Goal: Task Accomplishment & Management: Manage account settings

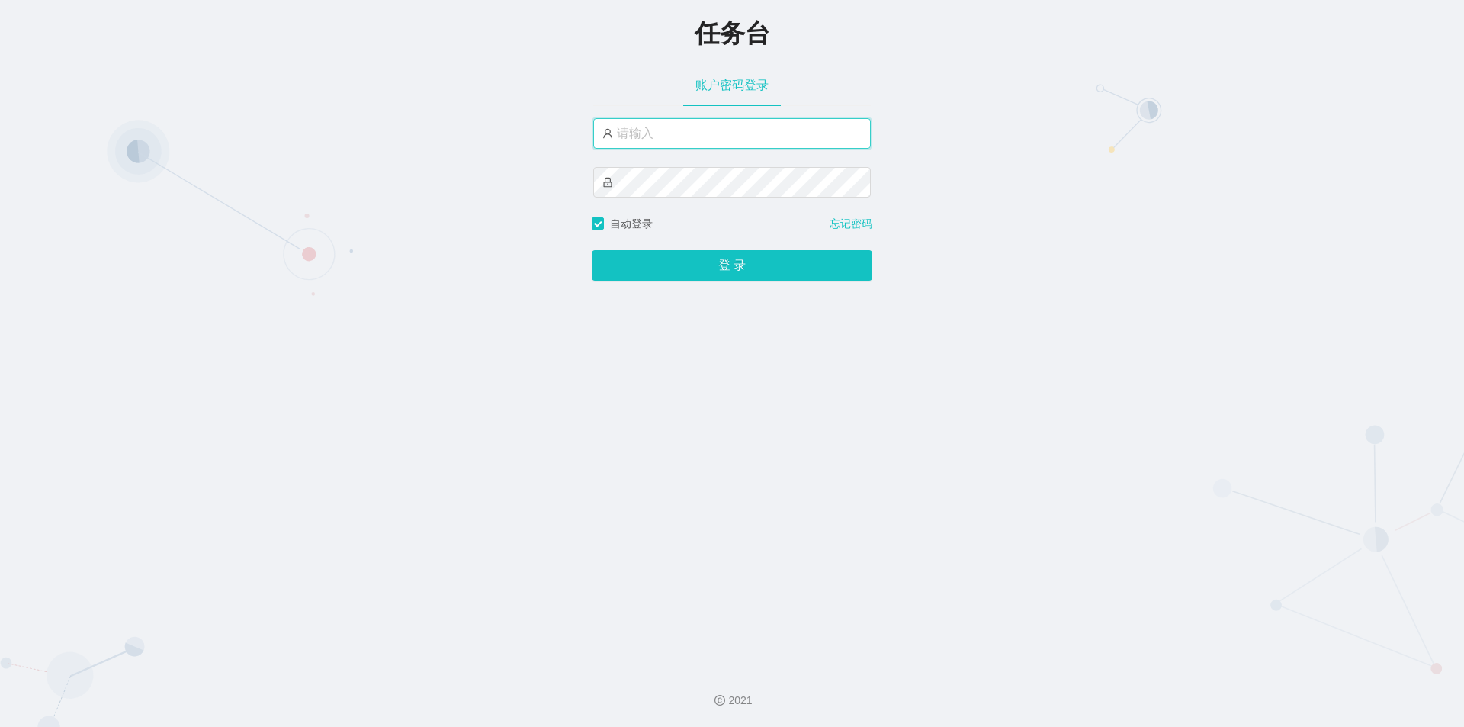
click at [643, 118] on input "text" at bounding box center [732, 133] width 278 height 31
paste input "admin"
type input "admin"
click at [702, 248] on div "登 录" at bounding box center [732, 256] width 281 height 49
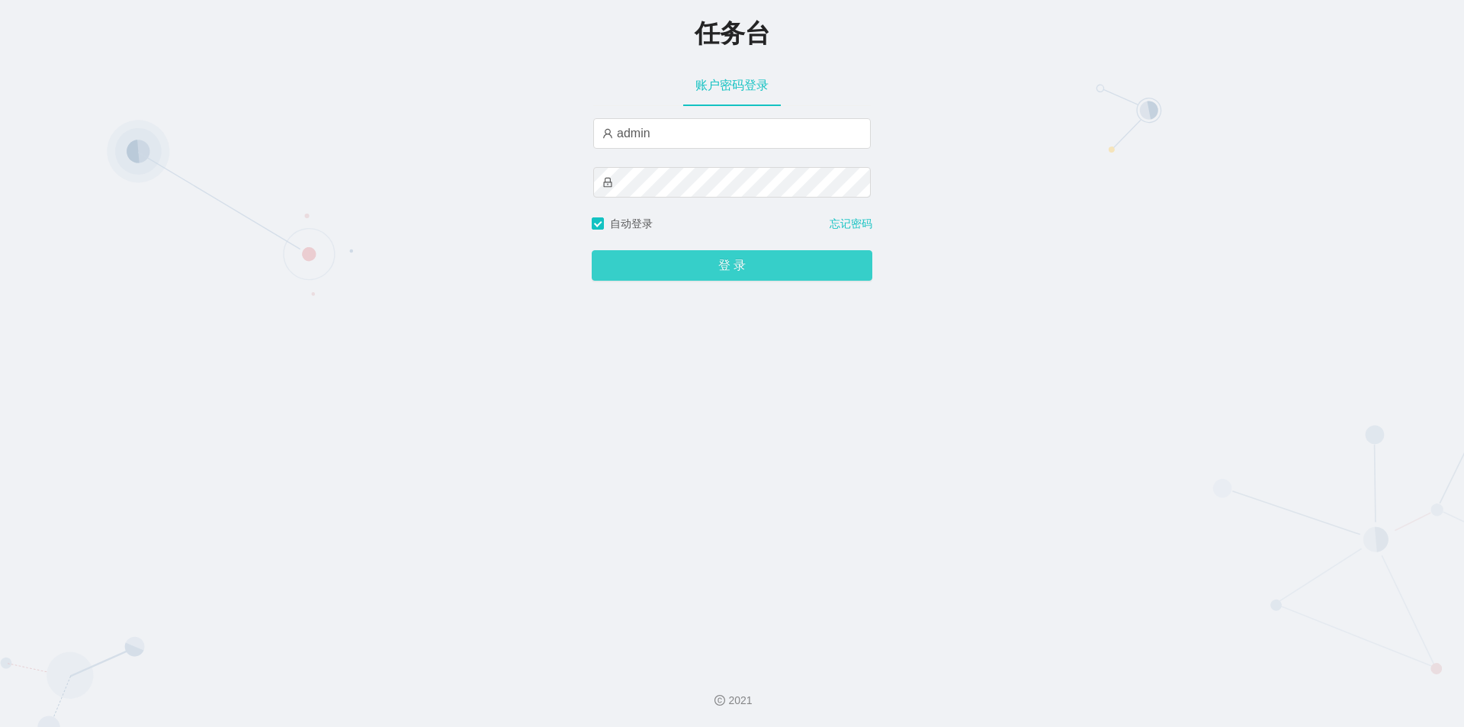
click at [697, 259] on button "登 录" at bounding box center [732, 265] width 281 height 31
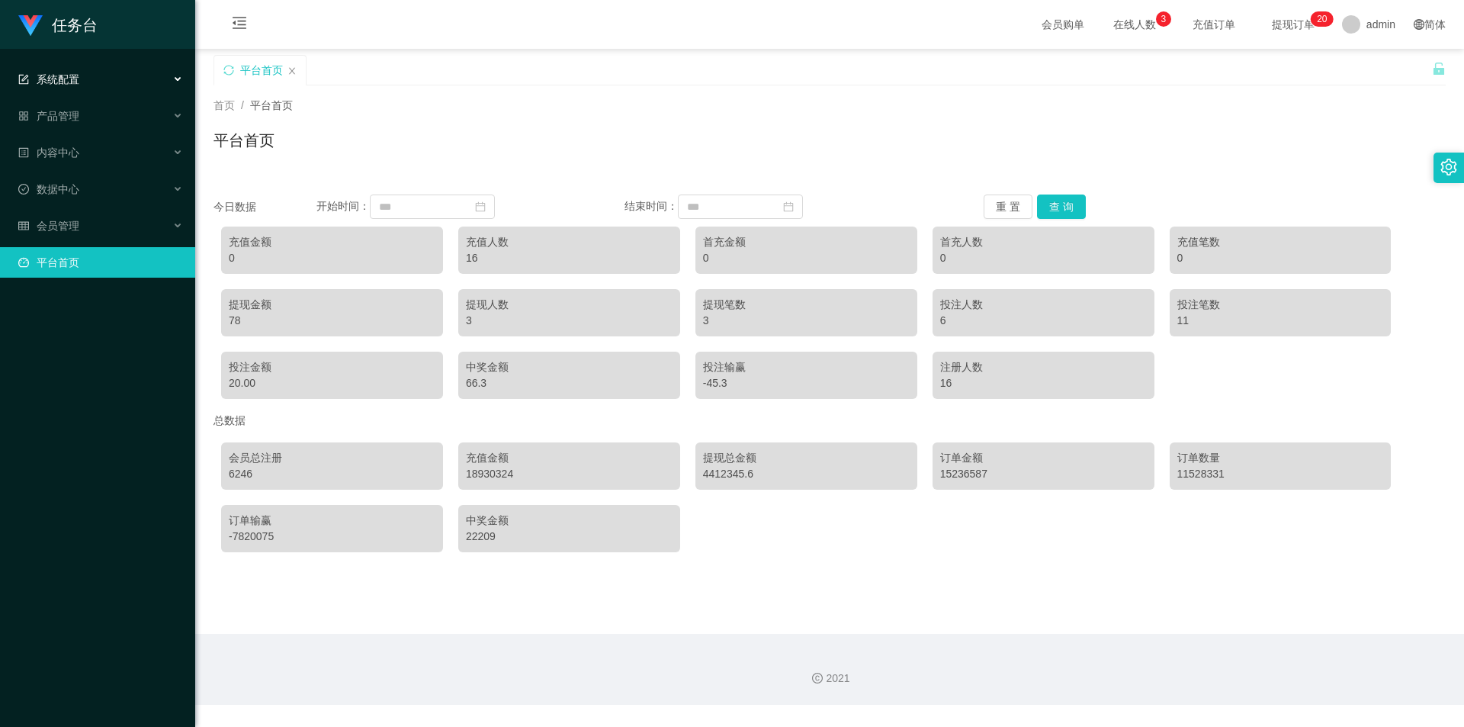
click at [72, 79] on span "系统配置" at bounding box center [48, 79] width 61 height 12
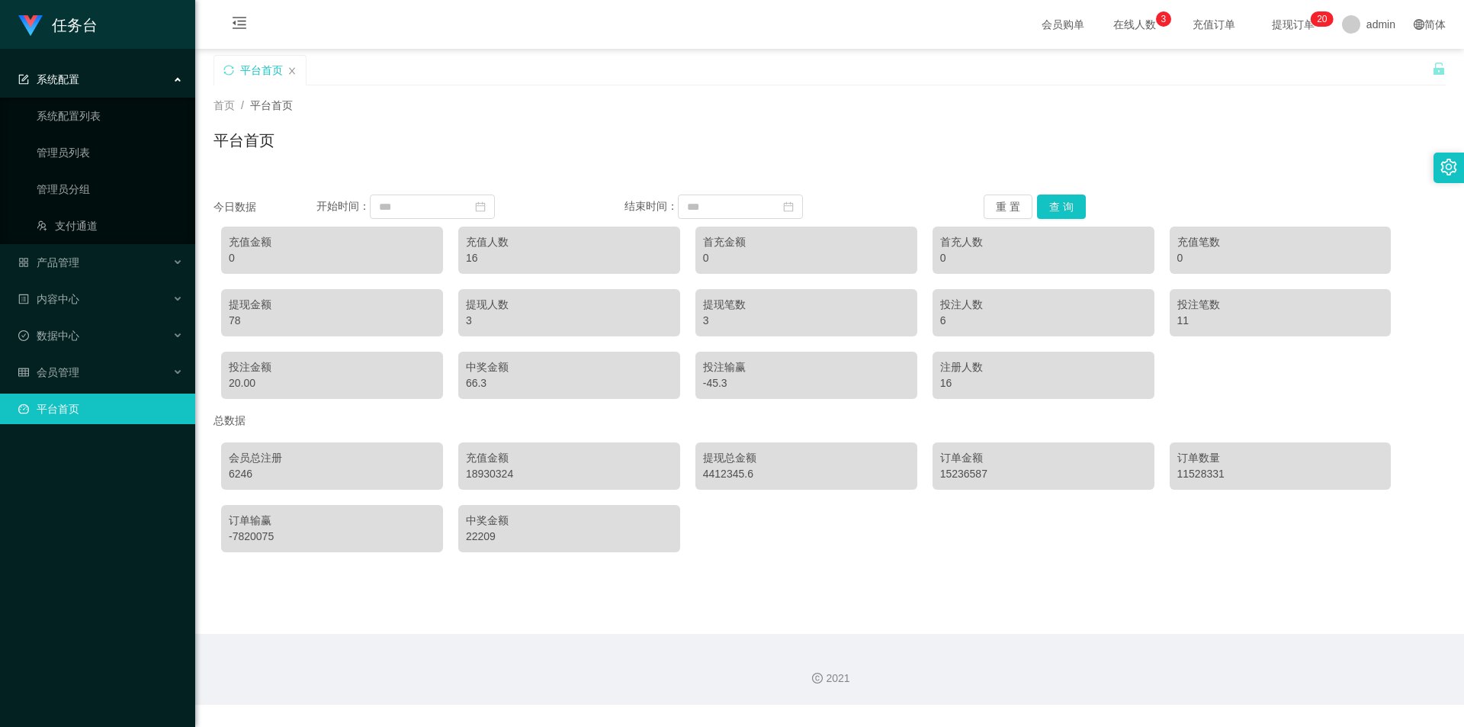
click at [1300, 23] on span "提现订单 0 1 2 3 4 5 6 7 8 9 0 1 2 3 4 5 6 7 8 9 0 1 2 3 4 5 6 7 8 9 0 1 2 3 4 5 6 …" at bounding box center [1294, 24] width 58 height 11
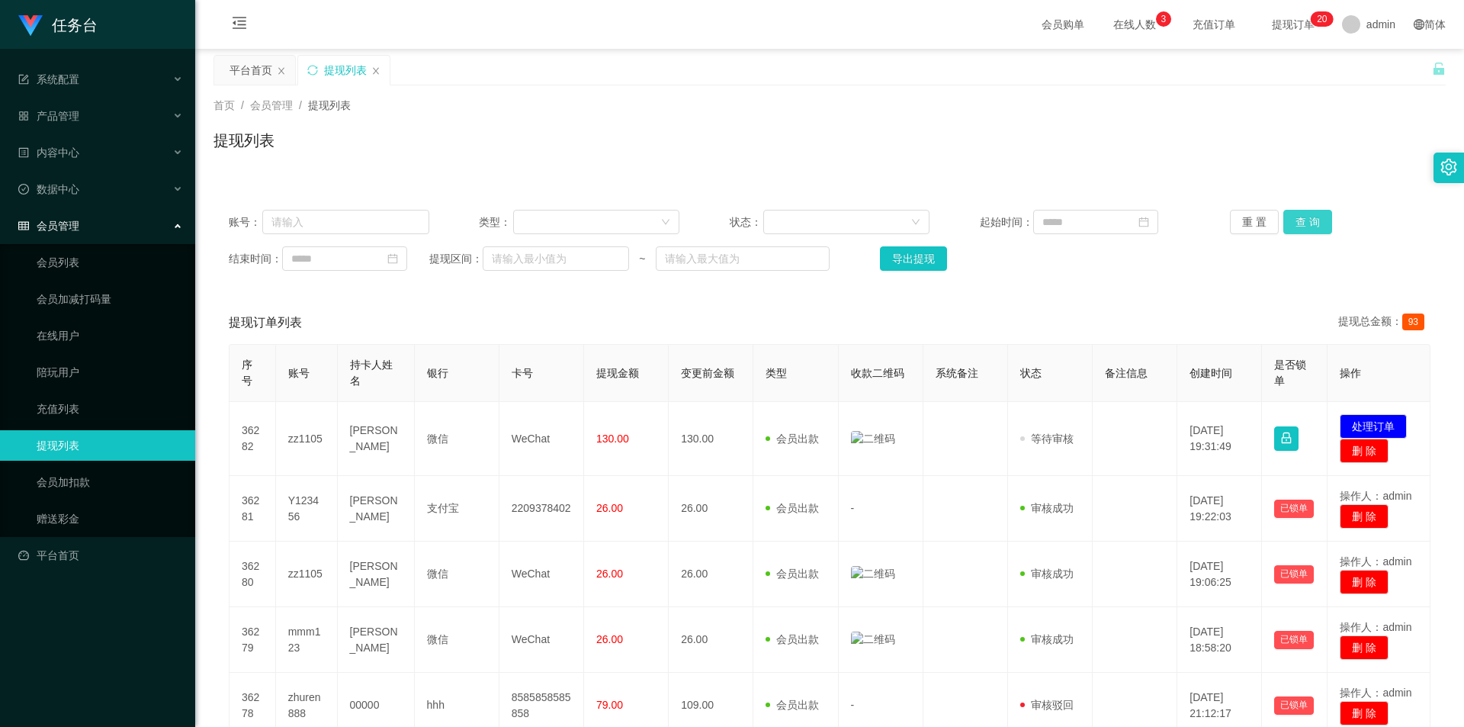
click at [1300, 215] on button "查 询" at bounding box center [1308, 222] width 49 height 24
click at [1296, 220] on button "查 询" at bounding box center [1308, 222] width 49 height 24
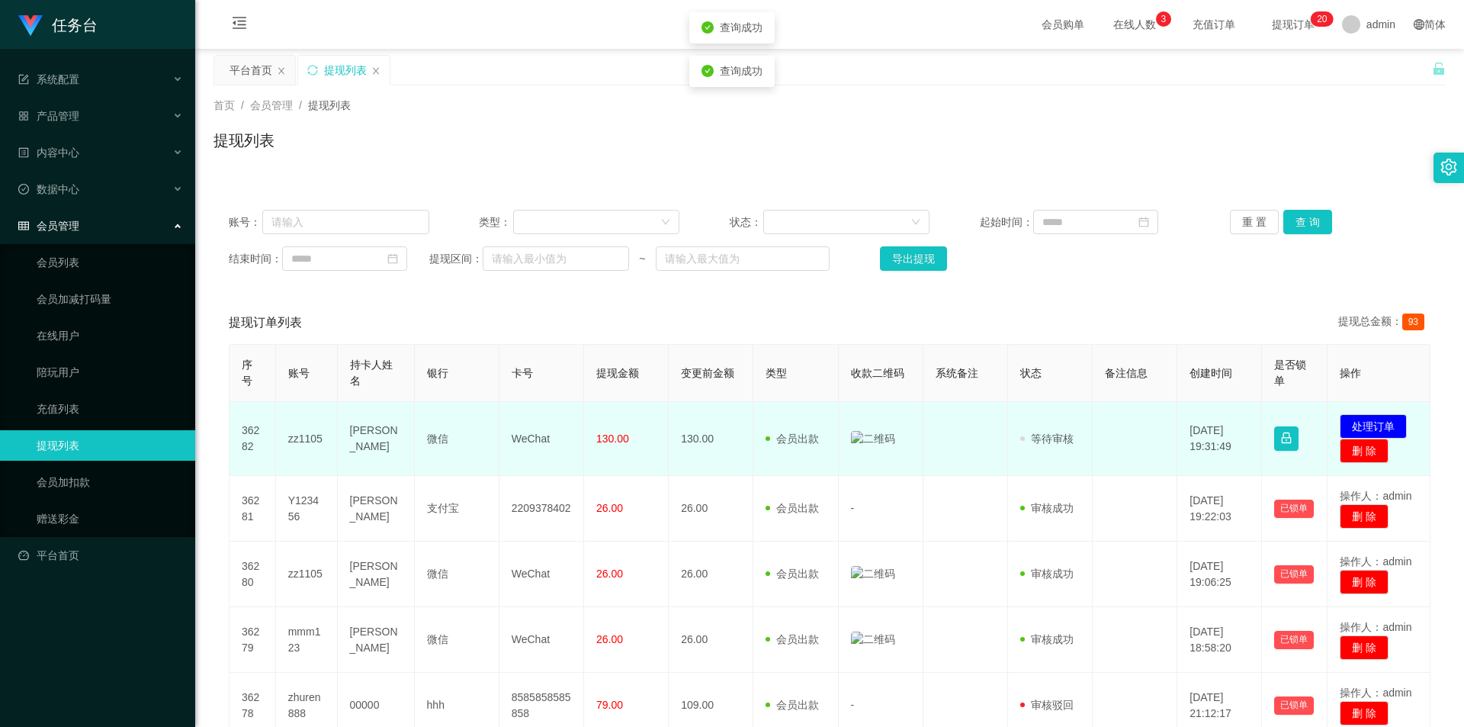
click at [869, 438] on img at bounding box center [873, 439] width 44 height 16
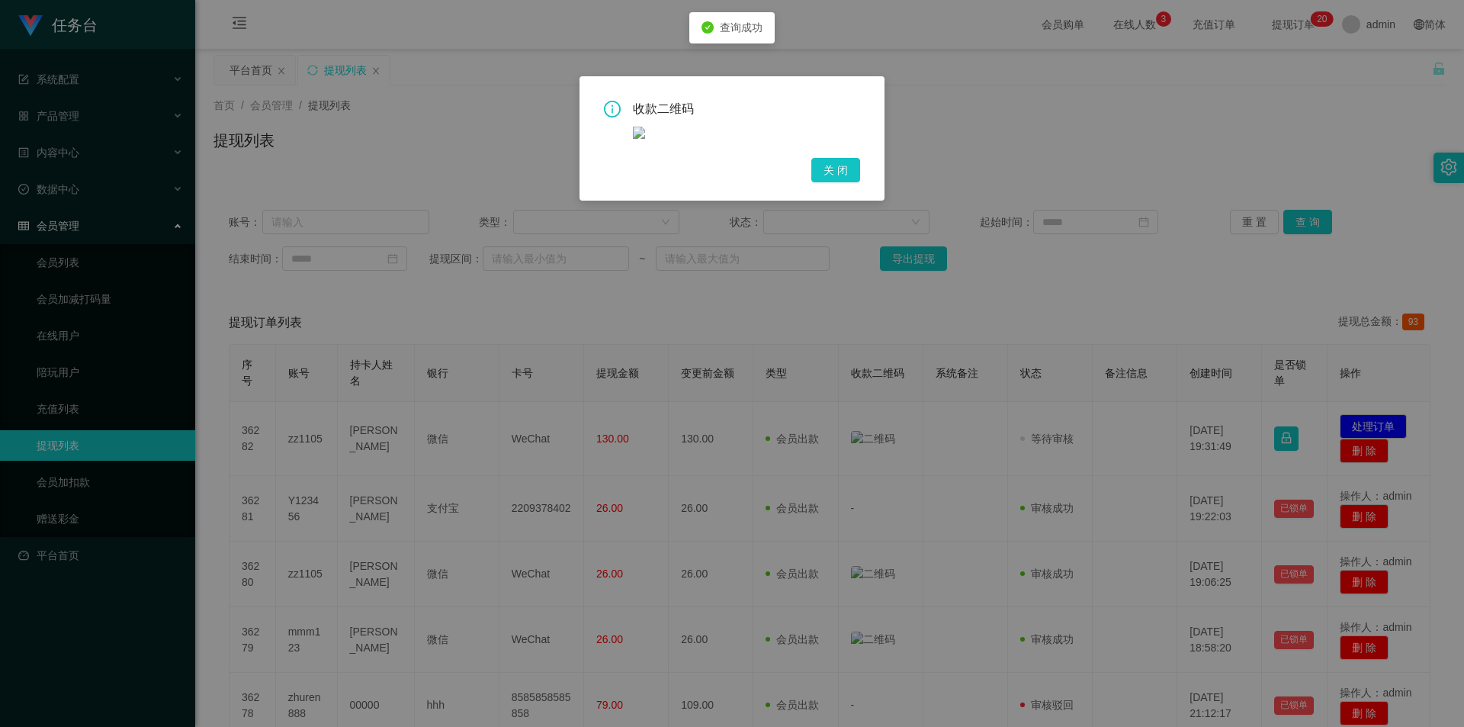
click at [638, 136] on img at bounding box center [639, 133] width 12 height 12
click at [611, 104] on icon "icon: info-circle" at bounding box center [612, 109] width 17 height 17
click at [878, 95] on div "收款二维码 关 闭" at bounding box center [732, 138] width 305 height 124
drag, startPoint x: 840, startPoint y: 174, endPoint x: 887, endPoint y: 255, distance: 93.3
click at [840, 176] on button "关 闭" at bounding box center [835, 170] width 49 height 24
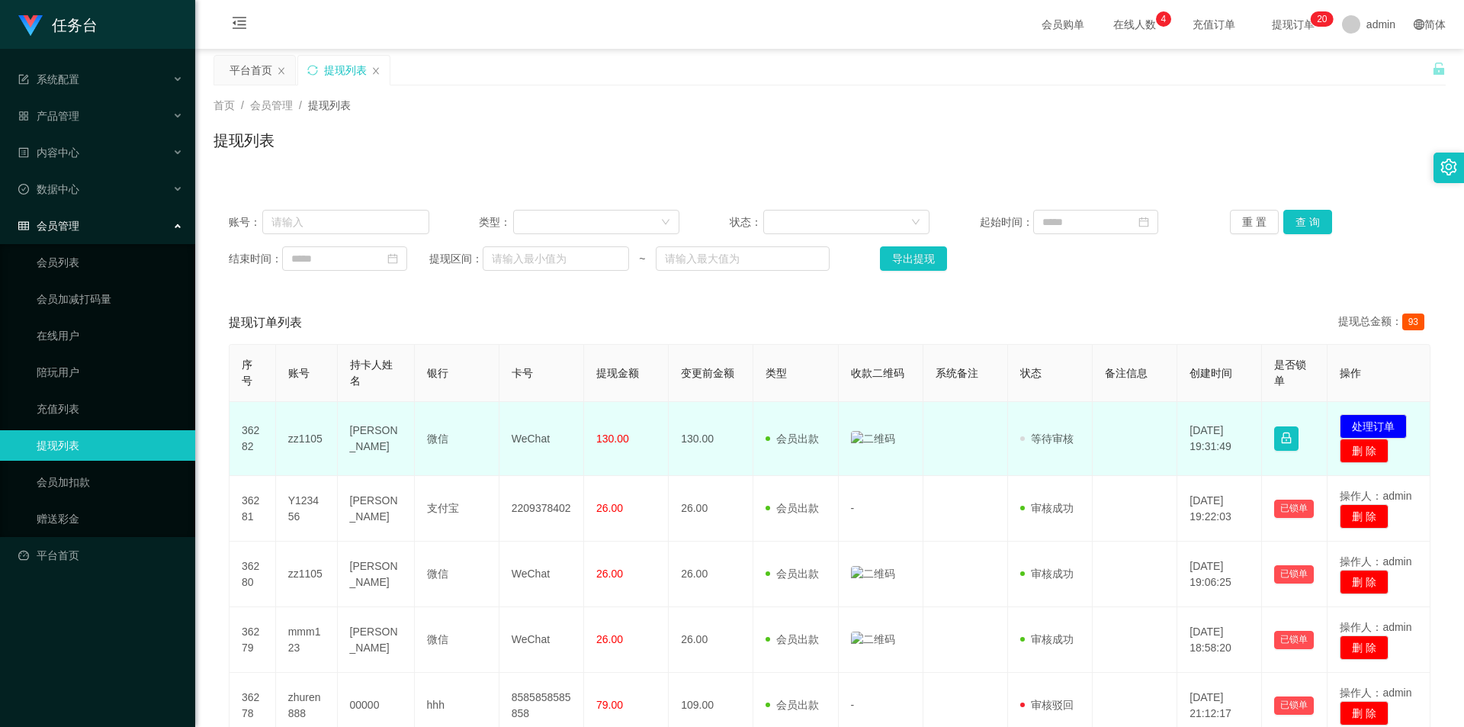
click at [709, 437] on td "130.00" at bounding box center [711, 439] width 85 height 74
drag, startPoint x: 816, startPoint y: 435, endPoint x: 858, endPoint y: 437, distance: 42.0
click at [817, 435] on td "会员出款 人工取款" at bounding box center [796, 439] width 85 height 74
click at [866, 441] on img at bounding box center [873, 439] width 44 height 16
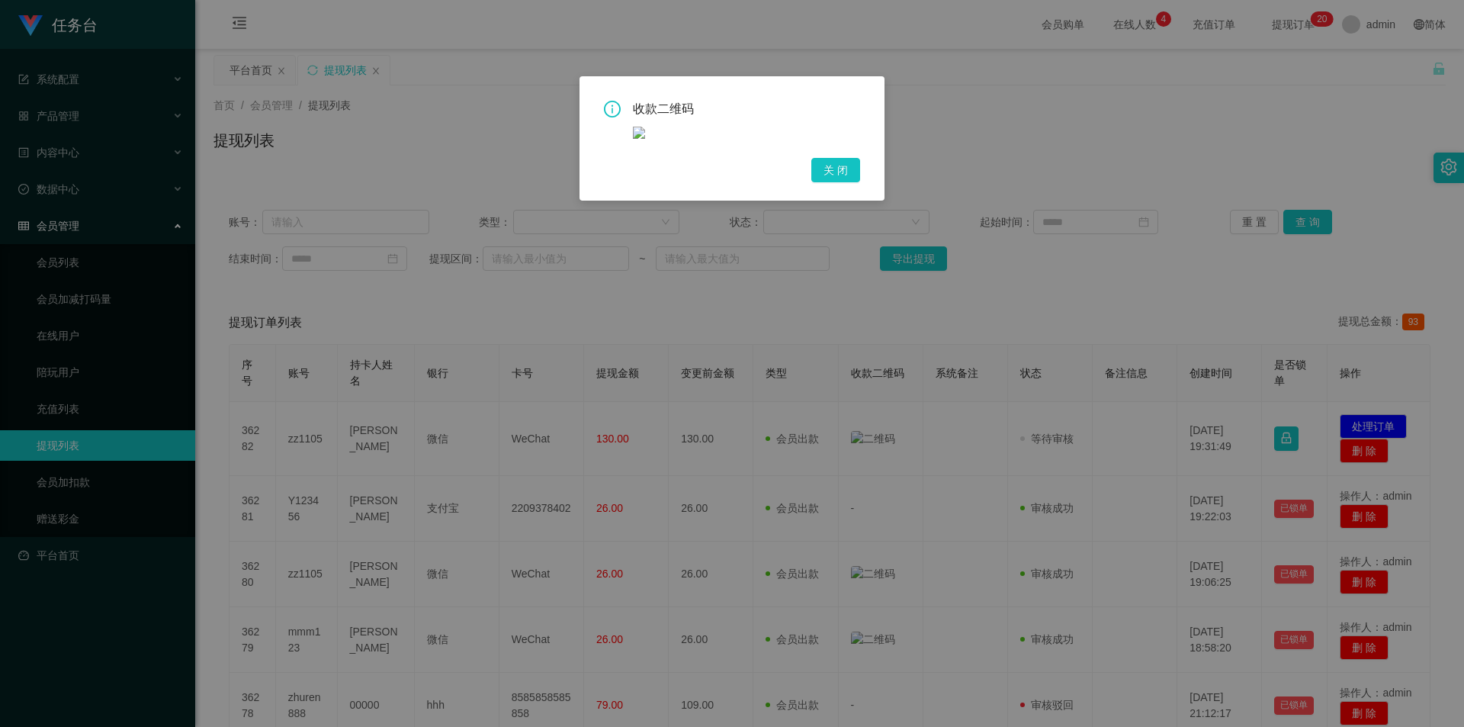
click at [881, 434] on div "收款二维码 关 闭" at bounding box center [732, 363] width 1464 height 727
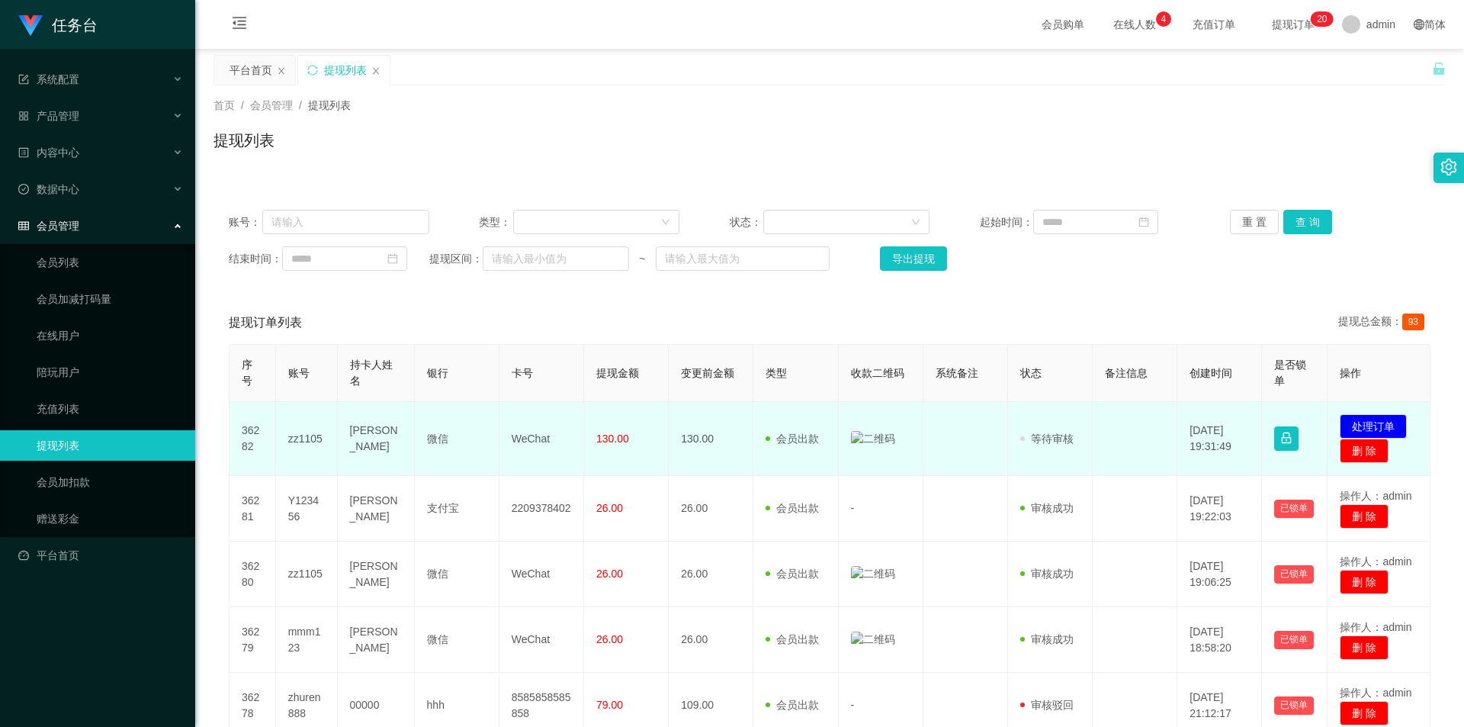
click at [1034, 445] on span "等待审核" at bounding box center [1046, 438] width 53 height 12
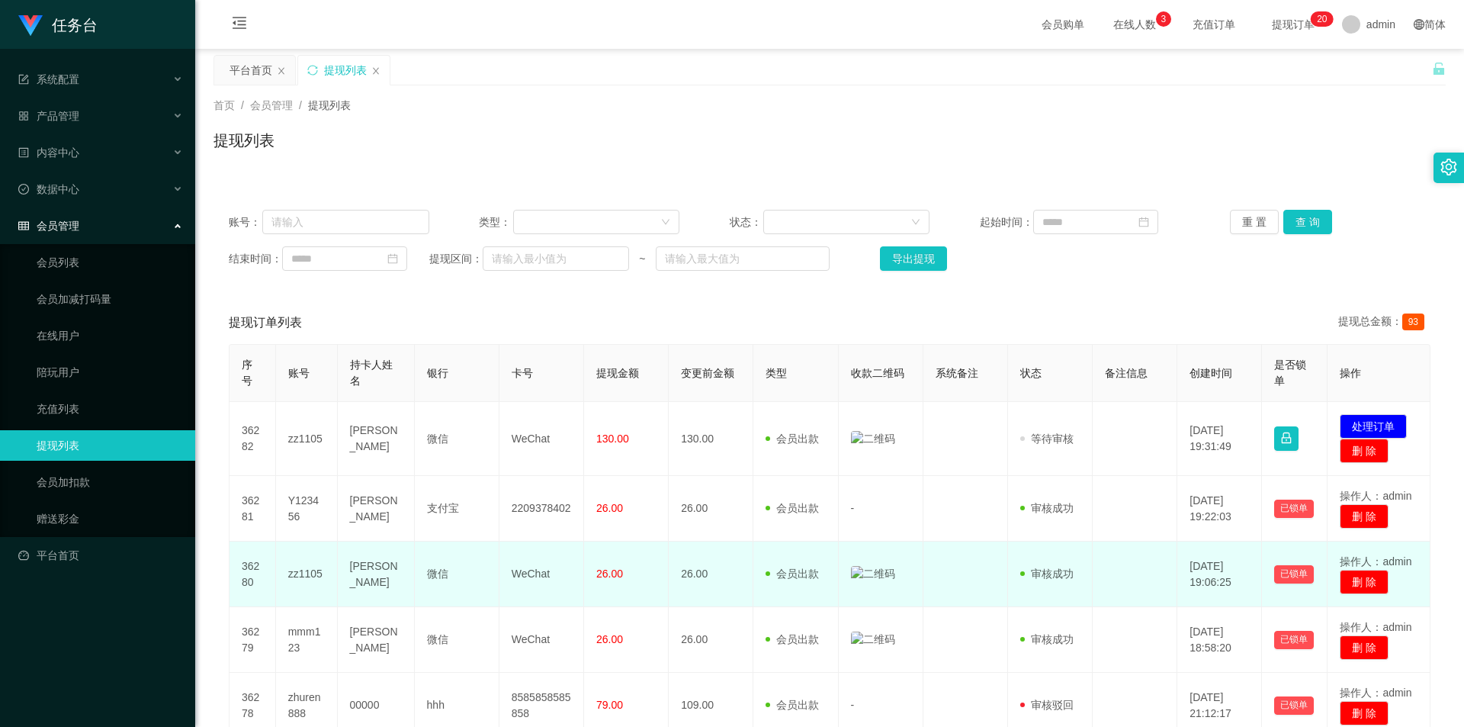
click at [866, 583] on td at bounding box center [881, 575] width 85 height 66
click at [872, 576] on img at bounding box center [873, 574] width 44 height 16
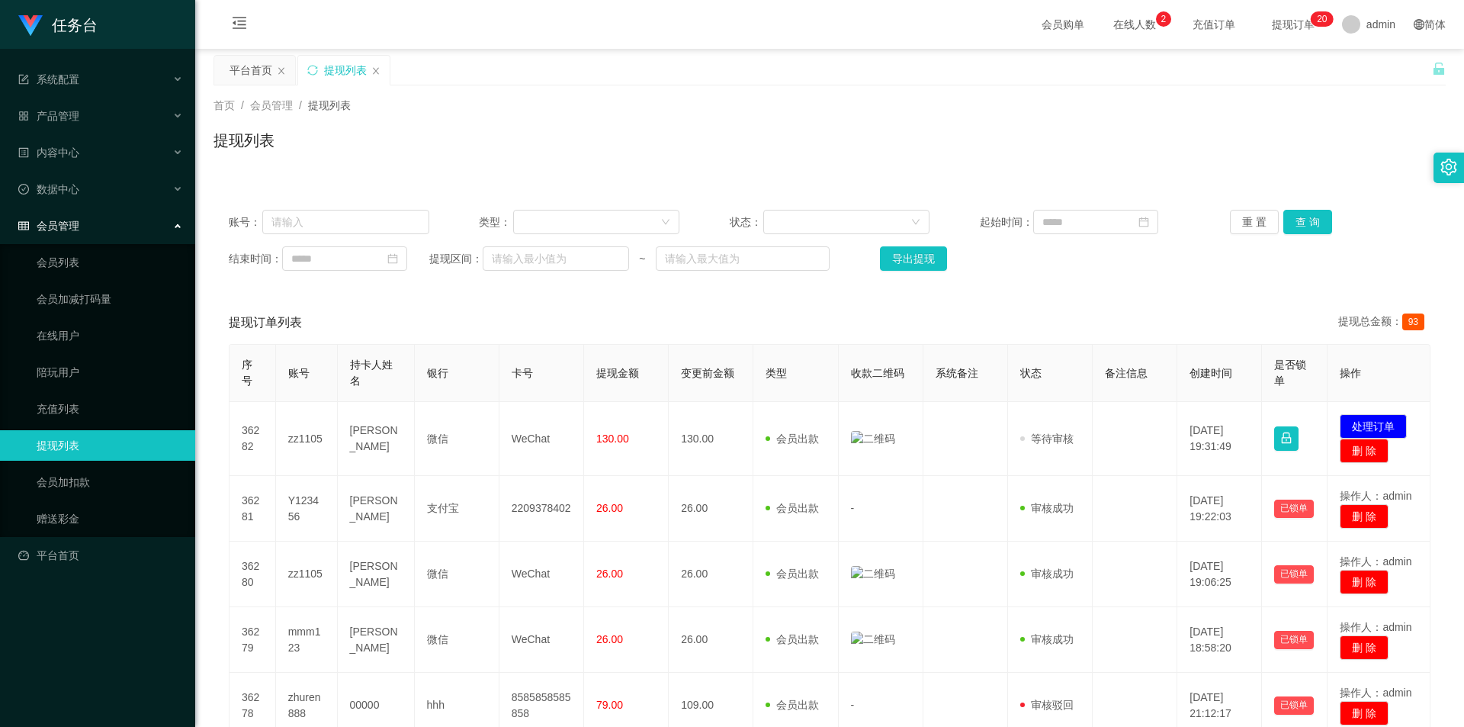
click at [1328, 227] on div "重 置 查 询" at bounding box center [1330, 222] width 201 height 24
click at [1313, 229] on button "查 询" at bounding box center [1308, 222] width 49 height 24
click at [57, 264] on link "会员列表" at bounding box center [110, 262] width 146 height 31
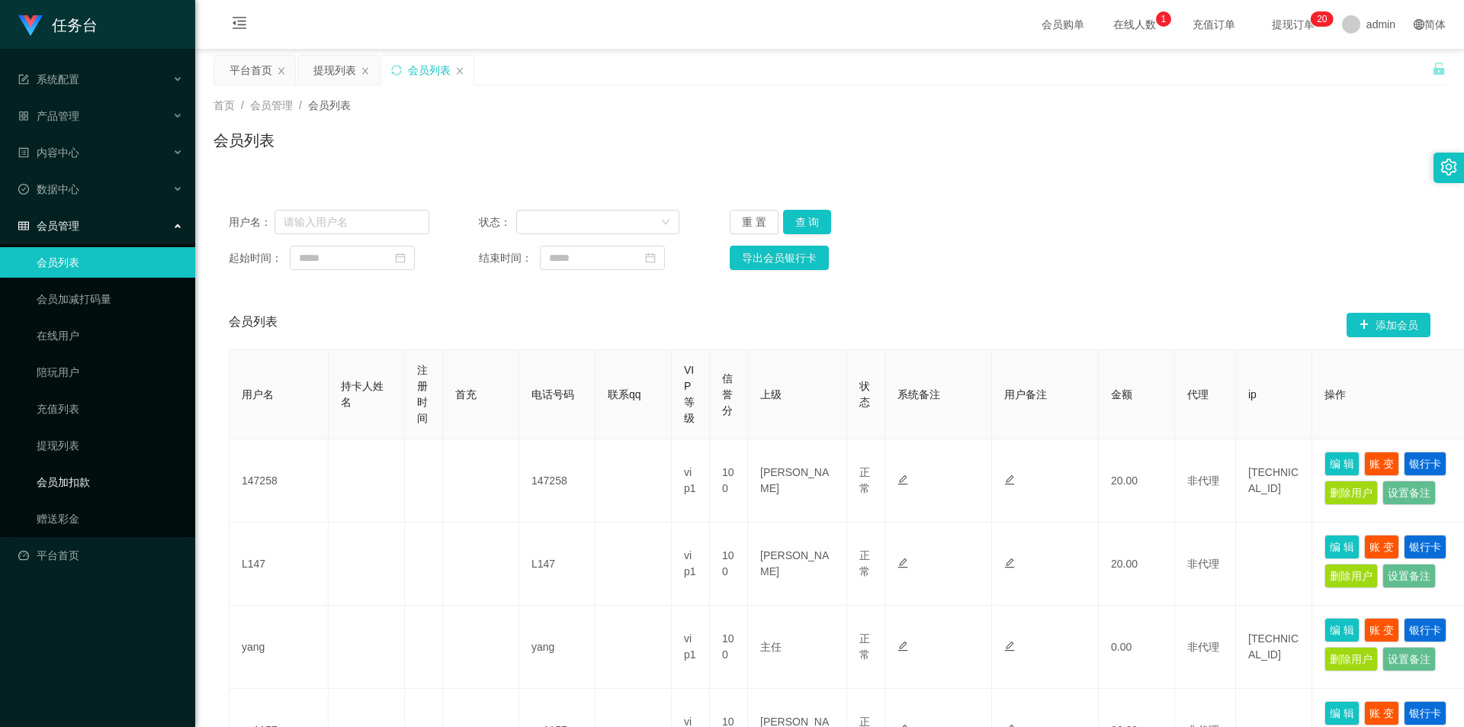
click at [79, 490] on link "会员加扣款" at bounding box center [110, 482] width 146 height 31
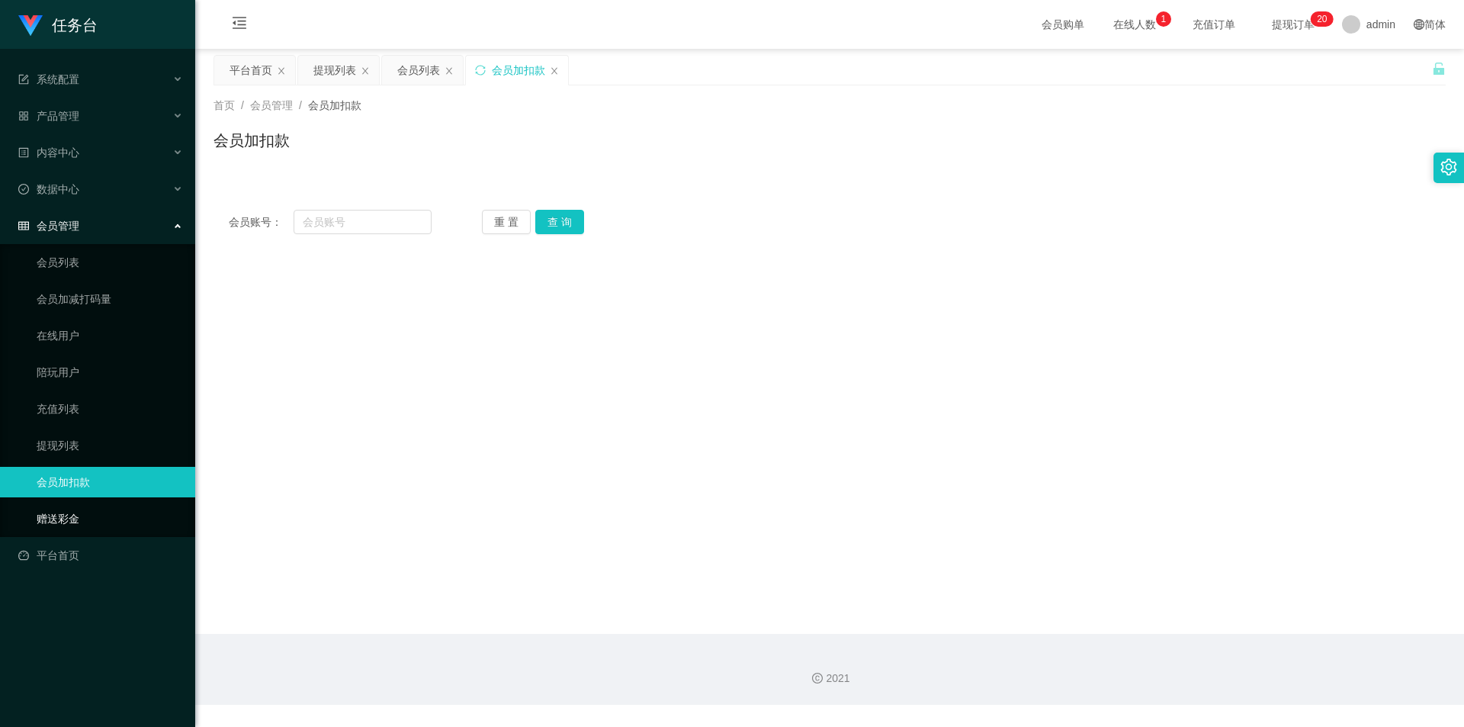
click at [69, 519] on link "赠送彩金" at bounding box center [110, 518] width 146 height 31
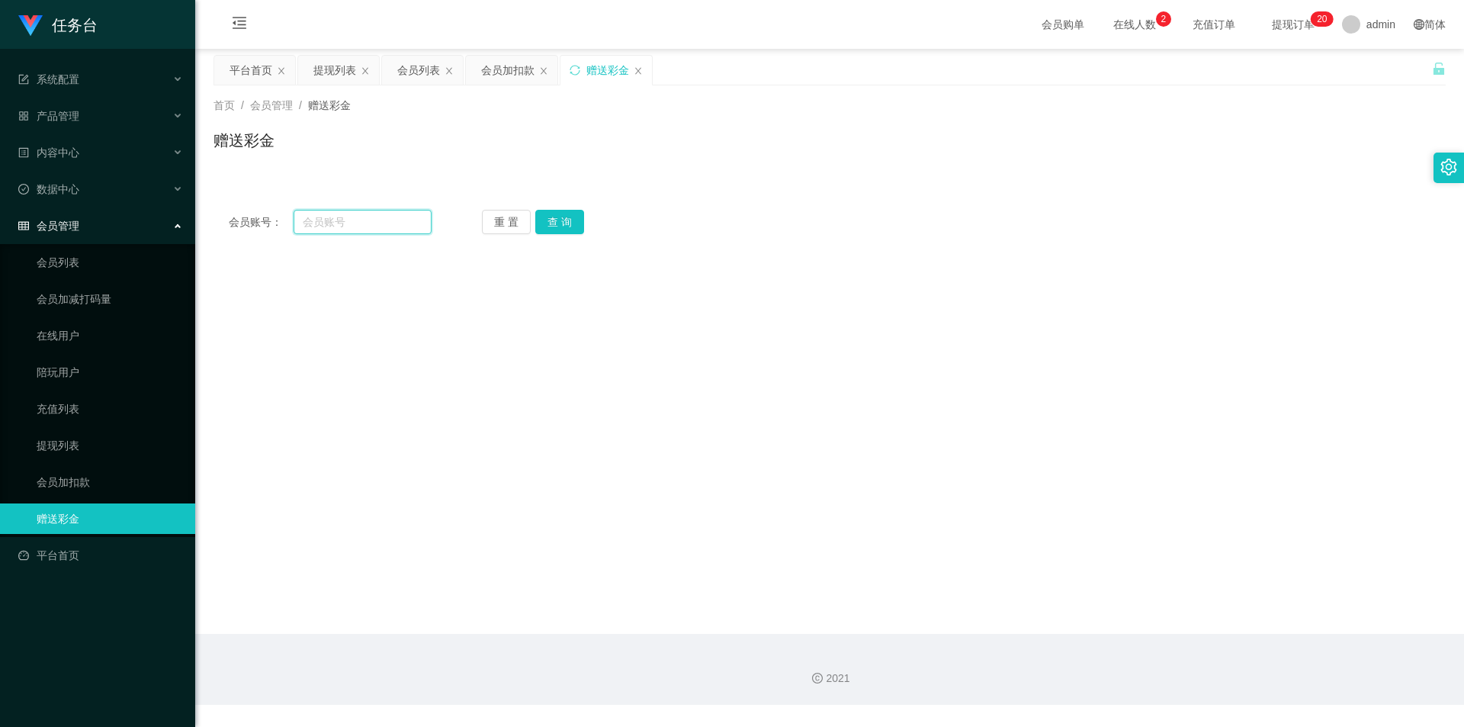
click at [345, 220] on input "text" at bounding box center [363, 222] width 138 height 24
paste input "mmm123"
type input "mmm123"
click at [556, 221] on button "查 询" at bounding box center [559, 222] width 49 height 24
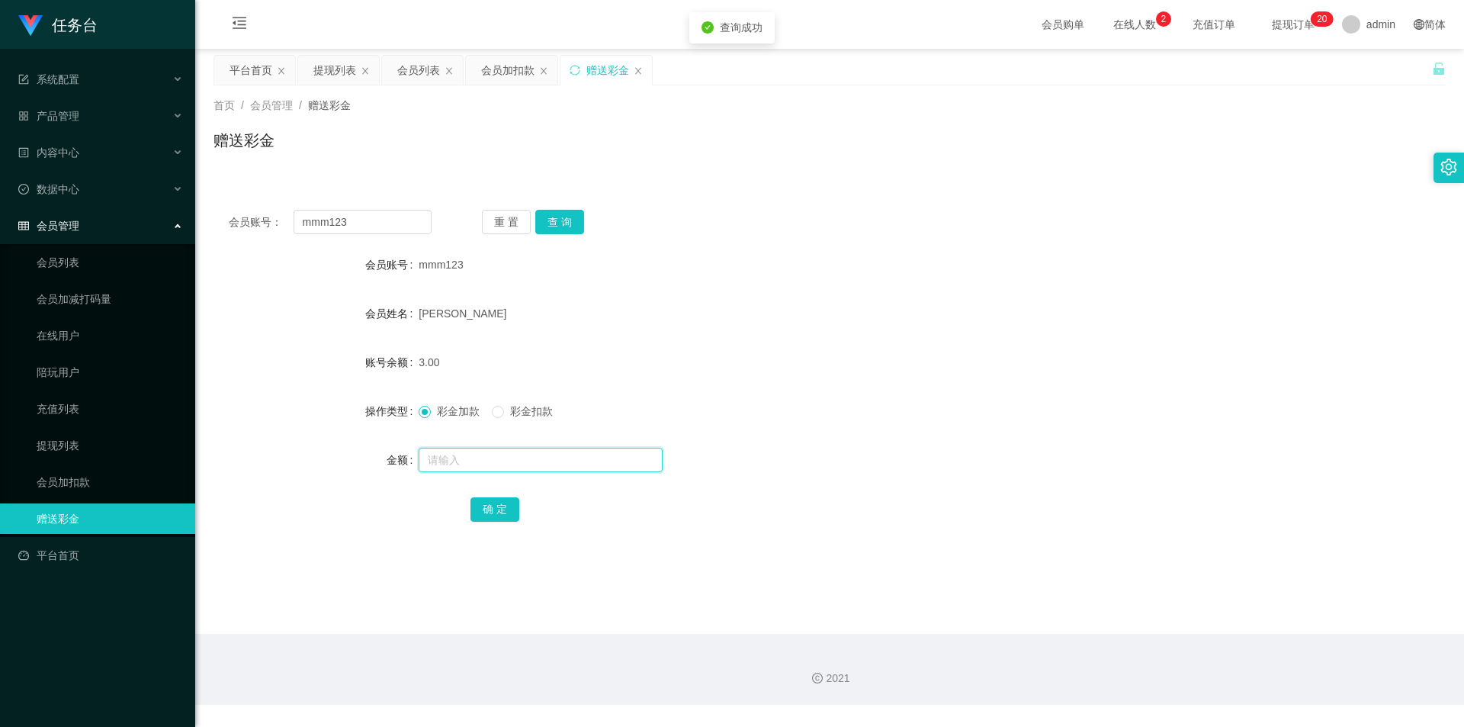
click at [447, 455] on input "text" at bounding box center [541, 460] width 244 height 24
click at [532, 461] on input "text" at bounding box center [541, 460] width 244 height 24
type input "97"
click at [503, 513] on button "确 定" at bounding box center [495, 509] width 49 height 24
drag, startPoint x: 355, startPoint y: 222, endPoint x: 164, endPoint y: 222, distance: 190.7
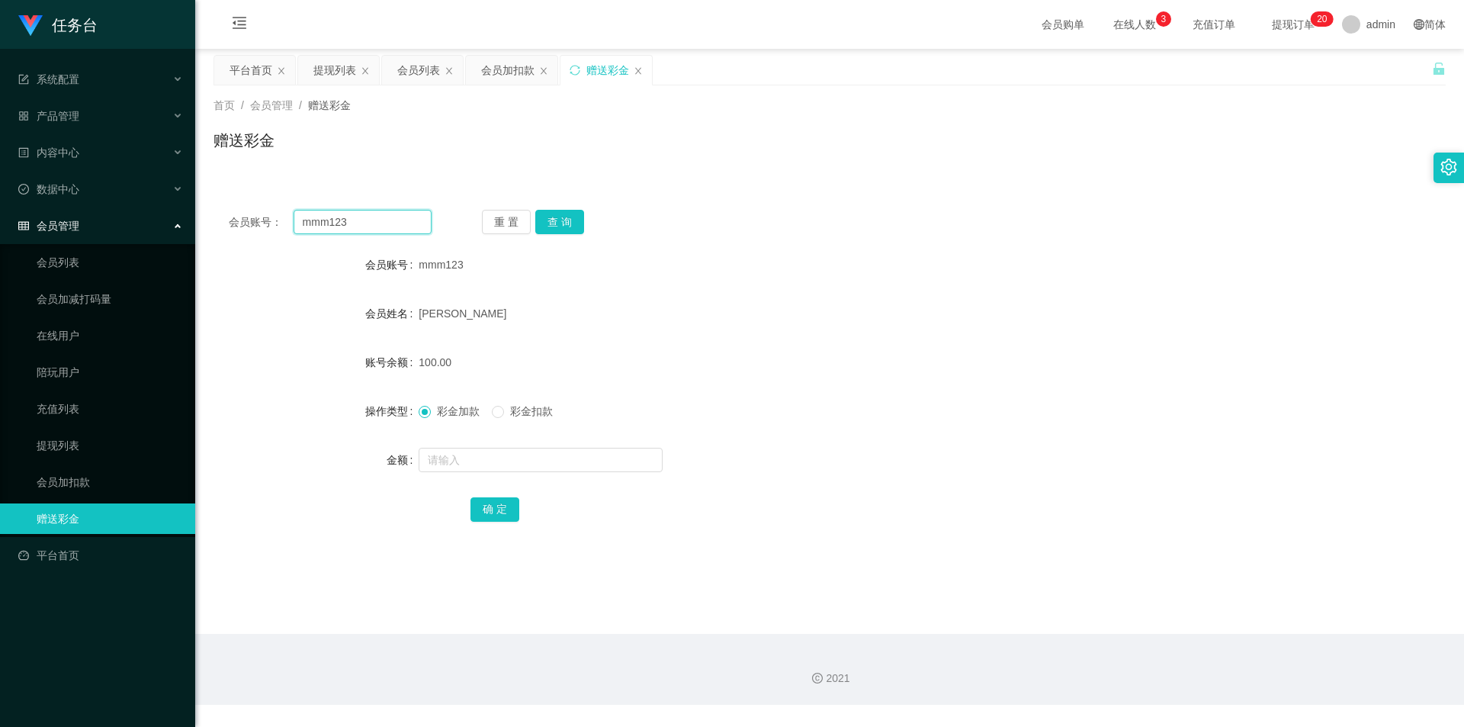
click at [164, 222] on section "任务台 系统配置 系统配置列表 管理员列表 管理员分组 支付通道 产品管理 内容中心 数据中心 会员管理 会员列表 会员加减打码量 在线用户 陪玩用户 充值列…" at bounding box center [732, 352] width 1464 height 705
drag, startPoint x: 64, startPoint y: 259, endPoint x: 79, endPoint y: 262, distance: 15.6
click at [64, 259] on link "会员列表" at bounding box center [110, 262] width 146 height 31
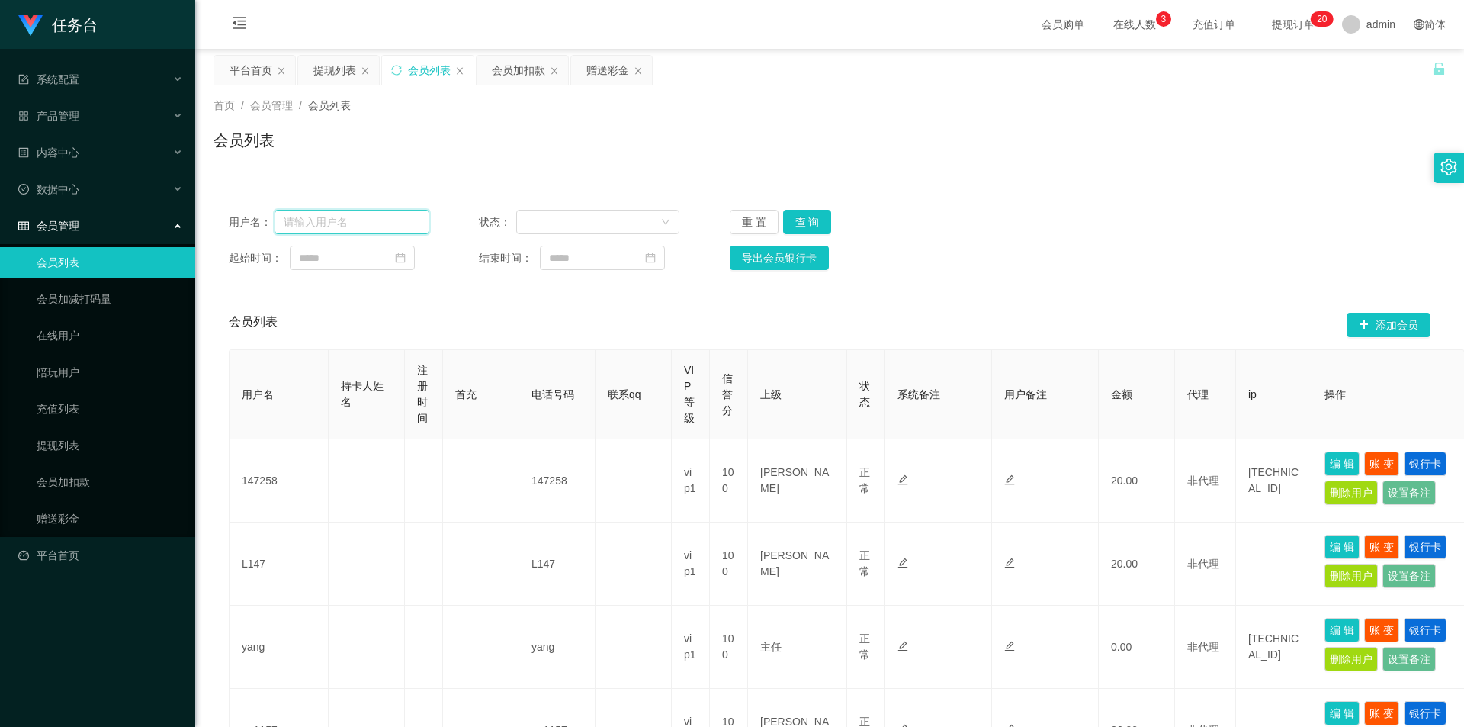
click at [402, 226] on input "text" at bounding box center [352, 222] width 155 height 24
paste input "mmm123"
type input "mmm123"
drag, startPoint x: 814, startPoint y: 223, endPoint x: 814, endPoint y: 235, distance: 11.4
click at [814, 223] on button "查 询" at bounding box center [807, 222] width 49 height 24
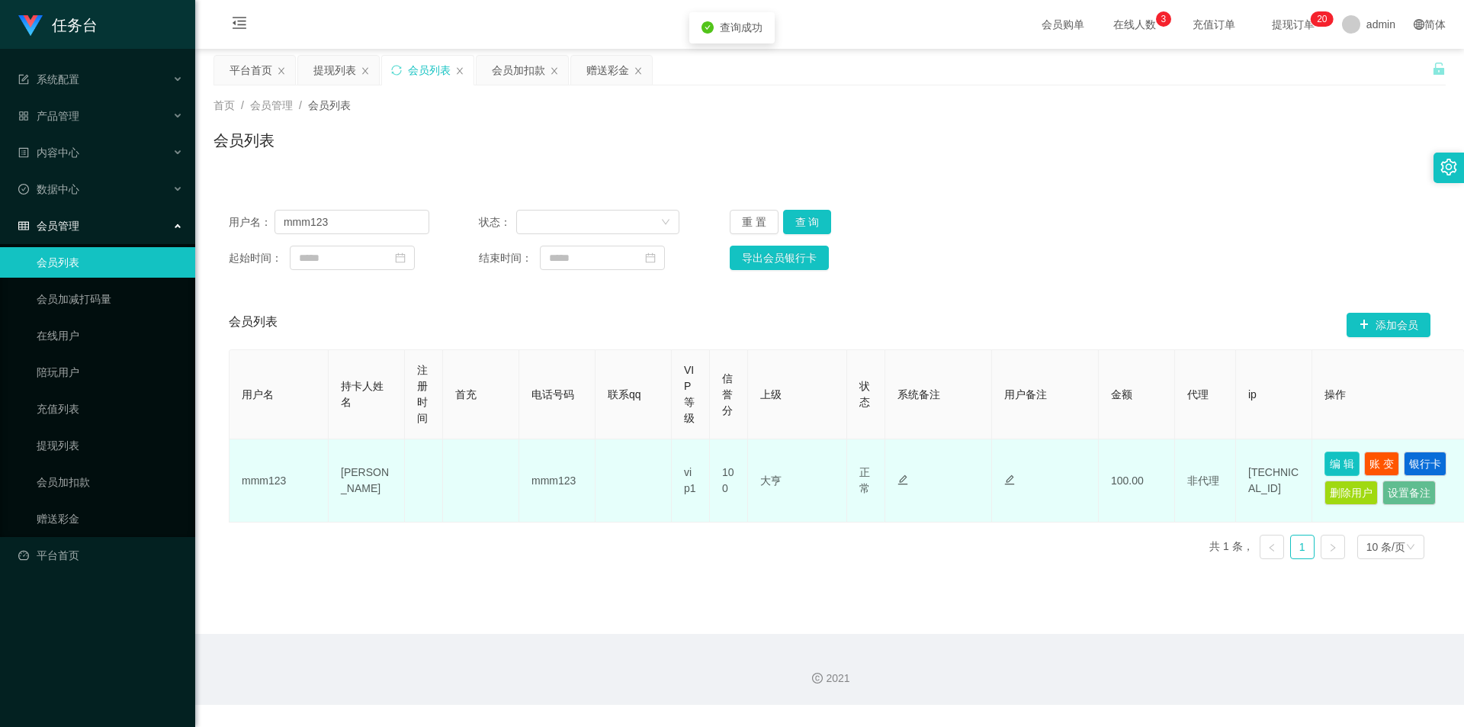
click at [1341, 464] on button "编 辑" at bounding box center [1342, 464] width 35 height 24
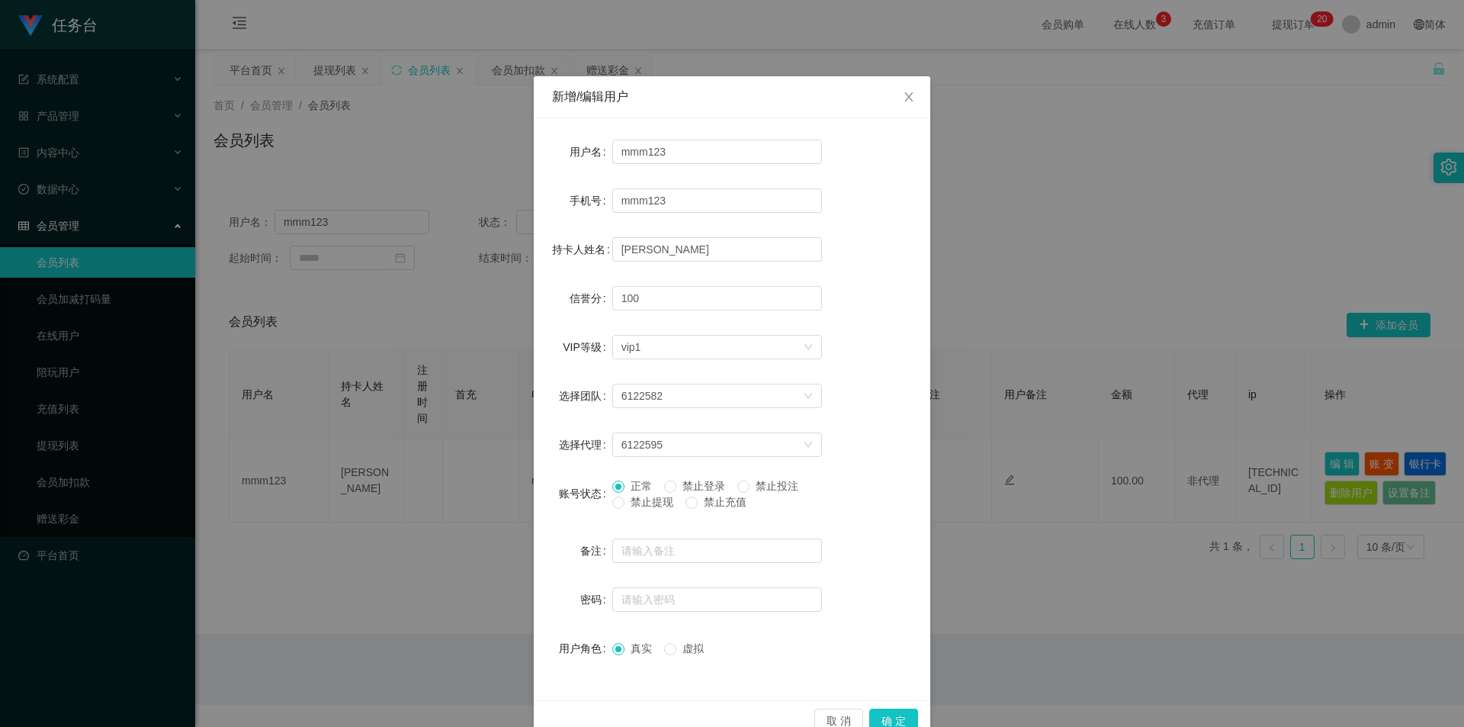
click at [1045, 270] on div "新增/编辑用户 用户名 mmm123 手机号 mmm123 持卡人姓名 [PERSON_NAME] 信誉分 100 VIP等级 选择VIP等级 vip1 选择…" at bounding box center [732, 363] width 1464 height 727
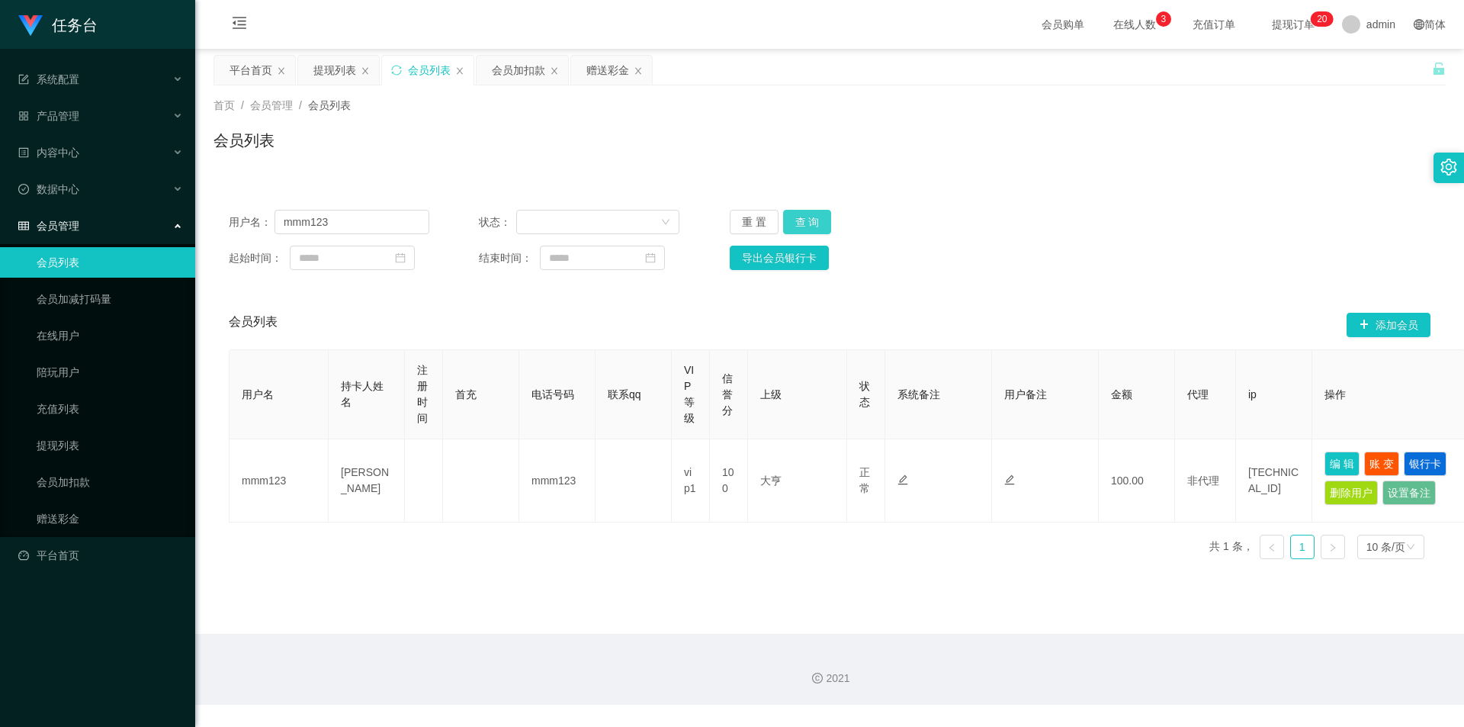
click at [804, 217] on button "查 询" at bounding box center [807, 222] width 49 height 24
drag, startPoint x: 380, startPoint y: 223, endPoint x: 117, endPoint y: 214, distance: 262.5
click at [117, 214] on section "任务台 系统配置 系统配置列表 管理员列表 管理员分组 支付通道 产品管理 内容中心 数据中心 会员管理 会员列表 会员加减打码量 在线用户 陪玩用户 充值列…" at bounding box center [732, 352] width 1464 height 705
click at [818, 228] on button "查 询" at bounding box center [807, 222] width 49 height 24
click at [818, 226] on div "重 置 查 询" at bounding box center [830, 222] width 201 height 24
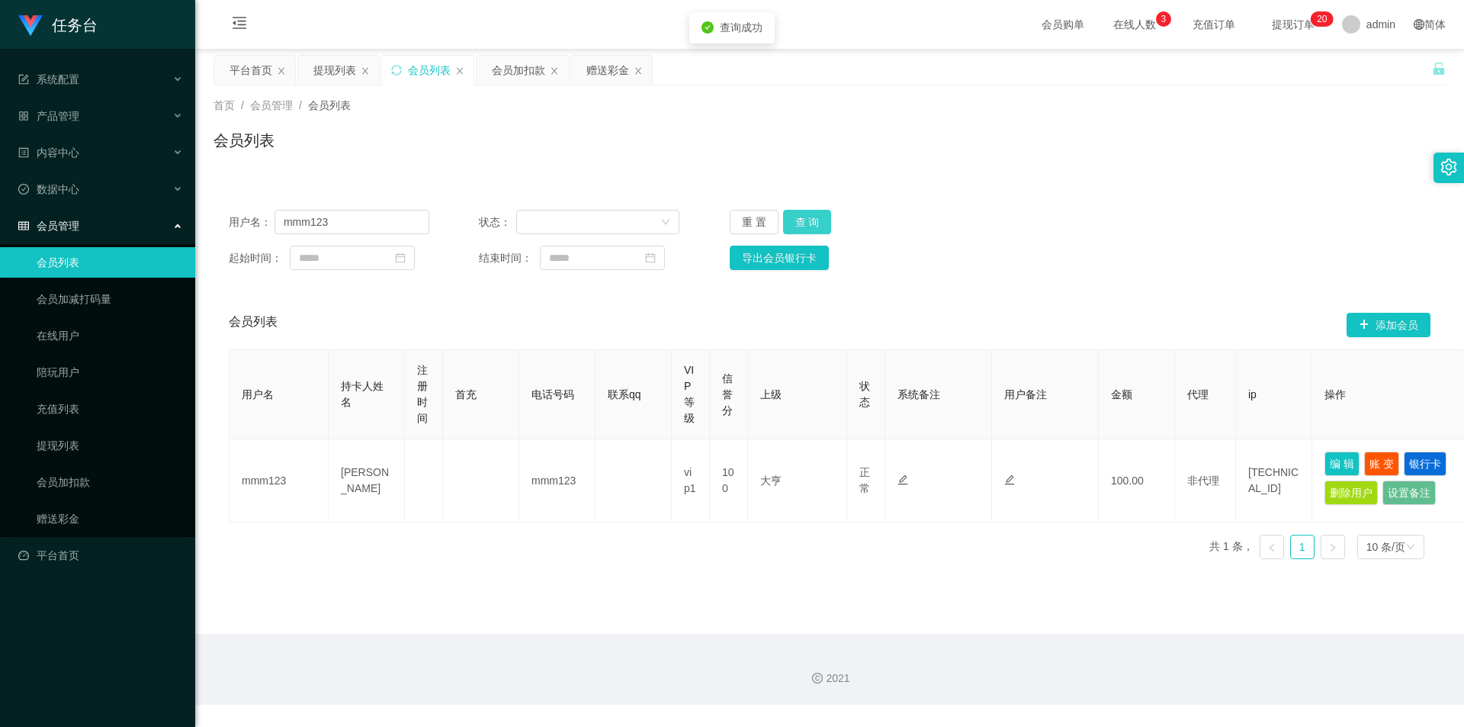
click at [818, 226] on button "查 询" at bounding box center [807, 222] width 49 height 24
click at [802, 226] on button "查 询" at bounding box center [807, 222] width 49 height 24
click at [802, 226] on div "重 置 查 询" at bounding box center [830, 222] width 201 height 24
click at [802, 226] on button "查 询" at bounding box center [807, 222] width 49 height 24
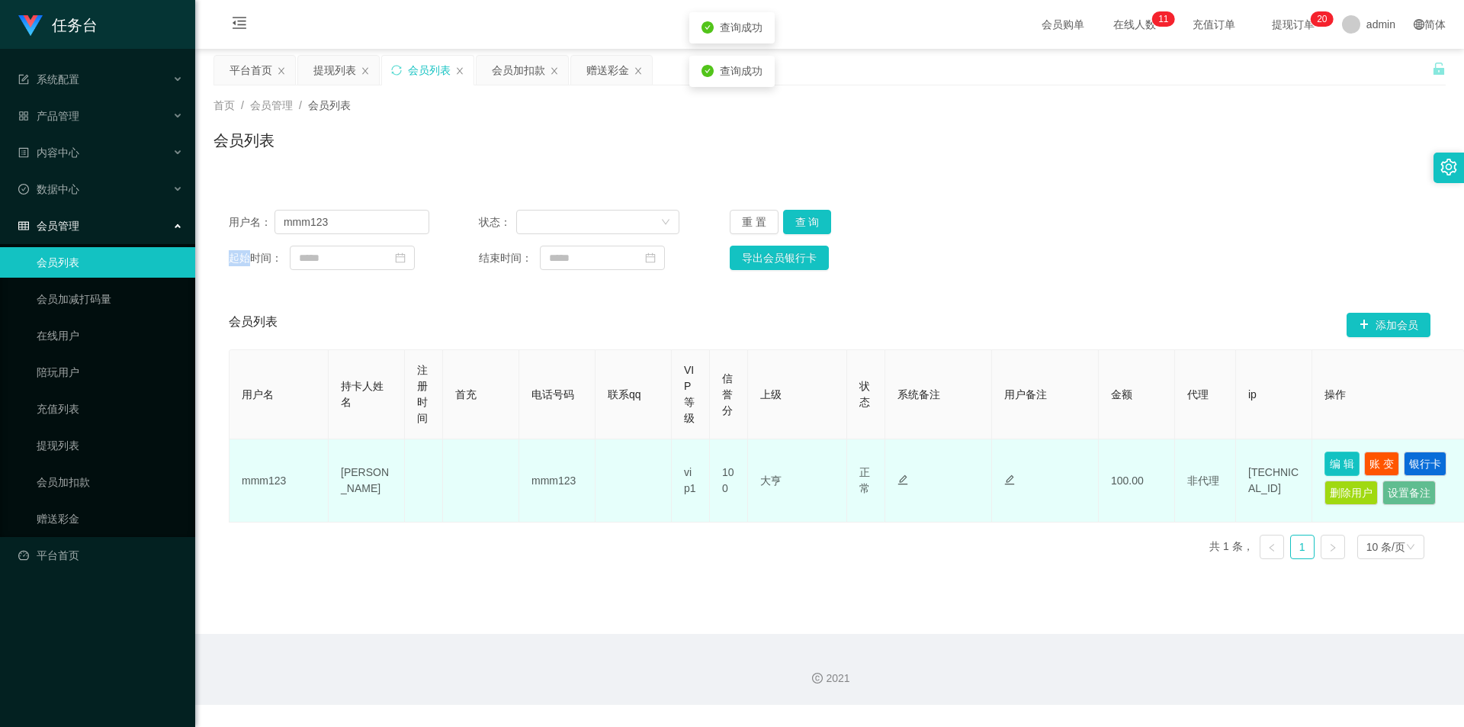
click at [1358, 461] on button "编 辑" at bounding box center [1342, 464] width 35 height 24
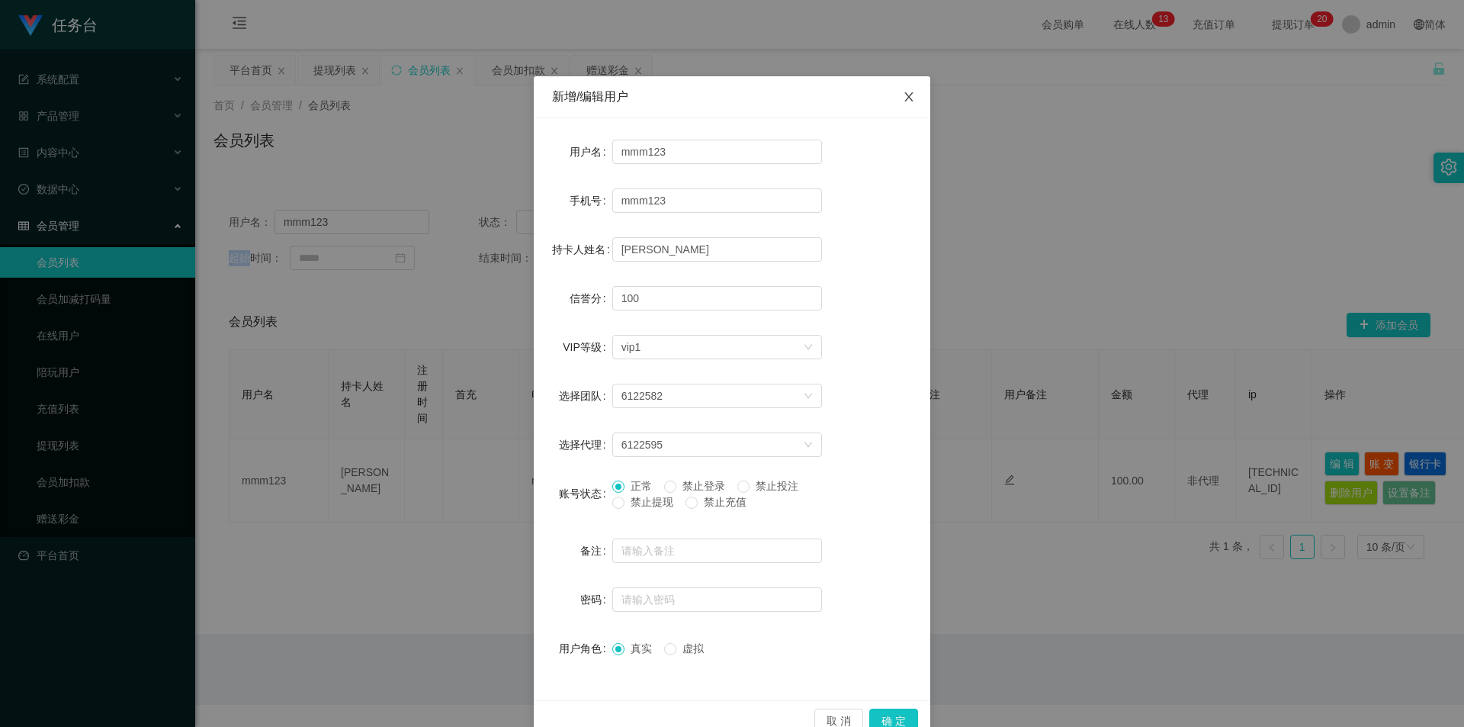
click at [906, 100] on icon "图标: close" at bounding box center [909, 97] width 12 height 12
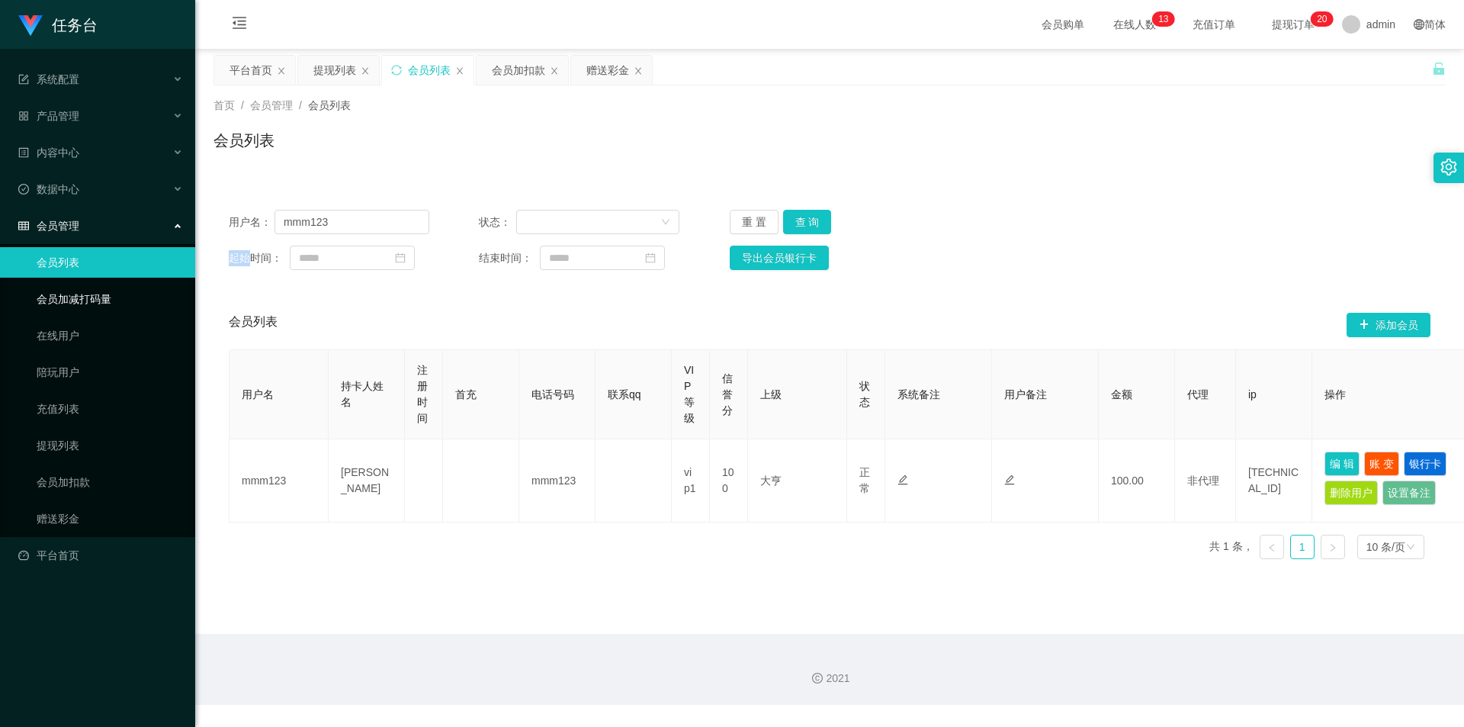
click at [79, 299] on link "会员加减打码量" at bounding box center [110, 299] width 146 height 31
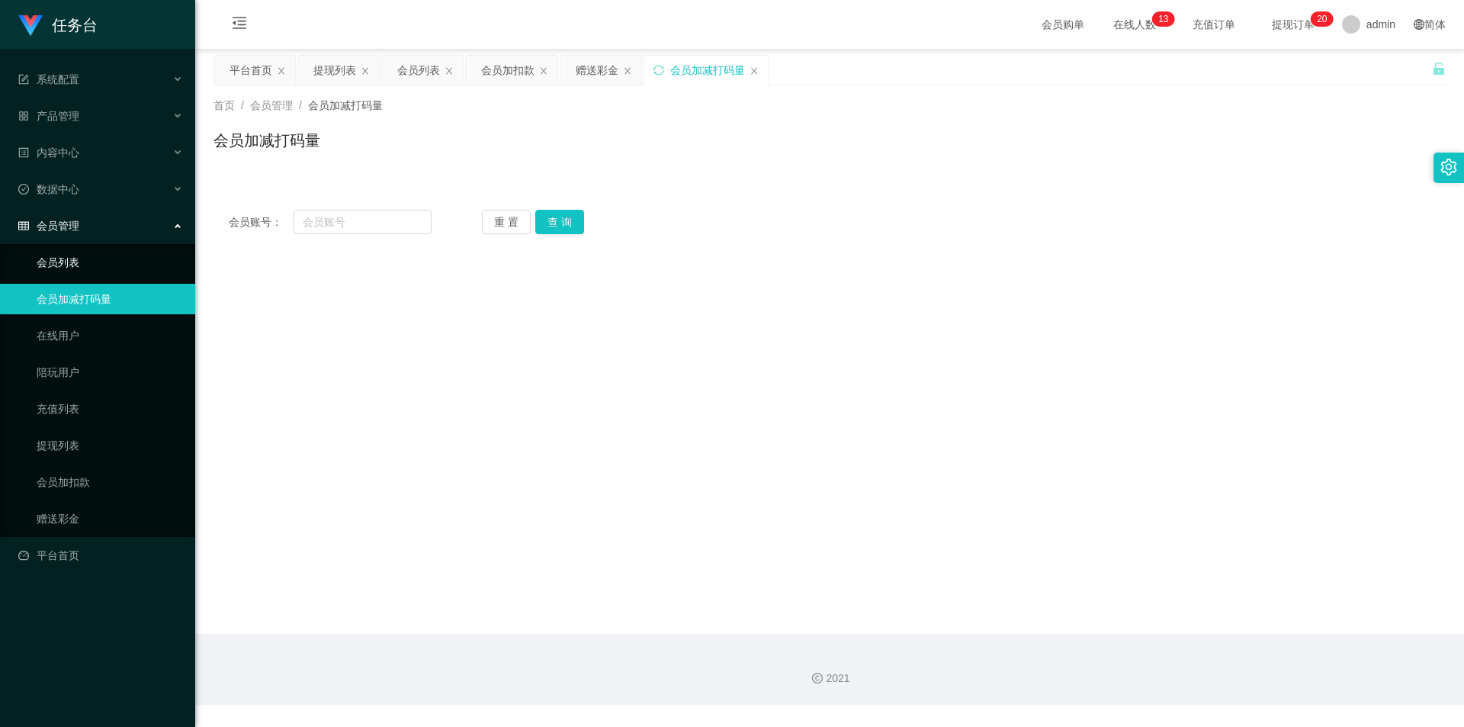
click at [96, 268] on link "会员列表" at bounding box center [110, 262] width 146 height 31
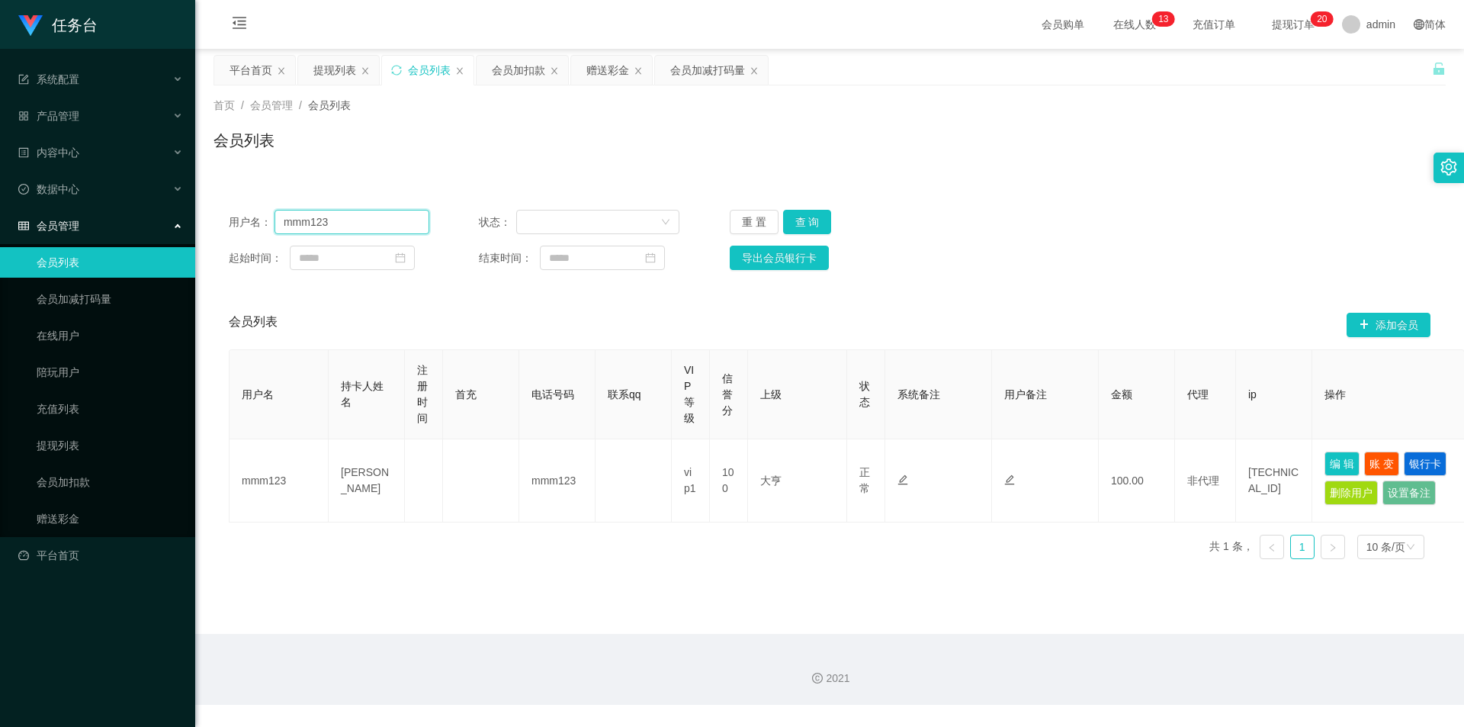
drag, startPoint x: 279, startPoint y: 223, endPoint x: 98, endPoint y: 238, distance: 182.1
click at [94, 227] on section "任务台 系统配置 系统配置列表 管理员列表 管理员分组 支付通道 产品管理 内容中心 数据中心 会员管理 会员列表 会员加减打码量 在线用户 陪玩用户 充值列…" at bounding box center [732, 352] width 1464 height 705
click at [69, 296] on link "会员加减打码量" at bounding box center [110, 299] width 146 height 31
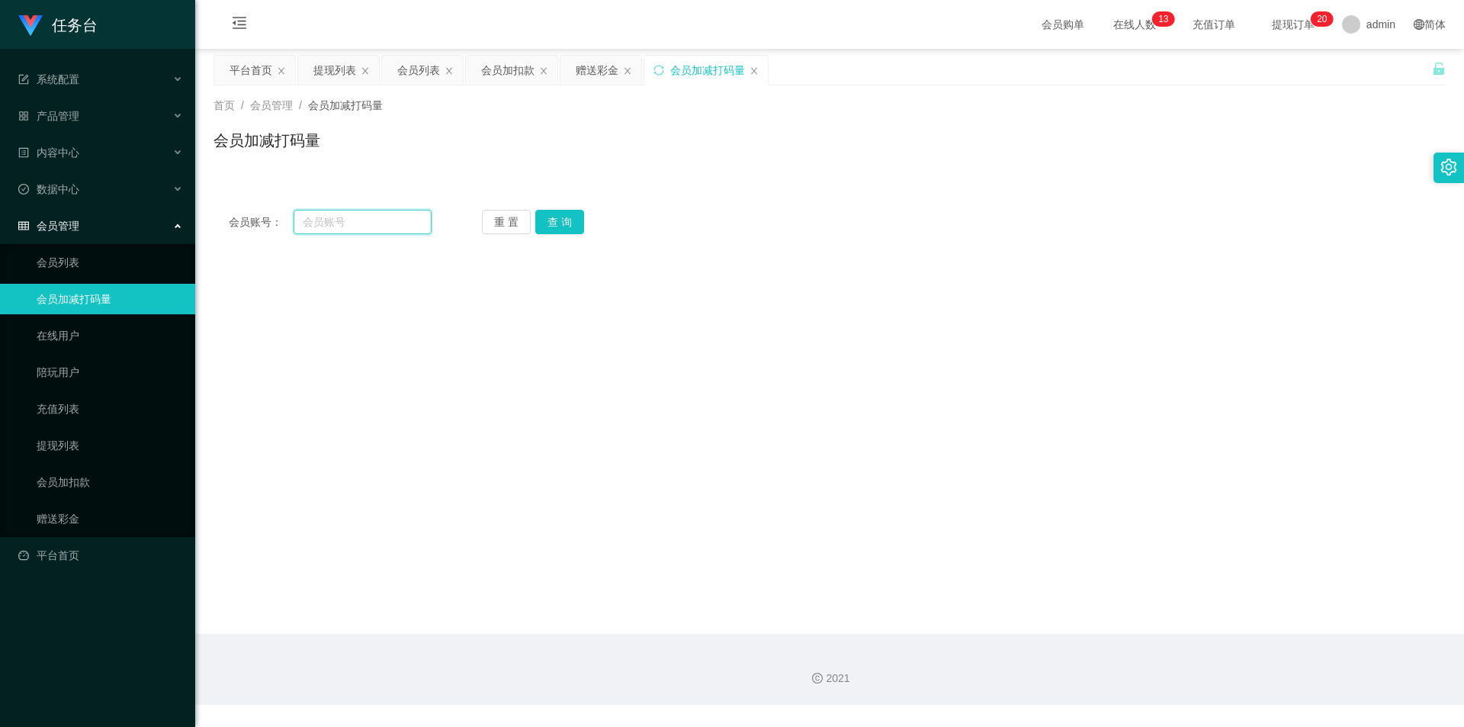
click at [339, 224] on input "text" at bounding box center [363, 222] width 138 height 24
paste input "mmm123"
type input "mmm123"
click at [563, 217] on button "查 询" at bounding box center [559, 222] width 49 height 24
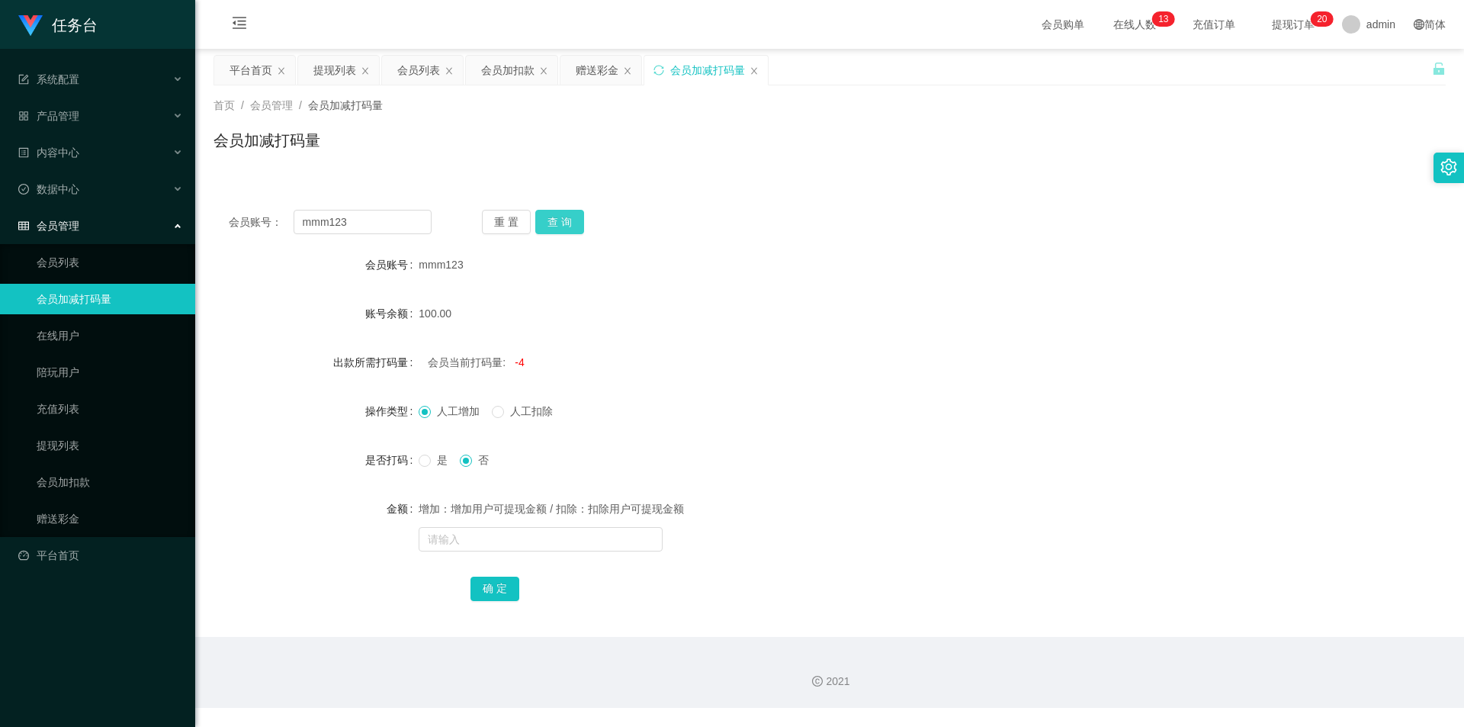
click at [563, 217] on button "查 询" at bounding box center [559, 222] width 49 height 24
click at [69, 259] on link "会员列表" at bounding box center [110, 262] width 146 height 31
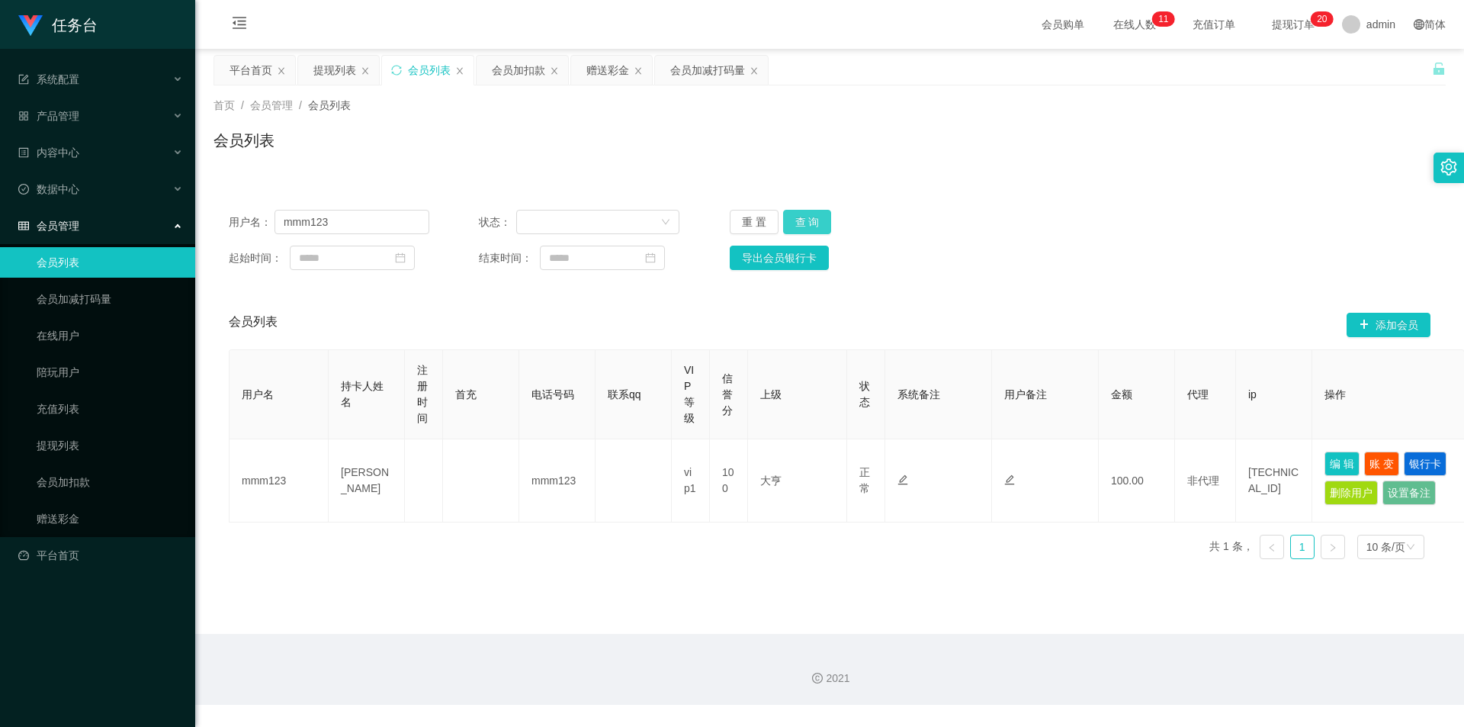
drag, startPoint x: 794, startPoint y: 218, endPoint x: 1032, endPoint y: 88, distance: 271.0
click at [794, 217] on button "查 询" at bounding box center [807, 222] width 49 height 24
click at [803, 227] on button "查 询" at bounding box center [807, 222] width 49 height 24
click at [817, 230] on button "查 询" at bounding box center [807, 222] width 49 height 24
click at [817, 230] on div "重 置 查 询" at bounding box center [830, 222] width 201 height 24
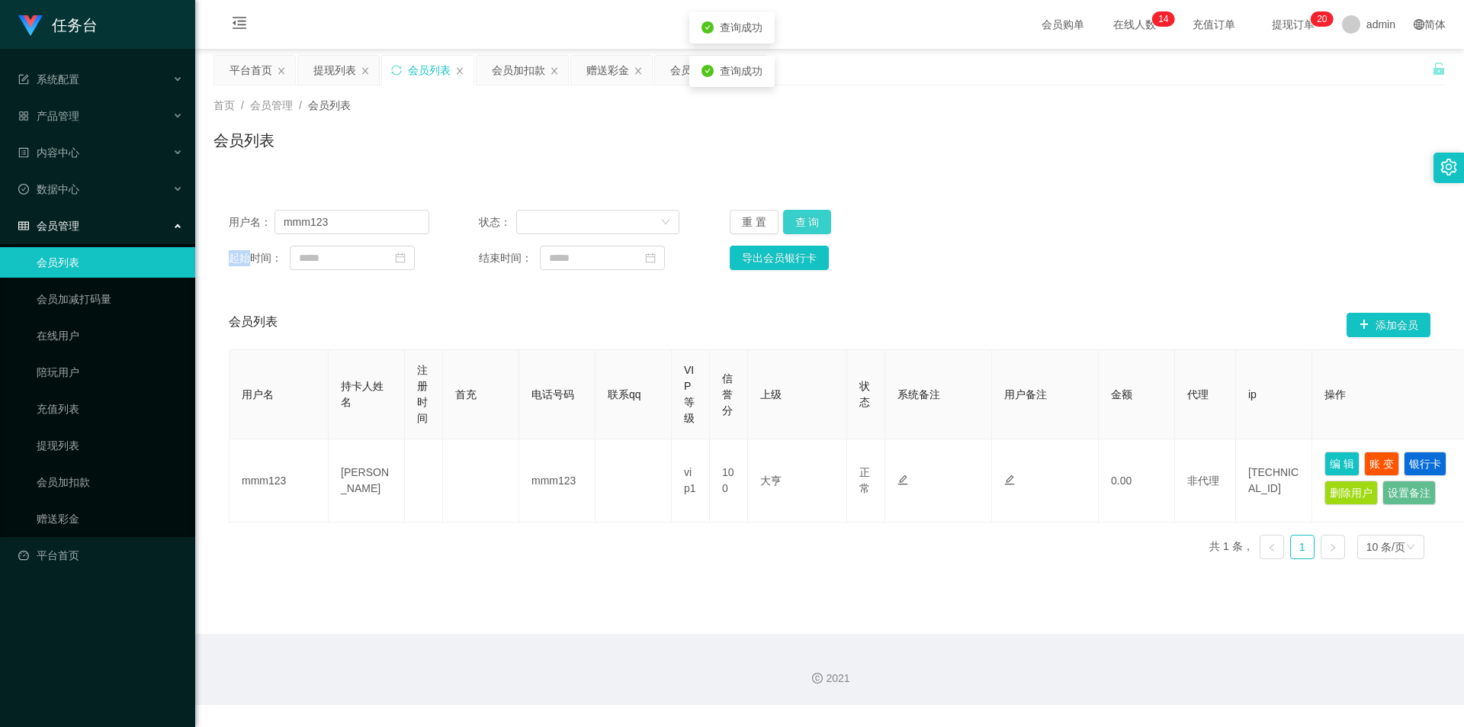
click at [818, 230] on button "查 询" at bounding box center [807, 222] width 49 height 24
click at [818, 230] on div "重 置 查 询" at bounding box center [830, 222] width 201 height 24
click at [818, 230] on button "查 询" at bounding box center [807, 222] width 49 height 24
click at [56, 309] on link "会员加减打码量" at bounding box center [110, 299] width 146 height 31
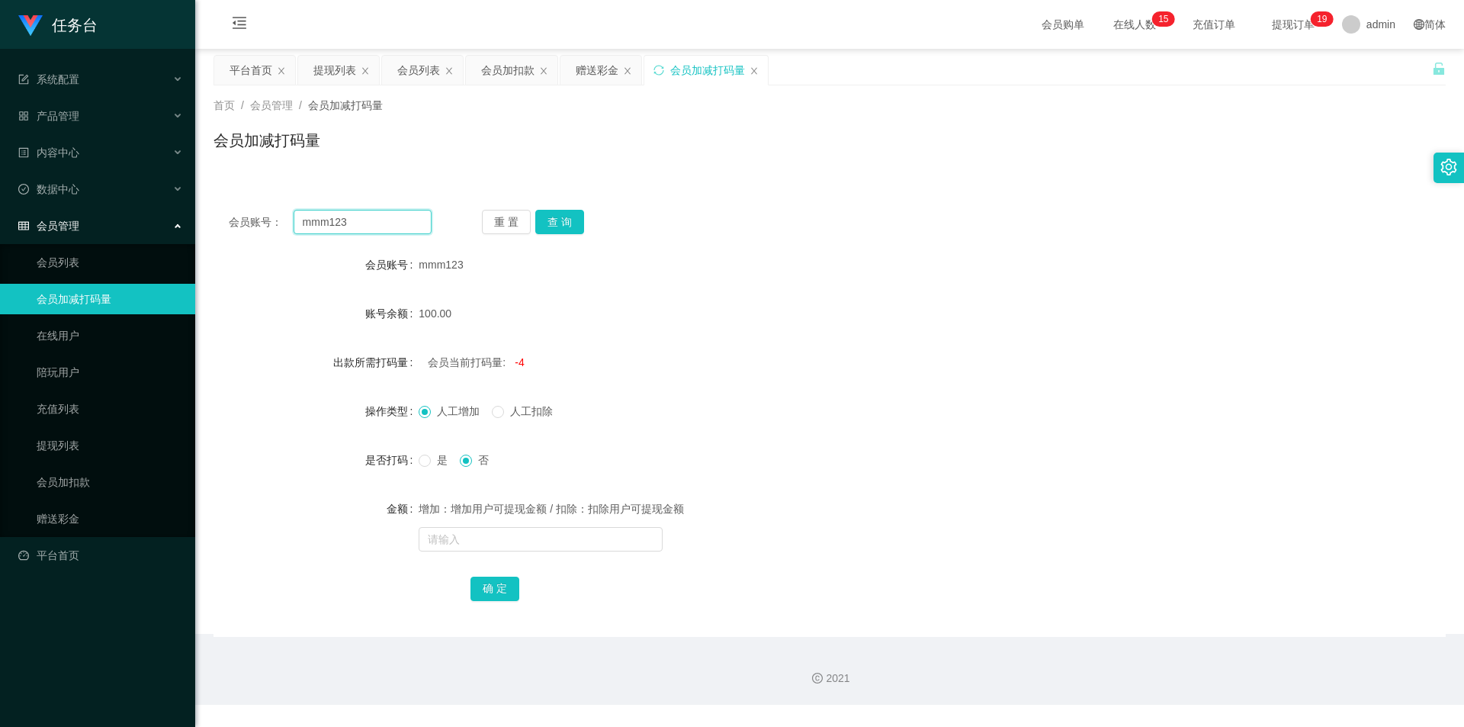
drag, startPoint x: 387, startPoint y: 215, endPoint x: 177, endPoint y: 217, distance: 209.7
click at [169, 218] on section "任务台 系统配置 系统配置列表 管理员列表 管理员分组 支付通道 产品管理 内容中心 数据中心 会员管理 会员列表 会员加减打码量 在线用户 陪玩用户 充值列…" at bounding box center [732, 352] width 1464 height 705
click at [572, 220] on button "查 询" at bounding box center [559, 222] width 49 height 24
drag, startPoint x: 513, startPoint y: 361, endPoint x: 535, endPoint y: 361, distance: 22.1
click at [535, 361] on div "会员当前打码量: 96" at bounding box center [778, 362] width 719 height 31
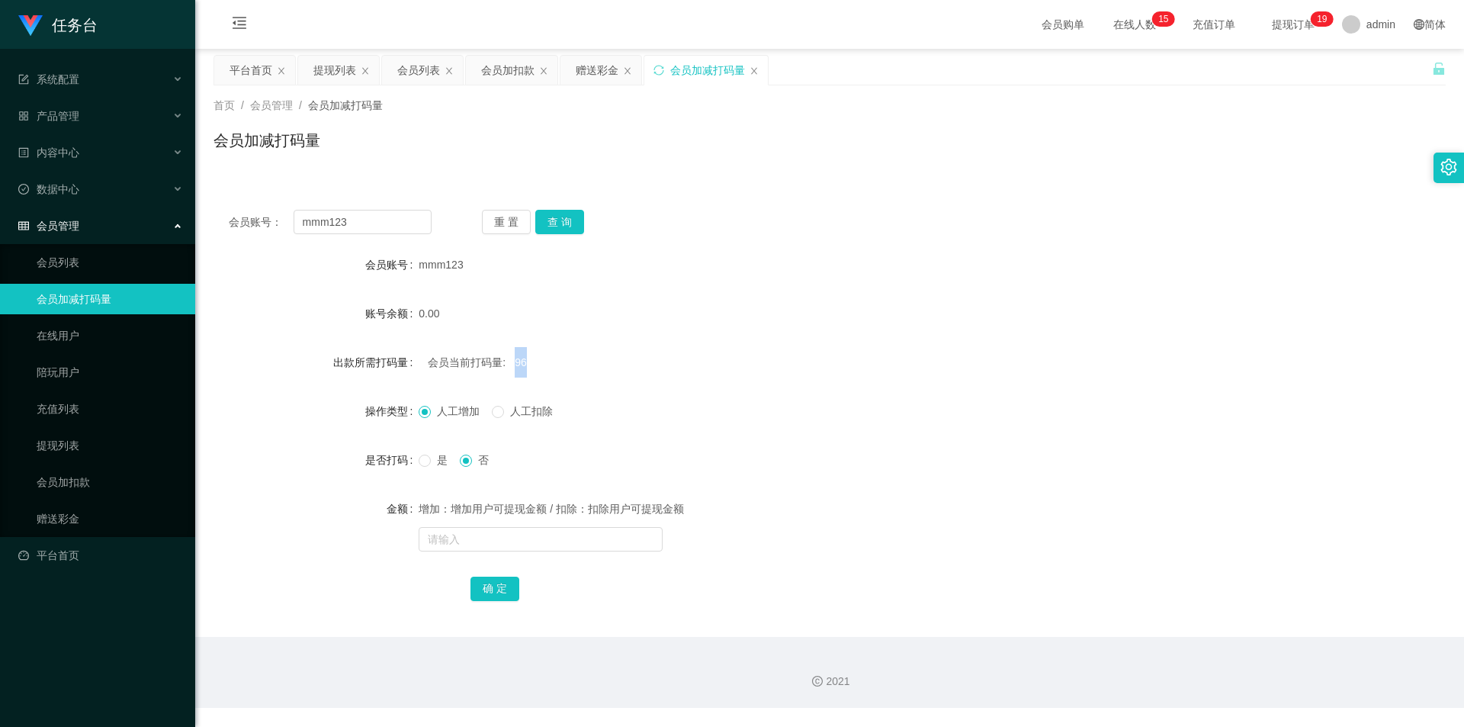
copy span "96"
click at [454, 548] on input "text" at bounding box center [541, 539] width 244 height 24
paste input "96"
type input "96"
drag, startPoint x: 493, startPoint y: 579, endPoint x: 487, endPoint y: 586, distance: 9.8
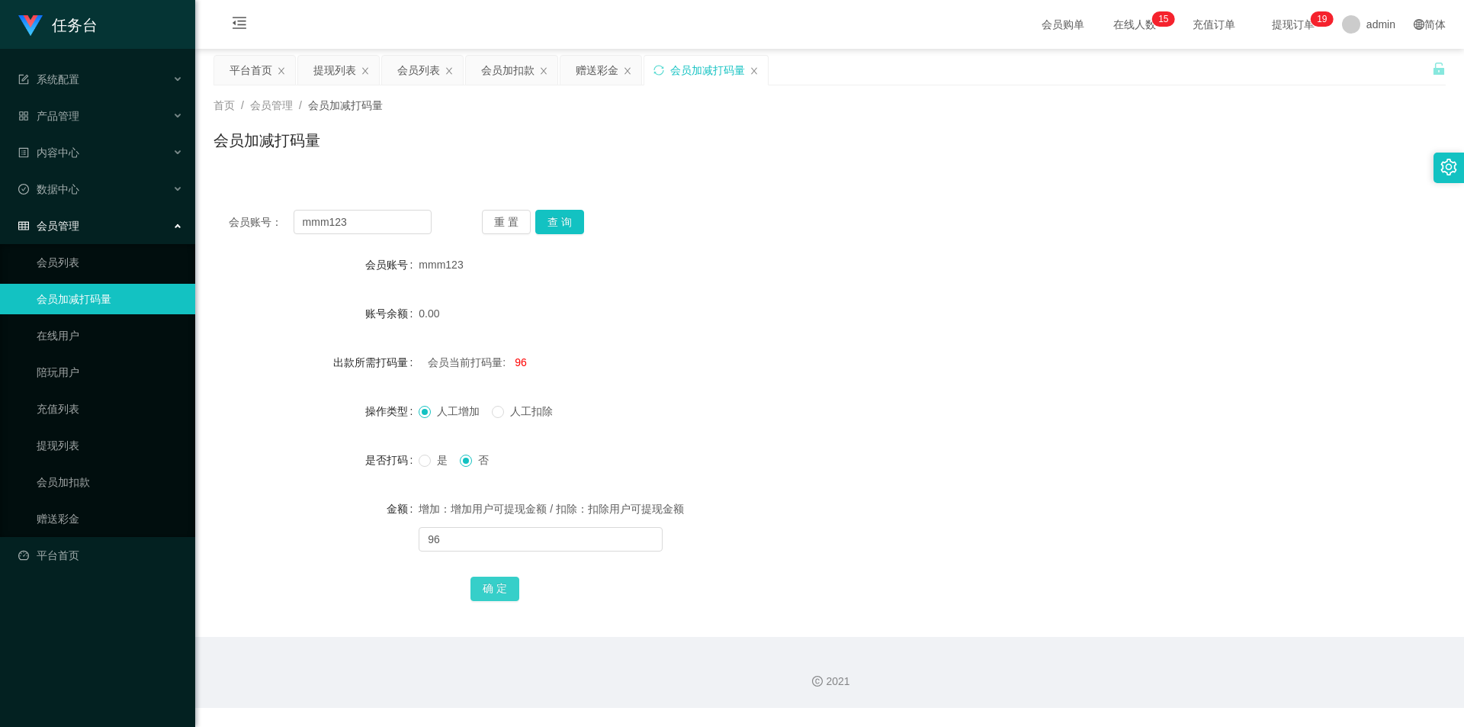
click at [487, 586] on button "确 定" at bounding box center [495, 589] width 49 height 24
click at [50, 267] on link "会员列表" at bounding box center [110, 262] width 146 height 31
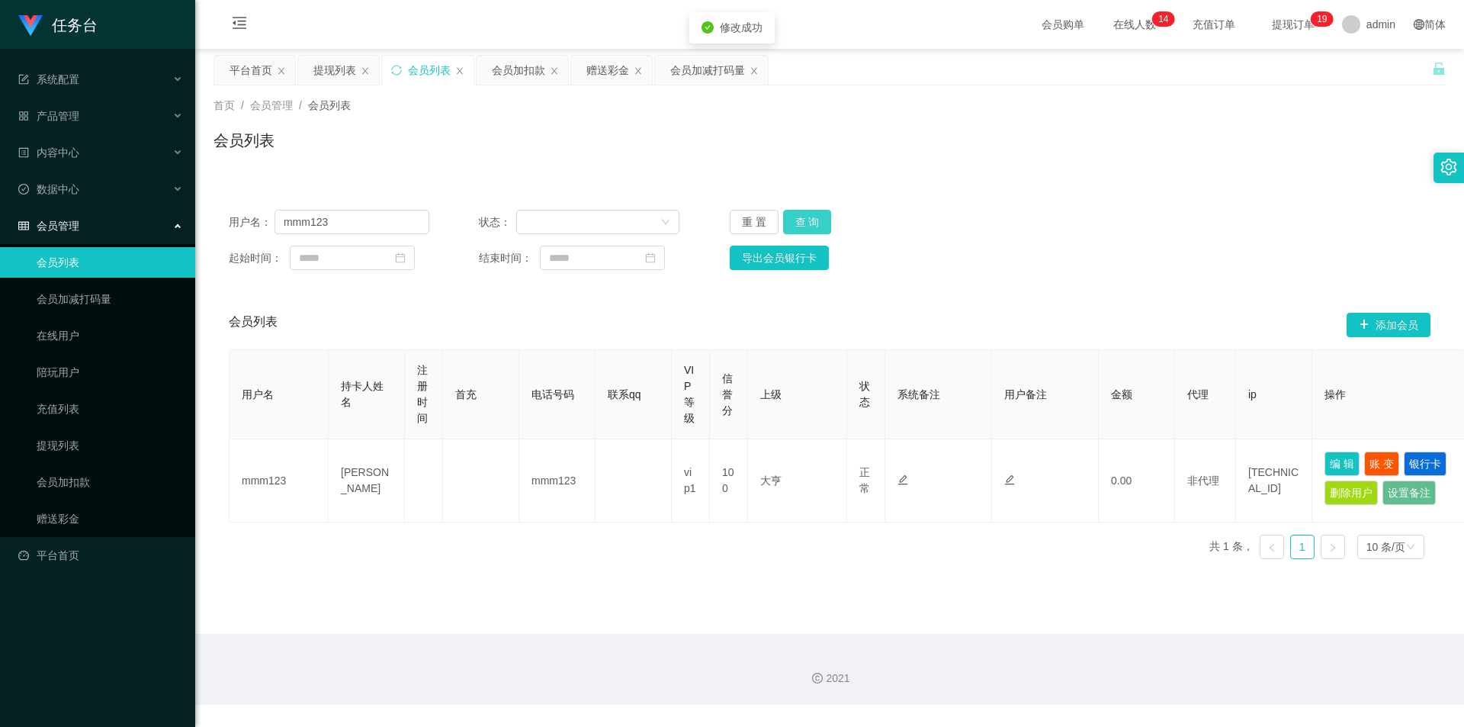
click at [812, 232] on button "查 询" at bounding box center [807, 222] width 49 height 24
click at [820, 220] on button "查 询" at bounding box center [807, 222] width 49 height 24
click at [806, 223] on button "查 询" at bounding box center [807, 222] width 49 height 24
click at [806, 223] on div "重 置 查 询" at bounding box center [830, 222] width 201 height 24
click at [807, 219] on button "查 询" at bounding box center [807, 222] width 49 height 24
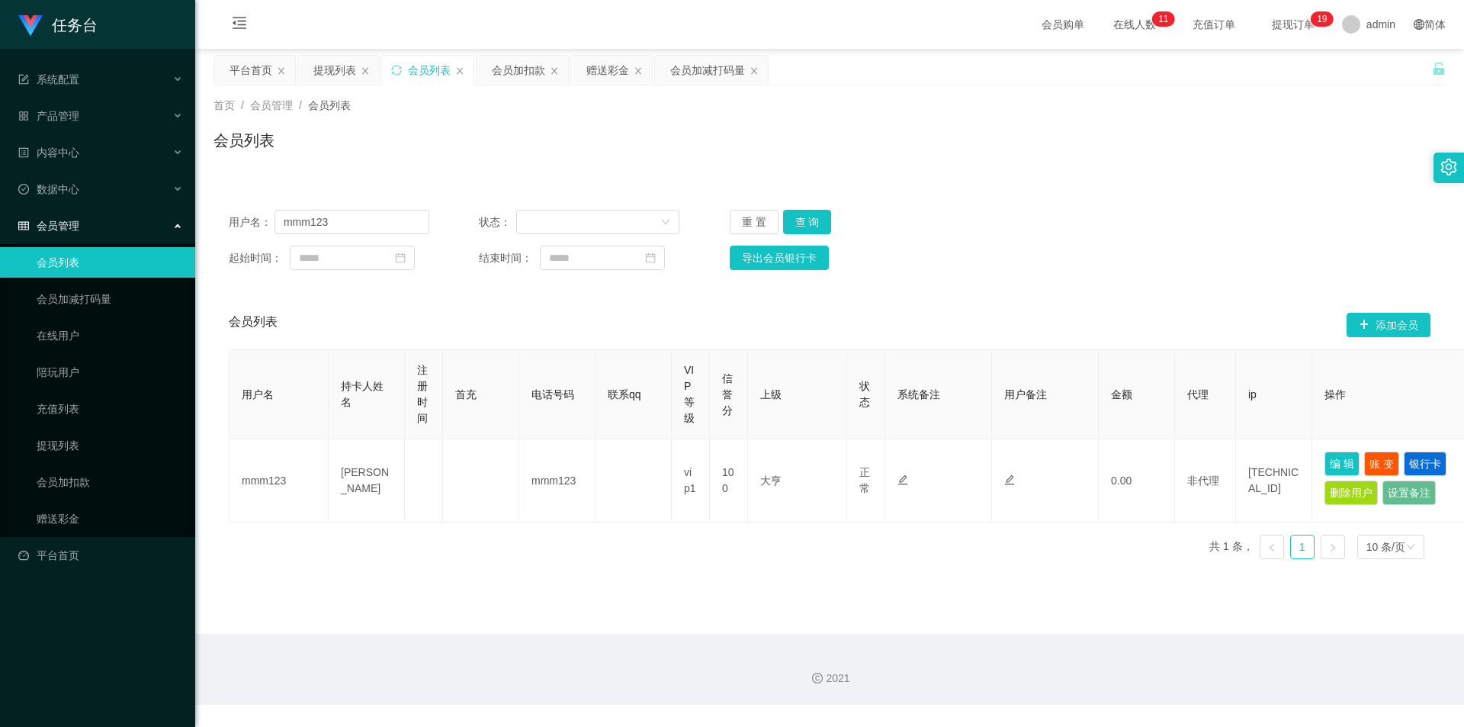
click at [1254, 31] on span "提现订单 0 1 2 3 4 5 6 7 8 9 0 1 2 3 4 5 6 7 8 9 0 1 2 3 4 5 6 7 8 9 0 1 2 3 4 5 6 …" at bounding box center [1293, 24] width 79 height 49
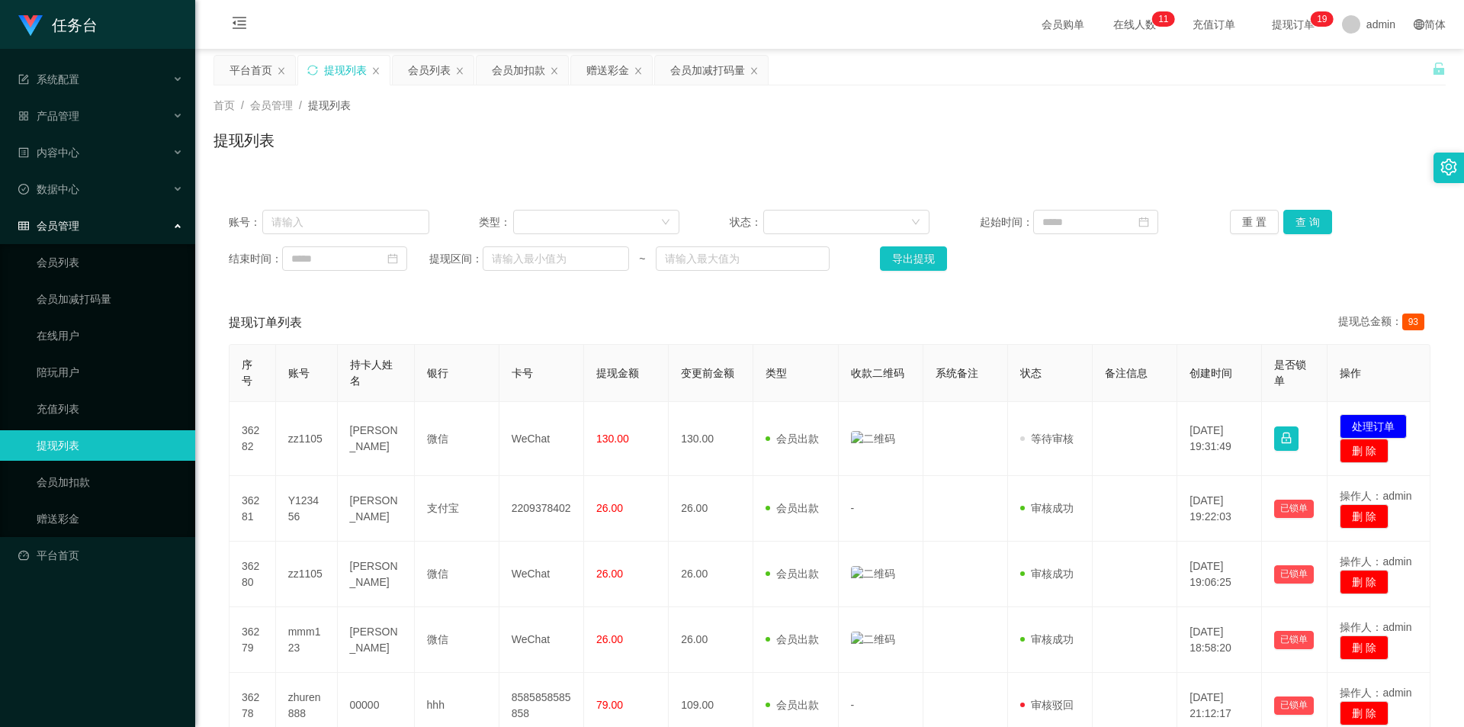
click at [1330, 224] on div "重 置 查 询" at bounding box center [1330, 222] width 201 height 24
click at [1301, 224] on button "查 询" at bounding box center [1308, 222] width 49 height 24
click at [1301, 224] on button "查 询" at bounding box center [1317, 222] width 66 height 24
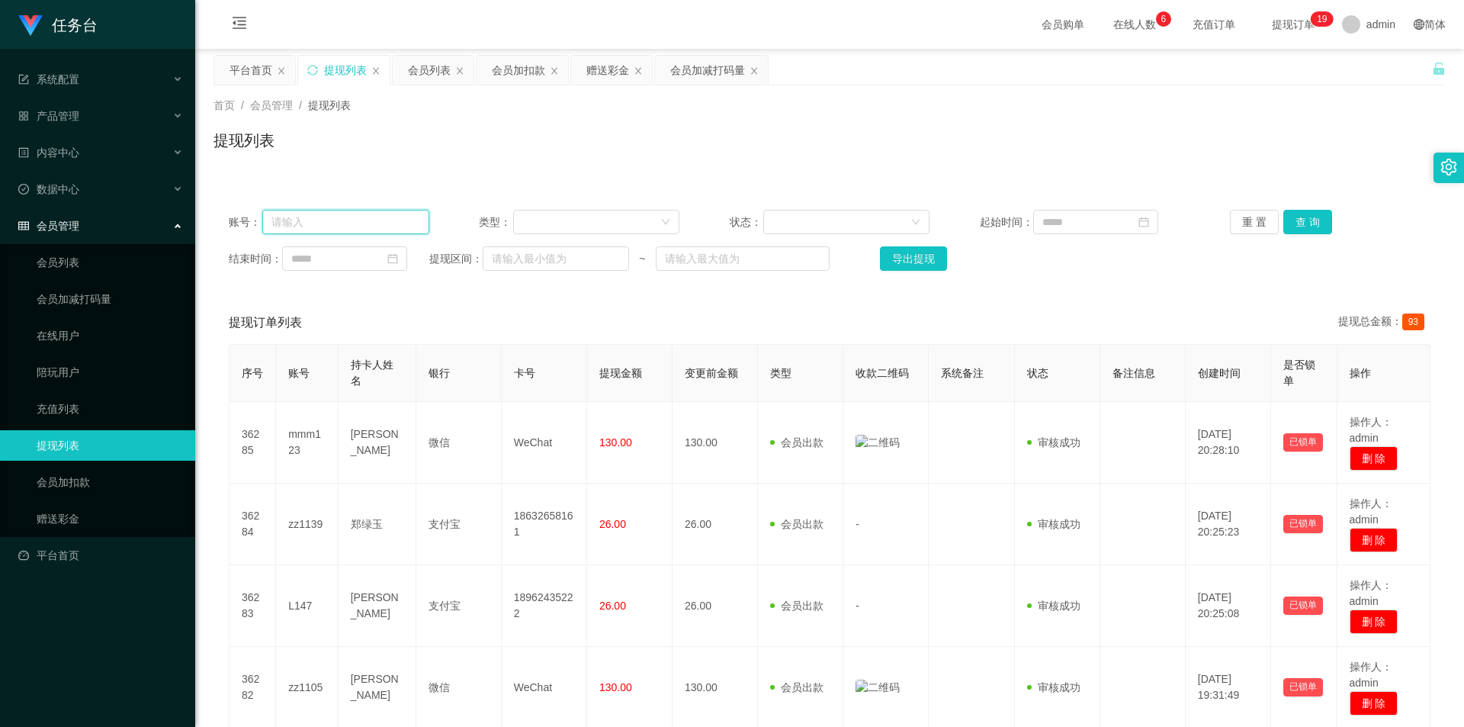
click at [333, 223] on input "text" at bounding box center [345, 222] width 167 height 24
paste input "qq1157"
type input "qq1157"
click at [1310, 221] on button "查 询" at bounding box center [1308, 222] width 49 height 24
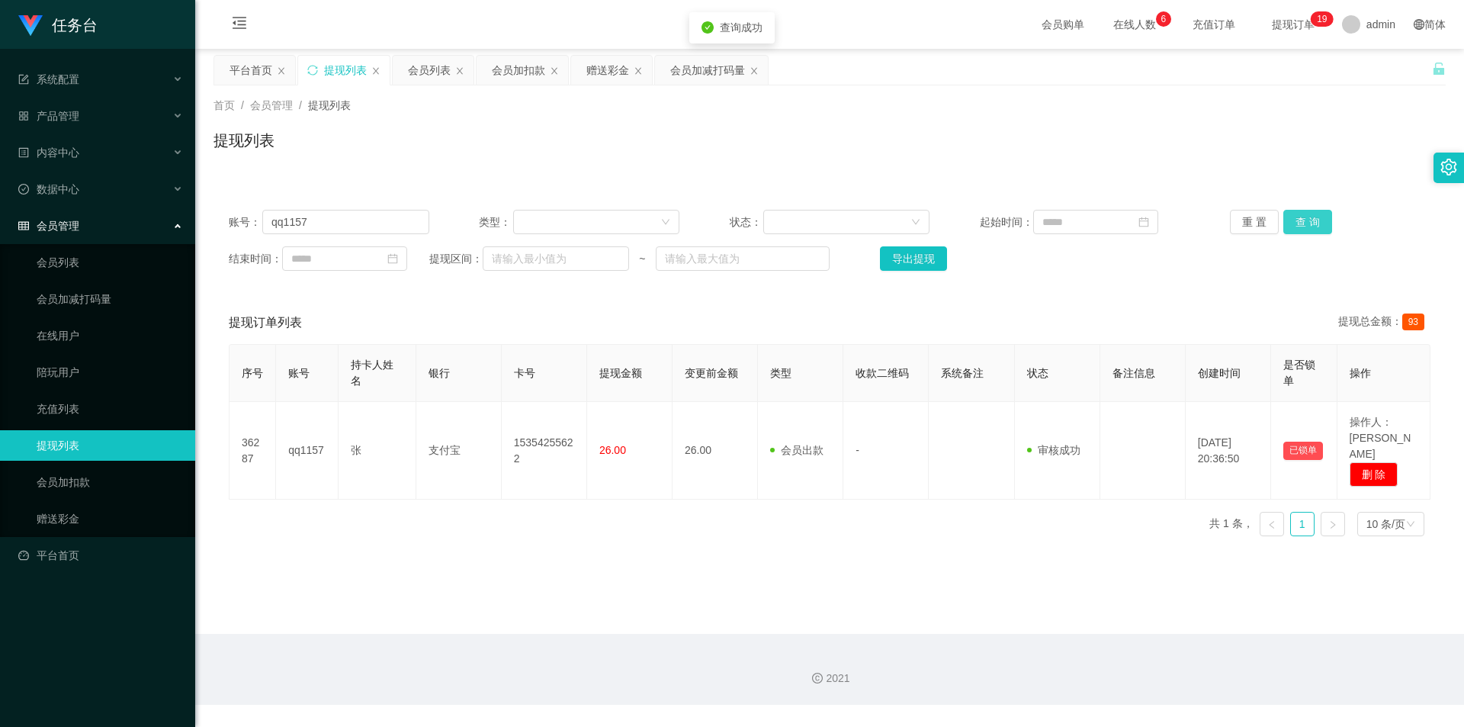
click at [1310, 221] on button "查 询" at bounding box center [1308, 222] width 49 height 24
drag, startPoint x: 313, startPoint y: 220, endPoint x: 166, endPoint y: 208, distance: 147.7
click at [174, 209] on section "任务台 系统配置 系统配置列表 管理员列表 管理员分组 支付通道 产品管理 内容中心 数据中心 会员管理 会员列表 会员加减打码量 在线用户 陪玩用户 充值列…" at bounding box center [732, 352] width 1464 height 705
click at [1272, 19] on span "提现订单 0 1 2 3 4 5 6 7 8 9 0 1 2 3 4 5 6 7 8 9 0 1 2 3 4 5 6 7 8 9 0 1 2 3 4 5 6 …" at bounding box center [1294, 24] width 58 height 11
click at [1293, 19] on span "提现订单 0 1 2 3 4 5 6 7 8 9 0 1 2 3 4 5 6 7 8 9 0 1 2 3 4 5 6 7 8 9 0 1 2 3 4 5 6 …" at bounding box center [1294, 24] width 58 height 11
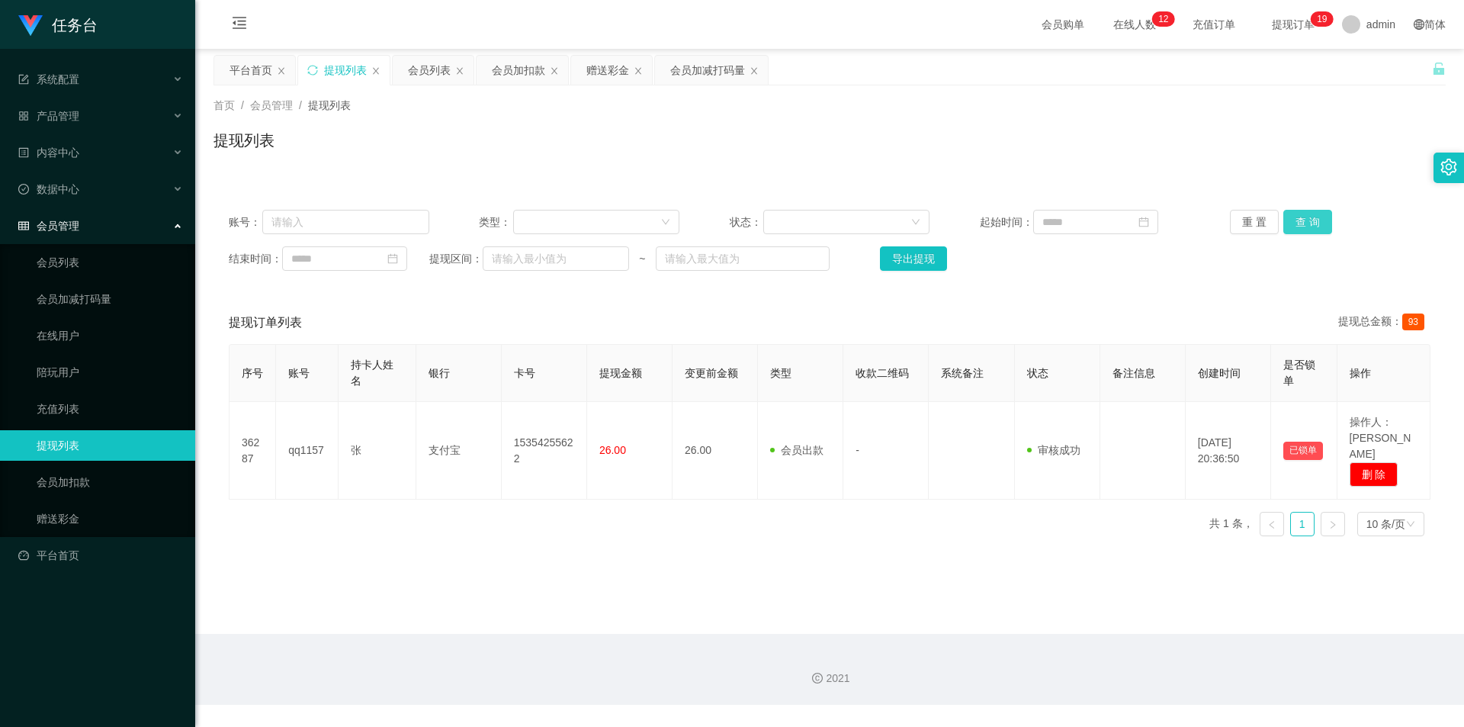
click at [1299, 224] on button "查 询" at bounding box center [1308, 222] width 49 height 24
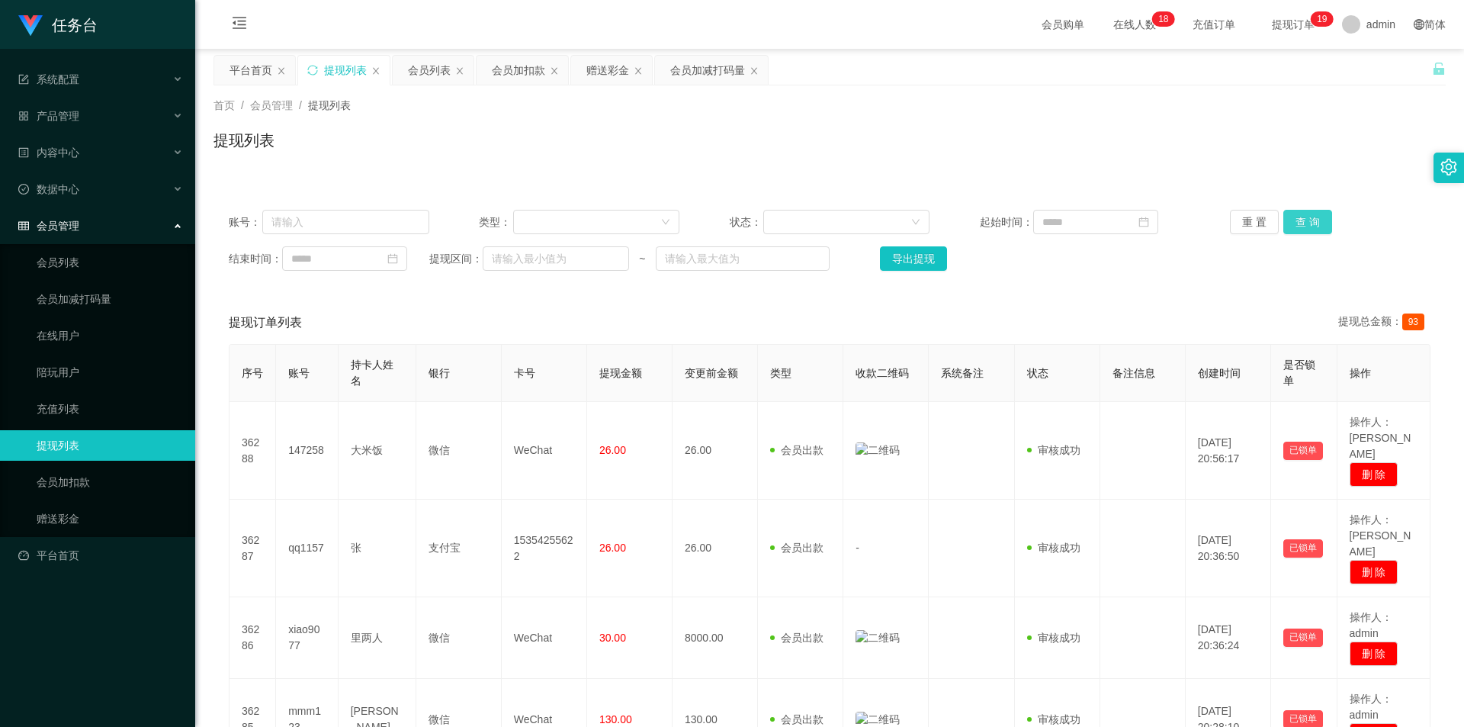
click at [1306, 210] on button "查 询" at bounding box center [1308, 222] width 49 height 24
click at [1308, 215] on button "查 询" at bounding box center [1308, 222] width 49 height 24
click at [329, 217] on input "text" at bounding box center [345, 222] width 167 height 24
paste input "zz1139"
type input "zz1139"
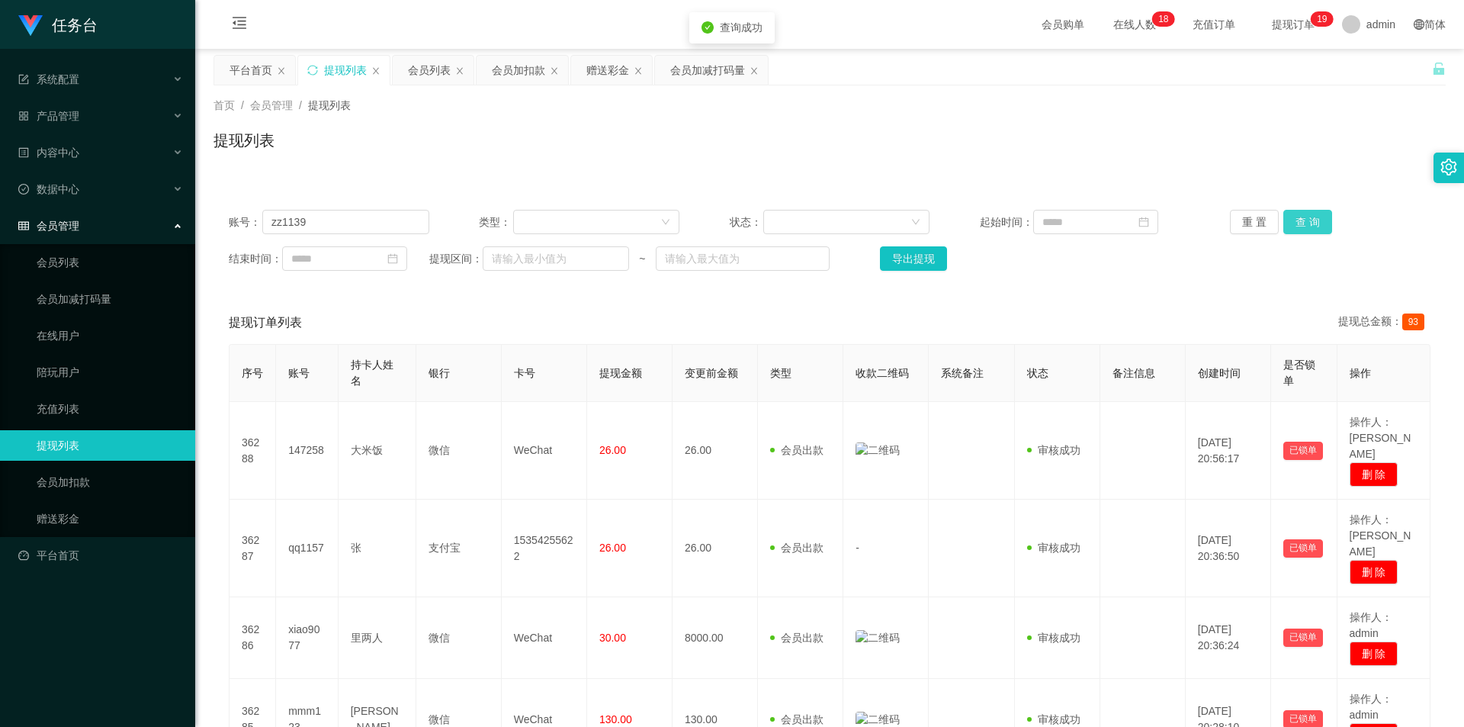
click at [1318, 217] on button "查 询" at bounding box center [1308, 222] width 49 height 24
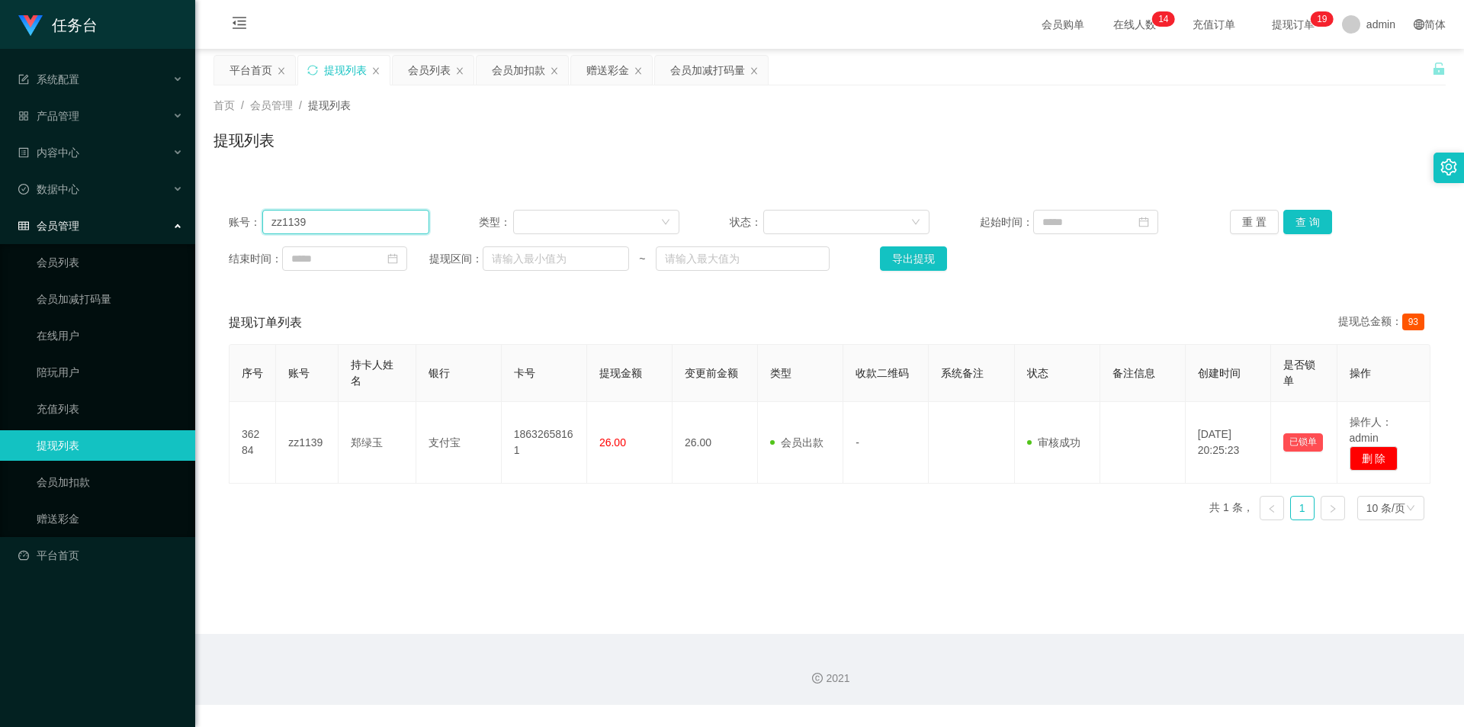
drag, startPoint x: 331, startPoint y: 227, endPoint x: 238, endPoint y: 221, distance: 93.2
click at [238, 221] on div "账号： zz1139" at bounding box center [329, 222] width 201 height 24
click at [384, 196] on div "账号： zz1139 类型： 状态： 起始时间： 重 置 查 询 结束时间： 提现区间： ~ 导出提现" at bounding box center [830, 240] width 1232 height 92
drag, startPoint x: 345, startPoint y: 210, endPoint x: 144, endPoint y: 227, distance: 201.2
click at [148, 225] on section "任务台 系统配置 系统配置列表 管理员列表 管理员分组 支付通道 产品管理 内容中心 数据中心 会员管理 会员列表 会员加减打码量 在线用户 陪玩用户 充值列…" at bounding box center [732, 352] width 1464 height 705
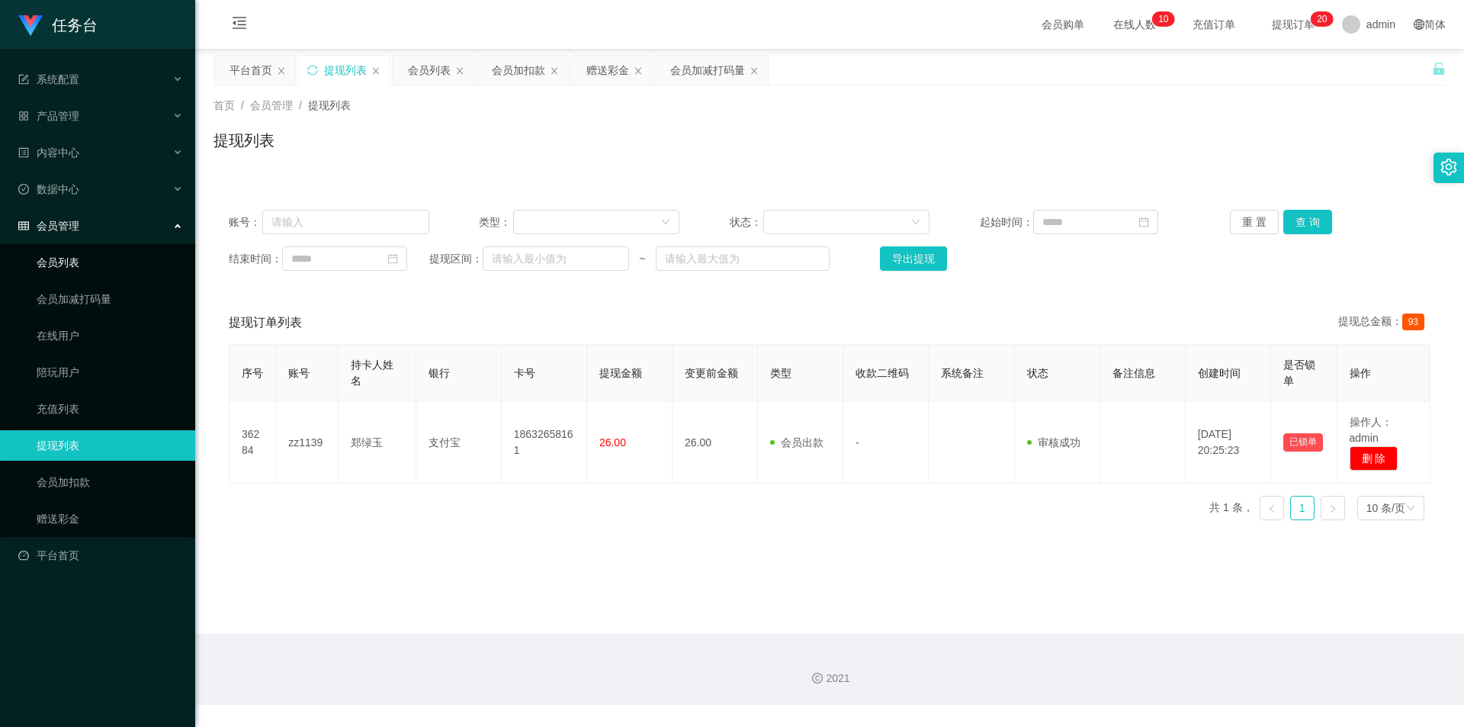
click at [112, 255] on link "会员列表" at bounding box center [110, 262] width 146 height 31
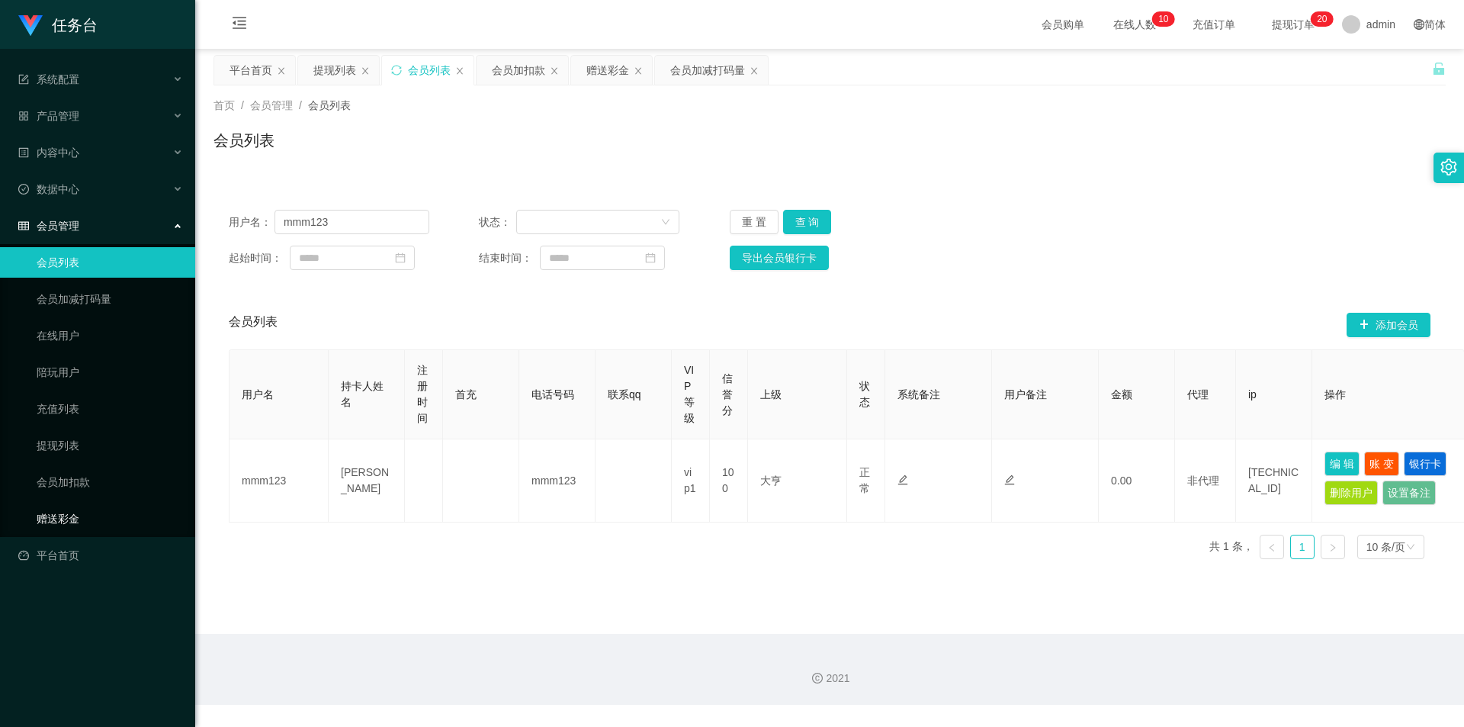
click at [60, 522] on link "赠送彩金" at bounding box center [110, 518] width 146 height 31
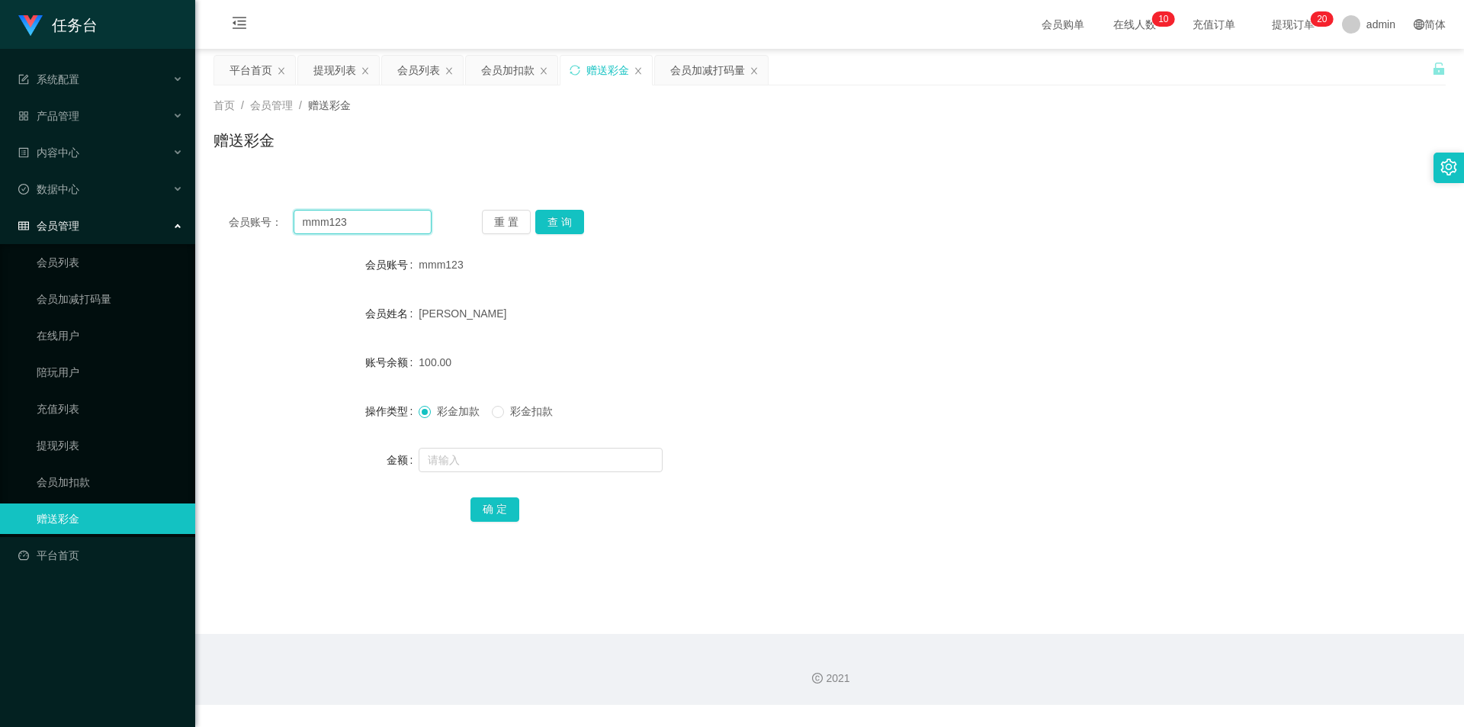
drag, startPoint x: 228, startPoint y: 221, endPoint x: 298, endPoint y: 224, distance: 70.2
click at [188, 226] on section "任务台 系统配置 系统配置列表 管理员列表 管理员分组 支付通道 产品管理 内容中心 数据中心 会员管理 会员列表 会员加减打码量 在线用户 陪玩用户 充值列…" at bounding box center [732, 352] width 1464 height 705
paste input "zz1139"
type input "zz1139"
click at [583, 217] on button "查 询" at bounding box center [559, 222] width 49 height 24
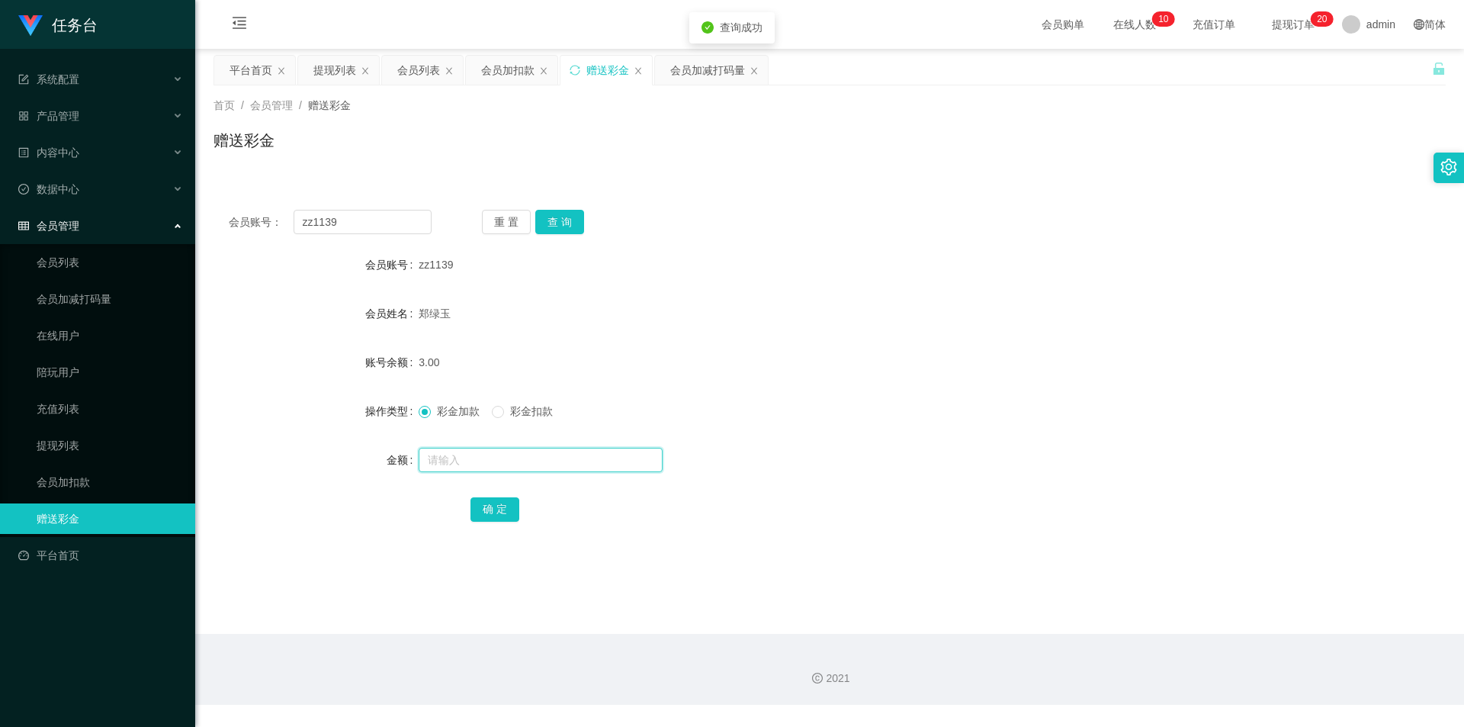
click at [474, 460] on input "text" at bounding box center [541, 460] width 244 height 24
type input "97"
click at [507, 504] on button "确 定" at bounding box center [495, 509] width 49 height 24
click at [100, 259] on link "会员列表" at bounding box center [110, 262] width 146 height 31
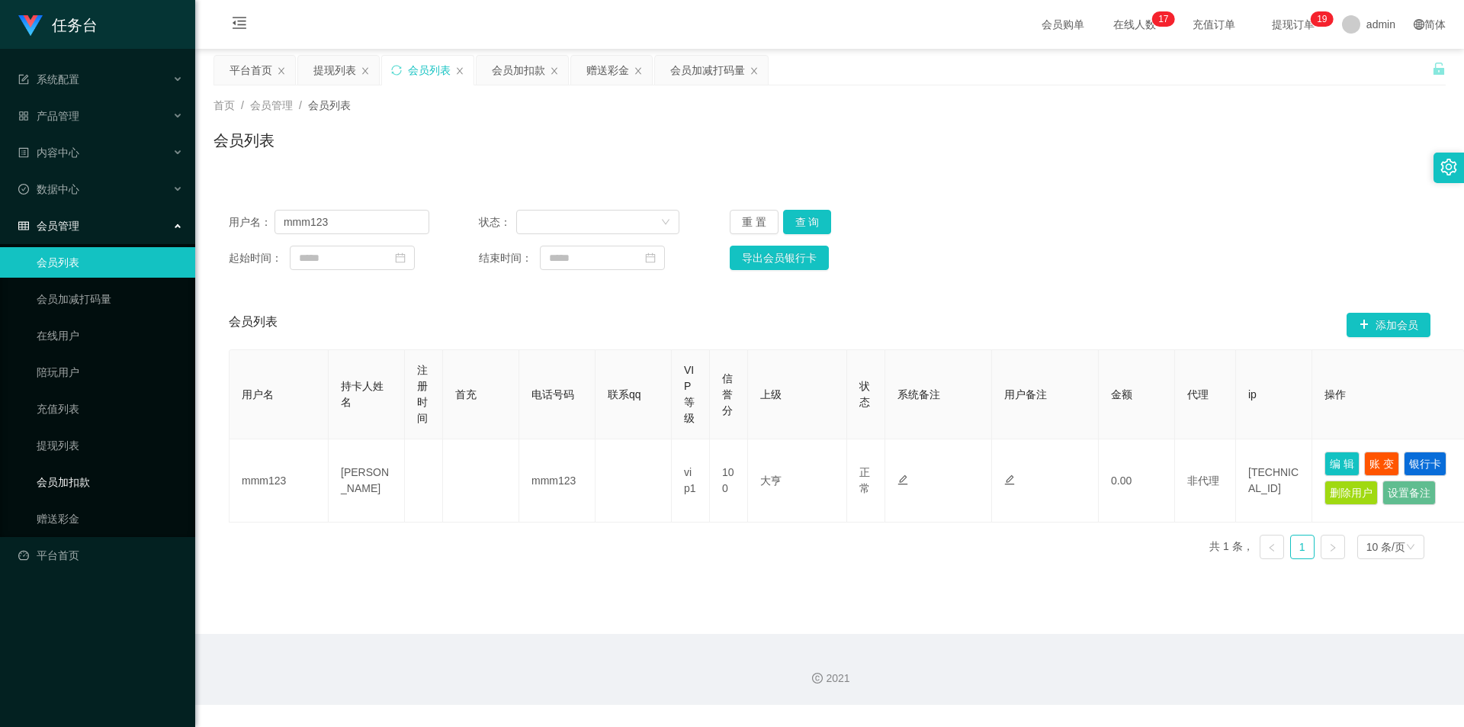
click at [92, 480] on link "会员加扣款" at bounding box center [110, 482] width 146 height 31
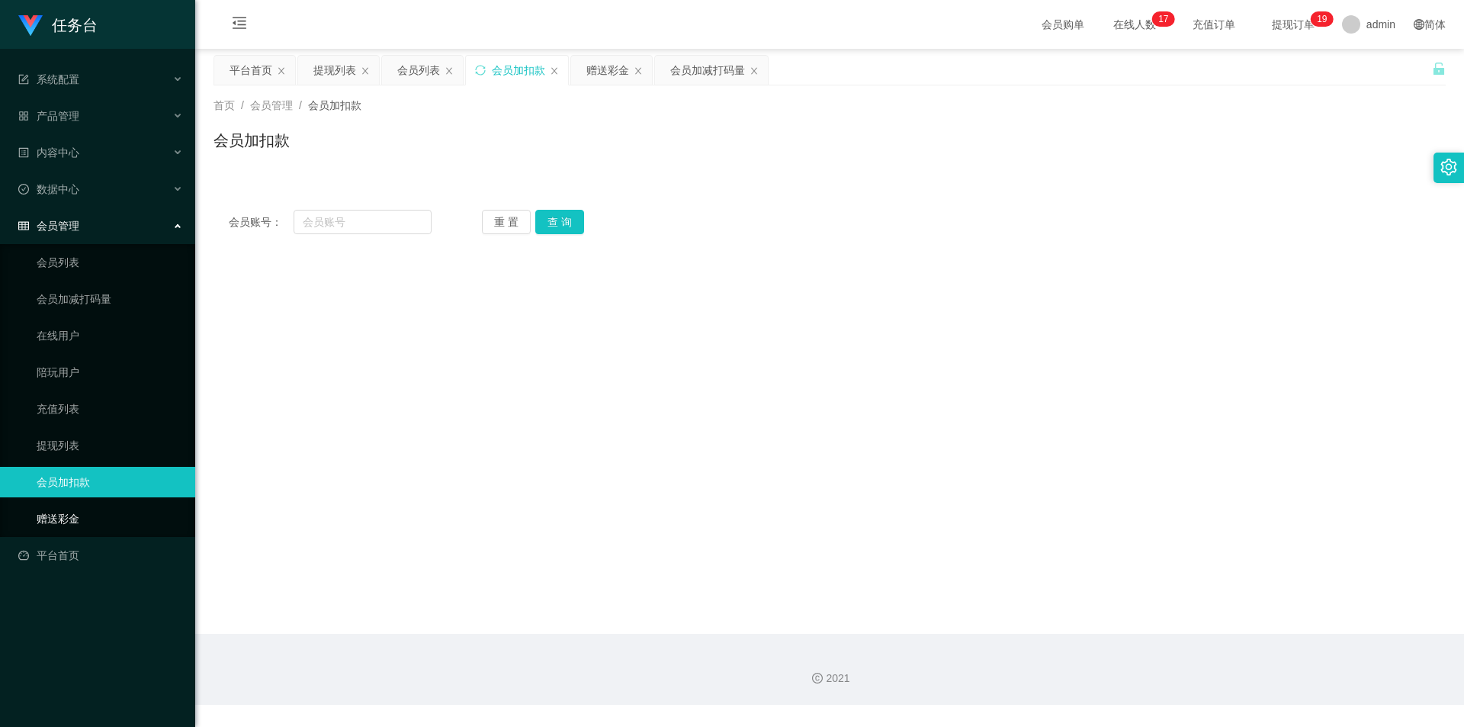
click at [63, 519] on link "赠送彩金" at bounding box center [110, 518] width 146 height 31
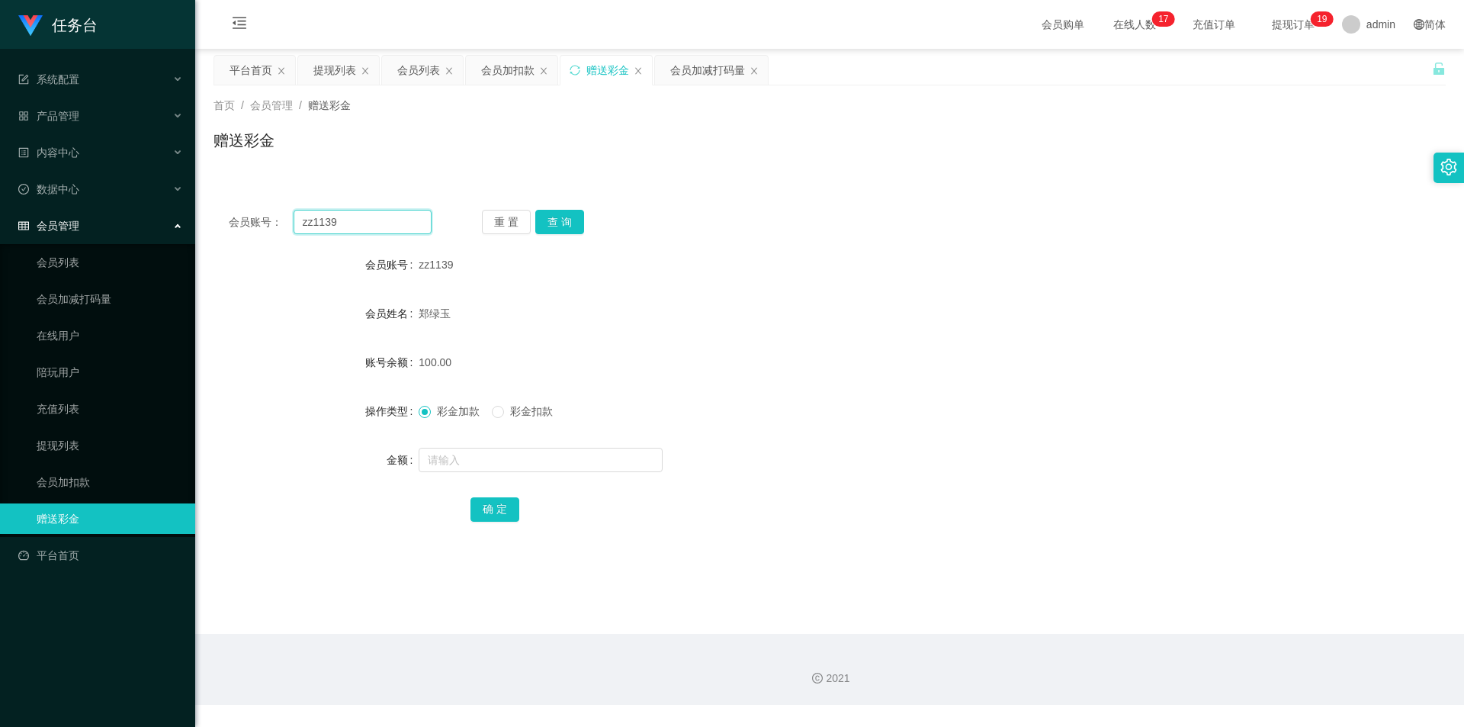
drag, startPoint x: 268, startPoint y: 228, endPoint x: 117, endPoint y: 232, distance: 151.8
click at [117, 232] on section "任务台 系统配置 系统配置列表 管理员列表 管理员分组 支付通道 产品管理 内容中心 数据中心 会员管理 会员列表 会员加减打码量 在线用户 陪玩用户 充值列…" at bounding box center [732, 352] width 1464 height 705
drag, startPoint x: 52, startPoint y: 256, endPoint x: 94, endPoint y: 266, distance: 43.1
click at [52, 256] on link "会员列表" at bounding box center [110, 262] width 146 height 31
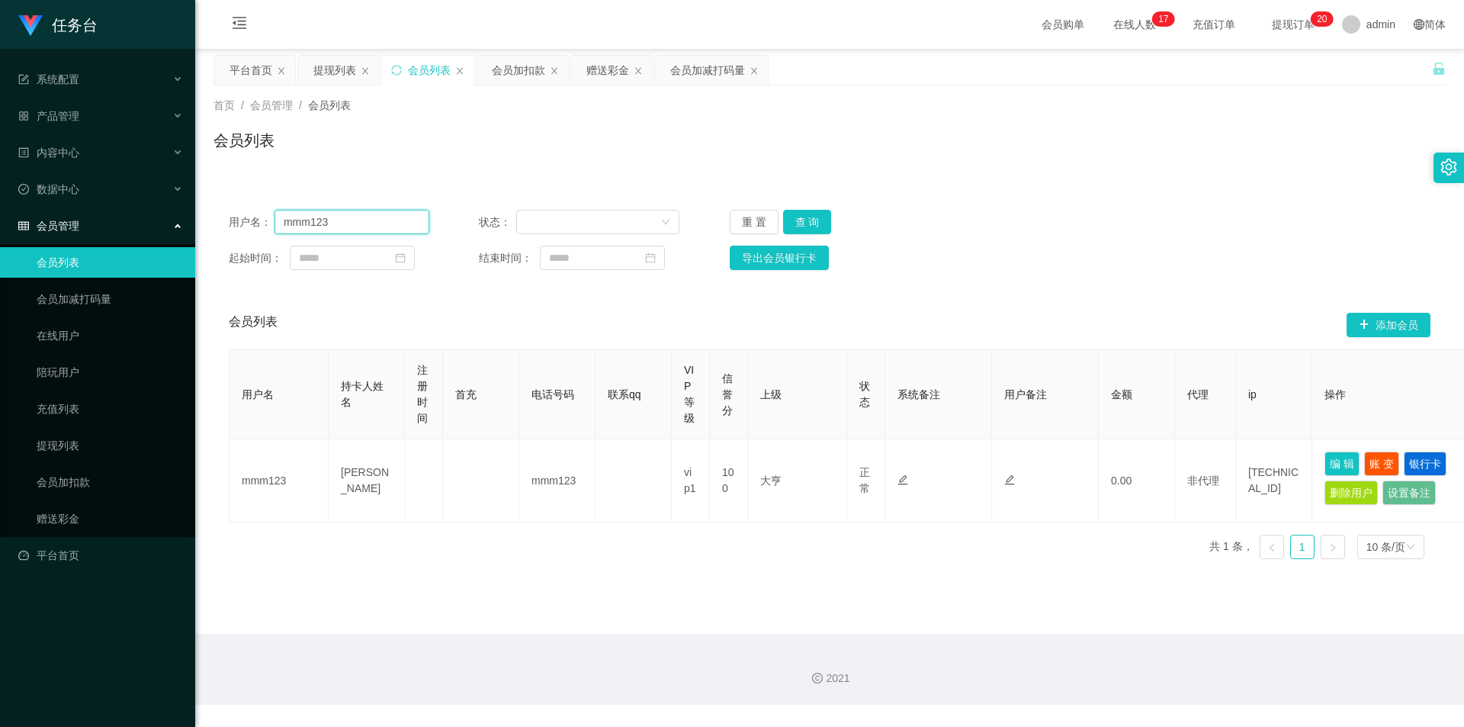
click at [347, 223] on input "mmm123" at bounding box center [352, 222] width 155 height 24
drag, startPoint x: 347, startPoint y: 223, endPoint x: 453, endPoint y: 217, distance: 106.1
click at [177, 223] on section "任务台 系统配置 系统配置列表 管理员列表 管理员分组 支付通道 产品管理 内容中心 数据中心 会员管理 会员列表 会员加减打码量 在线用户 陪玩用户 充值列…" at bounding box center [732, 352] width 1464 height 705
paste input "zz1139"
type input "zz1139"
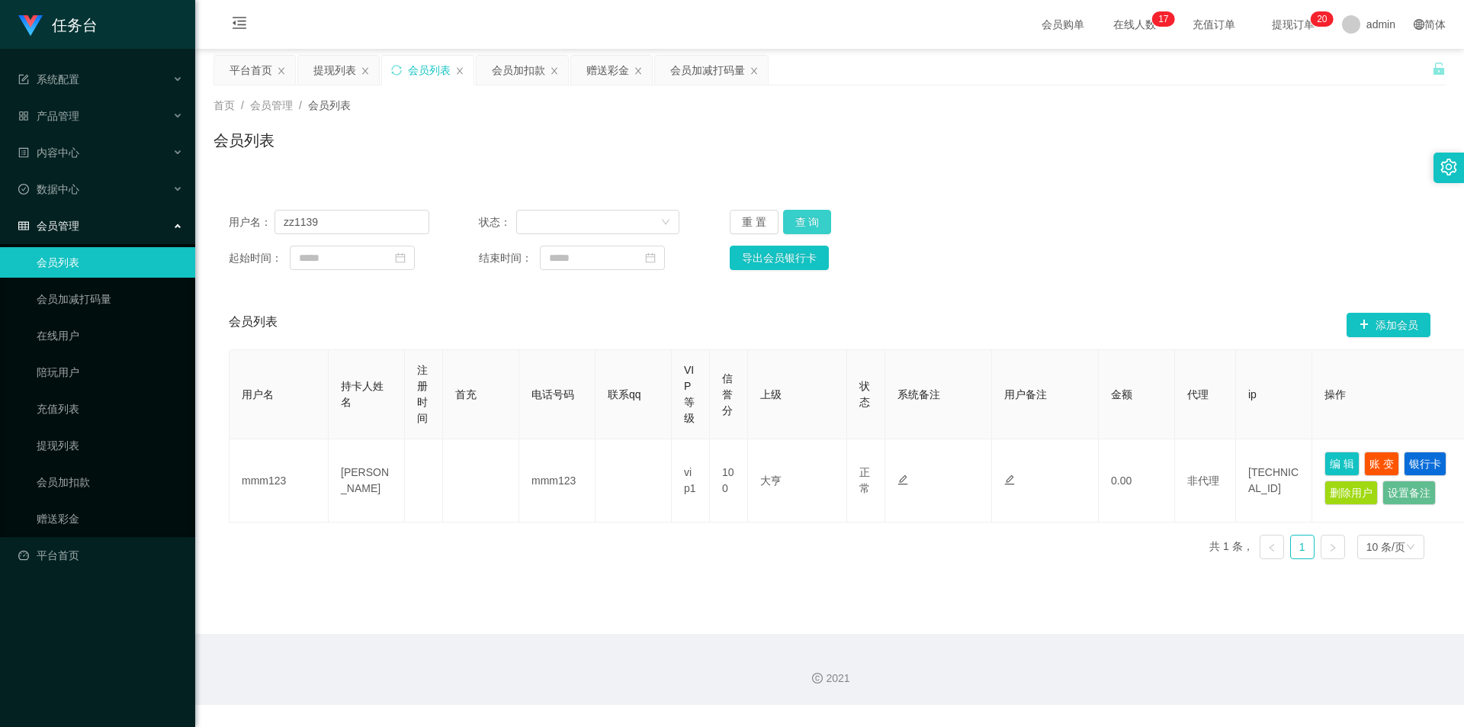
click at [804, 223] on button "查 询" at bounding box center [807, 222] width 49 height 24
click at [797, 221] on button "查 询" at bounding box center [807, 222] width 49 height 24
click at [798, 220] on div "重 置 查 询" at bounding box center [830, 222] width 201 height 24
drag, startPoint x: 355, startPoint y: 225, endPoint x: 114, endPoint y: 209, distance: 241.5
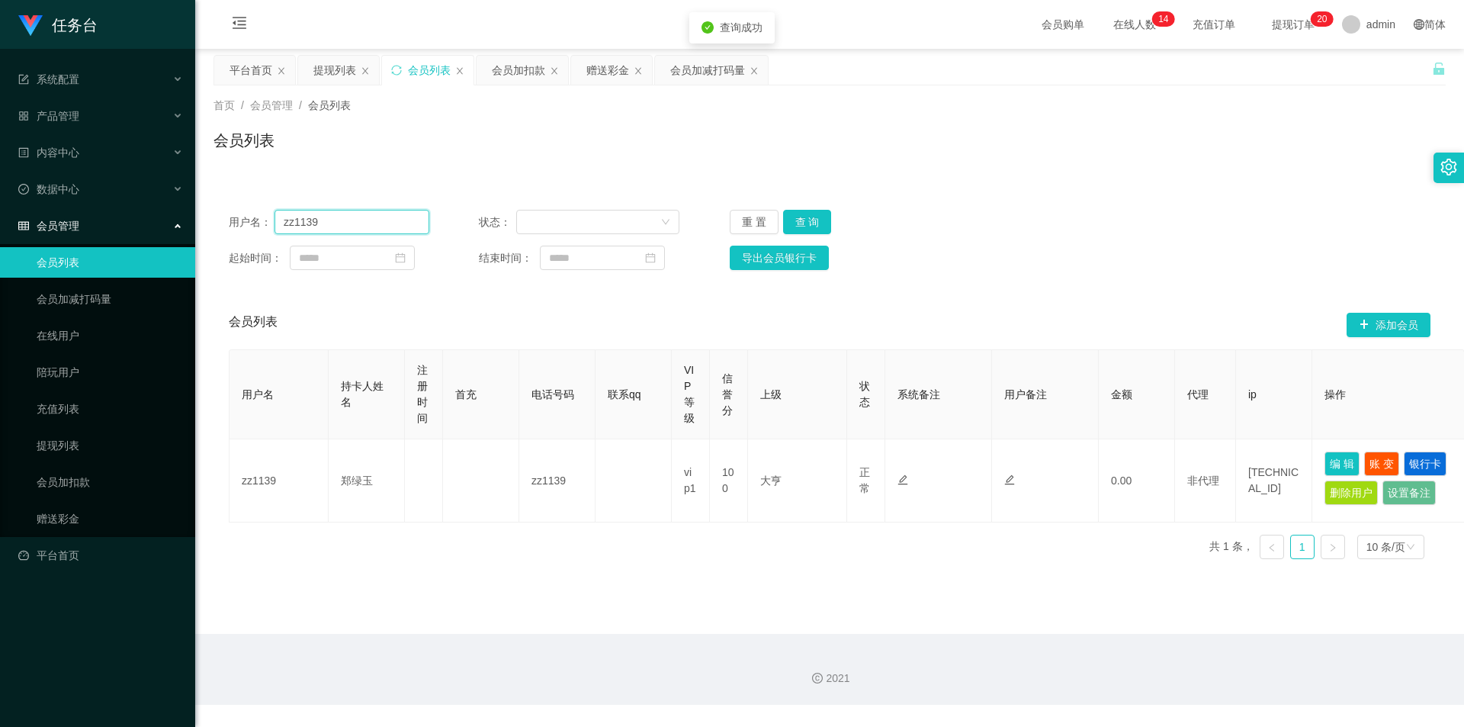
click at [114, 209] on section "任务台 系统配置 系统配置列表 管理员列表 管理员分组 支付通道 产品管理 内容中心 数据中心 会员管理 会员列表 会员加减打码量 在线用户 陪玩用户 充值列…" at bounding box center [732, 352] width 1464 height 705
click at [88, 294] on link "会员加减打码量" at bounding box center [110, 299] width 146 height 31
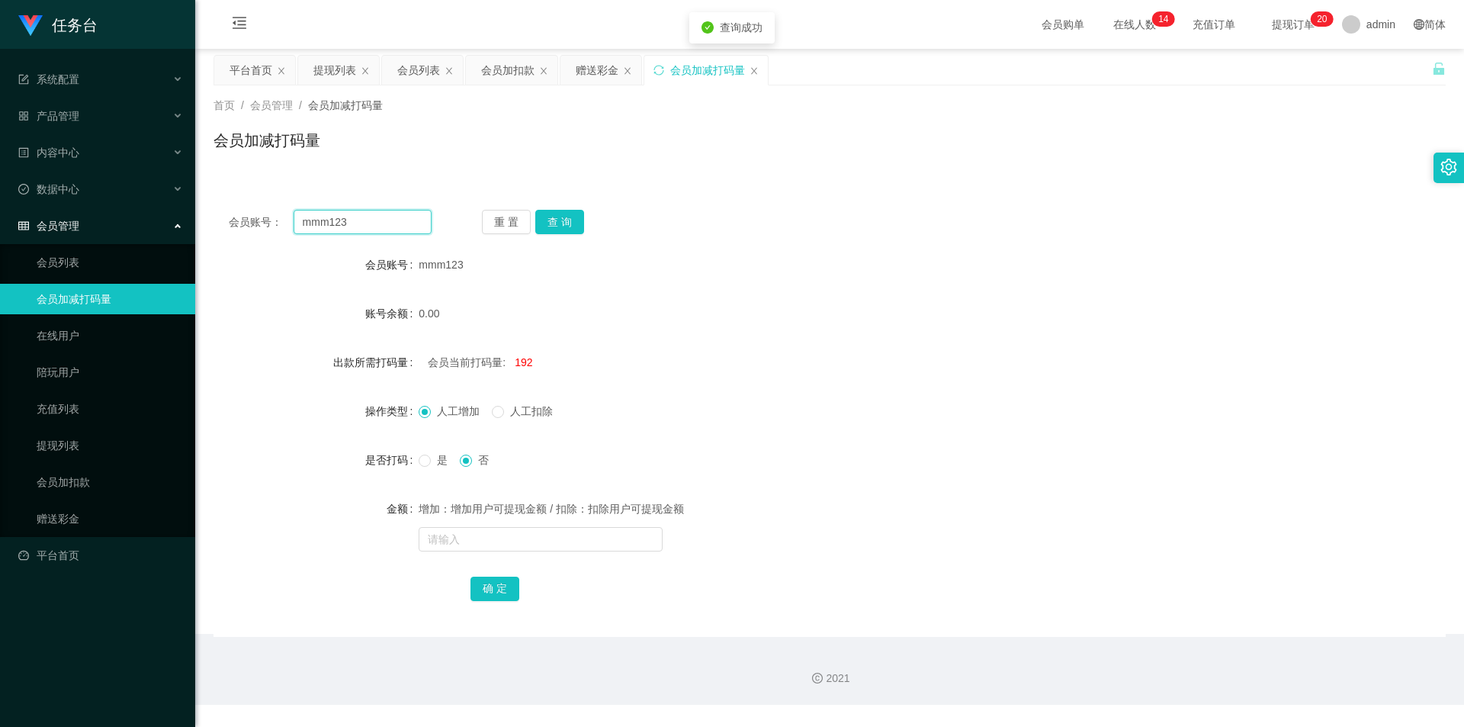
drag, startPoint x: 313, startPoint y: 223, endPoint x: 218, endPoint y: 225, distance: 94.6
click at [217, 225] on div "会员账号： mmm123 重 置 查 询" at bounding box center [830, 222] width 1232 height 24
paste input "zz1139"
type input "zz1139"
click at [563, 225] on button "查 询" at bounding box center [559, 222] width 49 height 24
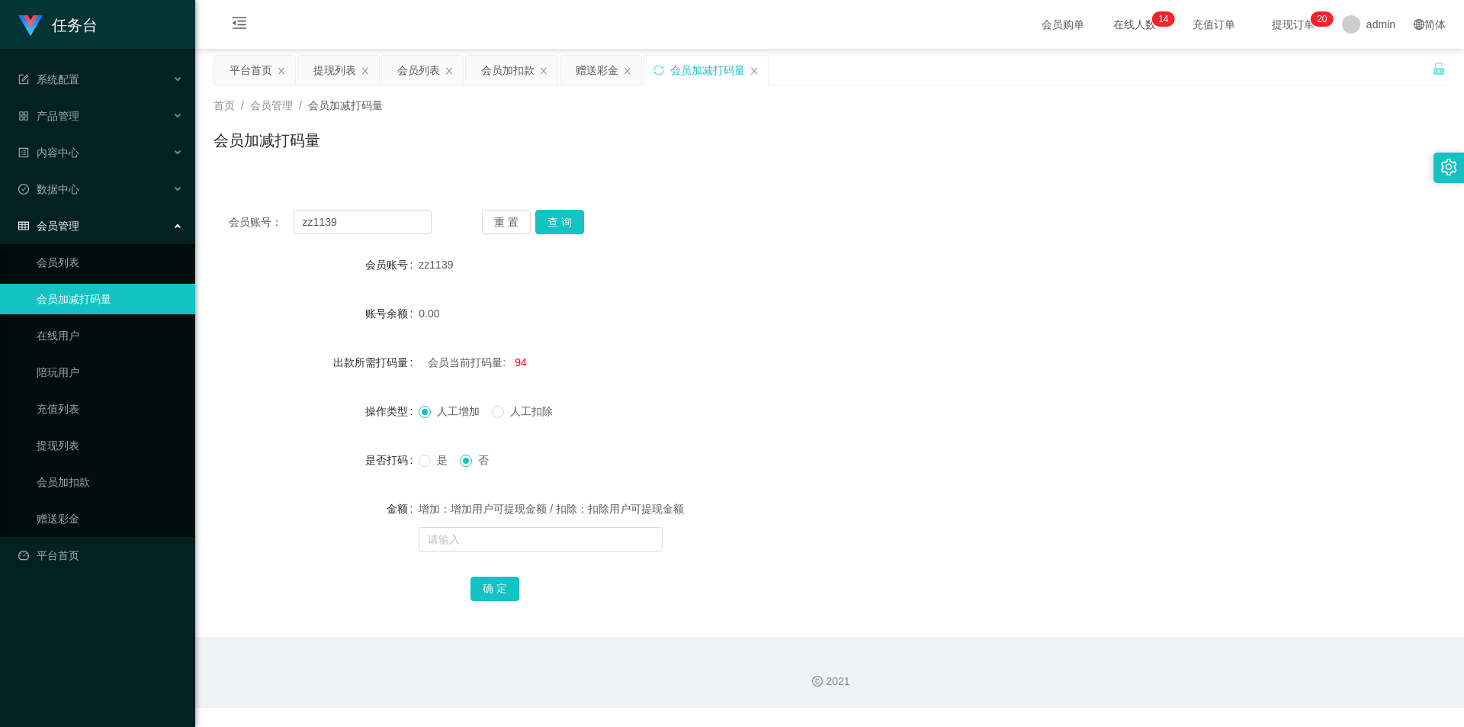
click at [525, 365] on div "会员当前打码量: 94" at bounding box center [778, 362] width 719 height 31
click at [519, 365] on span "94" at bounding box center [521, 362] width 12 height 12
copy span "94"
click at [454, 527] on input "text" at bounding box center [541, 539] width 244 height 24
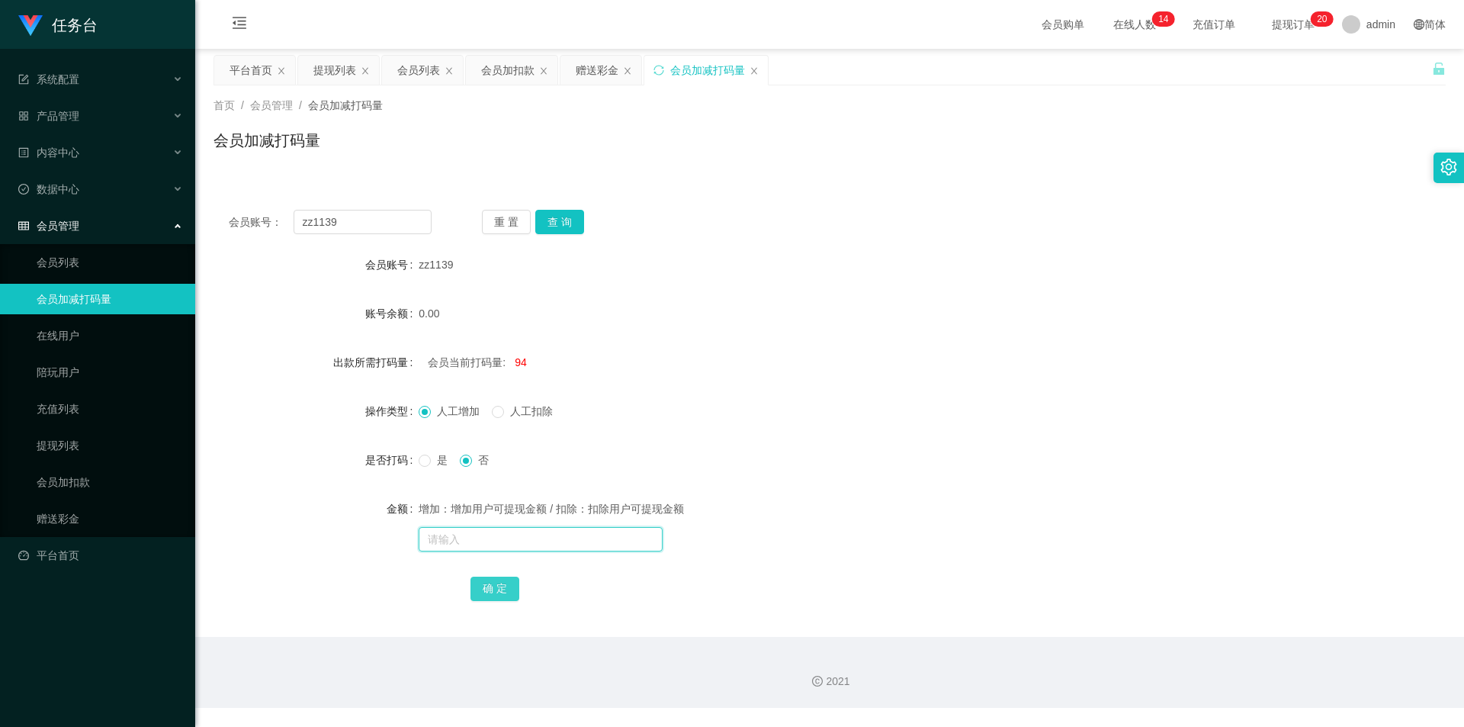
paste input "94"
type input "94"
drag, startPoint x: 507, startPoint y: 410, endPoint x: 513, endPoint y: 510, distance: 100.8
click at [506, 410] on span "人工扣除" at bounding box center [531, 411] width 55 height 12
click at [486, 588] on button "确 定" at bounding box center [495, 589] width 49 height 24
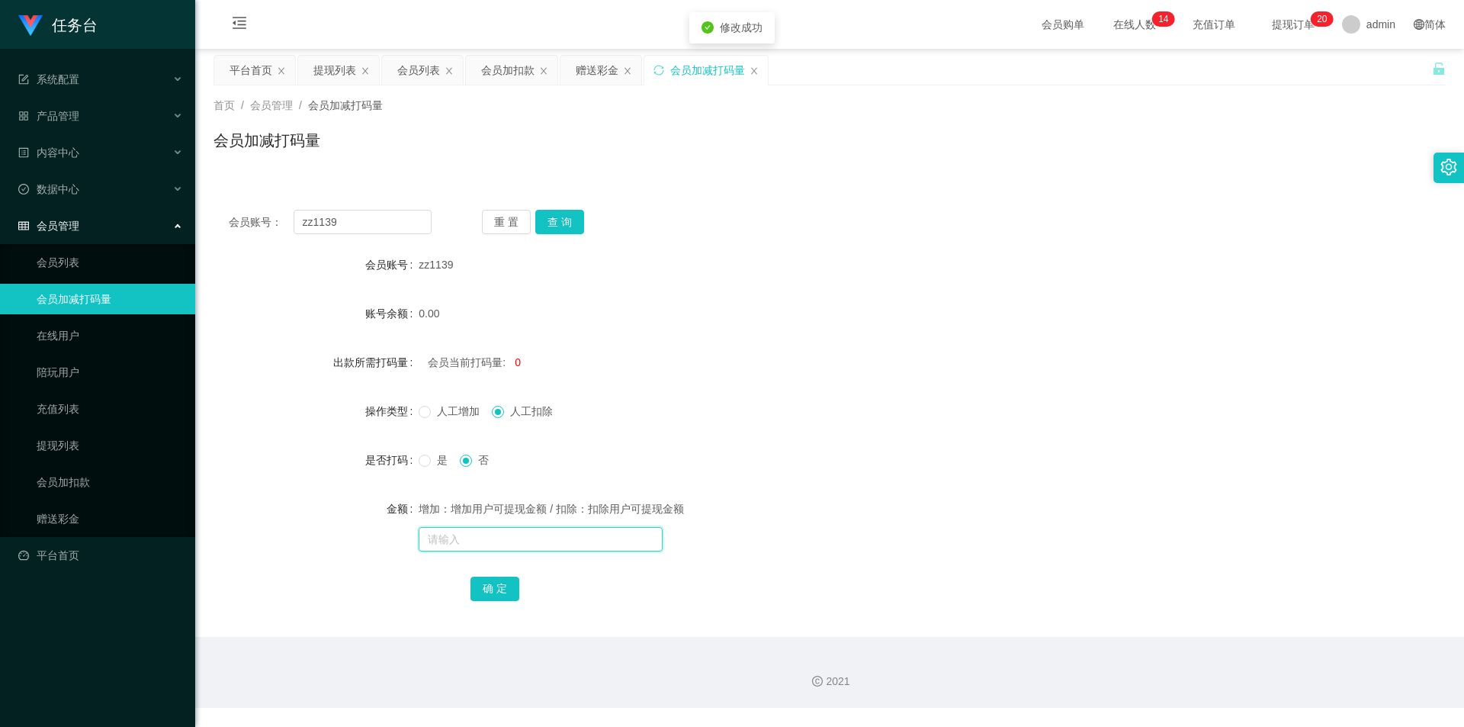
click at [485, 533] on input "text" at bounding box center [541, 539] width 244 height 24
paste input "94"
type input "94"
drag, startPoint x: 499, startPoint y: 588, endPoint x: 499, endPoint y: 578, distance: 9.9
click at [499, 588] on button "确 定" at bounding box center [495, 589] width 49 height 24
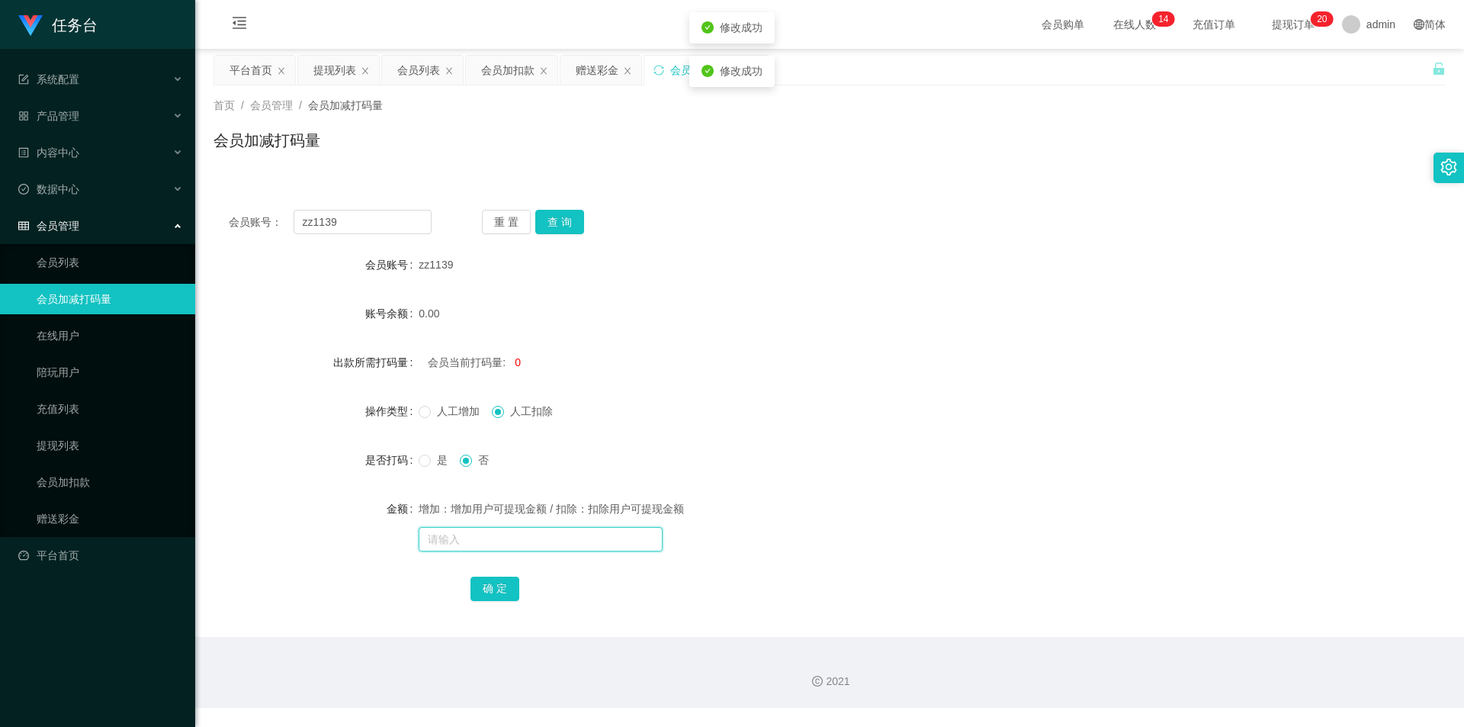
click at [500, 542] on input "text" at bounding box center [541, 539] width 244 height 24
paste input "94"
type input "94"
drag, startPoint x: 495, startPoint y: 583, endPoint x: 424, endPoint y: 532, distance: 87.9
click at [495, 583] on button "确 定" at bounding box center [495, 589] width 49 height 24
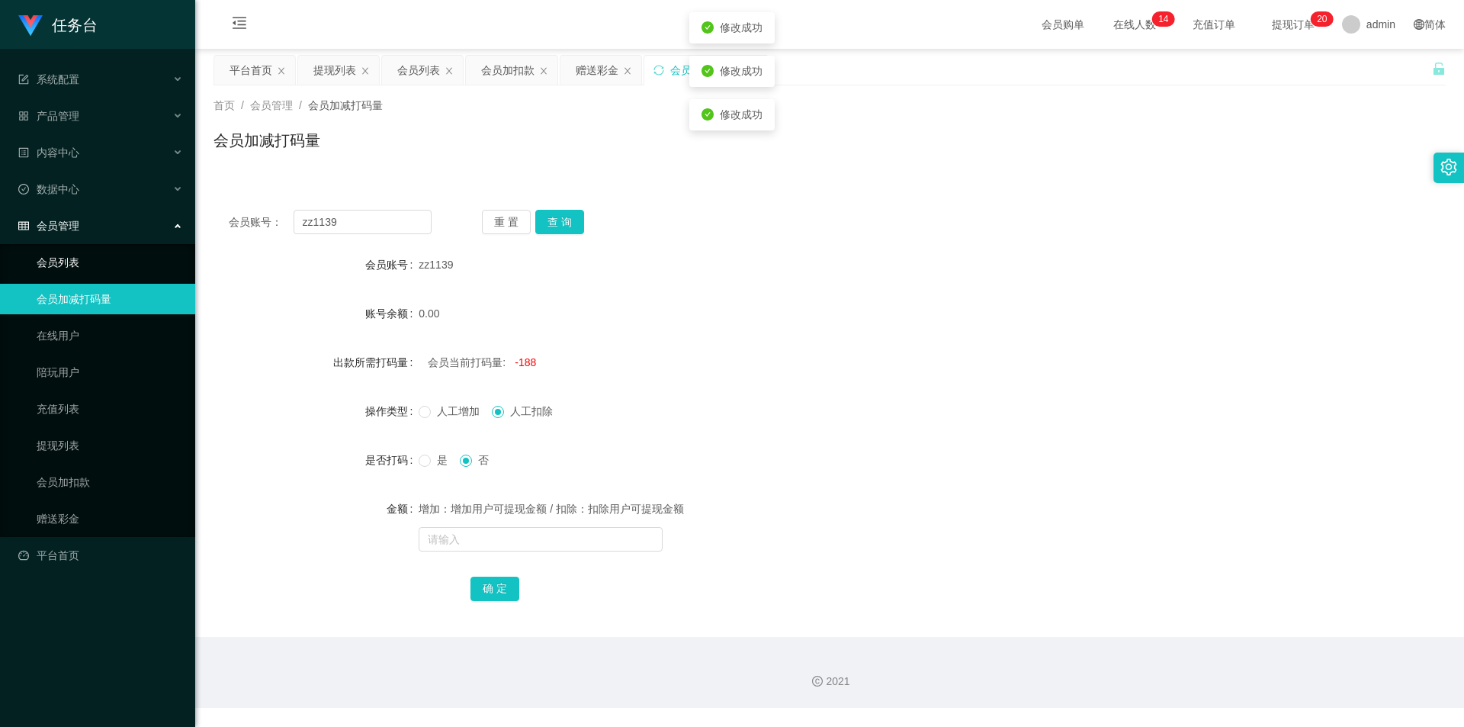
click at [86, 272] on link "会员列表" at bounding box center [110, 262] width 146 height 31
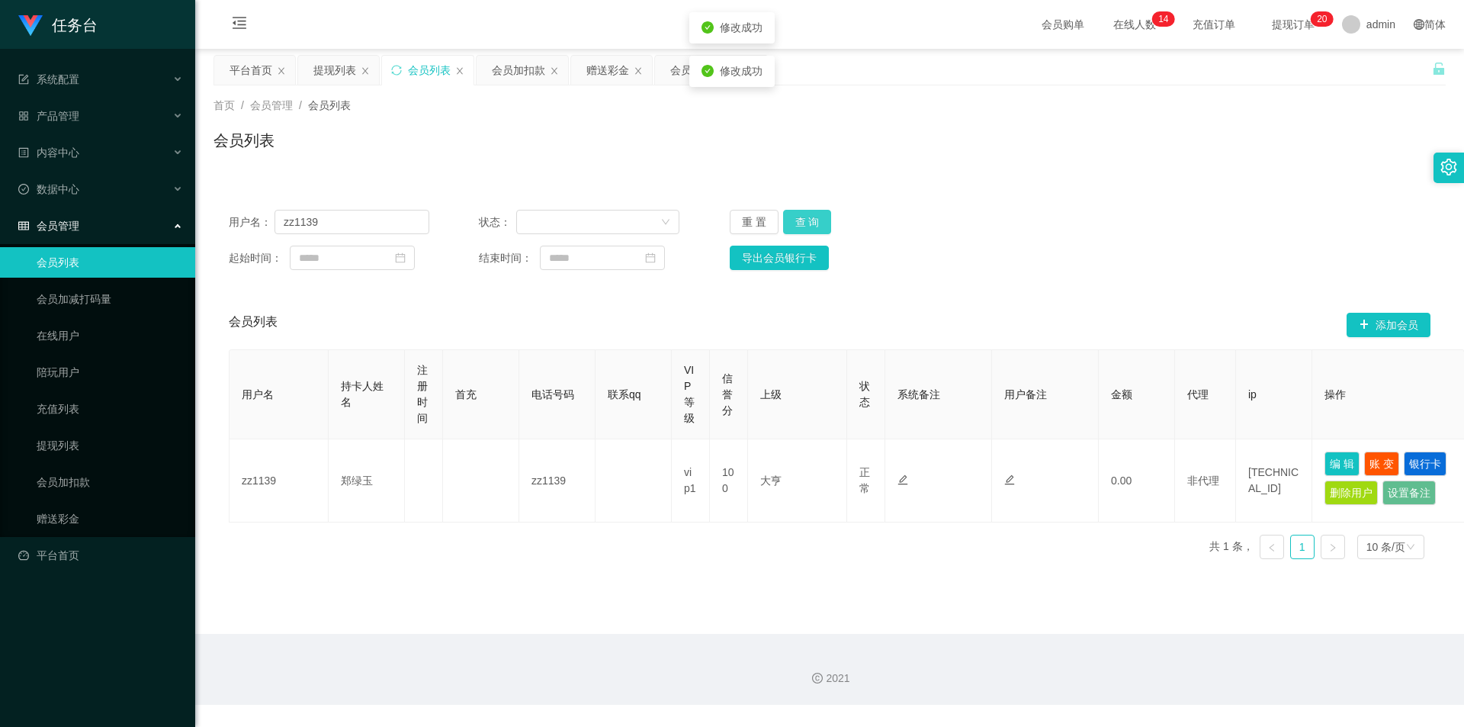
click at [825, 221] on button "查 询" at bounding box center [807, 222] width 49 height 24
click at [825, 221] on div "重 置 查 询" at bounding box center [830, 222] width 201 height 24
click at [808, 223] on button "查 询" at bounding box center [807, 222] width 49 height 24
click at [808, 223] on div "重 置 查 询" at bounding box center [830, 222] width 201 height 24
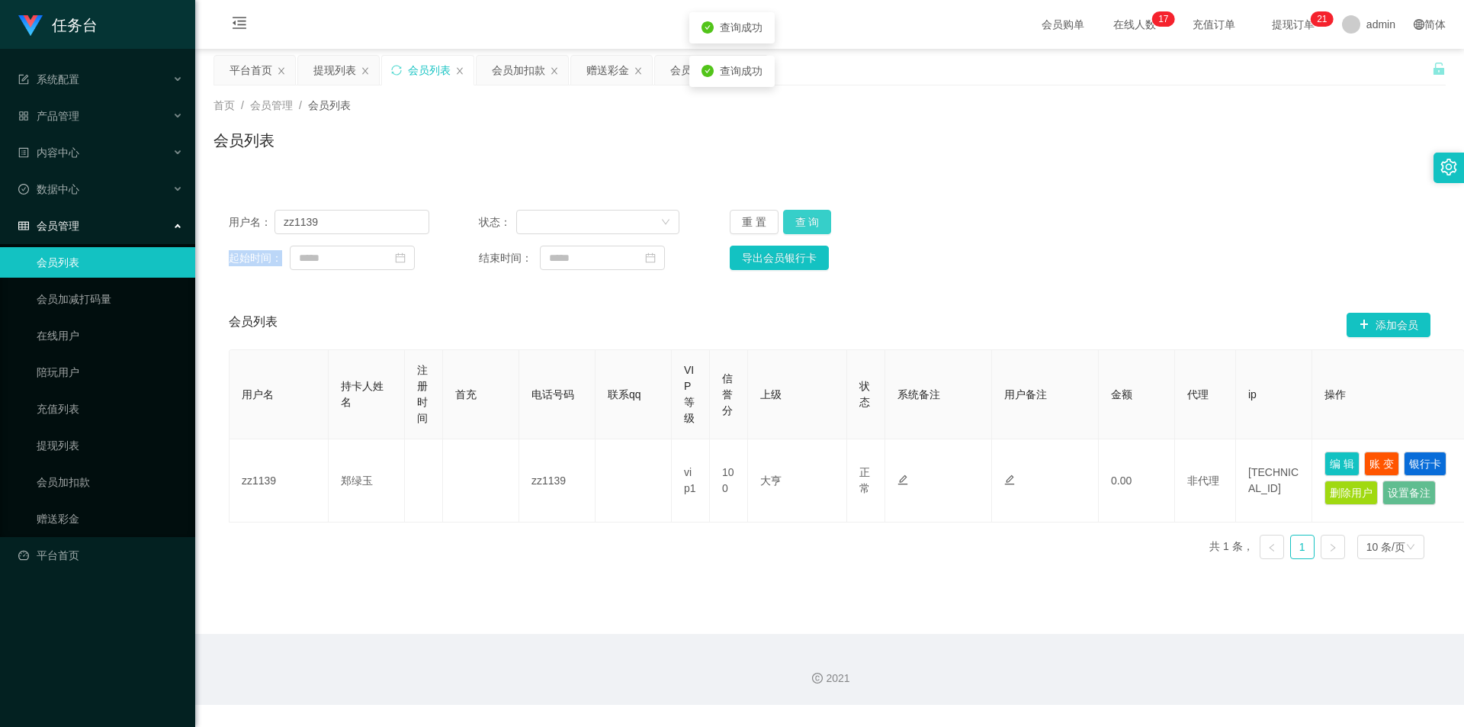
click at [808, 223] on button "查 询" at bounding box center [807, 222] width 49 height 24
click at [803, 227] on button "查 询" at bounding box center [807, 222] width 49 height 24
click at [803, 227] on div "重 置 查 询" at bounding box center [830, 222] width 201 height 24
click at [803, 227] on button "查 询" at bounding box center [807, 222] width 49 height 24
click at [57, 451] on link "提现列表" at bounding box center [110, 445] width 146 height 31
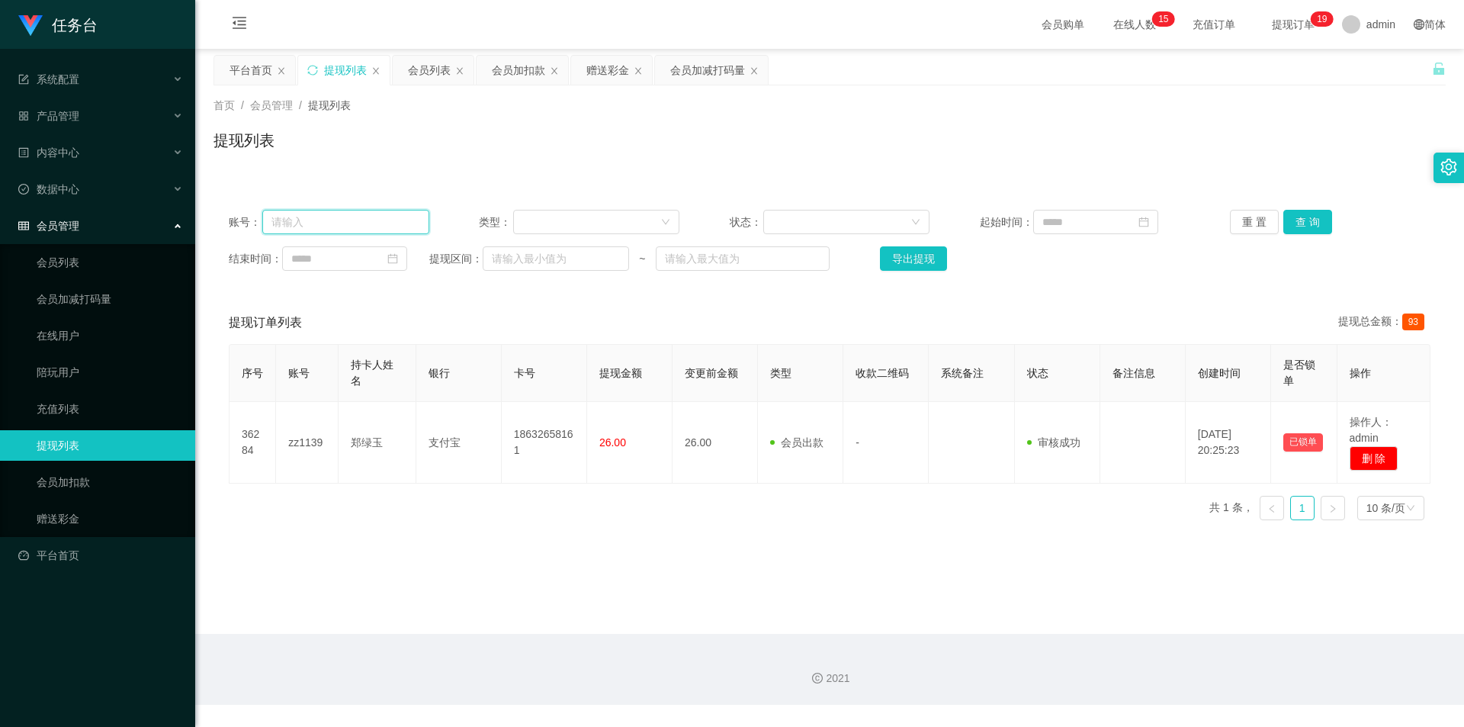
drag, startPoint x: 379, startPoint y: 221, endPoint x: 364, endPoint y: 220, distance: 15.3
click at [364, 220] on input "text" at bounding box center [345, 222] width 167 height 24
paste input "qq1149"
type input "qq1149"
click at [1298, 219] on button "查 询" at bounding box center [1308, 222] width 49 height 24
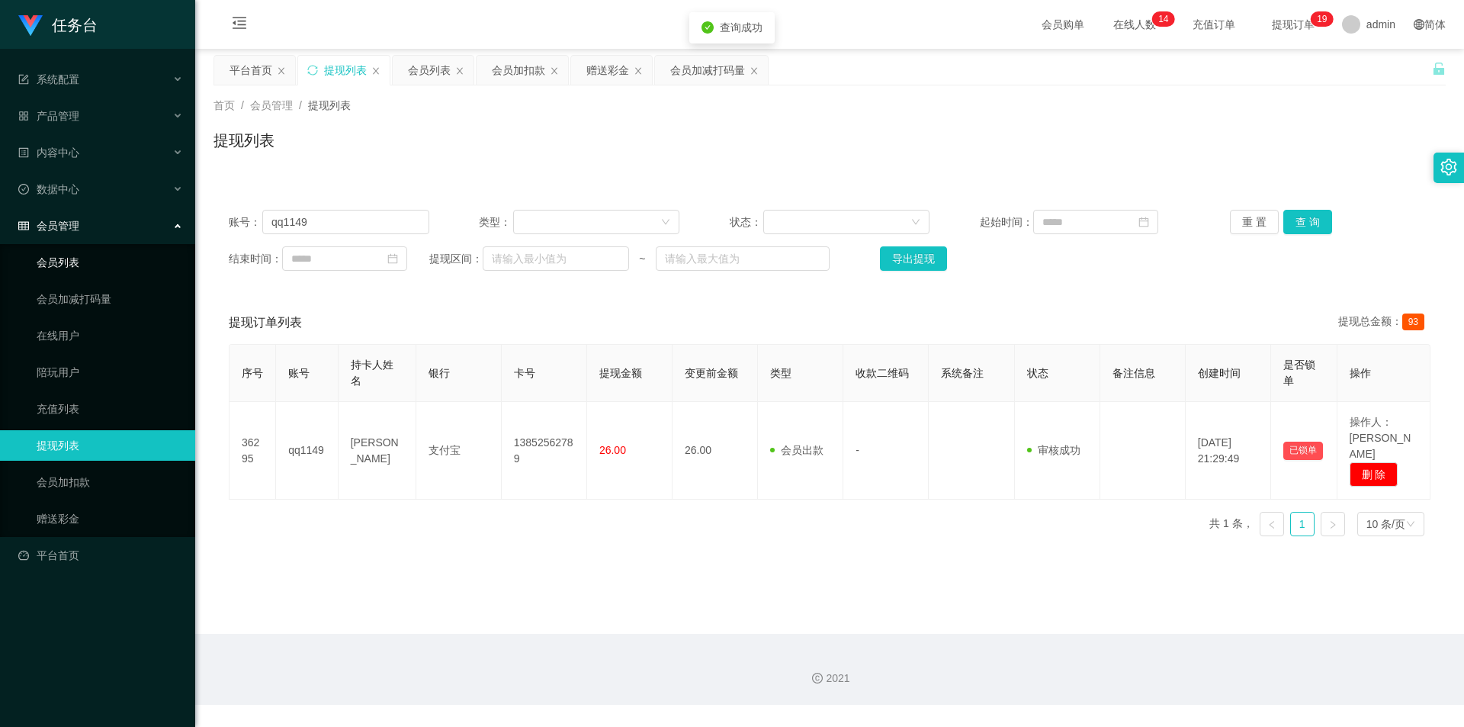
click at [105, 277] on link "会员列表" at bounding box center [110, 262] width 146 height 31
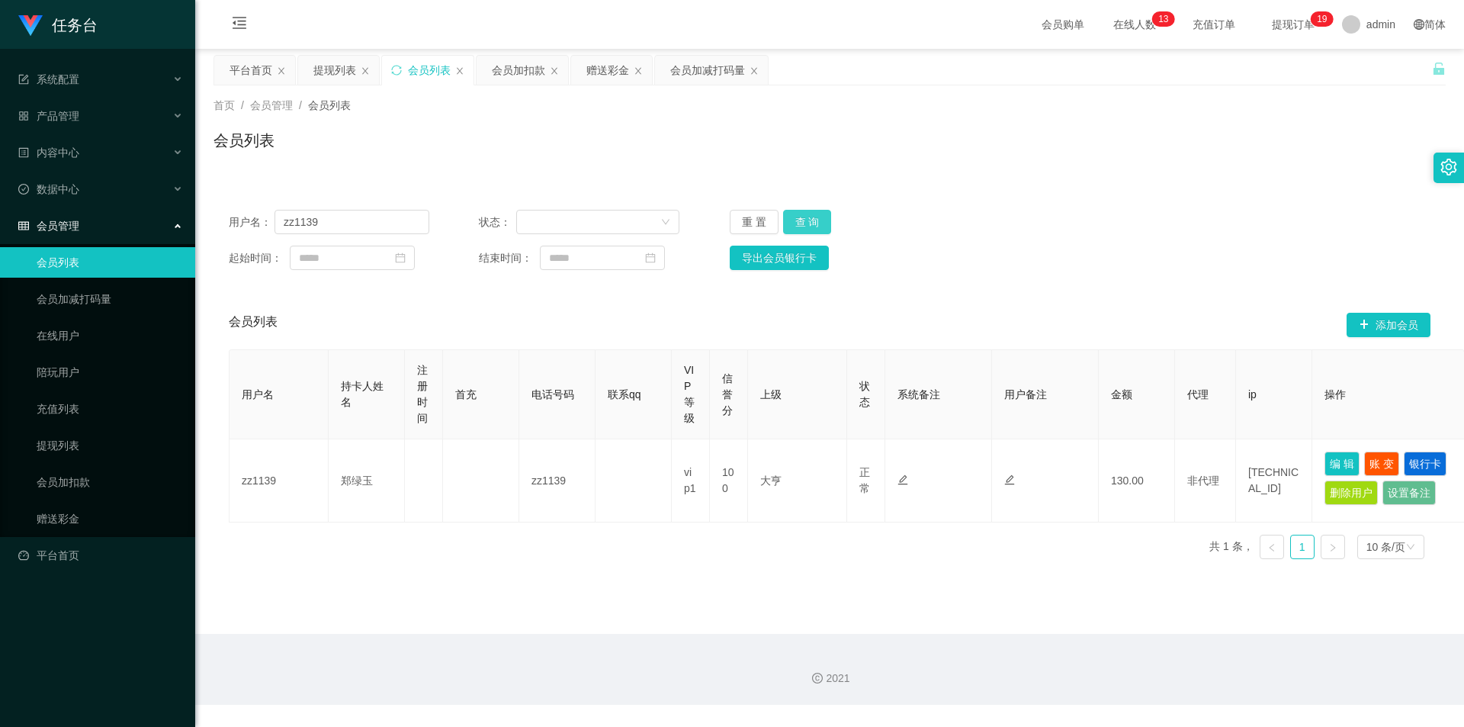
click at [815, 228] on button "查 询" at bounding box center [807, 222] width 49 height 24
drag, startPoint x: 331, startPoint y: 221, endPoint x: 204, endPoint y: 236, distance: 127.5
click at [192, 226] on section "任务台 系统配置 系统配置列表 管理员列表 管理员分组 支付通道 产品管理 内容中心 数据中心 会员管理 会员列表 会员加减打码量 在线用户 陪玩用户 充值列…" at bounding box center [732, 352] width 1464 height 705
drag, startPoint x: 73, startPoint y: 514, endPoint x: 89, endPoint y: 493, distance: 26.1
click at [73, 515] on link "赠送彩金" at bounding box center [110, 518] width 146 height 31
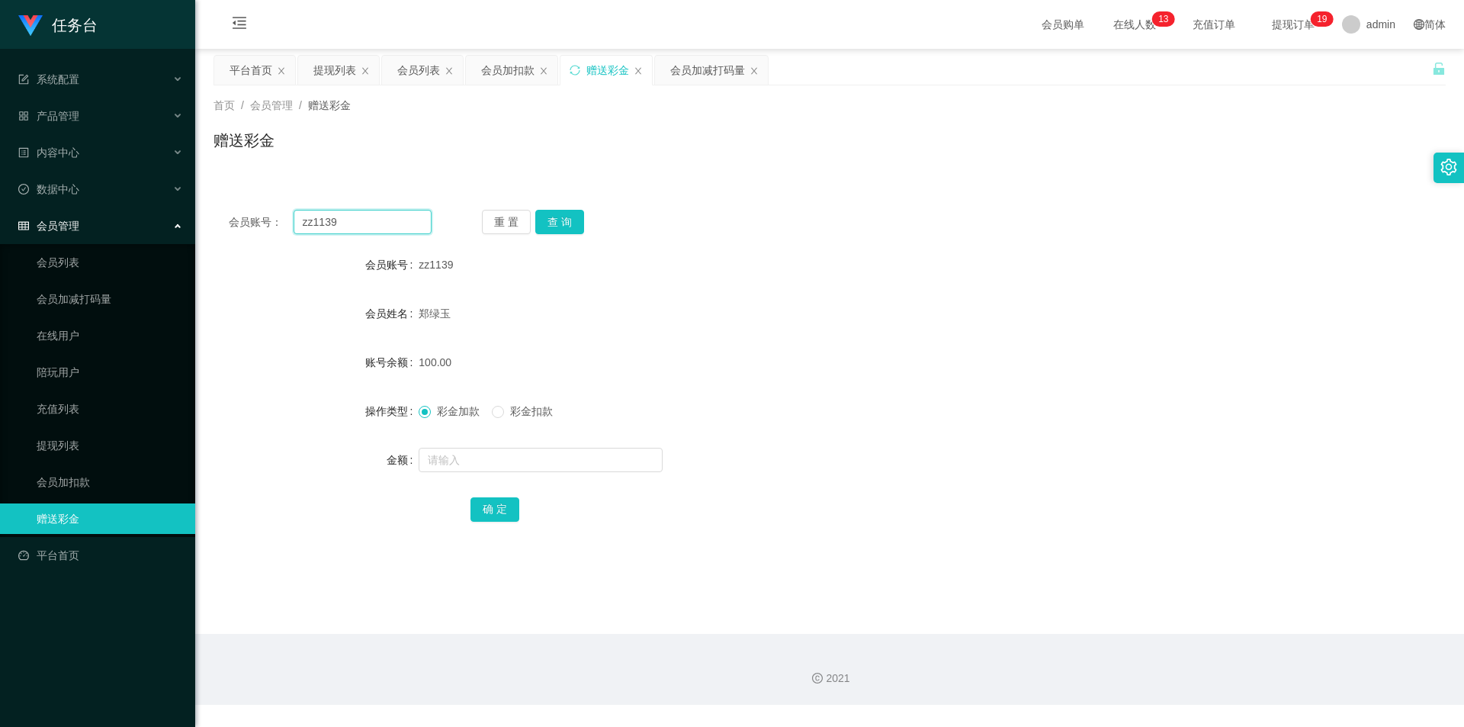
drag, startPoint x: 365, startPoint y: 214, endPoint x: 198, endPoint y: 214, distance: 167.0
click at [201, 214] on main "关闭左侧 关闭右侧 关闭其它 刷新页面 平台首页 提现列表 会员列表 会员加扣款 赠送彩金 会员加减打码量 首页 / 会员管理 / 赠送彩金 / 赠送彩金 会…" at bounding box center [829, 341] width 1269 height 585
click at [584, 218] on div "重 置 查 询" at bounding box center [583, 222] width 203 height 24
click at [568, 211] on button "查 询" at bounding box center [559, 222] width 49 height 24
click at [448, 459] on input "text" at bounding box center [541, 460] width 244 height 24
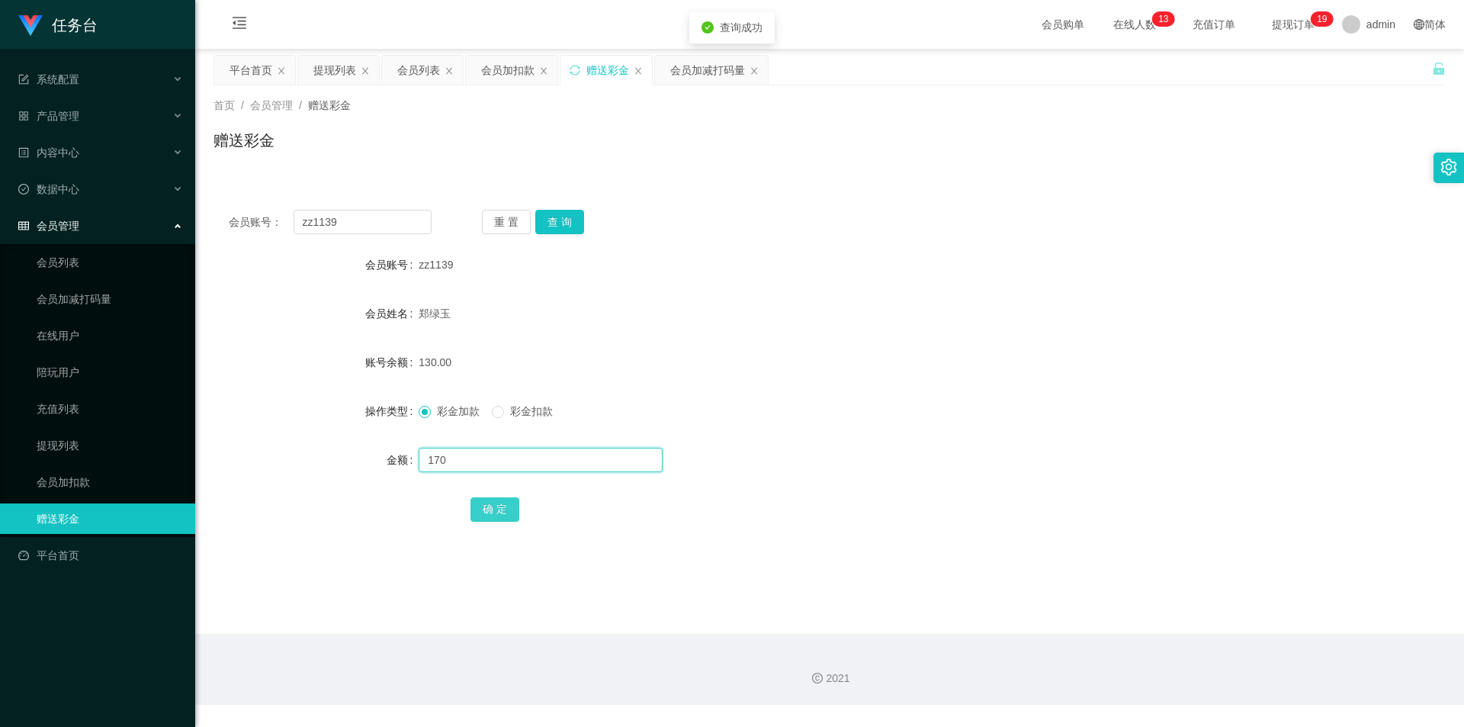
type input "170"
click at [486, 516] on button "确 定" at bounding box center [495, 509] width 49 height 24
click at [88, 261] on link "会员列表" at bounding box center [110, 262] width 146 height 31
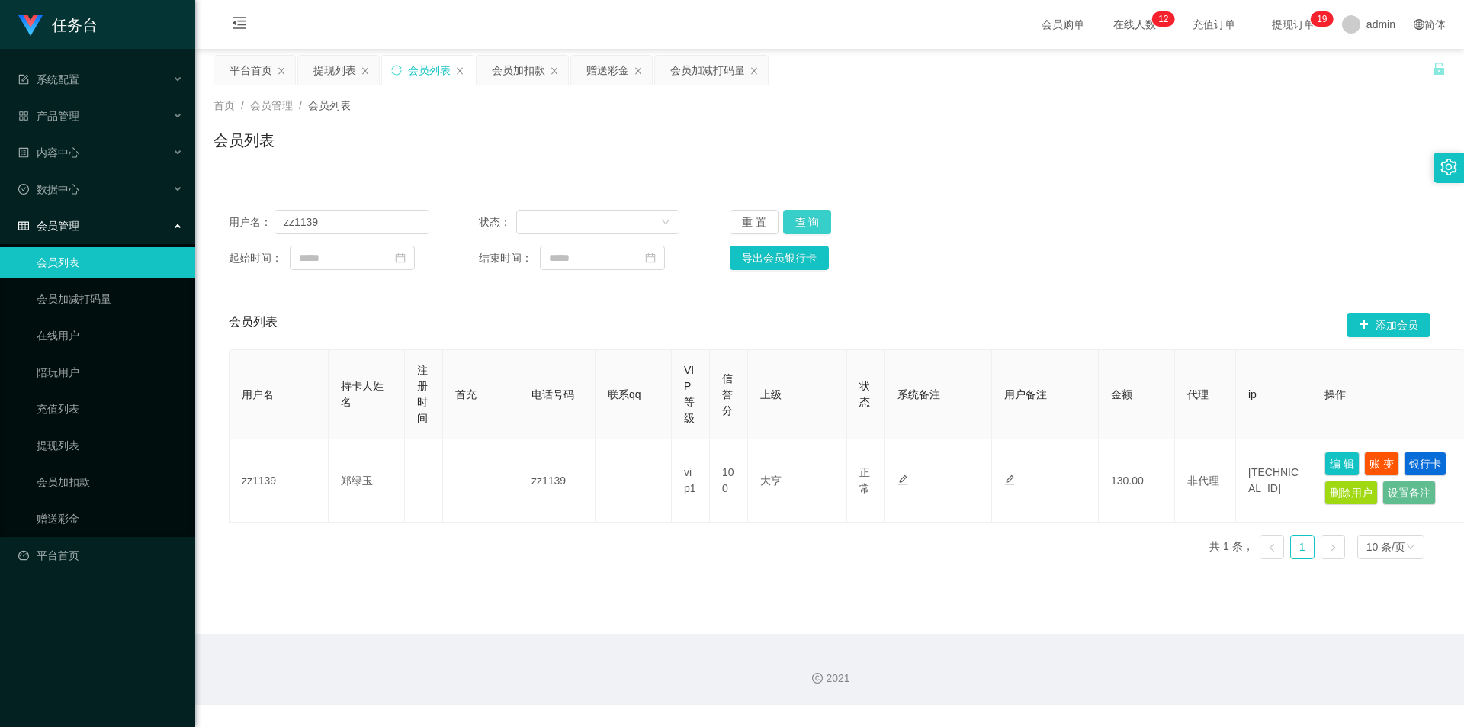
click at [801, 224] on button "查 询" at bounding box center [807, 222] width 49 height 24
click at [804, 222] on button "查 询" at bounding box center [807, 222] width 49 height 24
click at [804, 222] on button "查 询" at bounding box center [816, 222] width 66 height 24
click at [804, 222] on div "重 置 查 询" at bounding box center [830, 222] width 201 height 24
click at [799, 220] on button "查 询" at bounding box center [807, 222] width 49 height 24
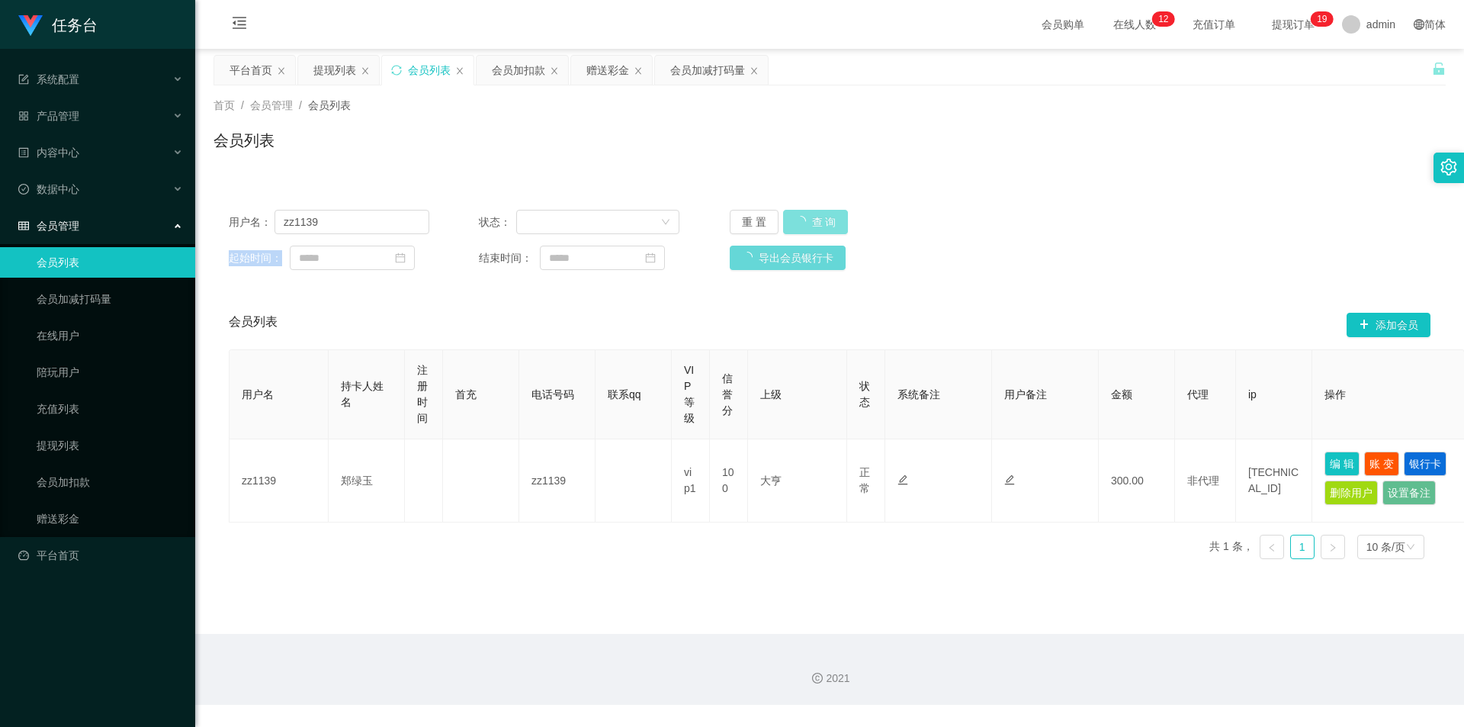
click at [799, 220] on div "重 置 查 询" at bounding box center [830, 222] width 201 height 24
click at [799, 220] on button "查 询" at bounding box center [807, 222] width 49 height 24
click at [802, 218] on button "查 询" at bounding box center [807, 222] width 49 height 24
click at [802, 218] on button "查 询" at bounding box center [816, 222] width 66 height 24
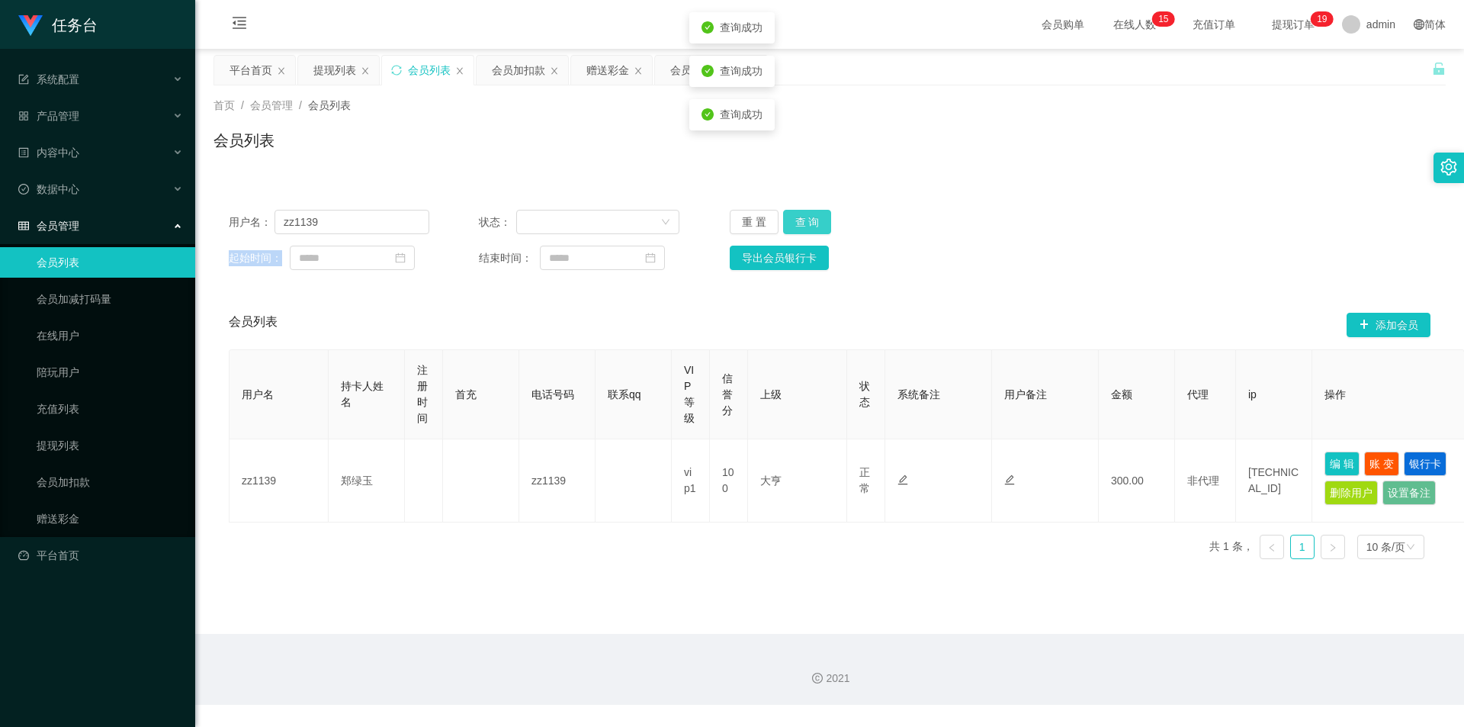
click at [802, 218] on button "查 询" at bounding box center [807, 222] width 49 height 24
click at [802, 218] on div "重 置 查 询" at bounding box center [830, 222] width 201 height 24
click at [802, 218] on button "查 询" at bounding box center [807, 222] width 49 height 24
click at [802, 218] on div "重 置 查 询" at bounding box center [830, 222] width 201 height 24
click at [812, 217] on button "查 询" at bounding box center [807, 222] width 49 height 24
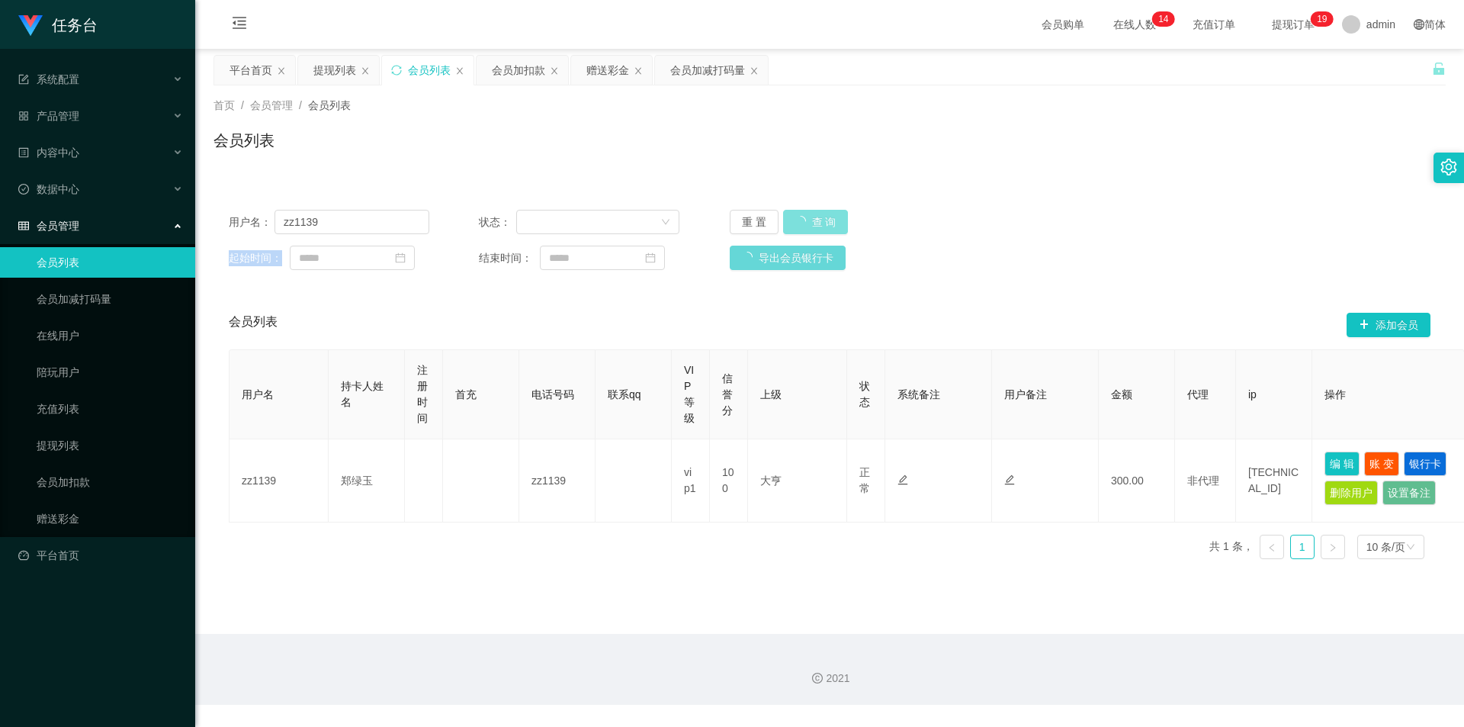
click at [812, 217] on div "重 置 查 询" at bounding box center [830, 222] width 201 height 24
click at [812, 217] on button "查 询" at bounding box center [807, 222] width 49 height 24
click at [812, 217] on div "重 置 查 询" at bounding box center [830, 222] width 201 height 24
click at [795, 224] on button "查 询" at bounding box center [807, 222] width 49 height 24
click at [803, 219] on button "查 询" at bounding box center [807, 222] width 49 height 24
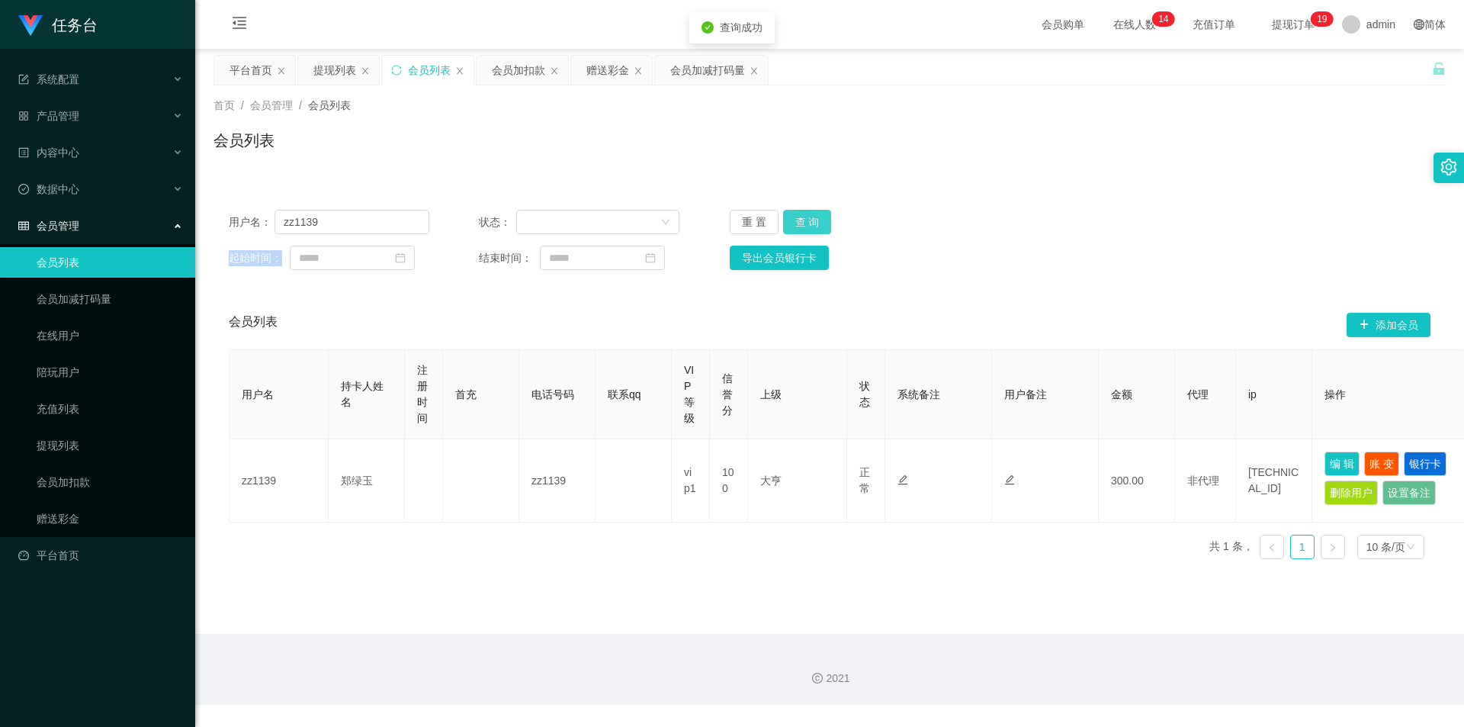
click at [803, 219] on div "重 置 查 询" at bounding box center [830, 222] width 201 height 24
click at [803, 219] on button "查 询" at bounding box center [807, 222] width 49 height 24
click at [803, 219] on div "重 置 查 询" at bounding box center [830, 222] width 201 height 24
click at [810, 221] on button "查 询" at bounding box center [807, 222] width 49 height 24
click at [810, 221] on div "重 置 查 询" at bounding box center [830, 222] width 201 height 24
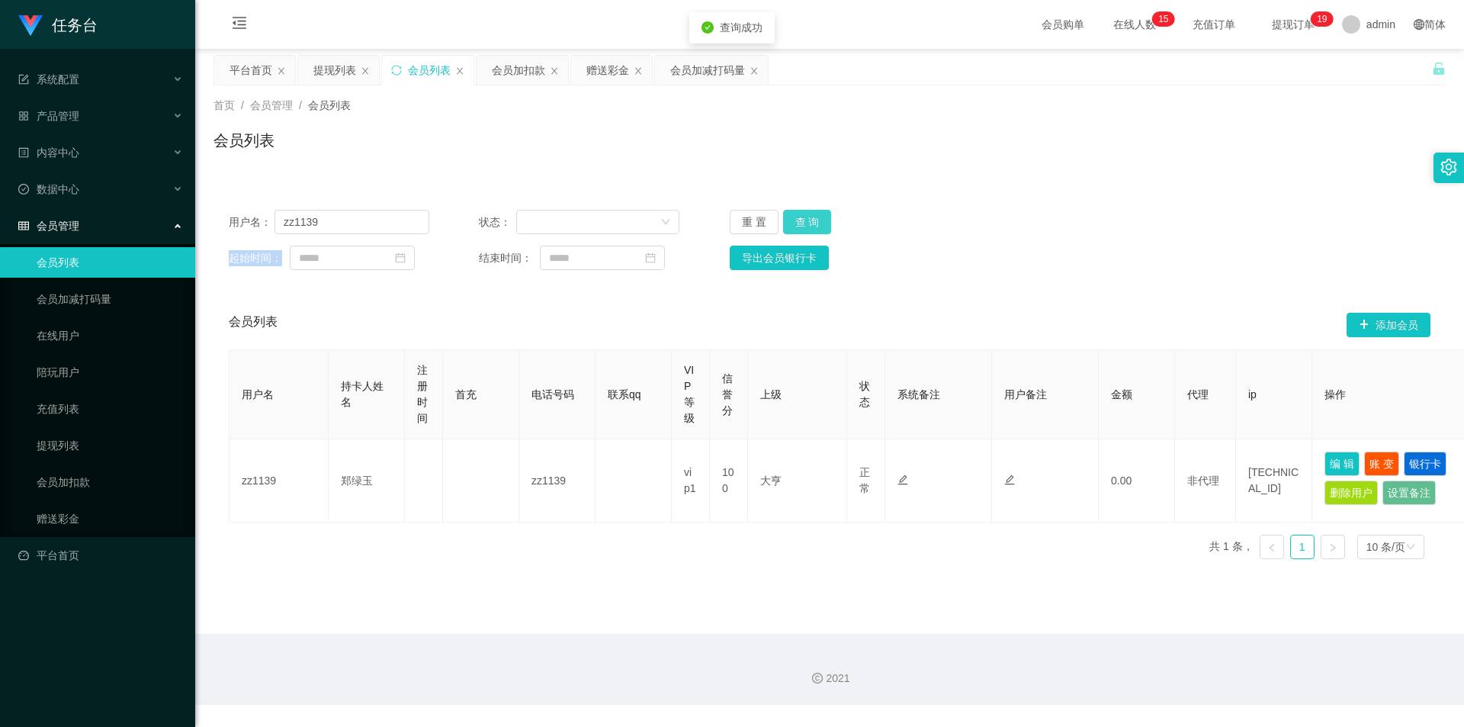
click at [810, 221] on button "查 询" at bounding box center [807, 222] width 49 height 24
drag, startPoint x: 329, startPoint y: 223, endPoint x: 193, endPoint y: 226, distance: 135.8
click at [192, 226] on section "任务台 系统配置 系统配置列表 管理员列表 管理员分组 支付通道 产品管理 内容中心 数据中心 会员管理 会员列表 会员加减打码量 在线用户 陪玩用户 充值列…" at bounding box center [732, 352] width 1464 height 705
click at [818, 226] on button "查 询" at bounding box center [807, 222] width 49 height 24
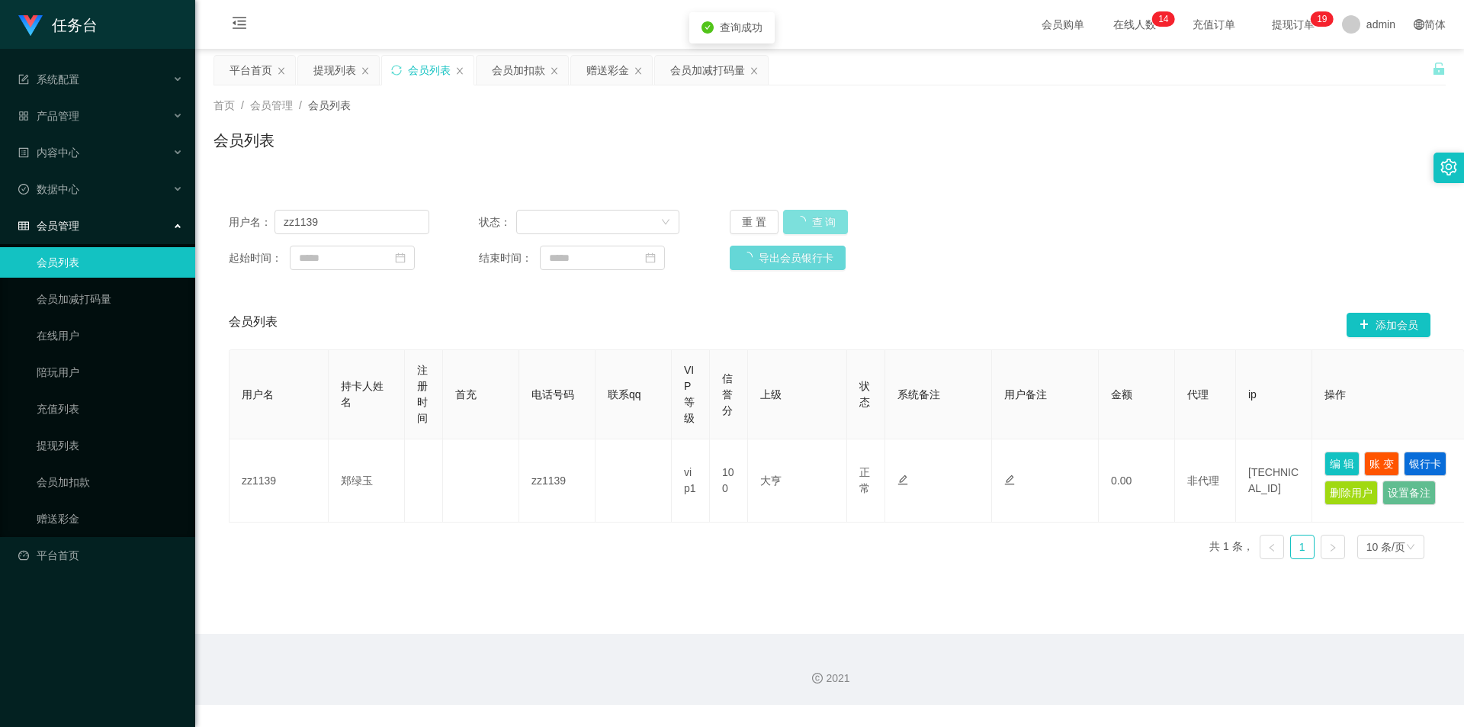
click at [818, 226] on button "查 询" at bounding box center [816, 222] width 66 height 24
click at [818, 226] on button "查 询" at bounding box center [807, 222] width 49 height 24
click at [818, 226] on button "查 询" at bounding box center [816, 222] width 66 height 24
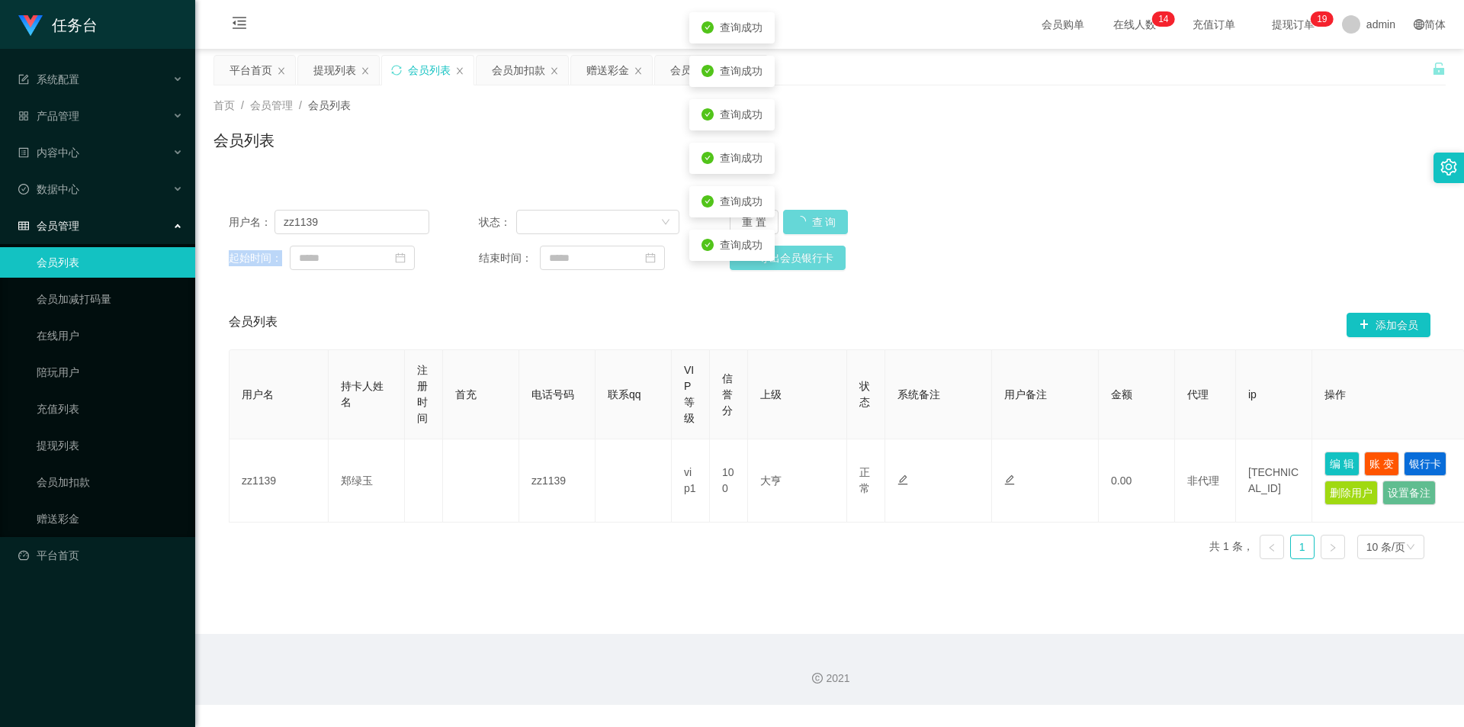
click at [818, 226] on div "重 置 查 询" at bounding box center [830, 222] width 201 height 24
click at [818, 226] on button "查 询" at bounding box center [807, 222] width 49 height 24
click at [818, 226] on div "重 置 查 询" at bounding box center [830, 222] width 201 height 24
click at [818, 226] on button "查 询" at bounding box center [807, 222] width 49 height 24
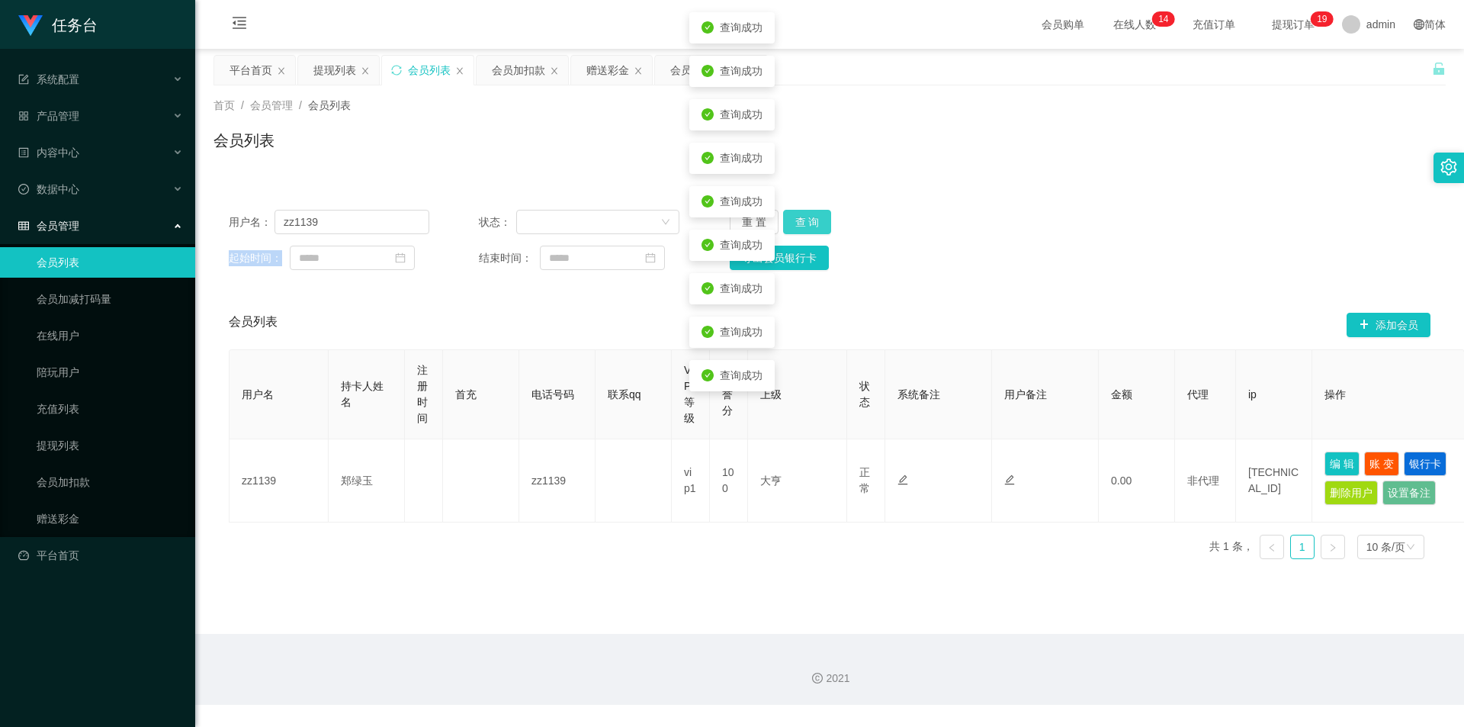
click at [818, 226] on button "查 询" at bounding box center [807, 222] width 49 height 24
click at [818, 226] on div "重 置 查 询" at bounding box center [830, 222] width 201 height 24
click at [818, 226] on button "查 询" at bounding box center [807, 222] width 49 height 24
click at [818, 226] on div "重 置 查 询" at bounding box center [830, 222] width 201 height 24
click at [818, 226] on button "查 询" at bounding box center [807, 222] width 49 height 24
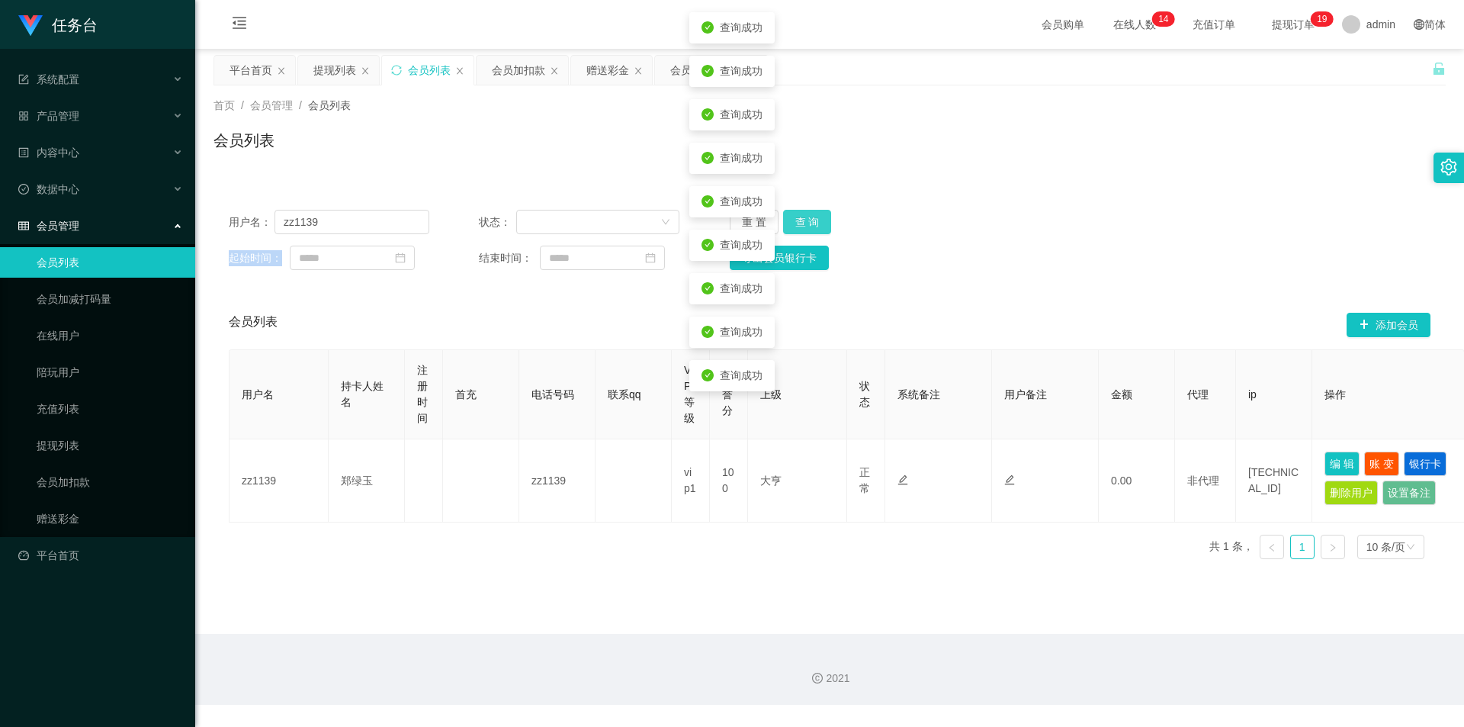
click at [818, 226] on div "重 置 查 询" at bounding box center [830, 222] width 201 height 24
click at [818, 226] on button "查 询" at bounding box center [807, 222] width 49 height 24
click at [818, 226] on div "重 置 查 询" at bounding box center [830, 222] width 201 height 24
click at [818, 226] on button "查 询" at bounding box center [807, 222] width 49 height 24
click at [818, 226] on div "重 置 查 询" at bounding box center [830, 222] width 201 height 24
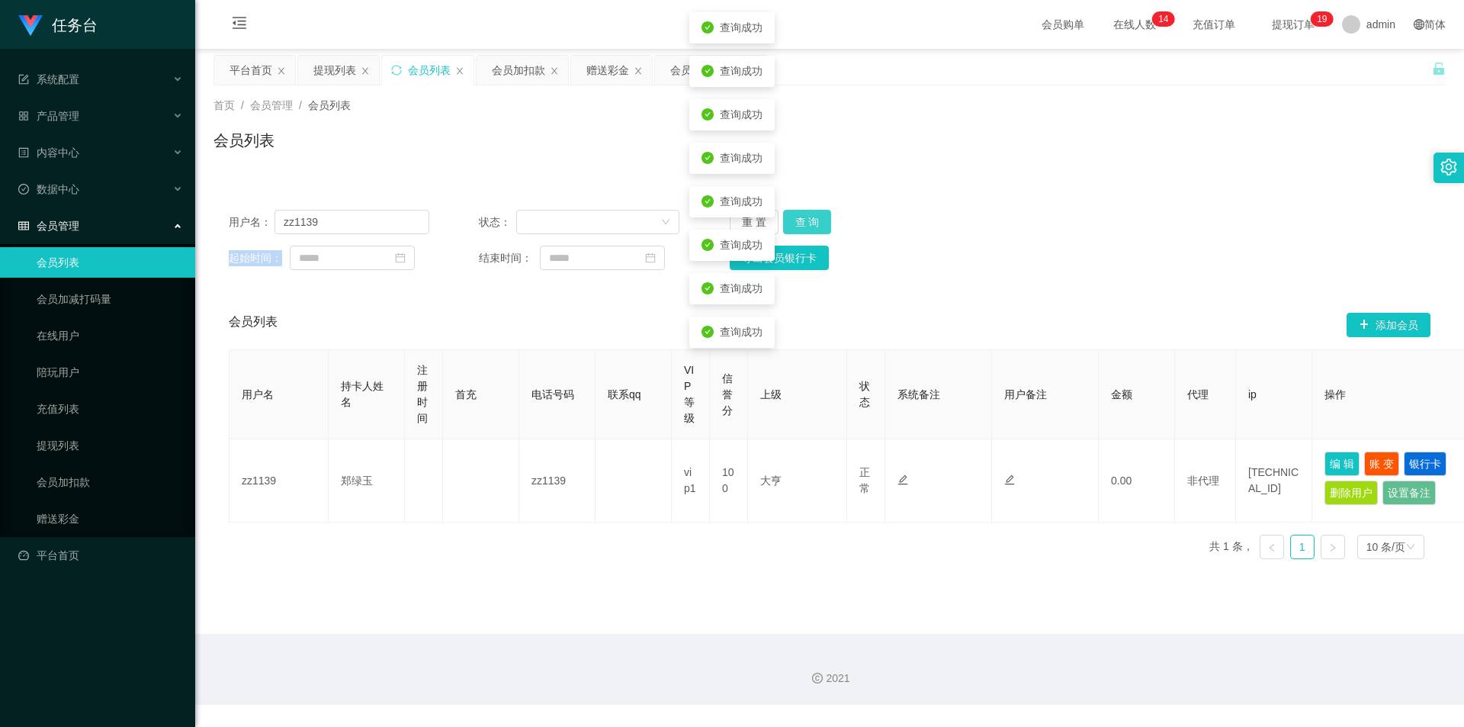
click at [818, 226] on button "查 询" at bounding box center [807, 222] width 49 height 24
click at [818, 226] on div "重 置 查 询" at bounding box center [830, 222] width 201 height 24
click at [818, 226] on button "查 询" at bounding box center [807, 222] width 49 height 24
click at [818, 226] on div "重 置 查 询" at bounding box center [830, 222] width 201 height 24
click at [818, 226] on button "查 询" at bounding box center [807, 222] width 49 height 24
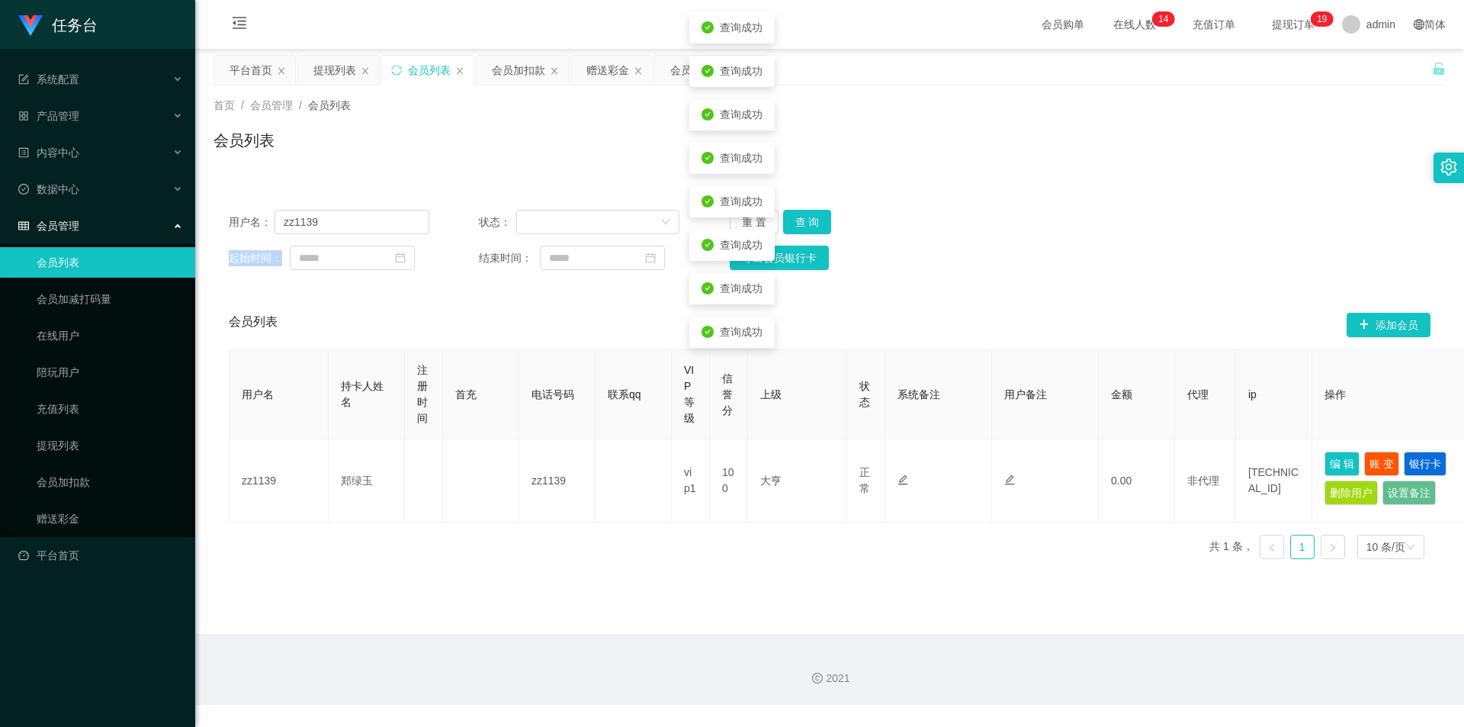
click at [818, 226] on div "重 置 查 询" at bounding box center [830, 222] width 201 height 24
click at [818, 226] on button "查 询" at bounding box center [807, 222] width 49 height 24
click at [818, 226] on div "重 置 查 询" at bounding box center [830, 222] width 201 height 24
click at [818, 226] on button "查 询" at bounding box center [816, 222] width 66 height 24
click at [818, 226] on div "重 置 查 询" at bounding box center [830, 222] width 201 height 24
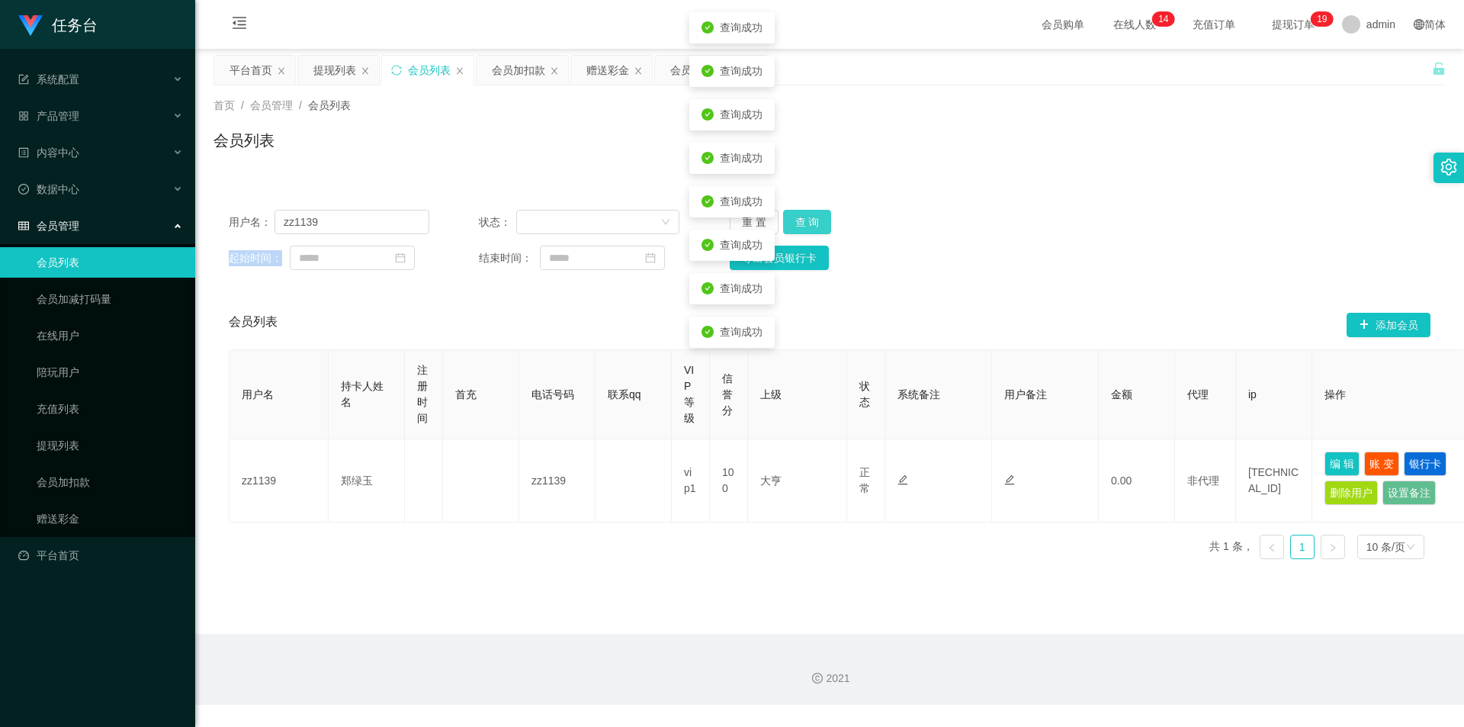
click at [818, 226] on button "查 询" at bounding box center [807, 222] width 49 height 24
click at [818, 226] on div "重 置 查 询" at bounding box center [830, 222] width 201 height 24
click at [818, 226] on button "查 询" at bounding box center [807, 222] width 49 height 24
click at [818, 226] on div "重 置 查 询" at bounding box center [830, 222] width 201 height 24
drag, startPoint x: 818, startPoint y: 226, endPoint x: 673, endPoint y: 153, distance: 161.3
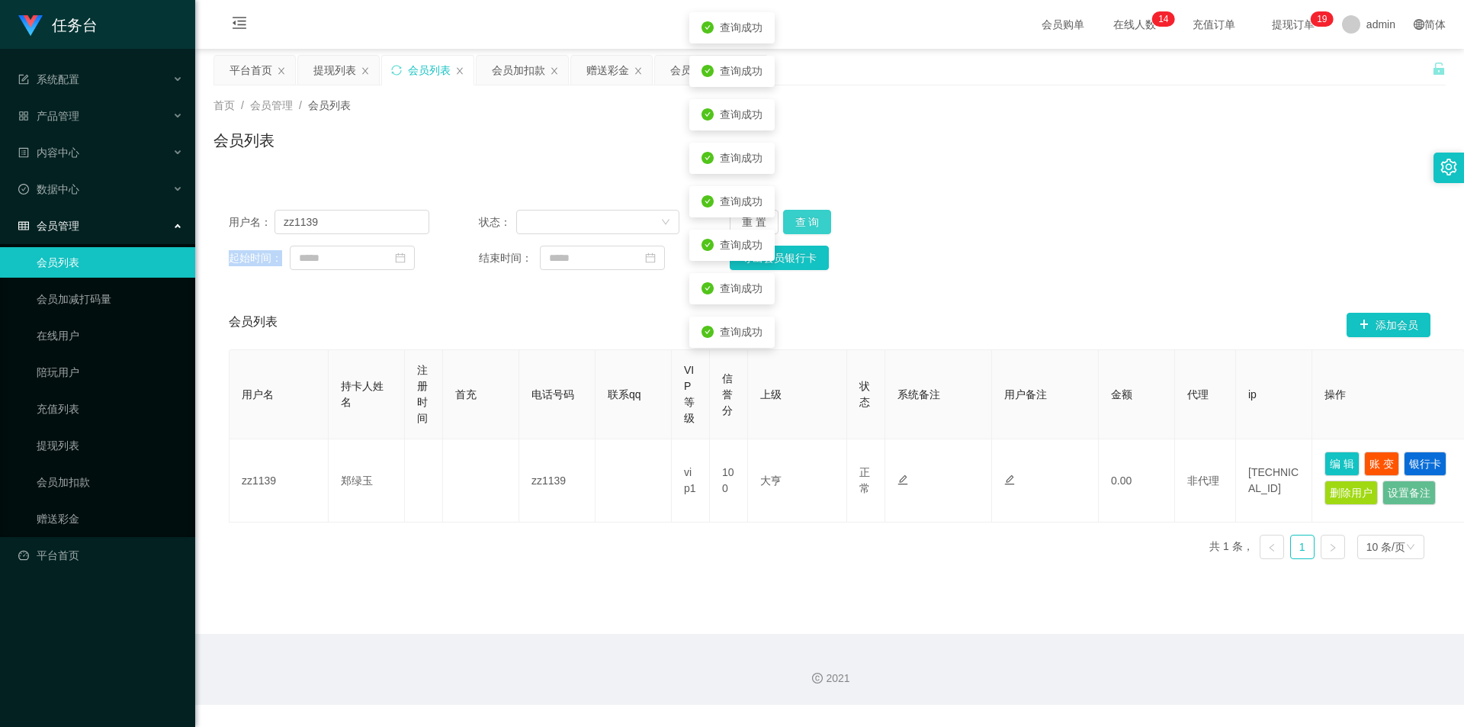
click at [818, 226] on button "查 询" at bounding box center [807, 222] width 49 height 24
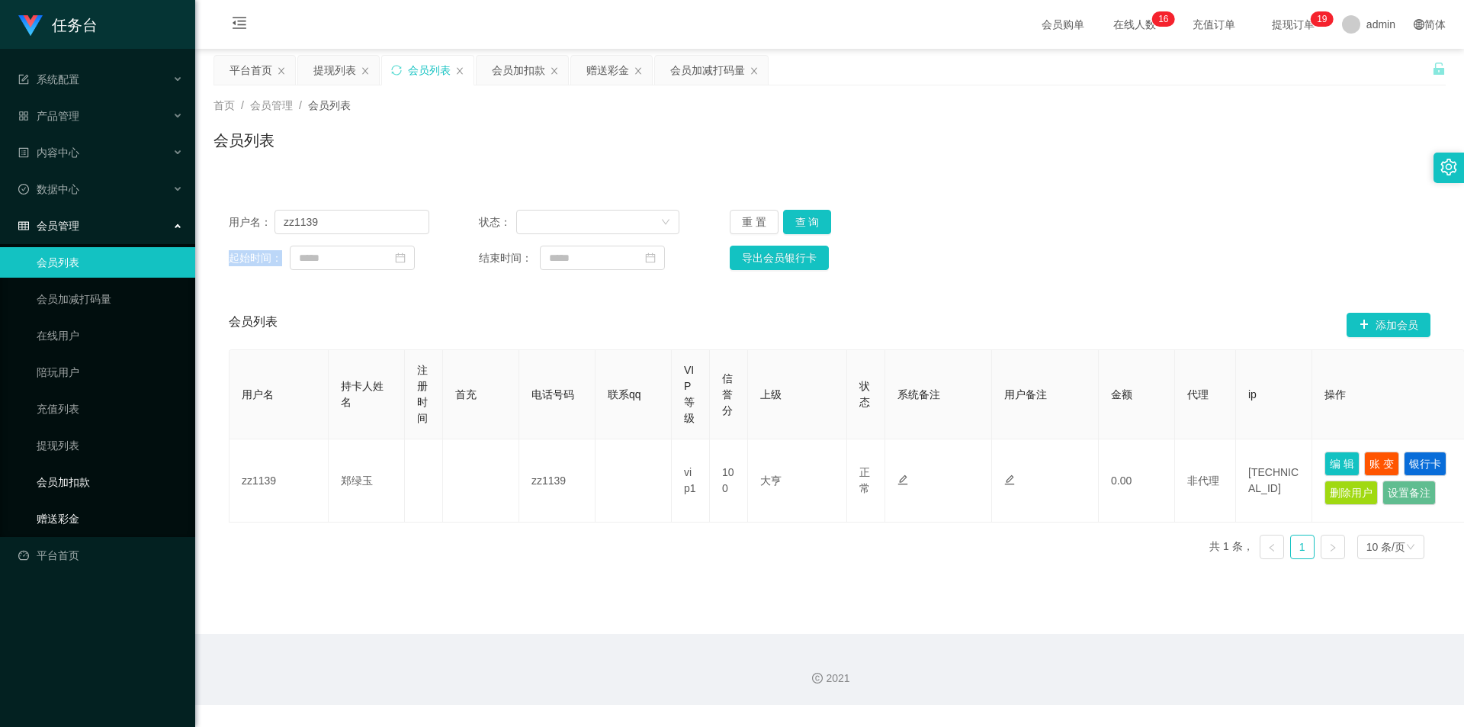
drag, startPoint x: 79, startPoint y: 506, endPoint x: 80, endPoint y: 497, distance: 10.0
click at [77, 507] on link "赠送彩金" at bounding box center [110, 518] width 146 height 31
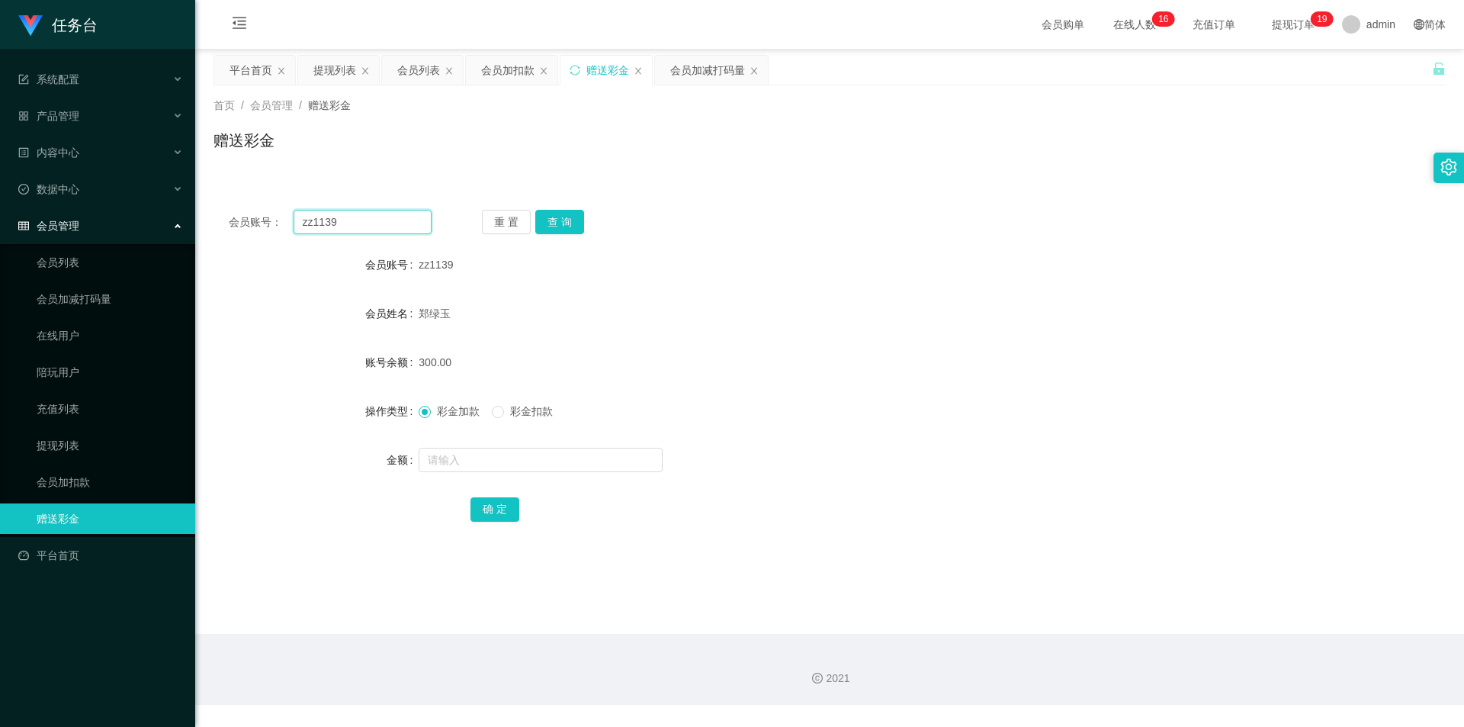
drag, startPoint x: 370, startPoint y: 214, endPoint x: 191, endPoint y: 208, distance: 178.6
click at [196, 208] on main "关闭左侧 关闭右侧 关闭其它 刷新页面 平台首页 提现列表 会员列表 会员加扣款 赠送彩金 会员加减打码量 首页 / 会员管理 / 赠送彩金 / 赠送彩金 会…" at bounding box center [829, 341] width 1269 height 585
click at [567, 208] on div "会员账号： zz1139 重 置 查 询 会员账号 zz1139 会员姓名 [PERSON_NAME] 账号余额 300.00 操作类型 彩金加款 彩金扣款 …" at bounding box center [830, 375] width 1232 height 363
click at [560, 221] on button "查 询" at bounding box center [559, 222] width 49 height 24
drag, startPoint x: 455, startPoint y: 448, endPoint x: 451, endPoint y: 456, distance: 9.2
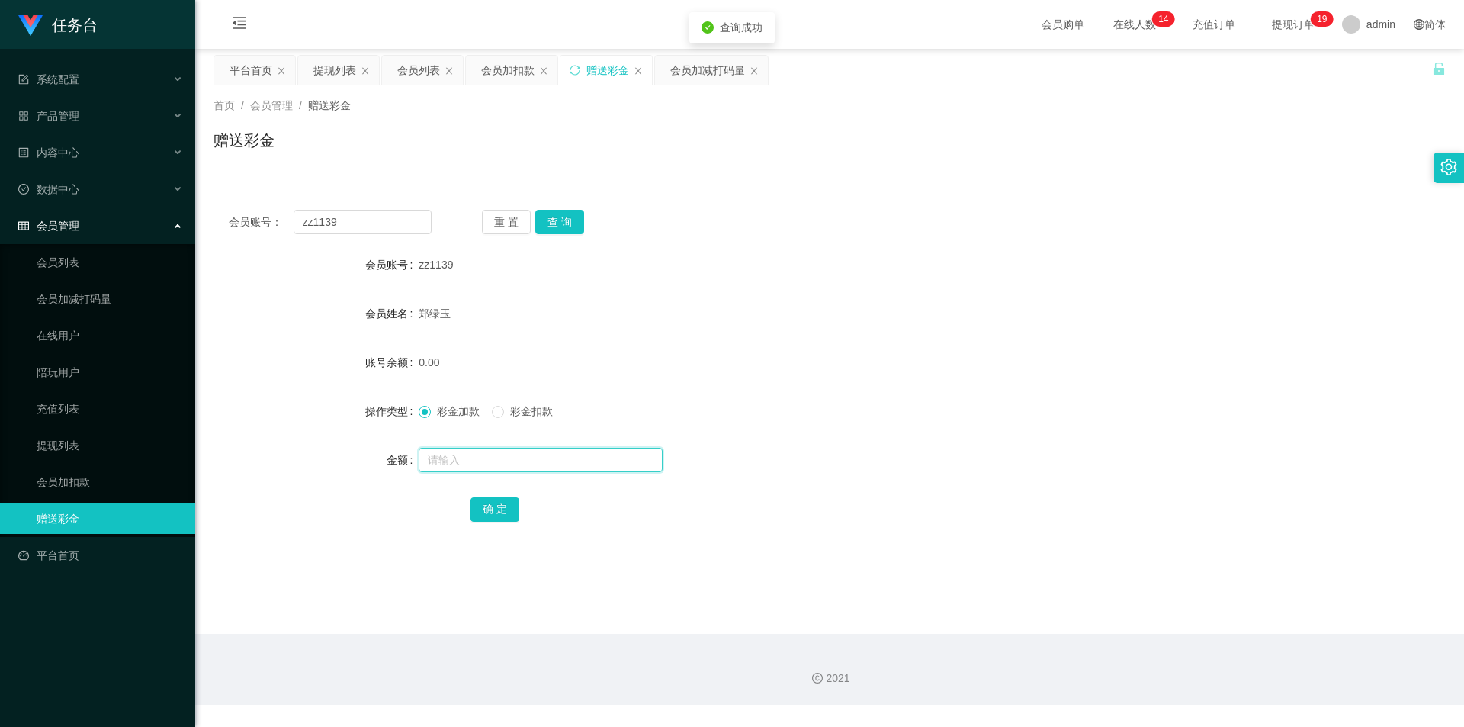
click at [455, 448] on input "text" at bounding box center [541, 460] width 244 height 24
type input "450"
click at [496, 509] on button "确 定" at bounding box center [495, 509] width 49 height 24
click at [564, 222] on button "查 询" at bounding box center [559, 222] width 49 height 24
click at [564, 222] on button "查 询" at bounding box center [568, 222] width 66 height 24
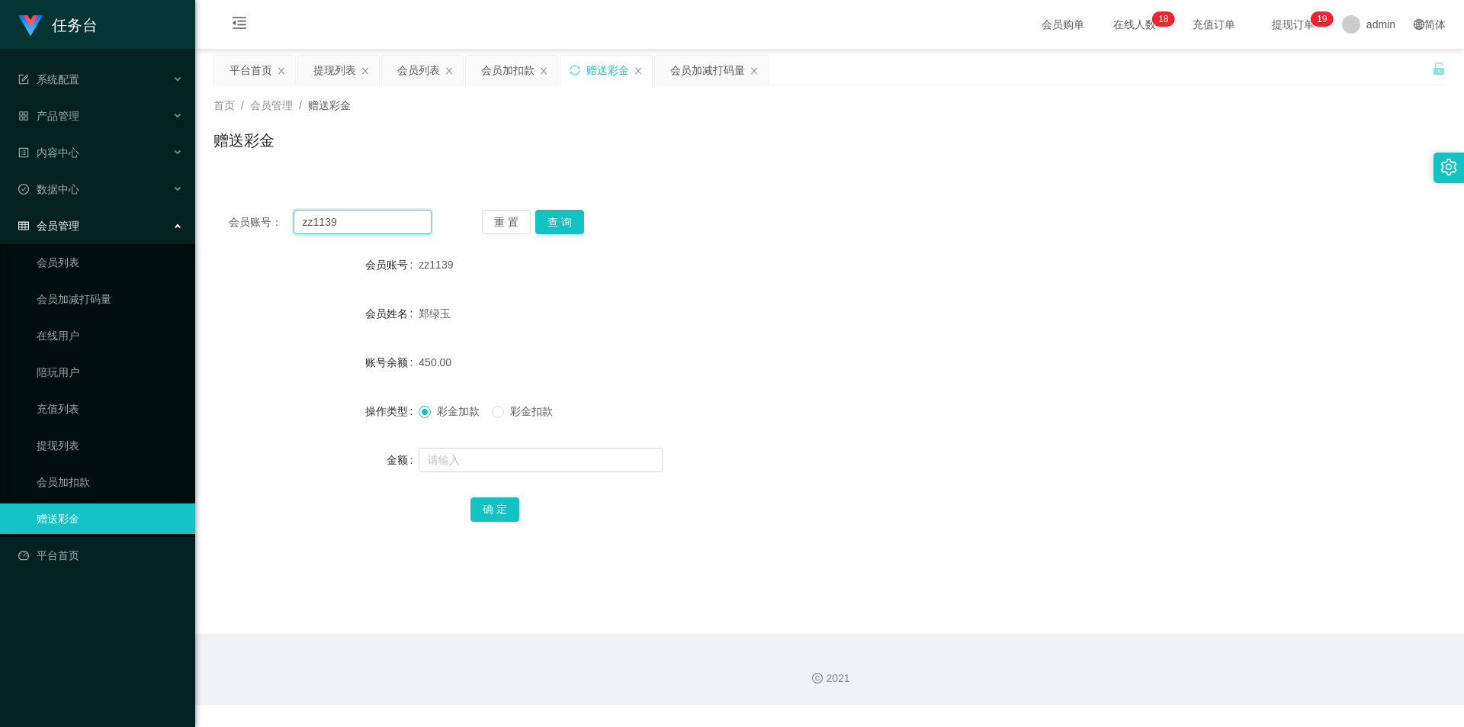
drag, startPoint x: 352, startPoint y: 221, endPoint x: 124, endPoint y: 216, distance: 228.9
click at [130, 215] on section "任务台 系统配置 系统配置列表 管理员列表 管理员分组 支付通道 产品管理 内容中心 数据中心 会员管理 会员列表 会员加减打码量 在线用户 陪玩用户 充值列…" at bounding box center [732, 352] width 1464 height 705
paste input "05"
type input "zz1105"
click at [576, 217] on button "查 询" at bounding box center [559, 222] width 49 height 24
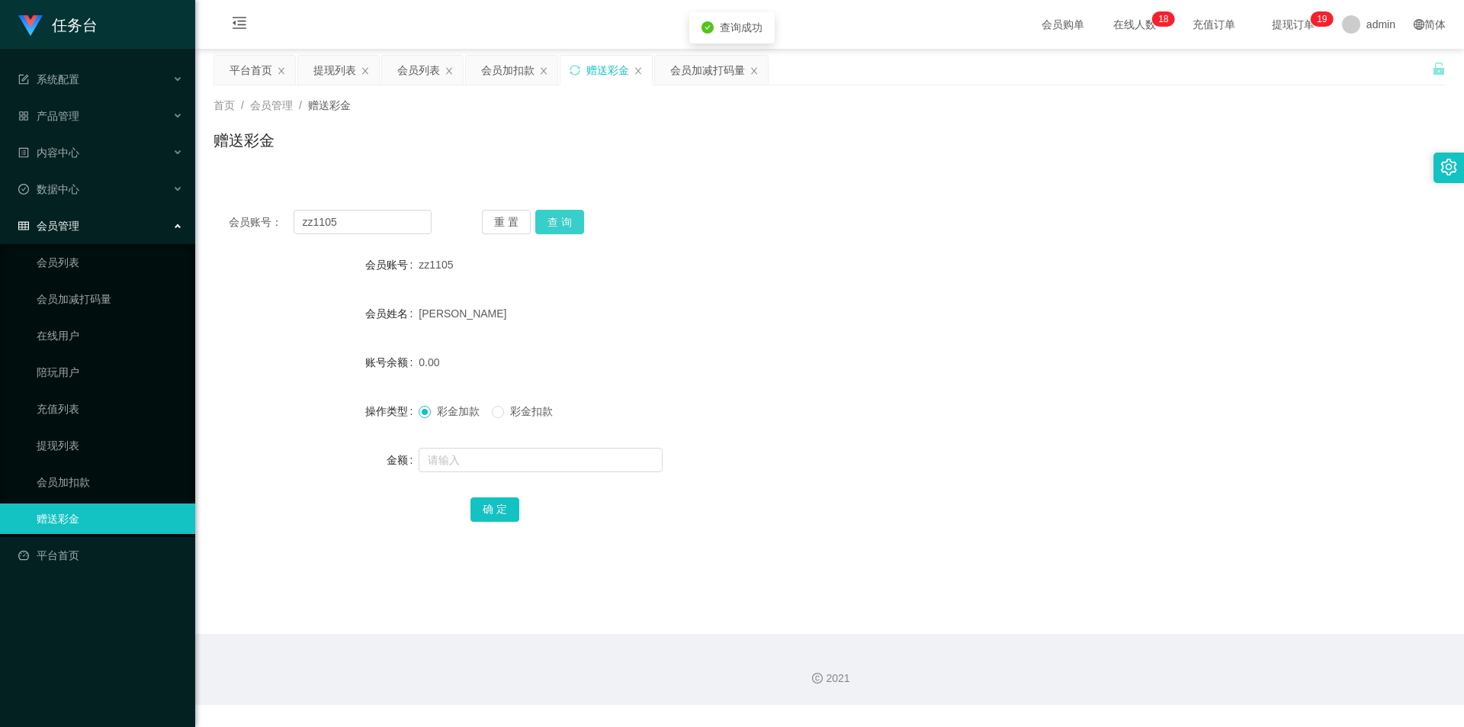
click at [572, 219] on button "查 询" at bounding box center [559, 222] width 49 height 24
click at [563, 220] on button "查 询" at bounding box center [559, 222] width 49 height 24
click at [553, 210] on button "查 询" at bounding box center [559, 222] width 49 height 24
click at [493, 468] on input "text" at bounding box center [541, 460] width 244 height 24
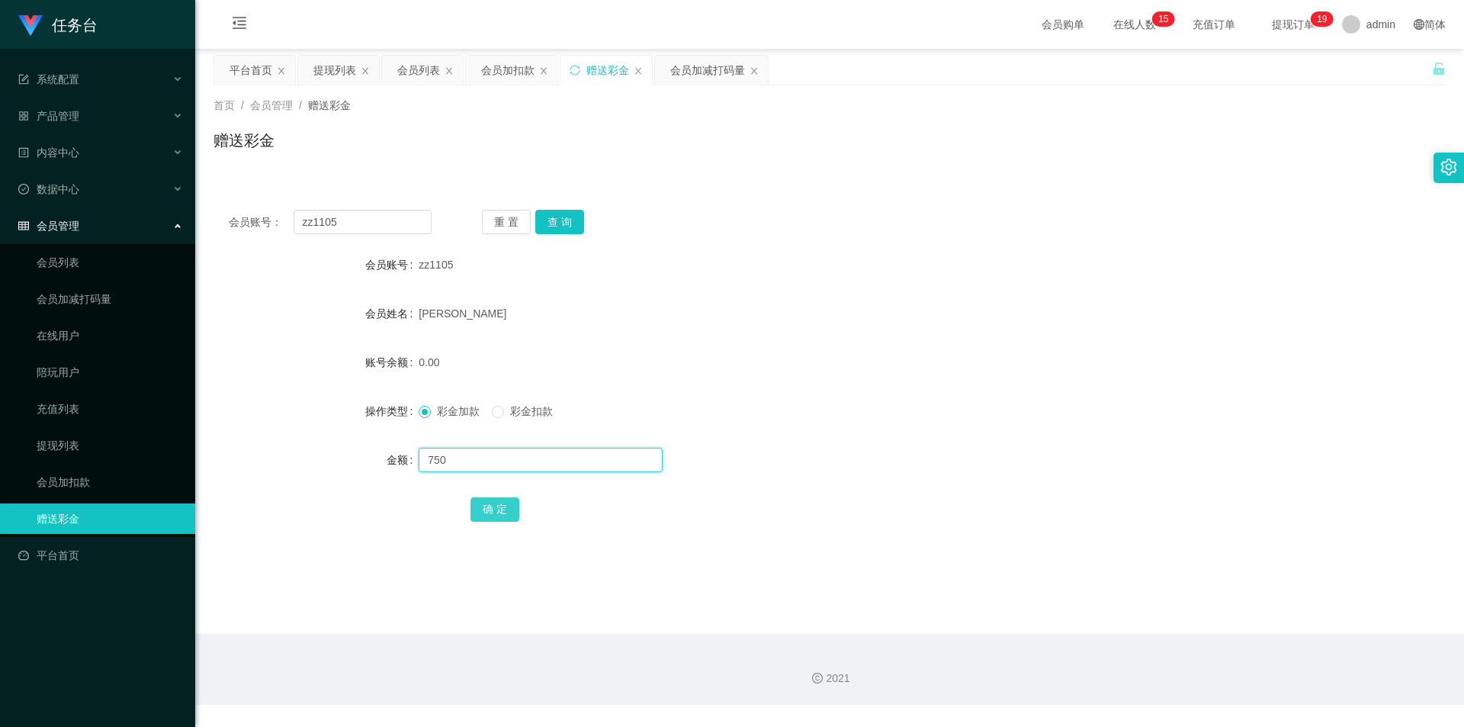
type input "750"
click at [497, 510] on button "确 定" at bounding box center [495, 509] width 49 height 24
click at [567, 214] on button "查 询" at bounding box center [559, 222] width 49 height 24
click at [567, 215] on button "查 询" at bounding box center [568, 222] width 66 height 24
click at [569, 217] on button "查 询" at bounding box center [559, 222] width 49 height 24
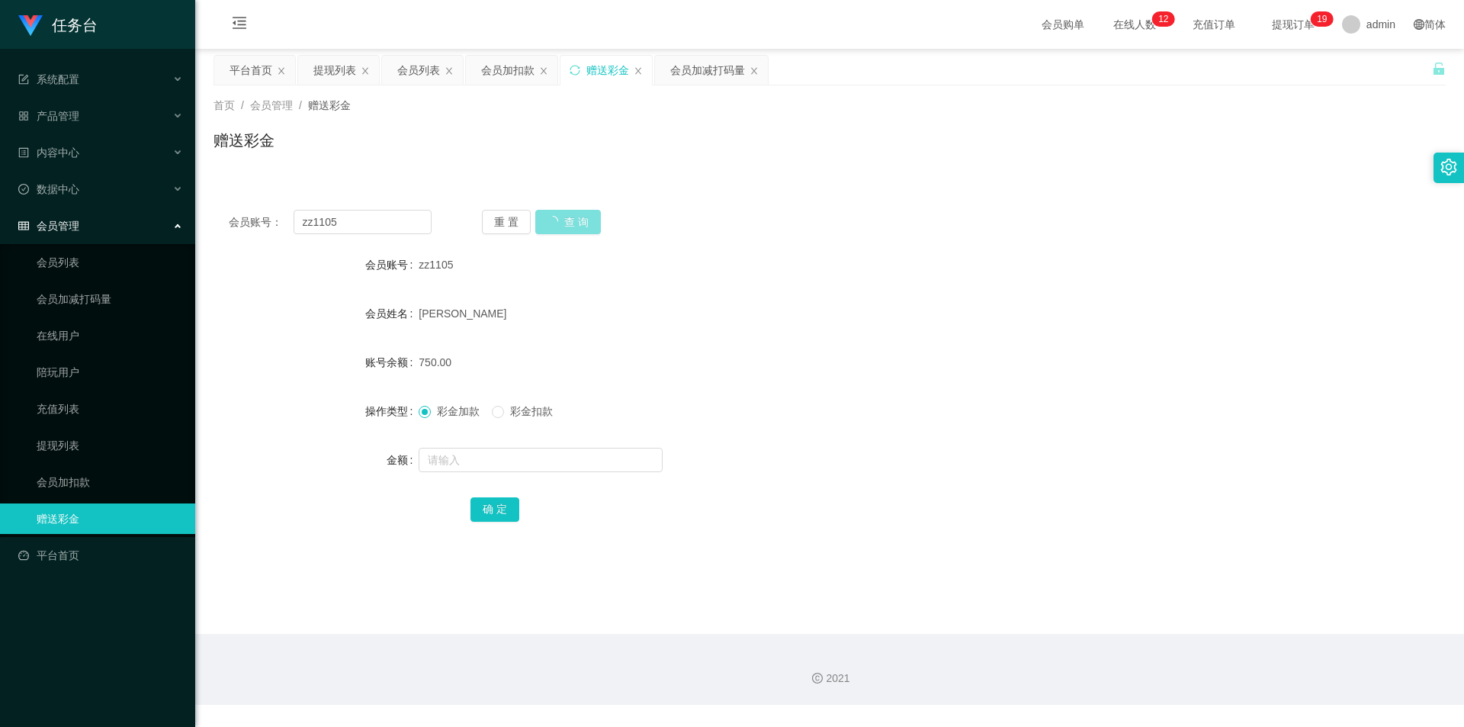
click at [569, 217] on button "查 询" at bounding box center [568, 222] width 66 height 24
drag, startPoint x: 359, startPoint y: 222, endPoint x: 216, endPoint y: 217, distance: 143.5
click at [216, 217] on div "会员账号： zz1105 重 置 查 询" at bounding box center [830, 222] width 1232 height 24
paste input "aaa666"
type input "aaa666"
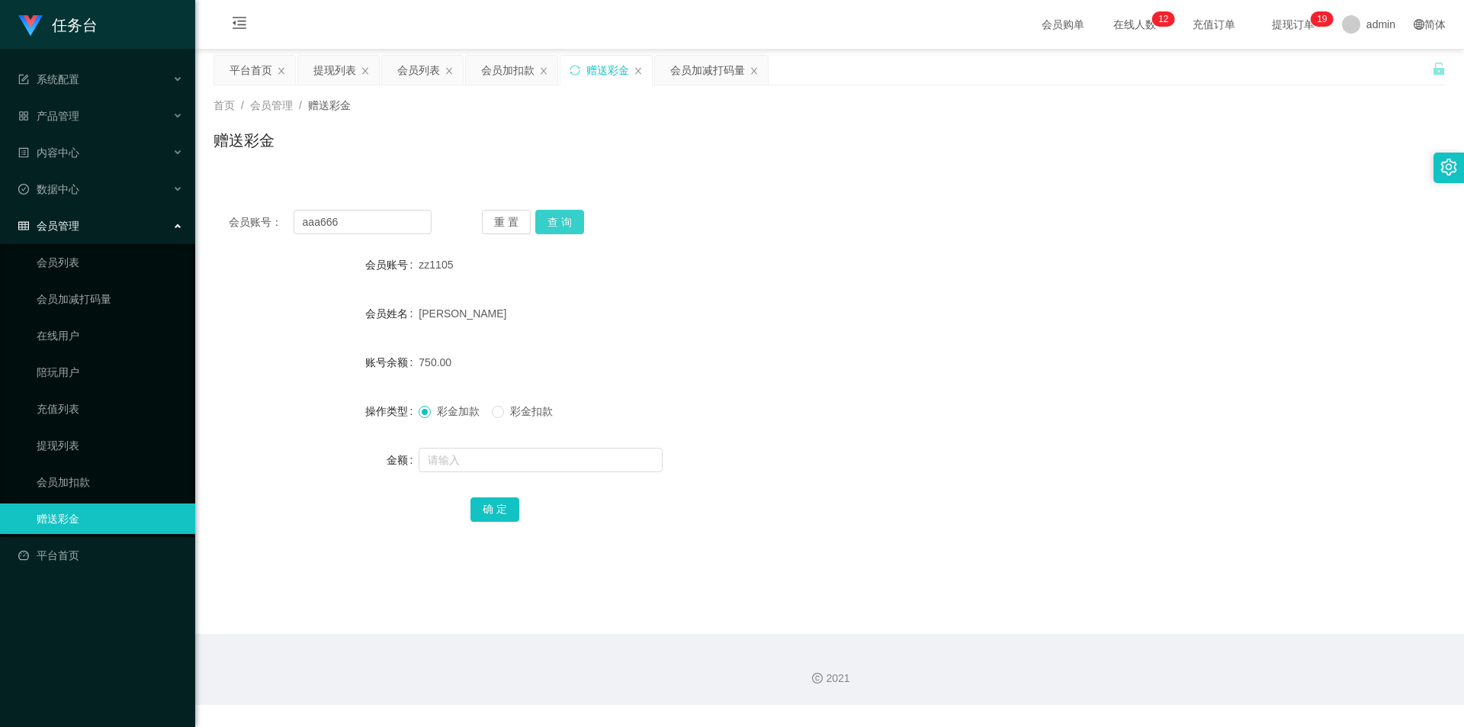
click at [574, 227] on button "查 询" at bounding box center [559, 222] width 49 height 24
click at [458, 468] on input "text" at bounding box center [541, 460] width 244 height 24
type input "30"
click at [474, 497] on button "确 定" at bounding box center [495, 509] width 49 height 24
click at [564, 219] on button "查 询" at bounding box center [559, 222] width 49 height 24
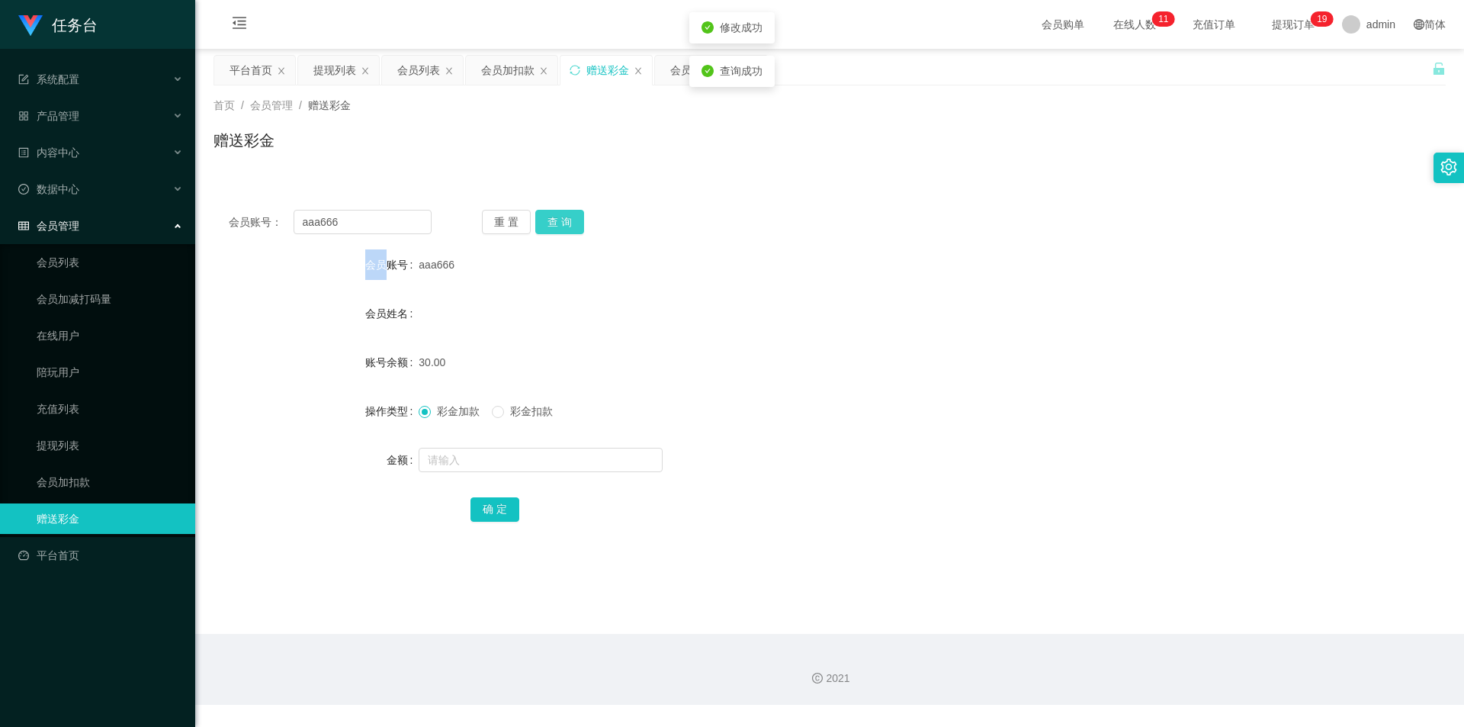
click at [564, 219] on div "重 置 查 询" at bounding box center [583, 222] width 203 height 24
click at [429, 358] on span "30.00" at bounding box center [432, 362] width 27 height 12
copy span "30.00"
click at [522, 418] on div "彩金加款 彩金扣款" at bounding box center [778, 411] width 719 height 31
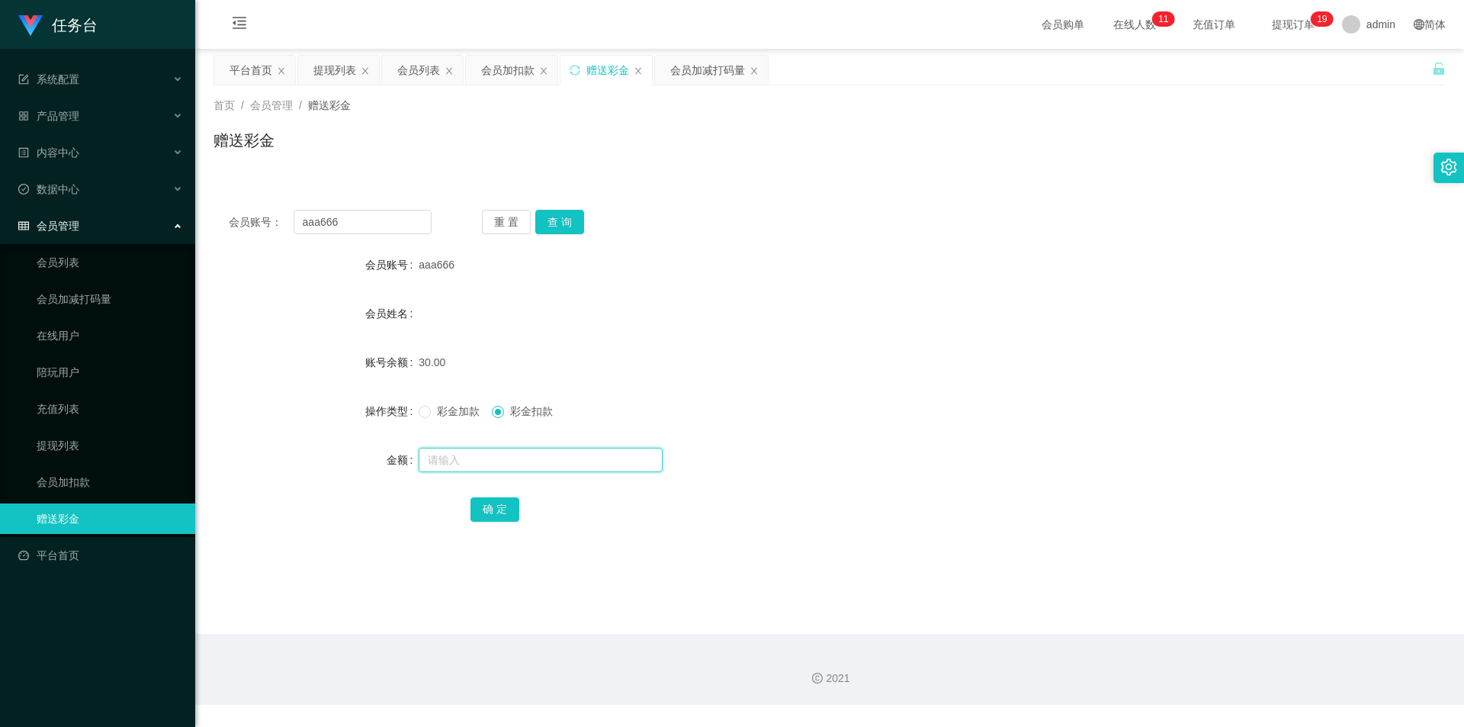
drag, startPoint x: 464, startPoint y: 450, endPoint x: 464, endPoint y: 460, distance: 9.9
click at [464, 450] on input "text" at bounding box center [541, 460] width 244 height 24
paste input "30.00"
type input "30.00"
click at [494, 512] on button "确 定" at bounding box center [495, 509] width 49 height 24
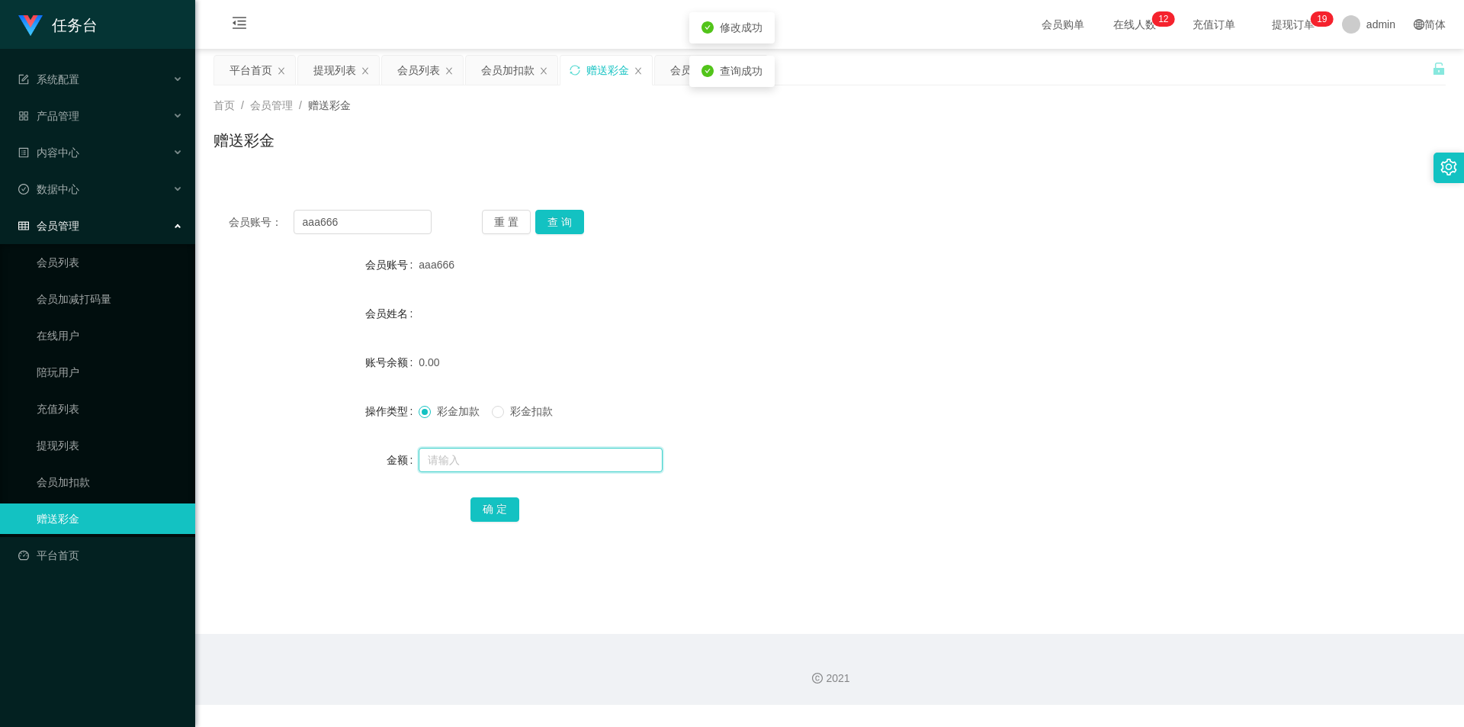
click at [449, 455] on input "text" at bounding box center [541, 460] width 244 height 24
type input "二十六"
drag, startPoint x: 366, startPoint y: 444, endPoint x: 321, endPoint y: 439, distance: 45.3
click at [321, 439] on form "会员账号 aaa666 会员姓名 账号余额 0.00 操作类型 彩金加款 彩金扣款 金额 二十六 确 定" at bounding box center [830, 386] width 1232 height 275
type input "26"
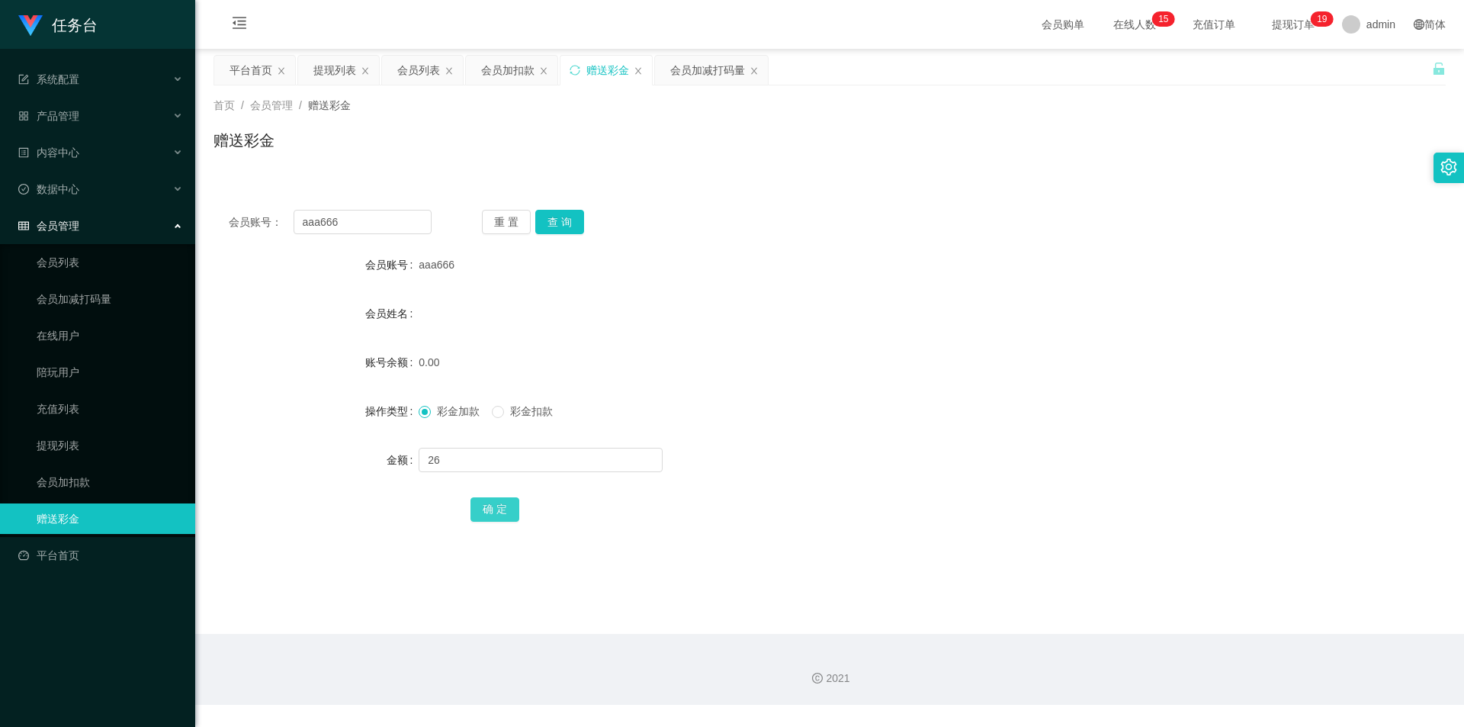
click at [497, 506] on button "确 定" at bounding box center [495, 509] width 49 height 24
click at [555, 216] on button "查 询" at bounding box center [559, 222] width 49 height 24
click at [557, 216] on div "重 置 查 询" at bounding box center [583, 222] width 203 height 24
click at [98, 265] on link "会员列表" at bounding box center [110, 262] width 146 height 31
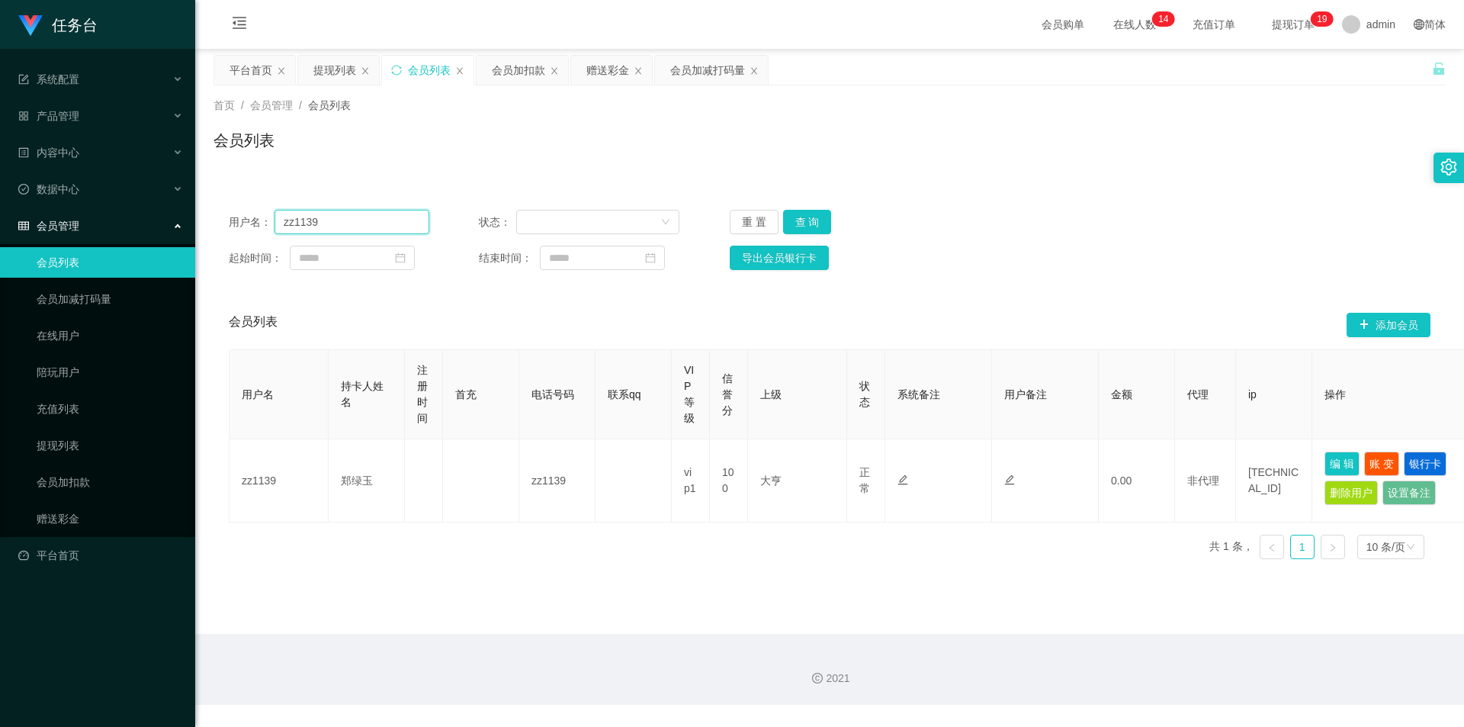
drag, startPoint x: 319, startPoint y: 220, endPoint x: 136, endPoint y: 227, distance: 183.2
click at [135, 227] on section "任务台 系统配置 系统配置列表 管理员列表 管理员分组 支付通道 产品管理 内容中心 数据中心 会员管理 会员列表 会员加减打码量 在线用户 陪玩用户 充值列…" at bounding box center [732, 352] width 1464 height 705
click at [61, 294] on link "会员加减打码量" at bounding box center [110, 299] width 146 height 31
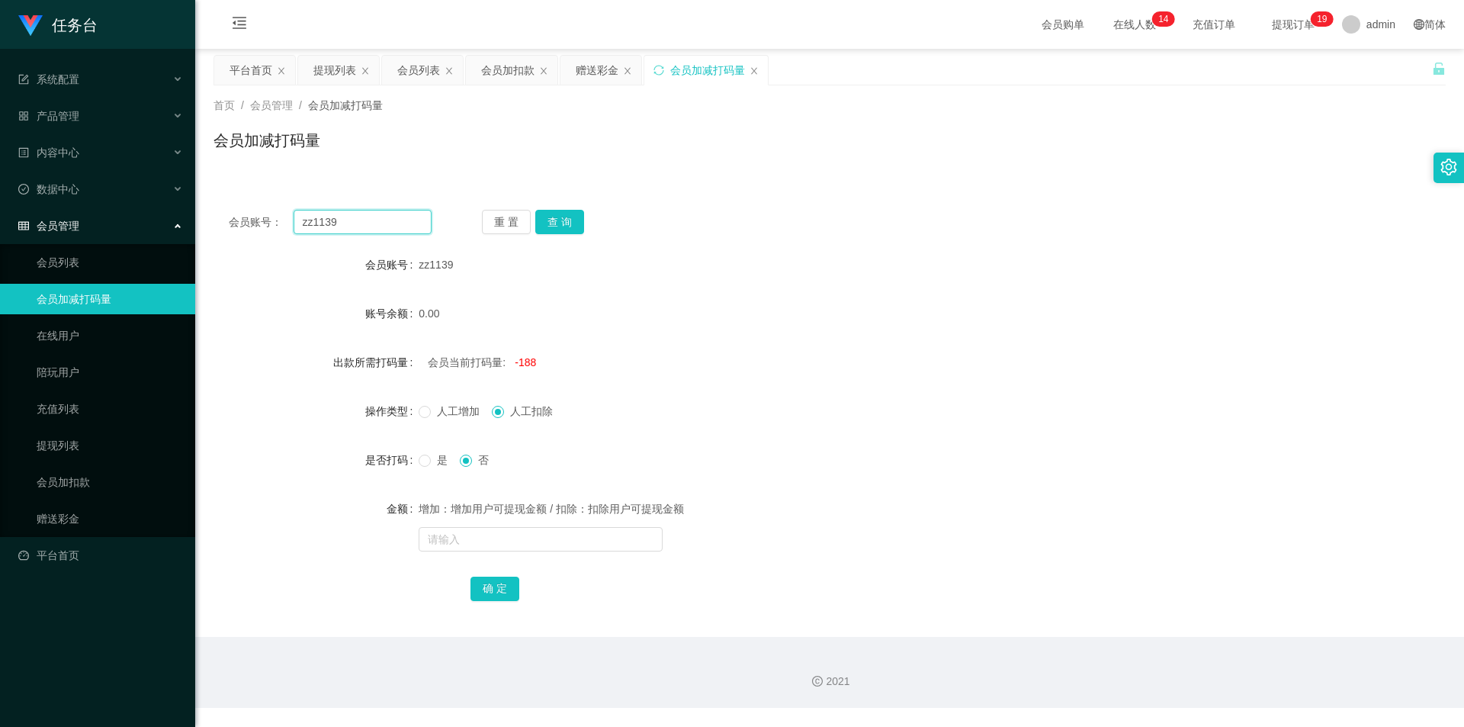
drag, startPoint x: 361, startPoint y: 223, endPoint x: 158, endPoint y: 218, distance: 202.9
click at [154, 219] on section "任务台 系统配置 系统配置列表 管理员列表 管理员分组 支付通道 产品管理 内容中心 数据中心 会员管理 会员列表 会员加减打码量 在线用户 陪玩用户 充值列…" at bounding box center [732, 354] width 1464 height 708
drag, startPoint x: 567, startPoint y: 215, endPoint x: 550, endPoint y: 233, distance: 24.8
click at [567, 215] on button "查 询" at bounding box center [559, 222] width 49 height 24
click at [562, 220] on button "查 询" at bounding box center [559, 222] width 49 height 24
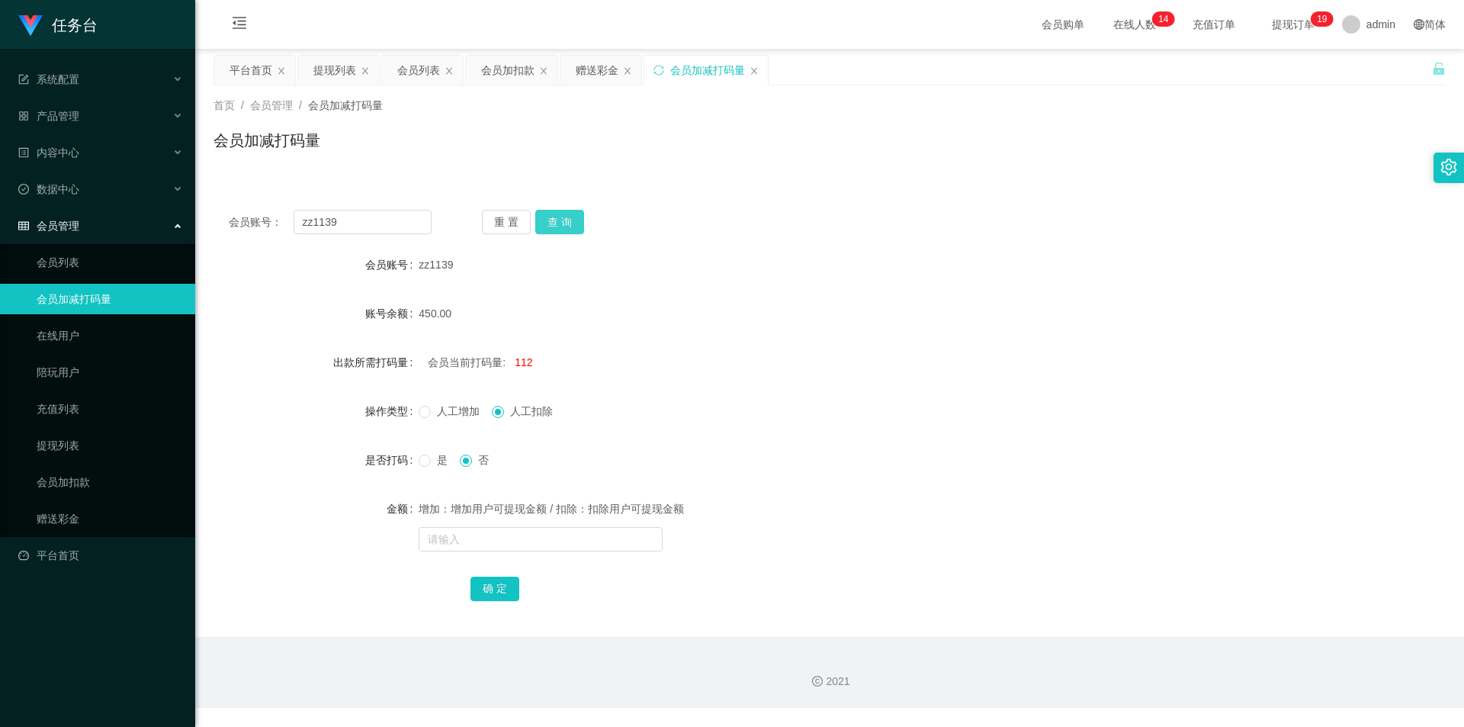
click at [562, 220] on button "查 询" at bounding box center [559, 222] width 49 height 24
click at [523, 356] on span "112" at bounding box center [524, 362] width 18 height 12
copy span "112"
click at [429, 413] on span at bounding box center [425, 412] width 12 height 12
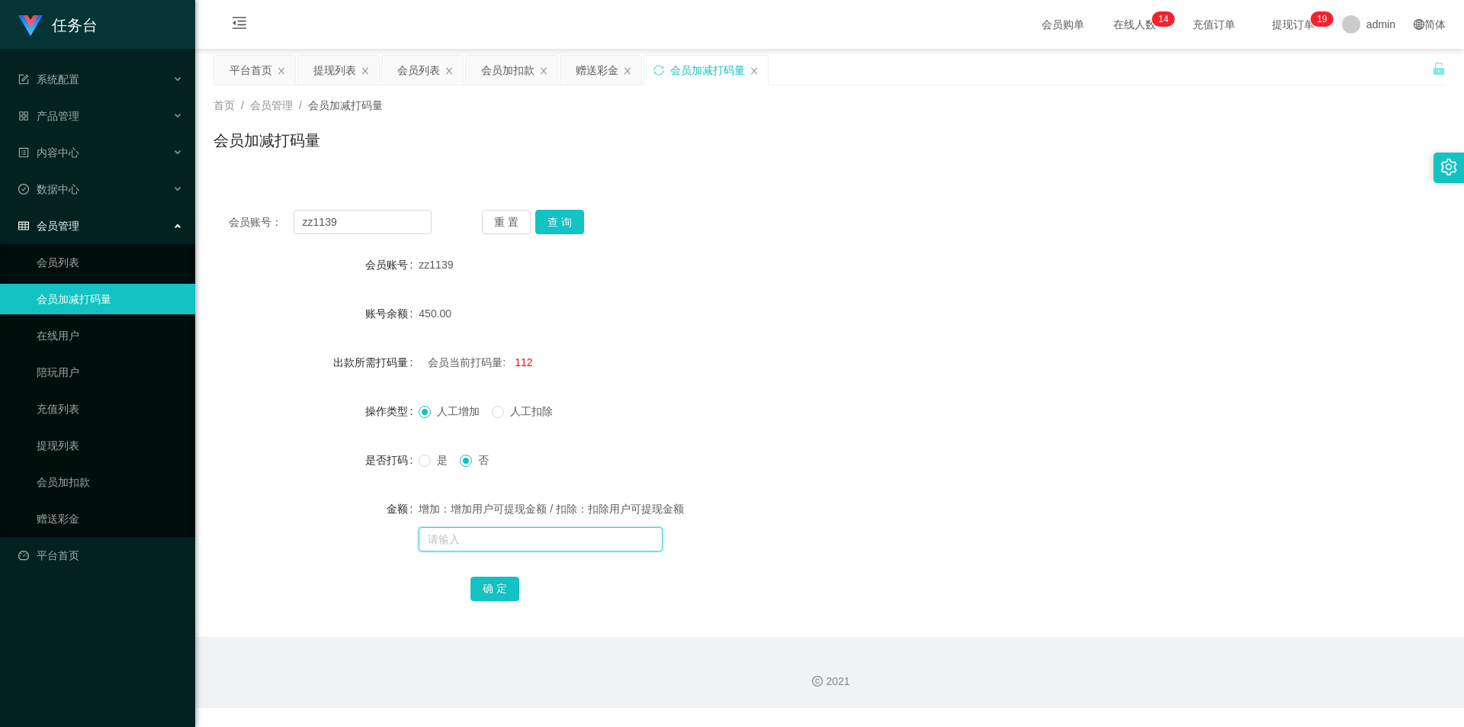
drag, startPoint x: 473, startPoint y: 536, endPoint x: 472, endPoint y: 544, distance: 7.7
click at [473, 536] on input "text" at bounding box center [541, 539] width 244 height 24
paste input "112"
type input "112"
drag, startPoint x: 505, startPoint y: 593, endPoint x: 496, endPoint y: 558, distance: 37.0
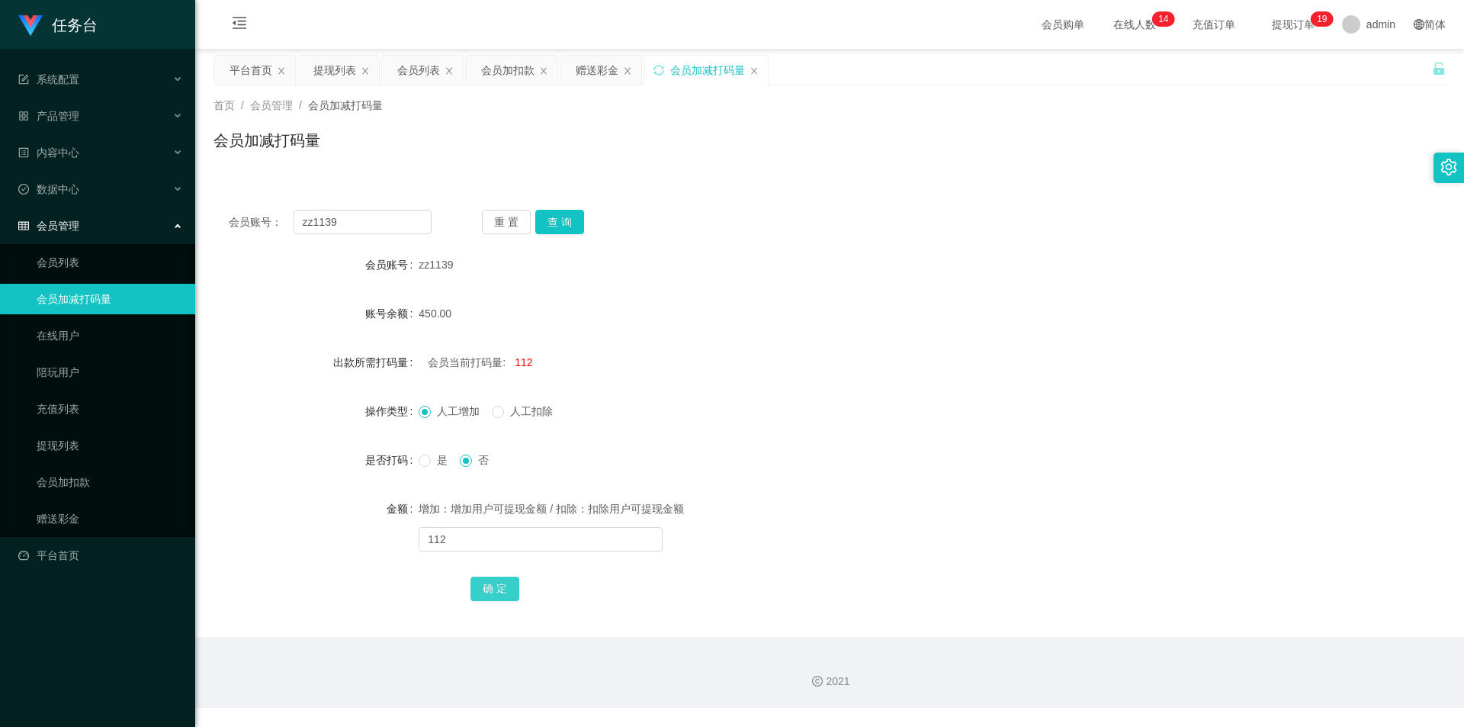
click at [506, 593] on button "确 定" at bounding box center [495, 589] width 49 height 24
click at [506, 542] on input "text" at bounding box center [541, 539] width 244 height 24
type input "1000"
click at [491, 584] on button "确 定" at bounding box center [495, 589] width 49 height 24
click at [570, 228] on button "查 询" at bounding box center [559, 222] width 49 height 24
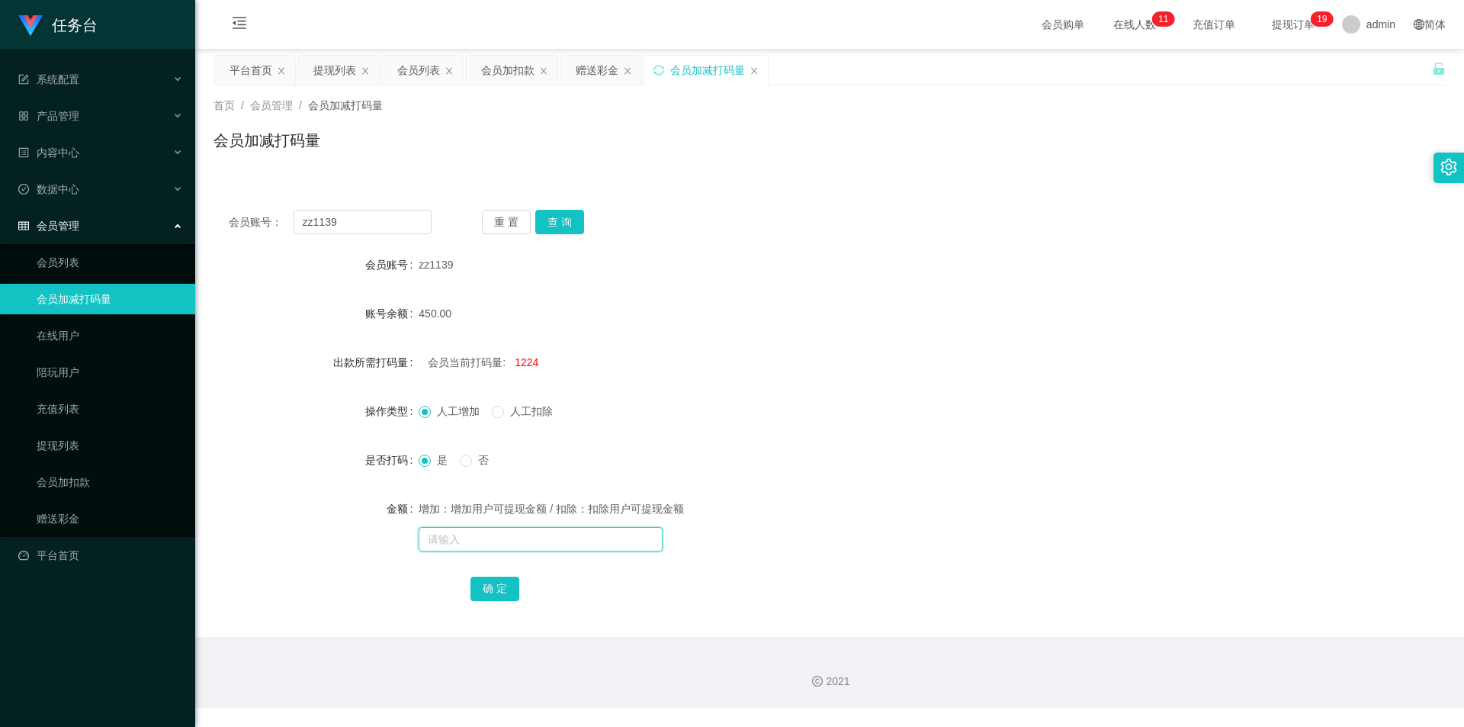
click at [450, 533] on input "text" at bounding box center [541, 539] width 244 height 24
type input "10000"
click at [500, 588] on button "确 定" at bounding box center [495, 589] width 49 height 24
click at [567, 222] on button "查 询" at bounding box center [559, 222] width 49 height 24
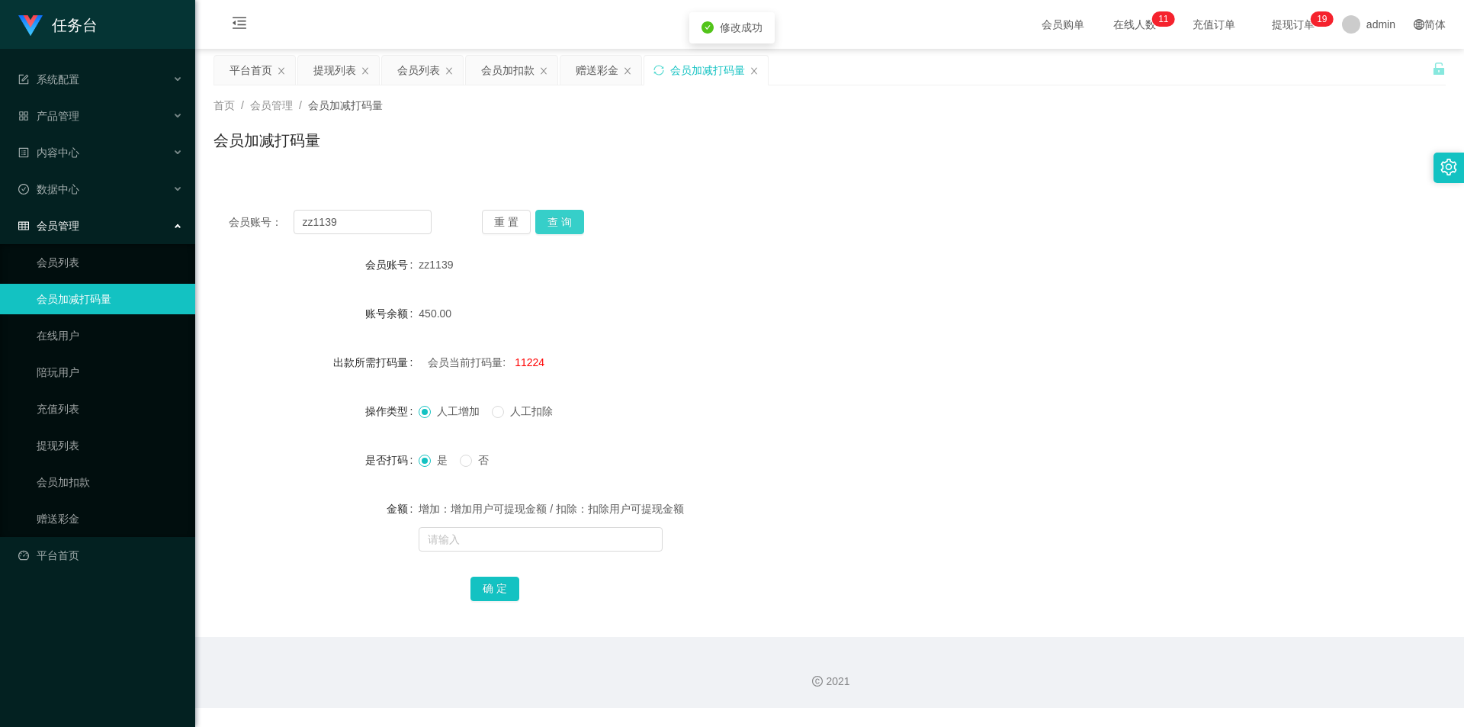
click at [567, 222] on button "查 询" at bounding box center [559, 222] width 49 height 24
click at [95, 267] on link "会员列表" at bounding box center [110, 262] width 146 height 31
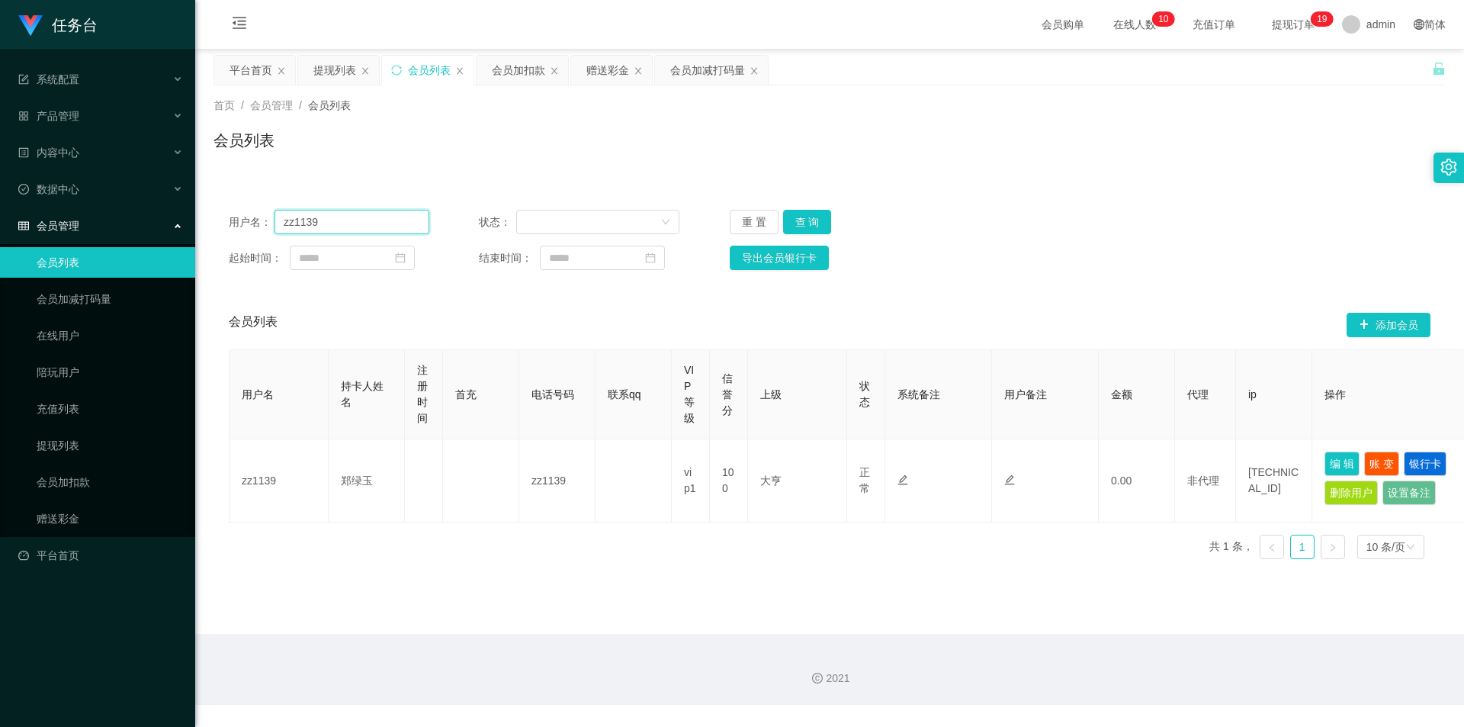
drag, startPoint x: 380, startPoint y: 217, endPoint x: 120, endPoint y: 222, distance: 260.1
click at [135, 220] on section "任务台 系统配置 系统配置列表 管理员列表 管理员分组 支付通道 产品管理 内容中心 数据中心 会员管理 会员列表 会员加减打码量 在线用户 陪玩用户 充值列…" at bounding box center [732, 352] width 1464 height 705
paste input "j1112"
type input "j1112"
click at [812, 211] on button "查 询" at bounding box center [807, 222] width 49 height 24
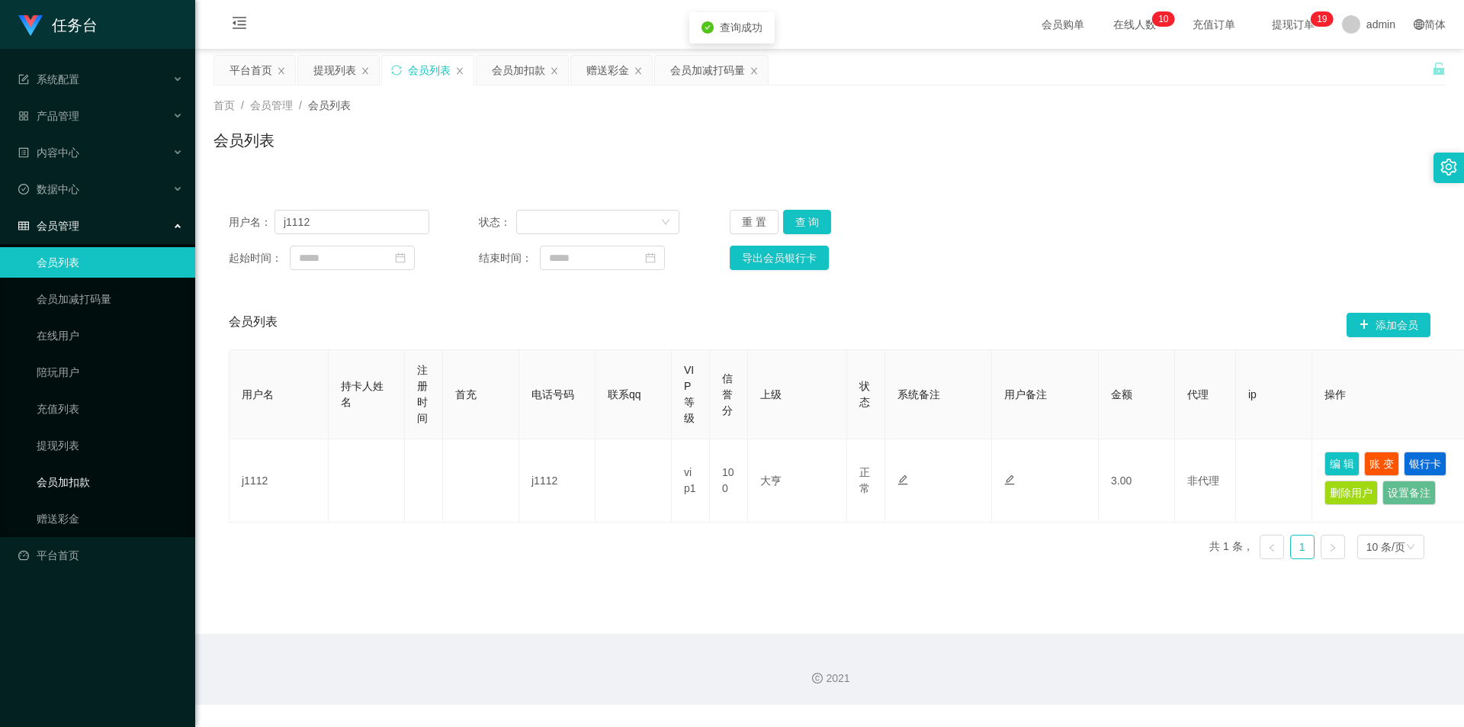
click at [61, 518] on link "赠送彩金" at bounding box center [110, 518] width 146 height 31
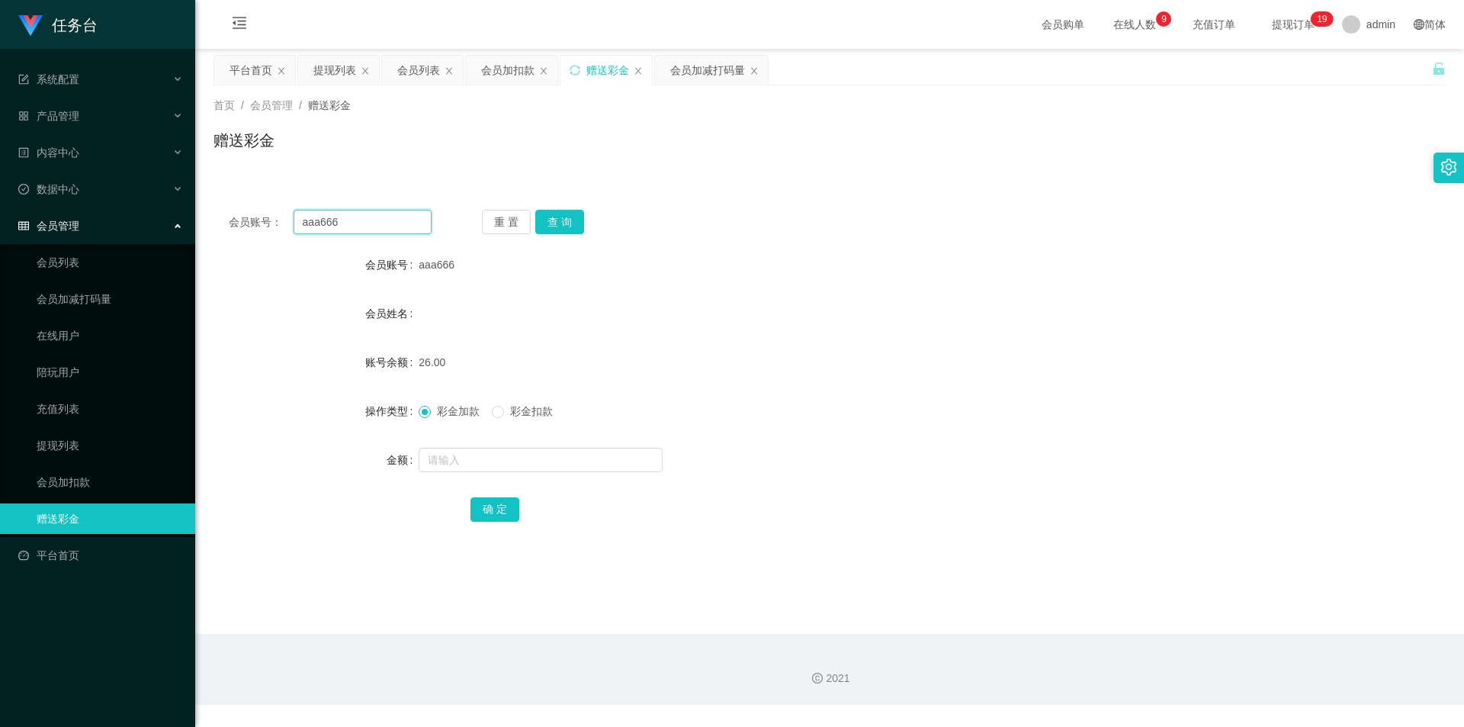
drag, startPoint x: 313, startPoint y: 230, endPoint x: 234, endPoint y: 230, distance: 78.6
click at [234, 230] on div "会员账号： aaa666" at bounding box center [330, 222] width 203 height 24
paste input "j1112"
type input "j1112"
click at [580, 224] on button "查 询" at bounding box center [559, 222] width 49 height 24
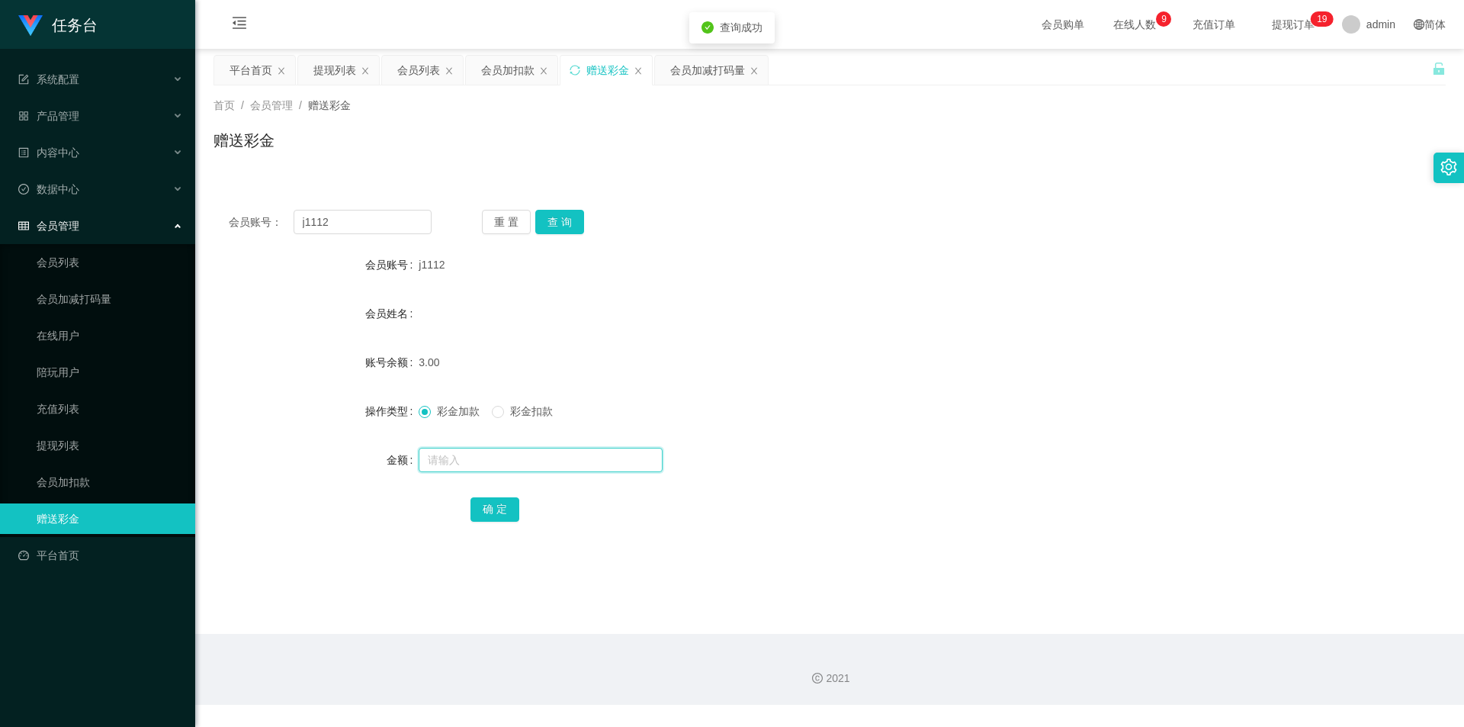
drag, startPoint x: 467, startPoint y: 470, endPoint x: 631, endPoint y: 327, distance: 217.3
click at [467, 470] on input "text" at bounding box center [541, 460] width 244 height 24
click at [506, 463] on input "text" at bounding box center [541, 460] width 244 height 24
type input "297"
click at [491, 498] on button "确 定" at bounding box center [495, 509] width 49 height 24
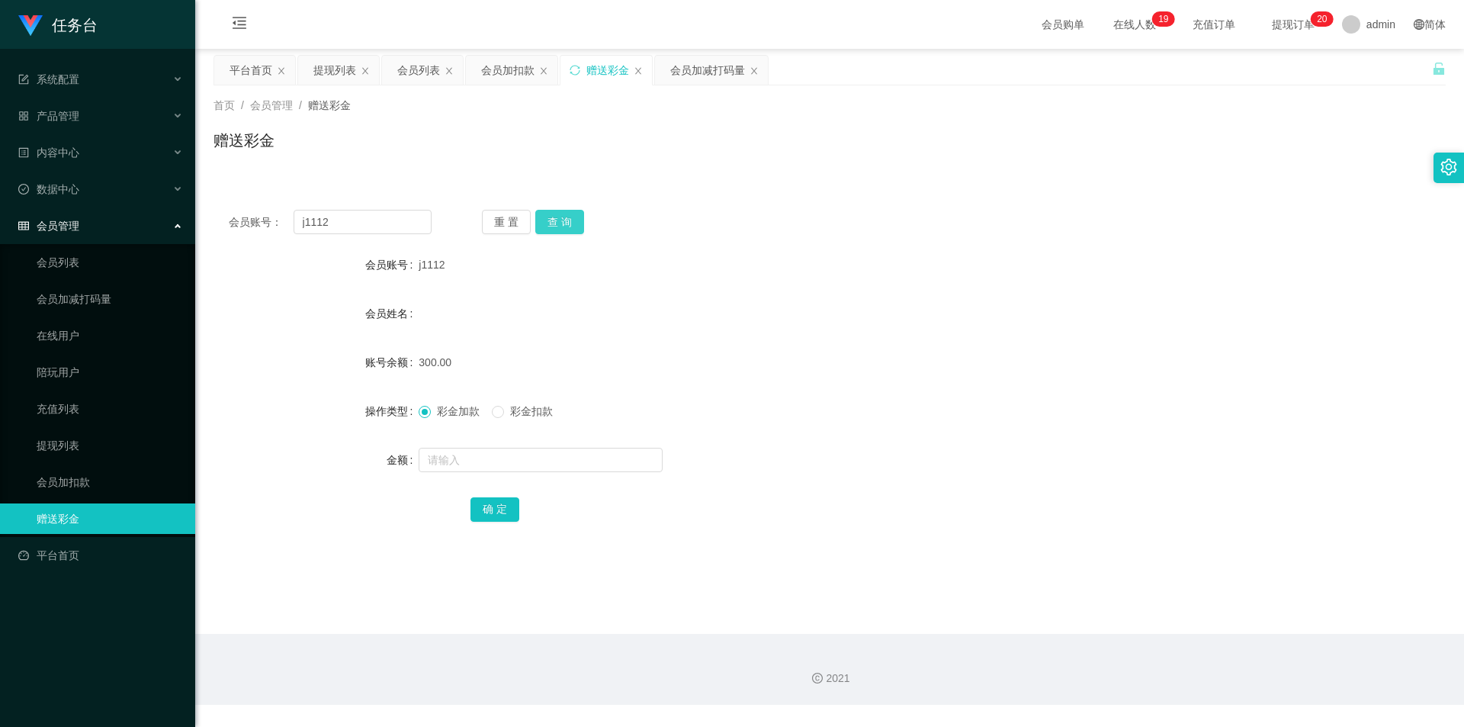
click at [559, 214] on button "查 询" at bounding box center [559, 222] width 49 height 24
click at [561, 214] on button "查 询" at bounding box center [559, 222] width 49 height 24
click at [558, 227] on button "查 询" at bounding box center [559, 222] width 49 height 24
click at [96, 269] on link "会员列表" at bounding box center [110, 262] width 146 height 31
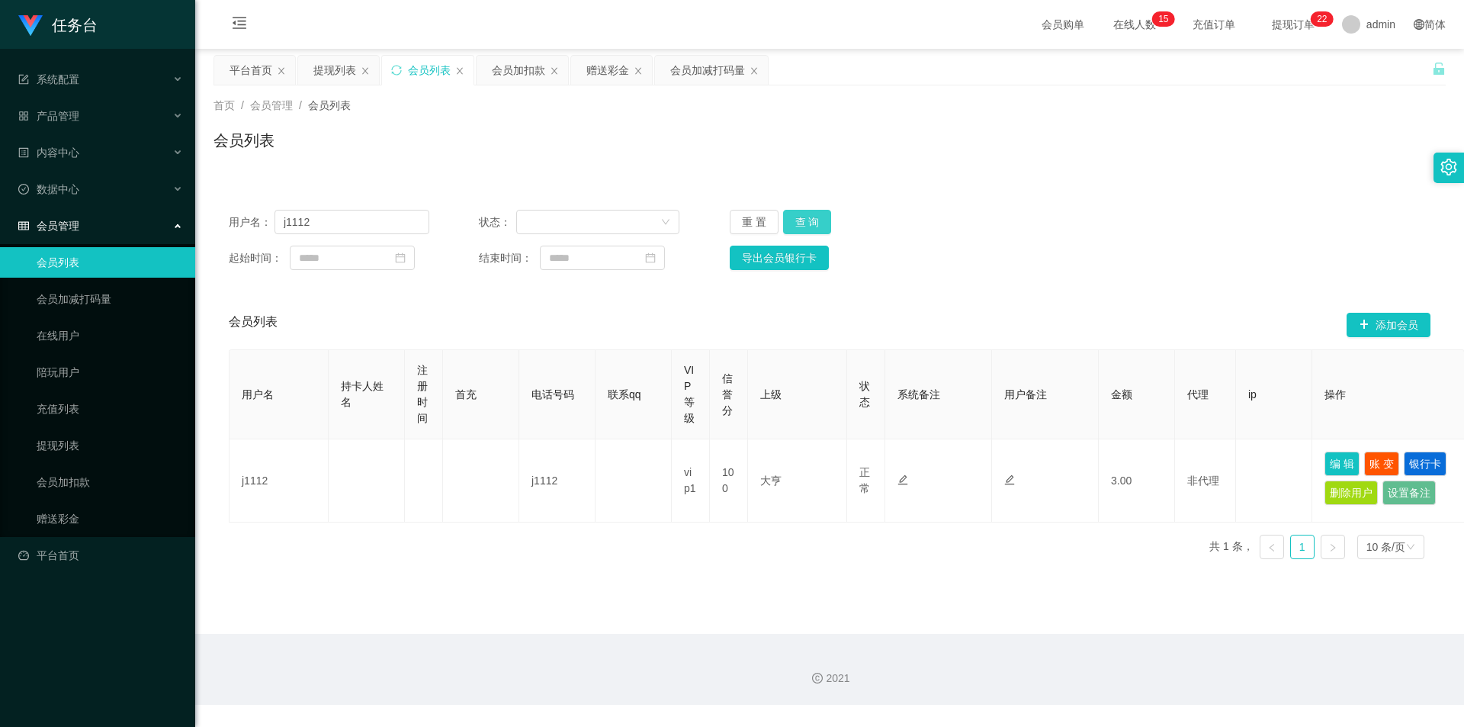
click at [806, 210] on button "查 询" at bounding box center [807, 222] width 49 height 24
click at [804, 217] on button "查 询" at bounding box center [807, 222] width 49 height 24
click at [804, 217] on div "重 置 查 询" at bounding box center [830, 222] width 201 height 24
click at [804, 217] on button "查 询" at bounding box center [807, 222] width 49 height 24
click at [804, 217] on div "重 置 查 询" at bounding box center [830, 222] width 201 height 24
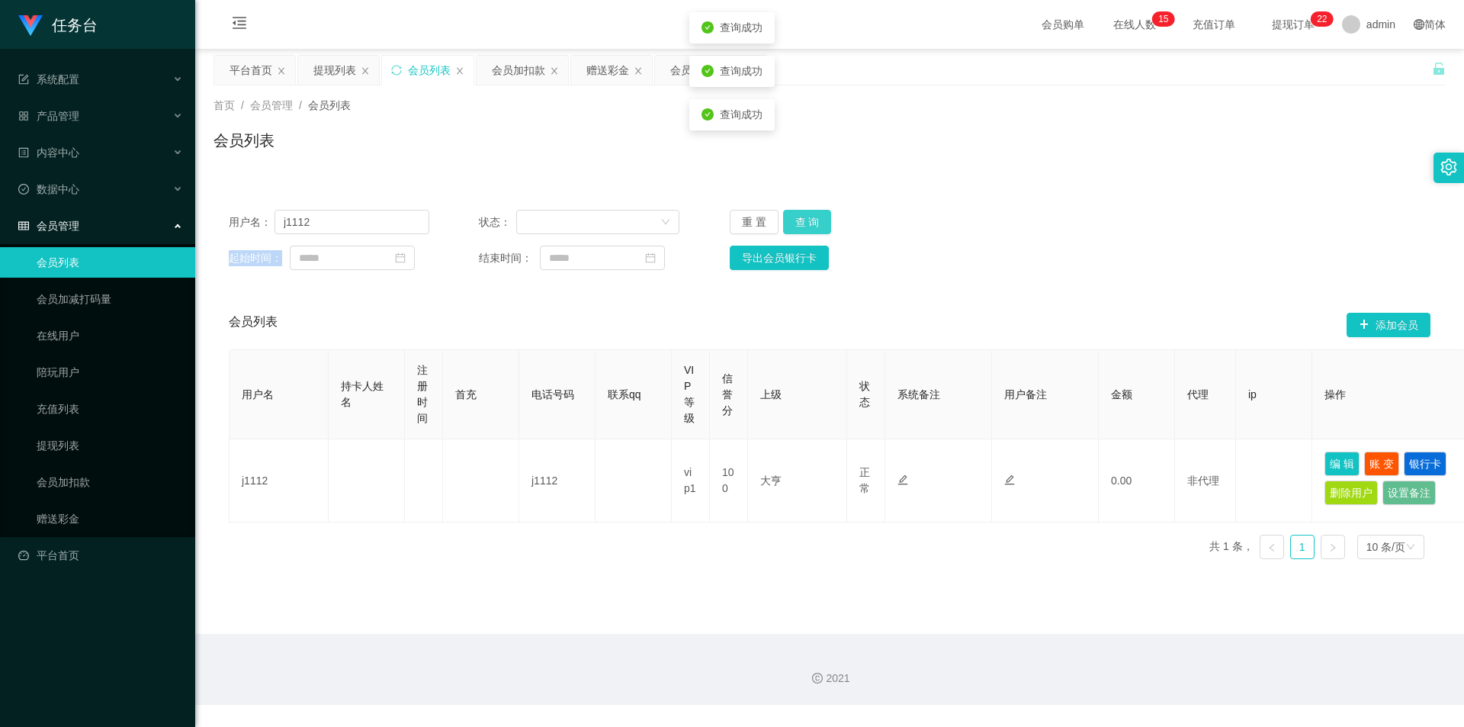
click at [804, 217] on button "查 询" at bounding box center [807, 222] width 49 height 24
drag, startPoint x: 805, startPoint y: 217, endPoint x: 831, endPoint y: 193, distance: 35.7
click at [809, 214] on button "查 询" at bounding box center [816, 222] width 66 height 24
click at [808, 216] on button "查 询" at bounding box center [807, 222] width 49 height 24
click at [808, 216] on div "重 置 查 询" at bounding box center [830, 222] width 201 height 24
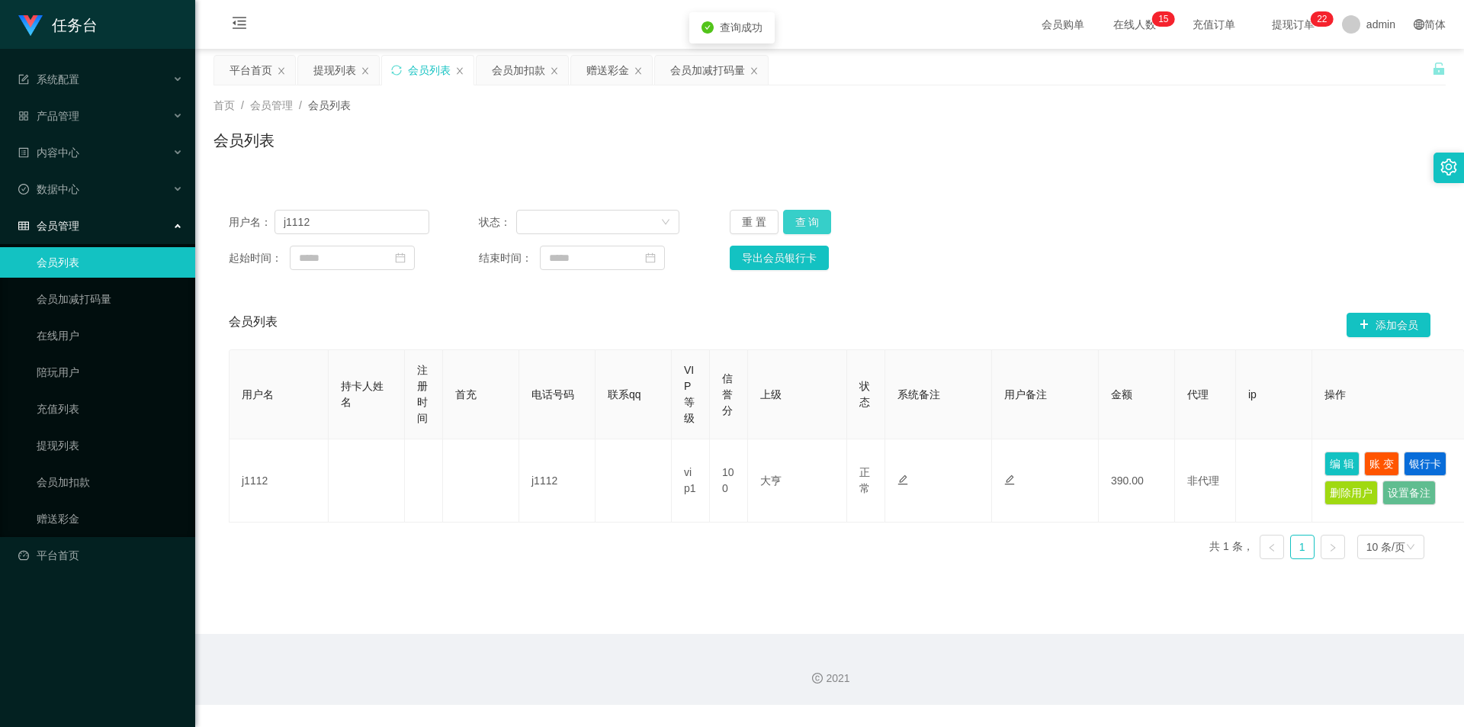
click at [808, 216] on button "查 询" at bounding box center [807, 222] width 49 height 24
drag, startPoint x: 359, startPoint y: 227, endPoint x: 207, endPoint y: 221, distance: 151.9
click at [206, 221] on main "关闭左侧 关闭右侧 关闭其它 刷新页面 平台首页 提现列表 会员列表 会员加扣款 赠送彩金 会员加减打码量 首页 / 会员管理 / 会员列表 / 会员列表 用…" at bounding box center [829, 341] width 1269 height 585
click at [68, 516] on link "赠送彩金" at bounding box center [110, 518] width 146 height 31
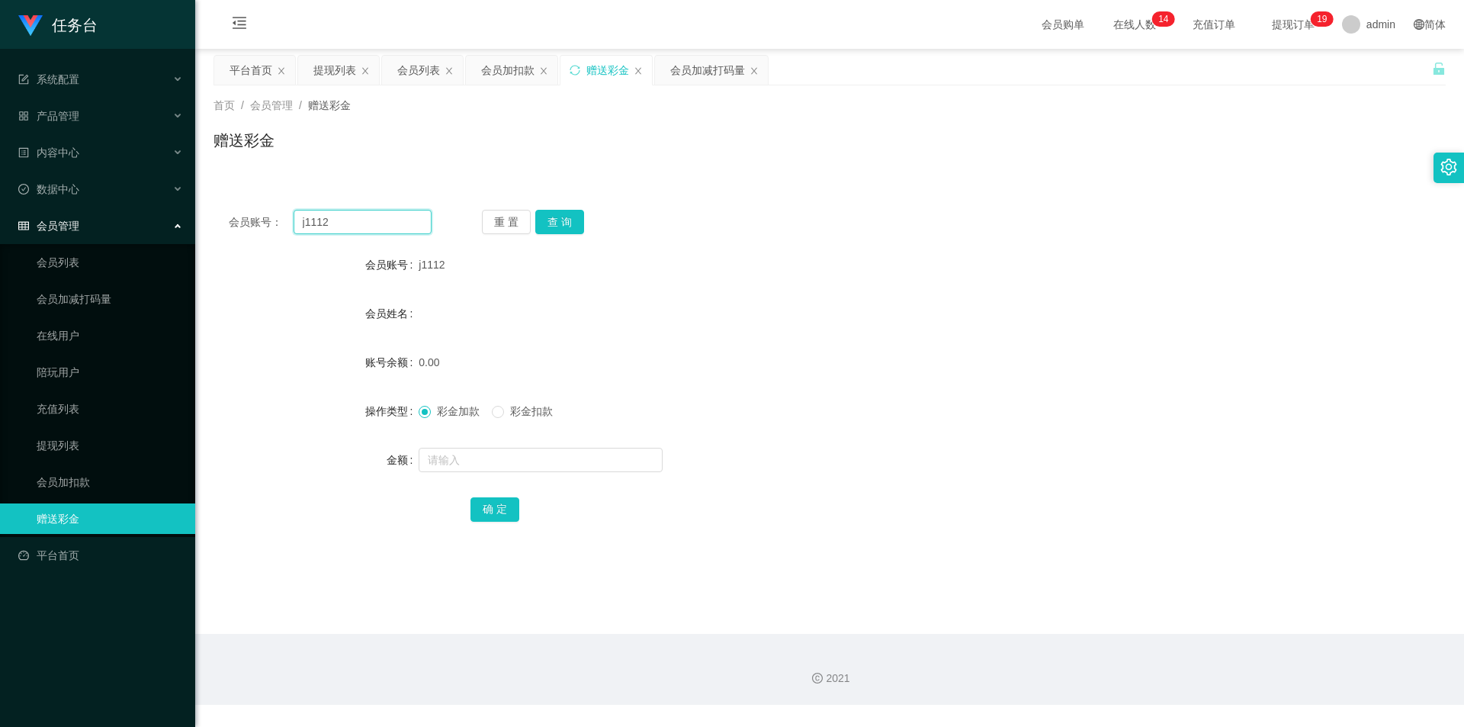
drag, startPoint x: 394, startPoint y: 217, endPoint x: 185, endPoint y: 214, distance: 209.8
click at [178, 215] on section "任务台 系统配置 系统配置列表 管理员列表 管理员分组 支付通道 产品管理 内容中心 数据中心 会员管理 会员列表 会员加减打码量 在线用户 陪玩用户 充值列…" at bounding box center [732, 352] width 1464 height 705
drag, startPoint x: 586, startPoint y: 221, endPoint x: 565, endPoint y: 214, distance: 22.0
click at [586, 220] on div "重 置 查 询" at bounding box center [583, 222] width 203 height 24
click at [564, 212] on button "查 询" at bounding box center [559, 222] width 49 height 24
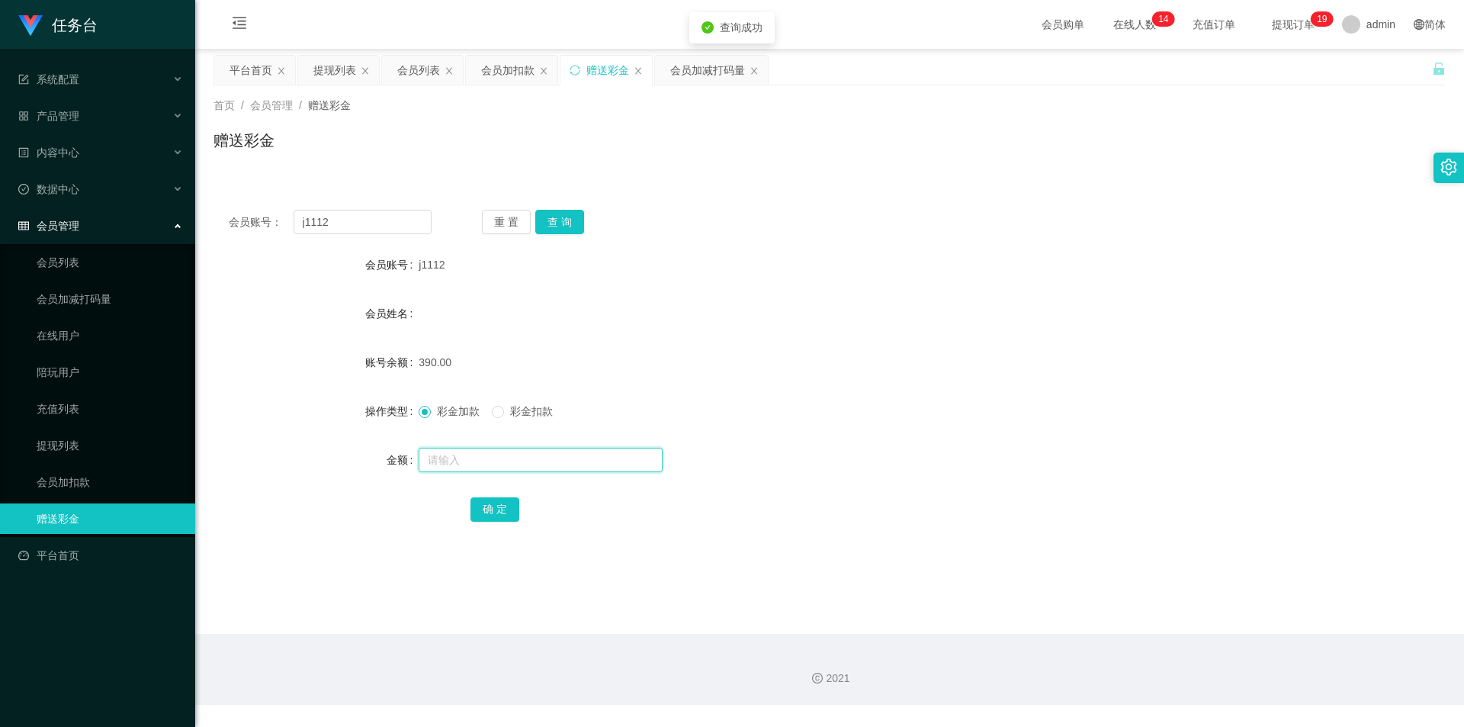
click at [477, 452] on input "text" at bounding box center [541, 460] width 244 height 24
type input "410"
click at [497, 507] on button "确 定" at bounding box center [495, 509] width 49 height 24
click at [545, 220] on button "查 询" at bounding box center [559, 222] width 49 height 24
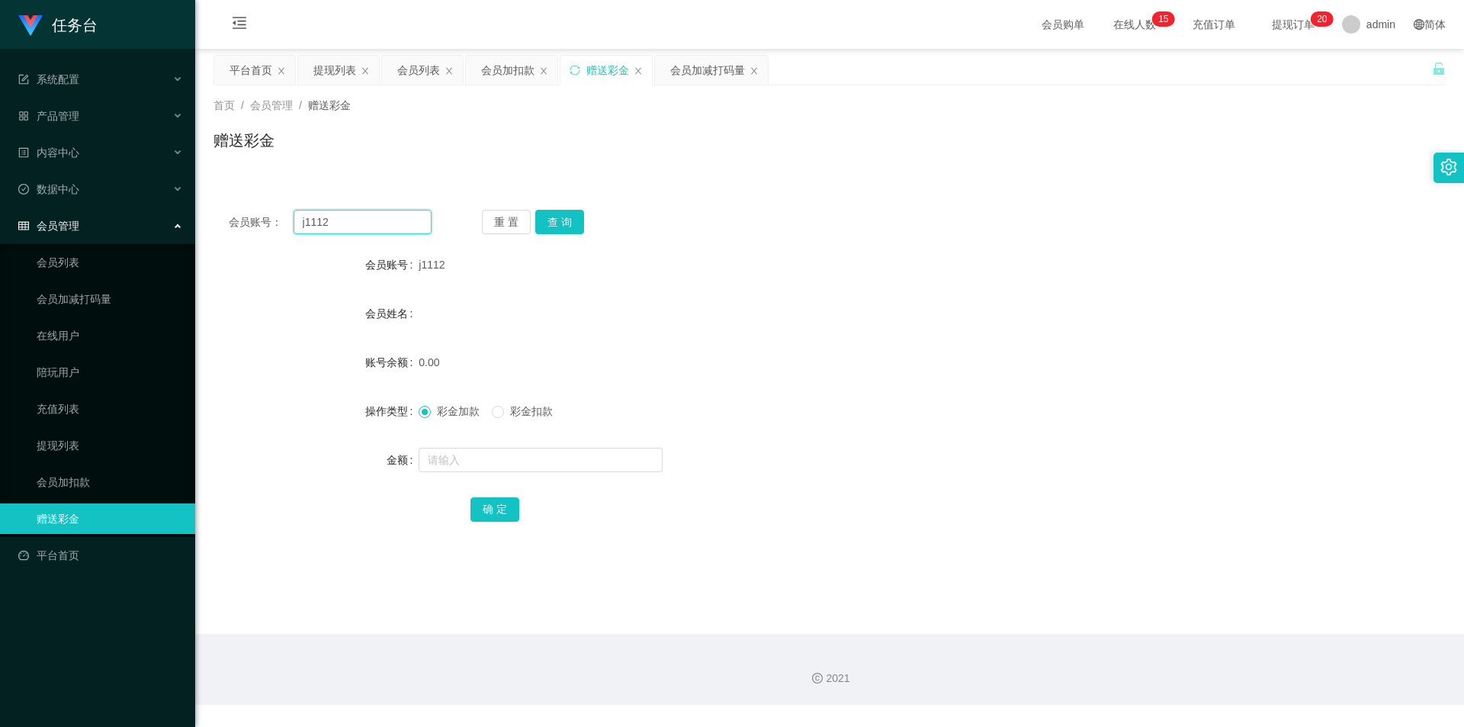
drag, startPoint x: 254, startPoint y: 219, endPoint x: 146, endPoint y: 208, distance: 108.8
click at [146, 208] on section "任务台 系统配置 系统配置列表 管理员列表 管理员分组 支付通道 产品管理 内容中心 数据中心 会员管理 会员列表 会员加减打码量 在线用户 陪玩用户 充值列…" at bounding box center [732, 352] width 1464 height 705
drag, startPoint x: 78, startPoint y: 303, endPoint x: 130, endPoint y: 293, distance: 52.8
click at [78, 303] on link "会员加减打码量" at bounding box center [110, 299] width 146 height 31
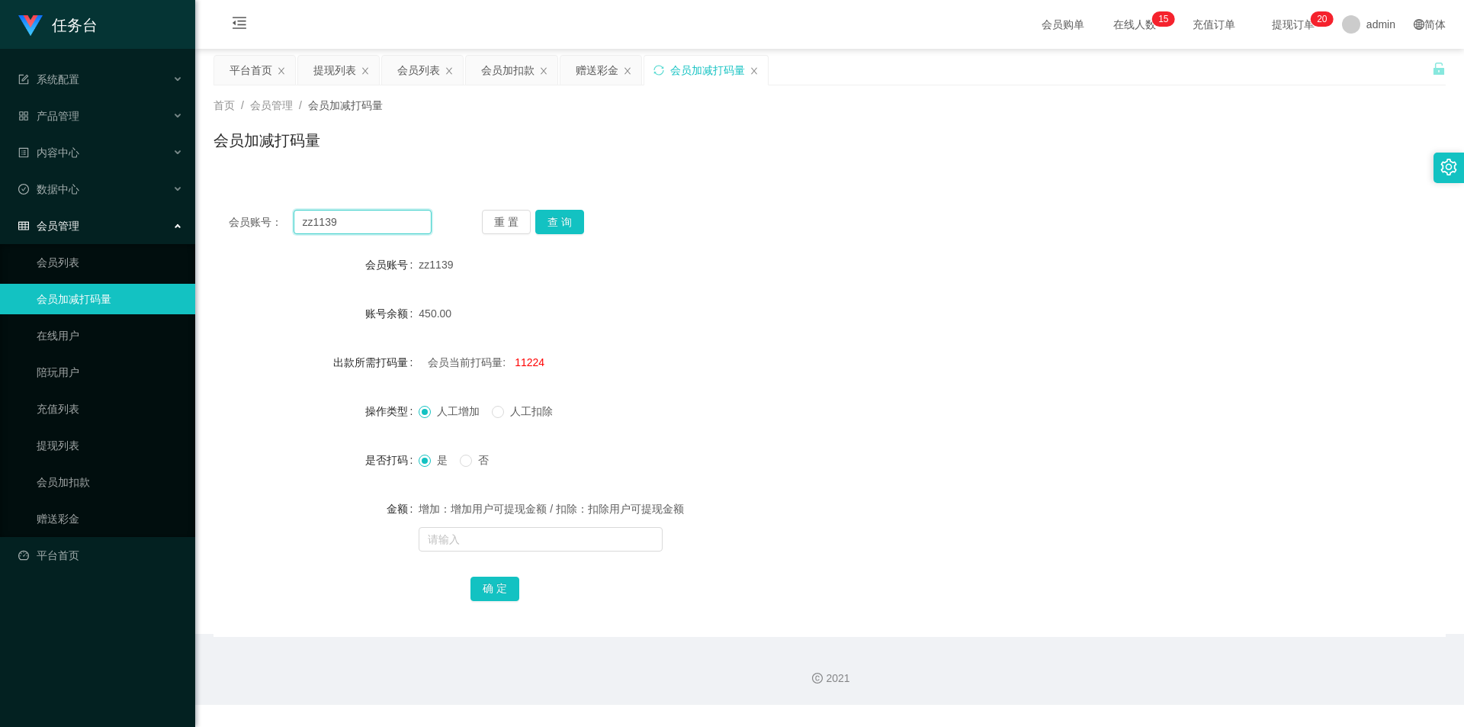
drag, startPoint x: 374, startPoint y: 224, endPoint x: 356, endPoint y: 233, distance: 19.8
click at [178, 224] on section "任务台 系统配置 系统配置列表 管理员列表 管理员分组 支付通道 产品管理 内容中心 数据中心 会员管理 会员列表 会员加减打码量 在线用户 陪玩用户 充值列…" at bounding box center [732, 352] width 1464 height 705
paste input "j1112"
type input "j1112"
click at [551, 228] on button "查 询" at bounding box center [559, 222] width 49 height 24
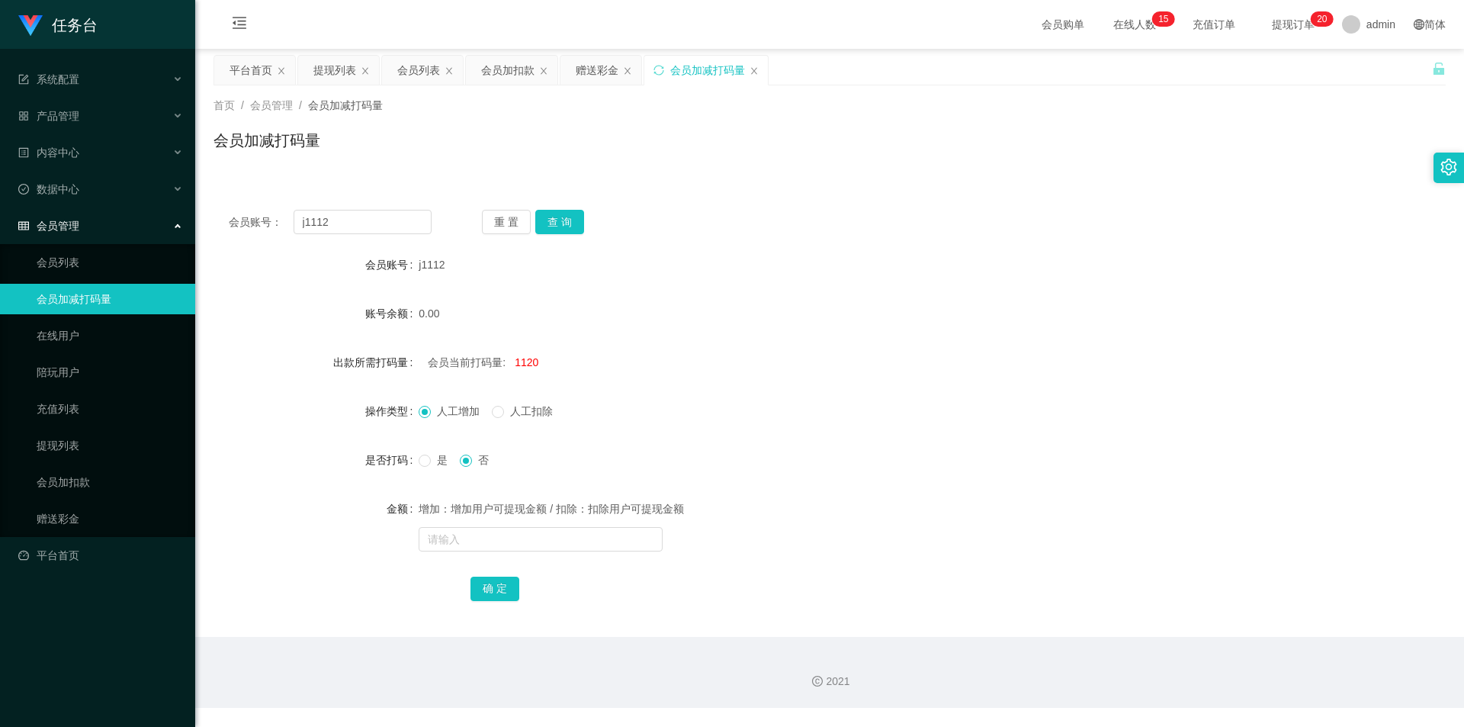
click at [529, 357] on span "1120" at bounding box center [527, 362] width 24 height 12
drag, startPoint x: 529, startPoint y: 357, endPoint x: 535, endPoint y: 368, distance: 12.3
click at [529, 357] on span "1120" at bounding box center [527, 362] width 24 height 12
copy span "1120"
click at [448, 541] on input "text" at bounding box center [541, 539] width 244 height 24
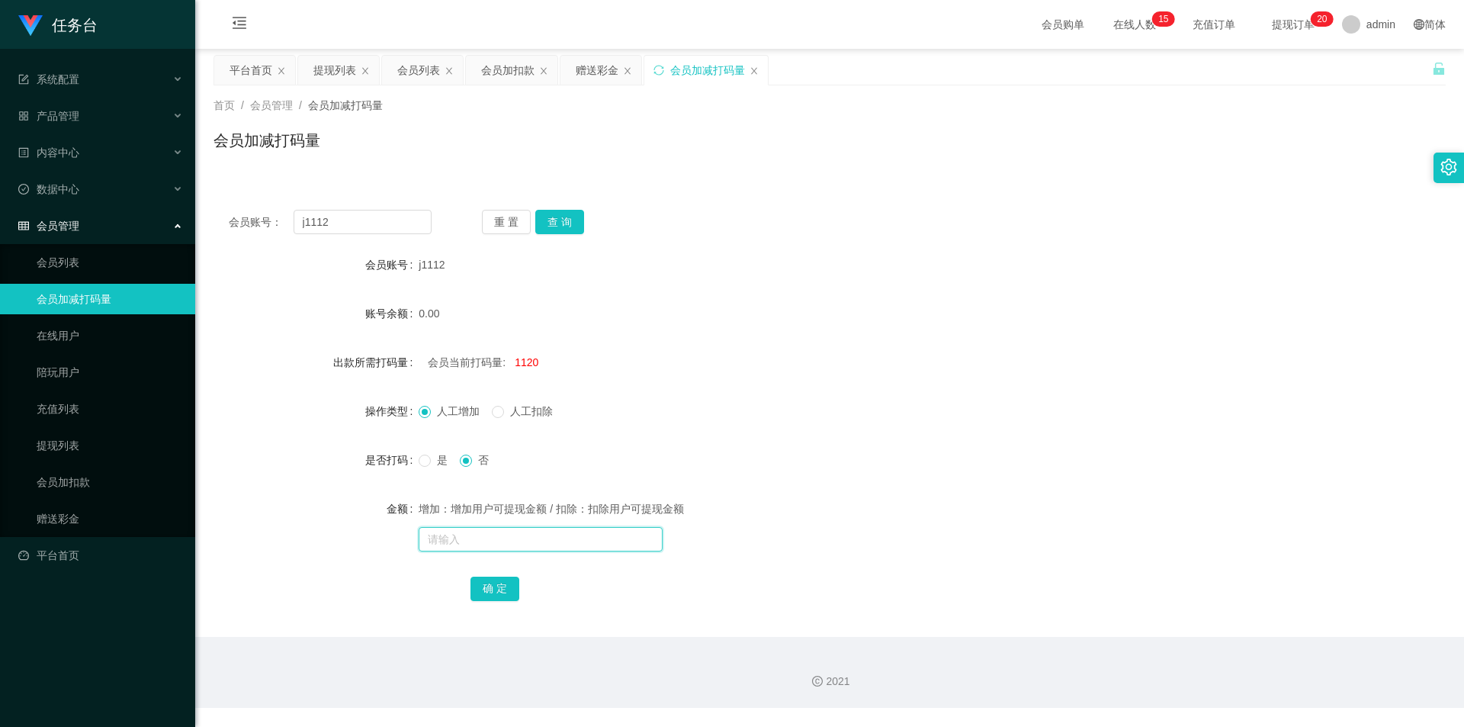
paste input "1120"
type input "1120"
click at [426, 466] on span at bounding box center [425, 461] width 12 height 12
click at [495, 539] on input "1120" at bounding box center [541, 539] width 244 height 24
click at [485, 593] on button "确 定" at bounding box center [495, 589] width 49 height 24
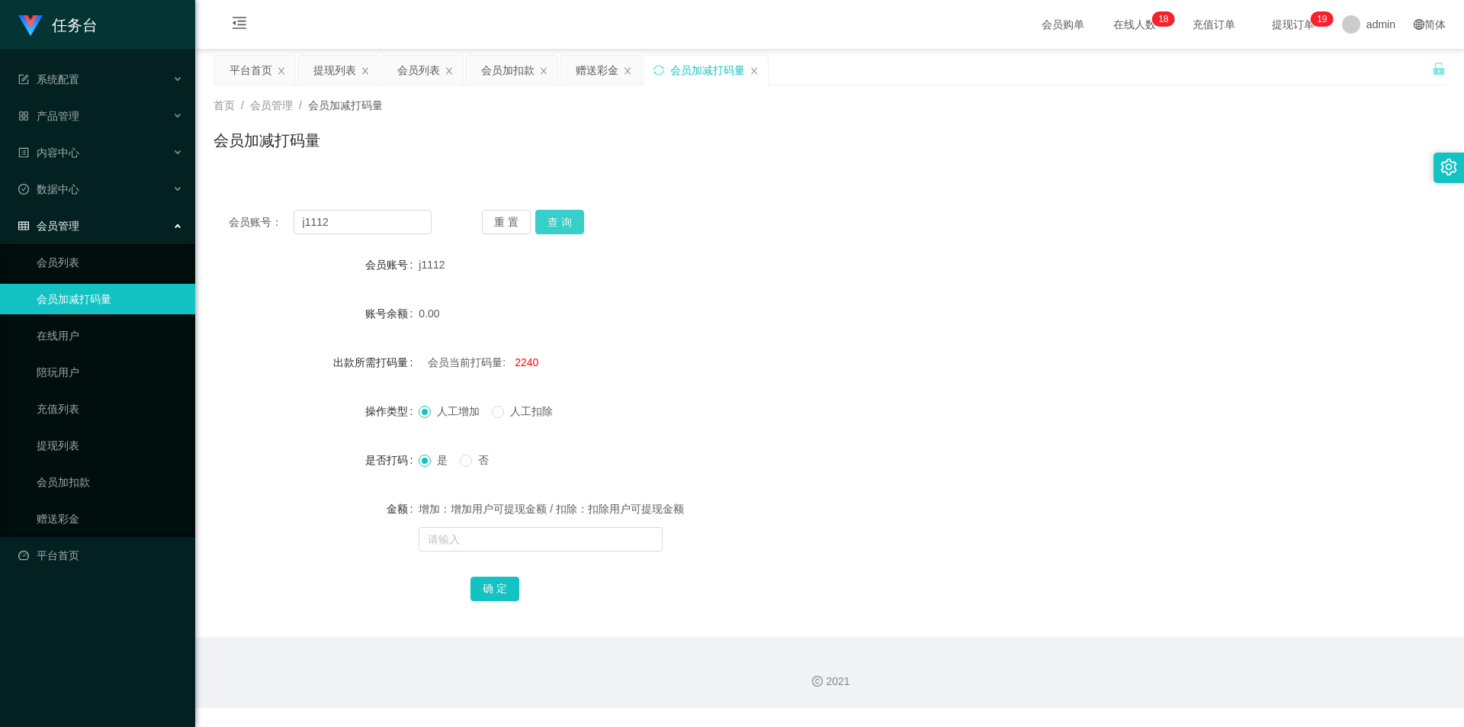
click at [551, 218] on button "查 询" at bounding box center [559, 222] width 49 height 24
click at [551, 218] on div "重 置 查 询" at bounding box center [583, 222] width 203 height 24
click at [551, 218] on button "查 询" at bounding box center [559, 222] width 49 height 24
click at [573, 220] on button "查 询" at bounding box center [559, 222] width 49 height 24
click at [571, 222] on button "查 询" at bounding box center [559, 222] width 49 height 24
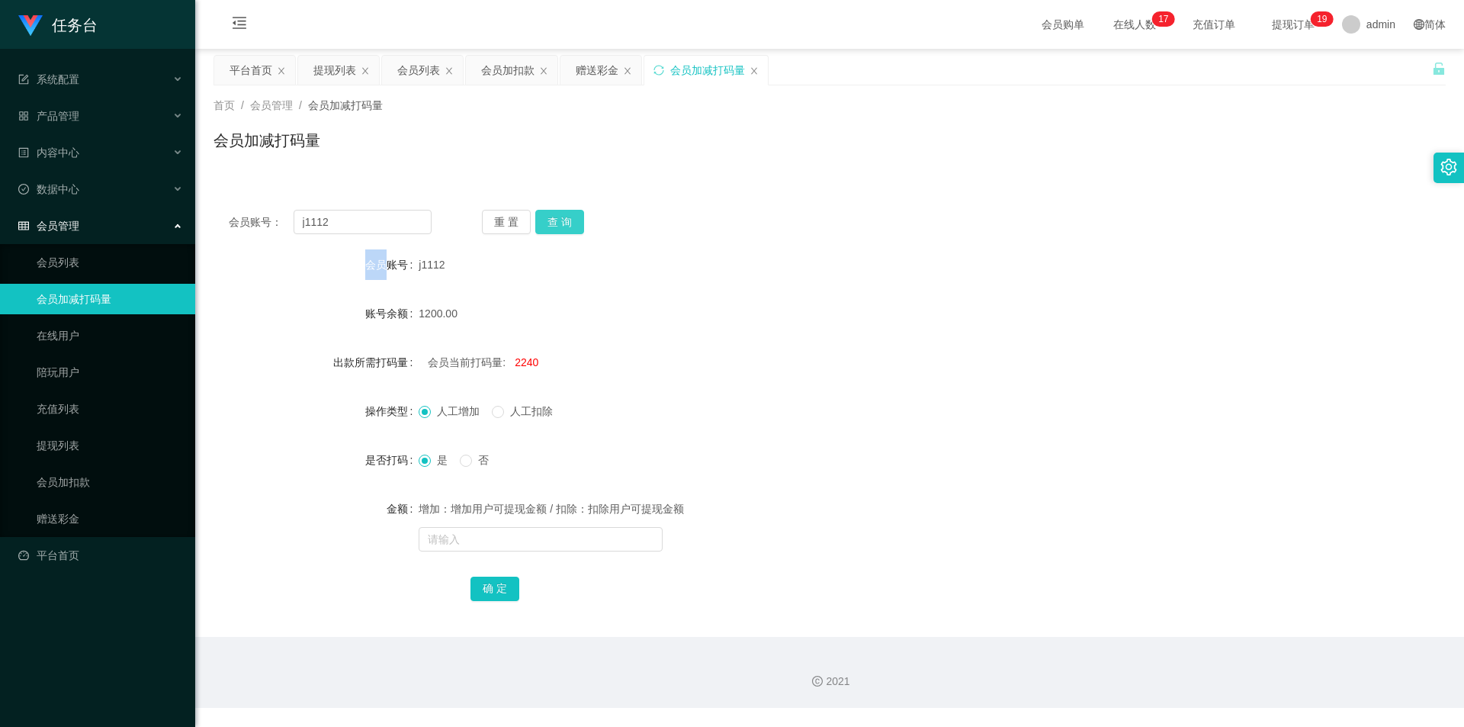
click at [571, 222] on button "查 询" at bounding box center [559, 222] width 49 height 24
click at [94, 513] on link "赠送彩金" at bounding box center [110, 518] width 146 height 31
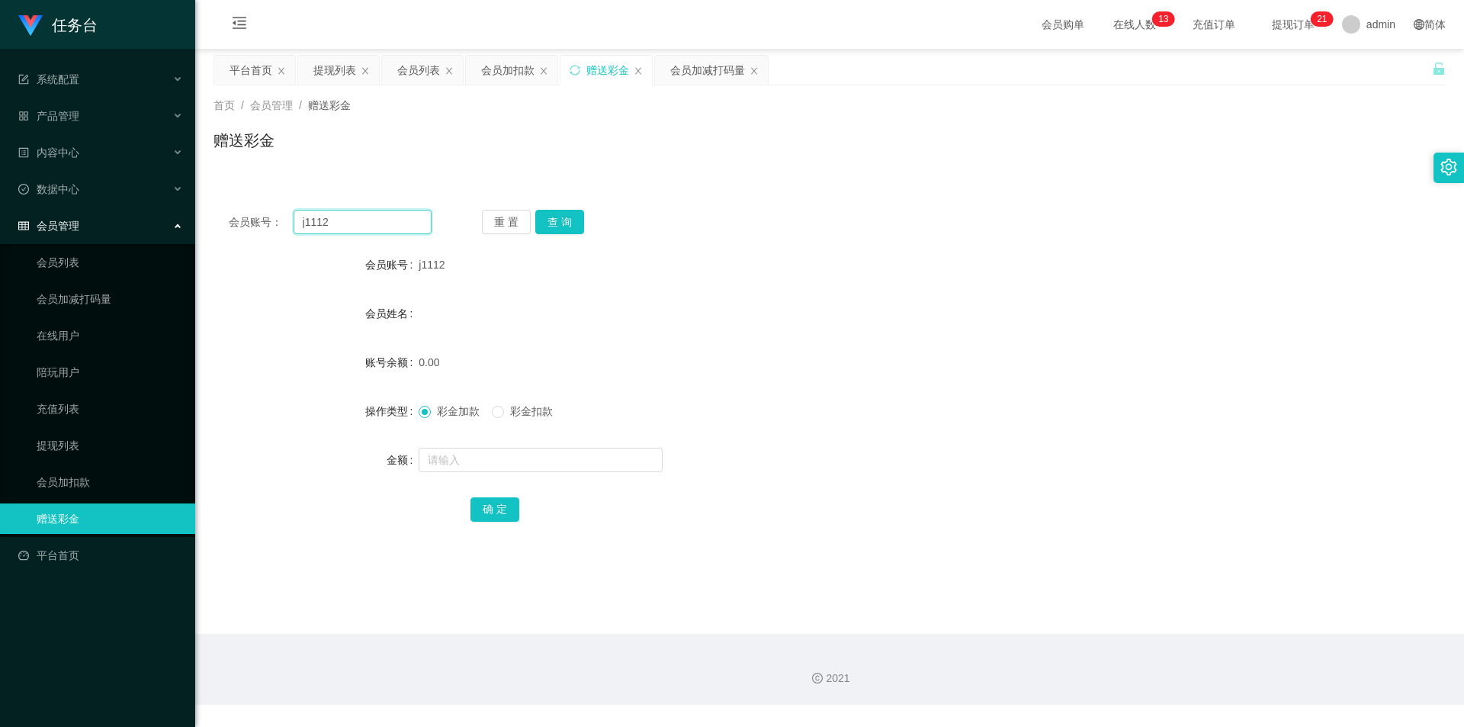
drag, startPoint x: 284, startPoint y: 211, endPoint x: 263, endPoint y: 204, distance: 21.7
click at [156, 214] on section "任务台 系统配置 系统配置列表 管理员列表 管理员分组 支付通道 产品管理 内容中心 数据中心 会员管理 会员列表 会员加减打码量 在线用户 陪玩用户 充值列…" at bounding box center [732, 352] width 1464 height 705
paste input "aa112"
type input "aa1122"
click at [558, 210] on button "查 询" at bounding box center [559, 222] width 49 height 24
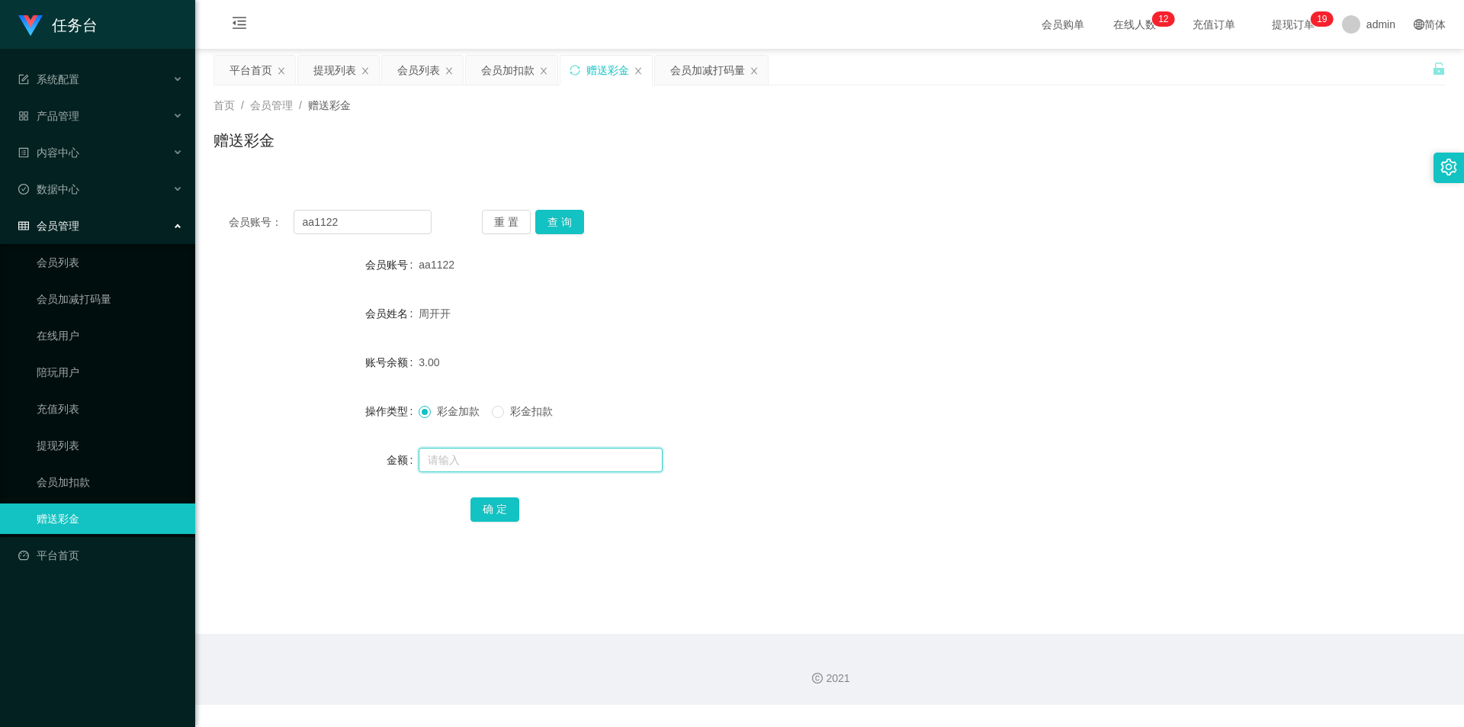
click at [484, 456] on input "text" at bounding box center [541, 460] width 244 height 24
type input "97"
click at [501, 505] on button "确 定" at bounding box center [495, 509] width 49 height 24
drag, startPoint x: 350, startPoint y: 217, endPoint x: 333, endPoint y: 213, distance: 17.2
click at [218, 214] on div "会员账号： aa1122 重 置 查 询" at bounding box center [830, 222] width 1232 height 24
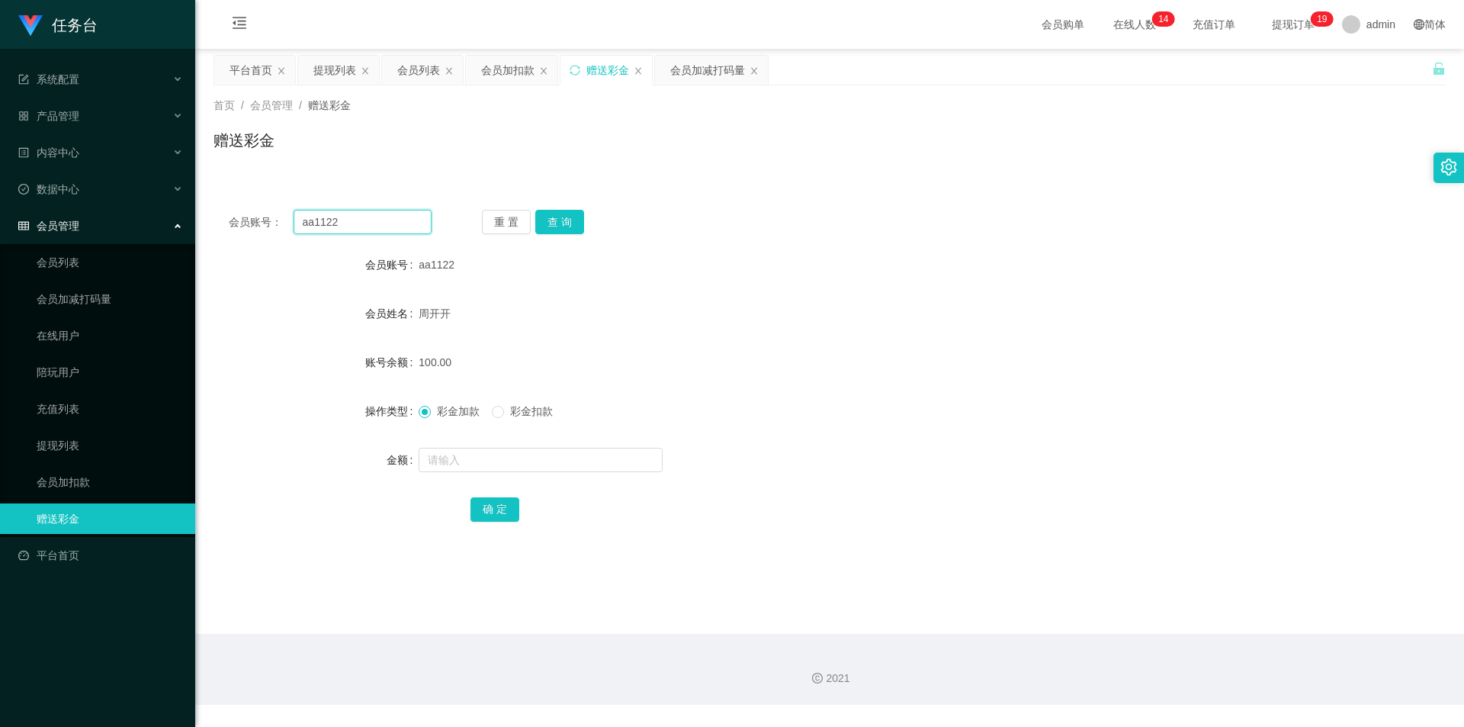
paste input "qwe1314"
type input "qwe1314"
drag, startPoint x: 564, startPoint y: 223, endPoint x: 554, endPoint y: 236, distance: 16.9
click at [564, 223] on button "查 询" at bounding box center [559, 222] width 49 height 24
click at [476, 455] on input "text" at bounding box center [541, 460] width 244 height 24
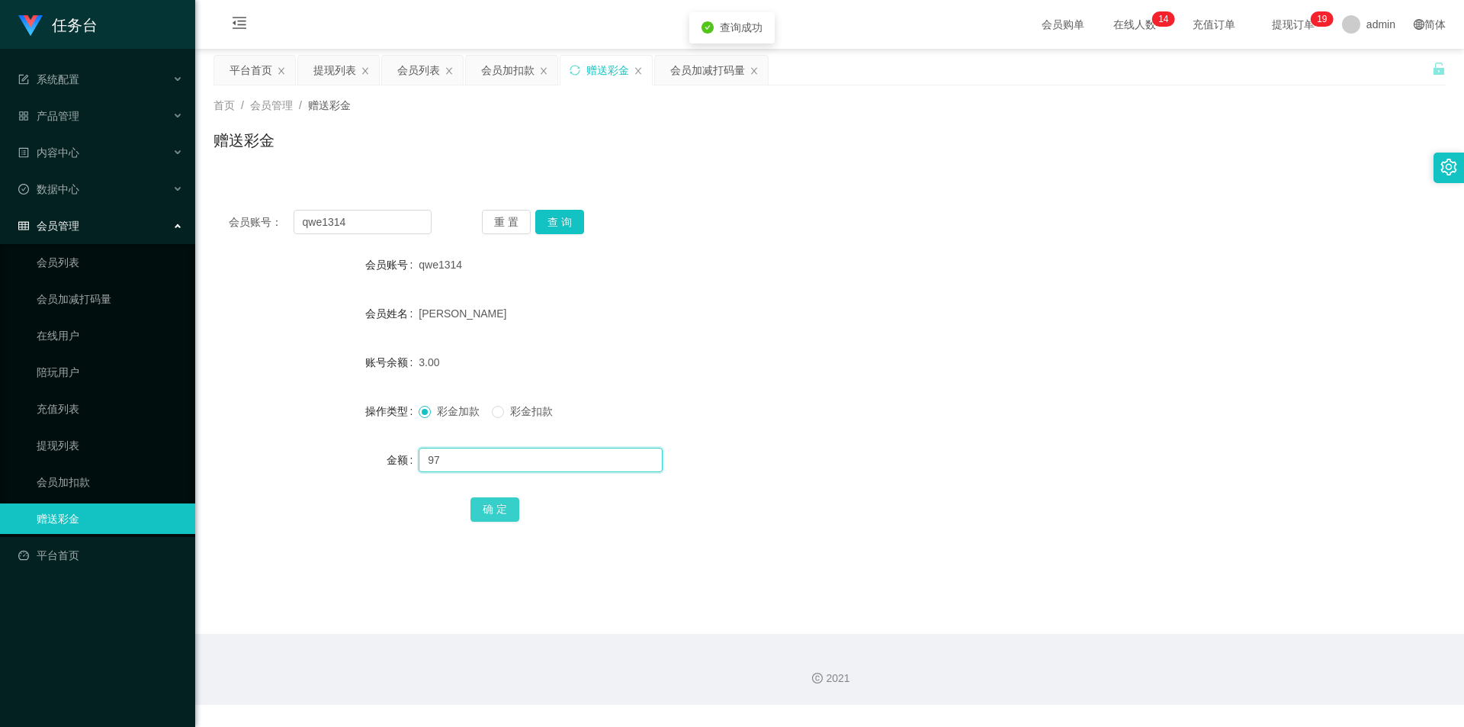
type input "97"
click at [491, 510] on button "确 定" at bounding box center [495, 509] width 49 height 24
click at [570, 220] on button "查 询" at bounding box center [559, 222] width 49 height 24
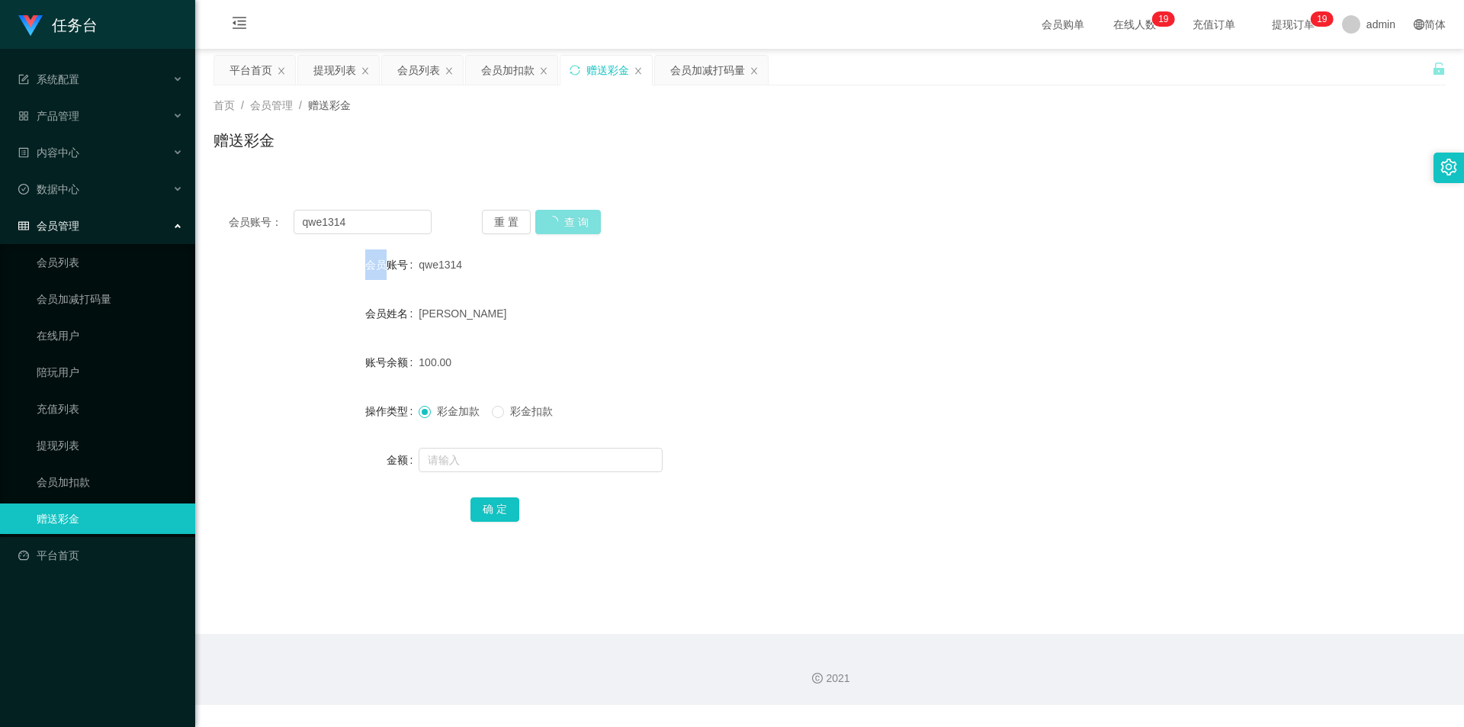
click at [570, 220] on div "重 置 查 询" at bounding box center [583, 222] width 203 height 24
click at [570, 220] on button "查 询" at bounding box center [559, 222] width 49 height 24
click at [562, 227] on button "查 询" at bounding box center [559, 222] width 49 height 24
click at [560, 221] on div "重 置 查 询" at bounding box center [583, 222] width 203 height 24
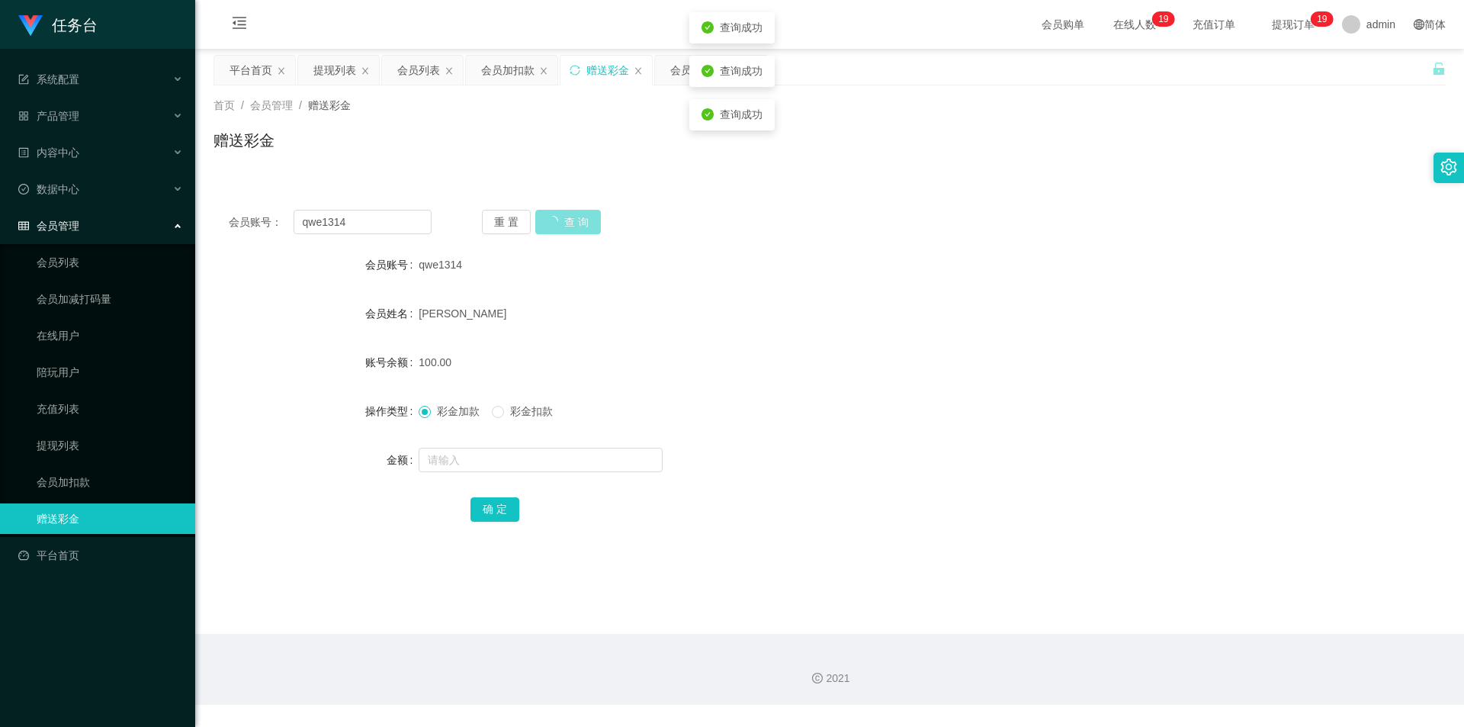
click at [560, 221] on button "查 询" at bounding box center [568, 222] width 66 height 24
drag, startPoint x: 366, startPoint y: 221, endPoint x: 486, endPoint y: 207, distance: 120.5
click at [177, 218] on section "任务台 系统配置 系统配置列表 管理员列表 管理员分组 支付通道 产品管理 内容中心 数据中心 会员管理 会员列表 会员加减打码量 在线用户 陪玩用户 充值列…" at bounding box center [732, 352] width 1464 height 705
paste input "13586921335"
type input "13586921335"
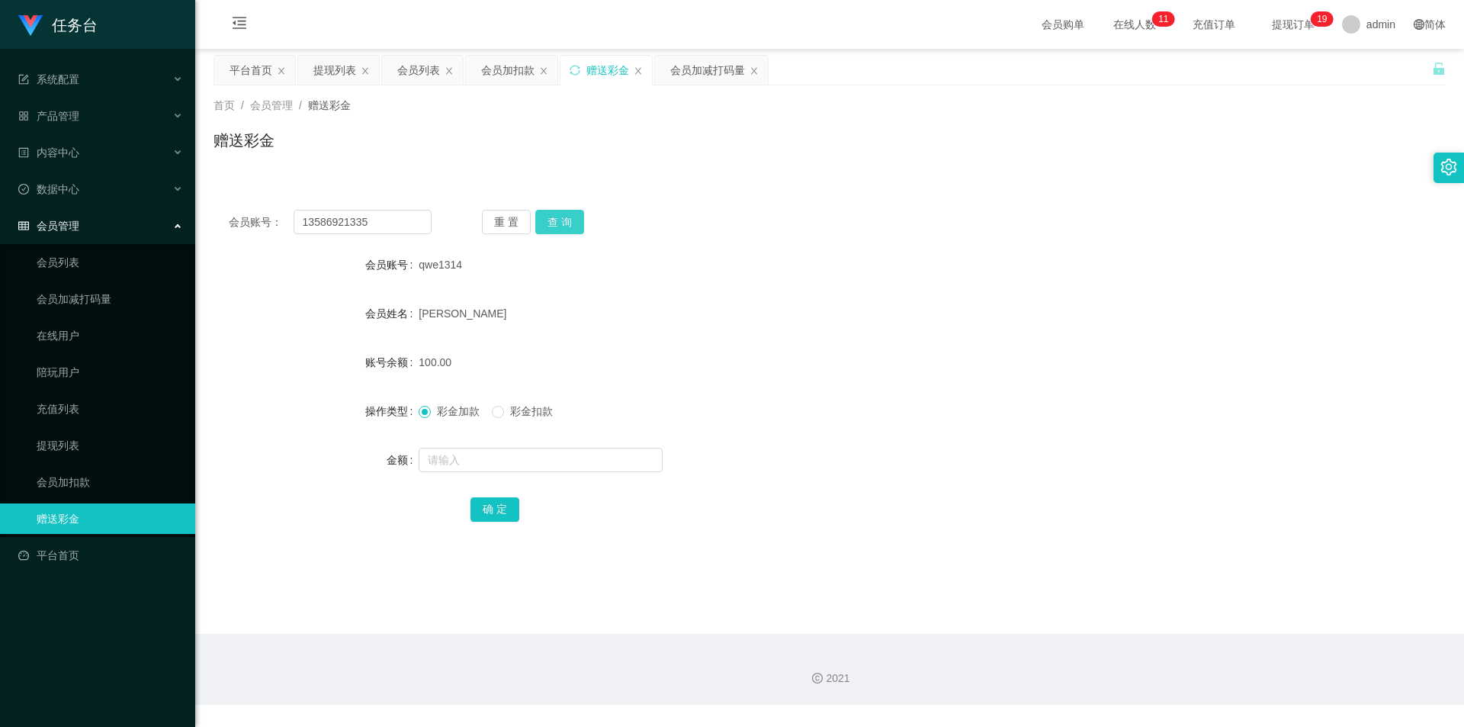
click at [569, 219] on button "查 询" at bounding box center [559, 222] width 49 height 24
click at [458, 464] on input "text" at bounding box center [541, 460] width 244 height 24
type input "97"
click at [497, 506] on button "确 定" at bounding box center [495, 509] width 49 height 24
drag, startPoint x: 359, startPoint y: 218, endPoint x: 477, endPoint y: 219, distance: 117.5
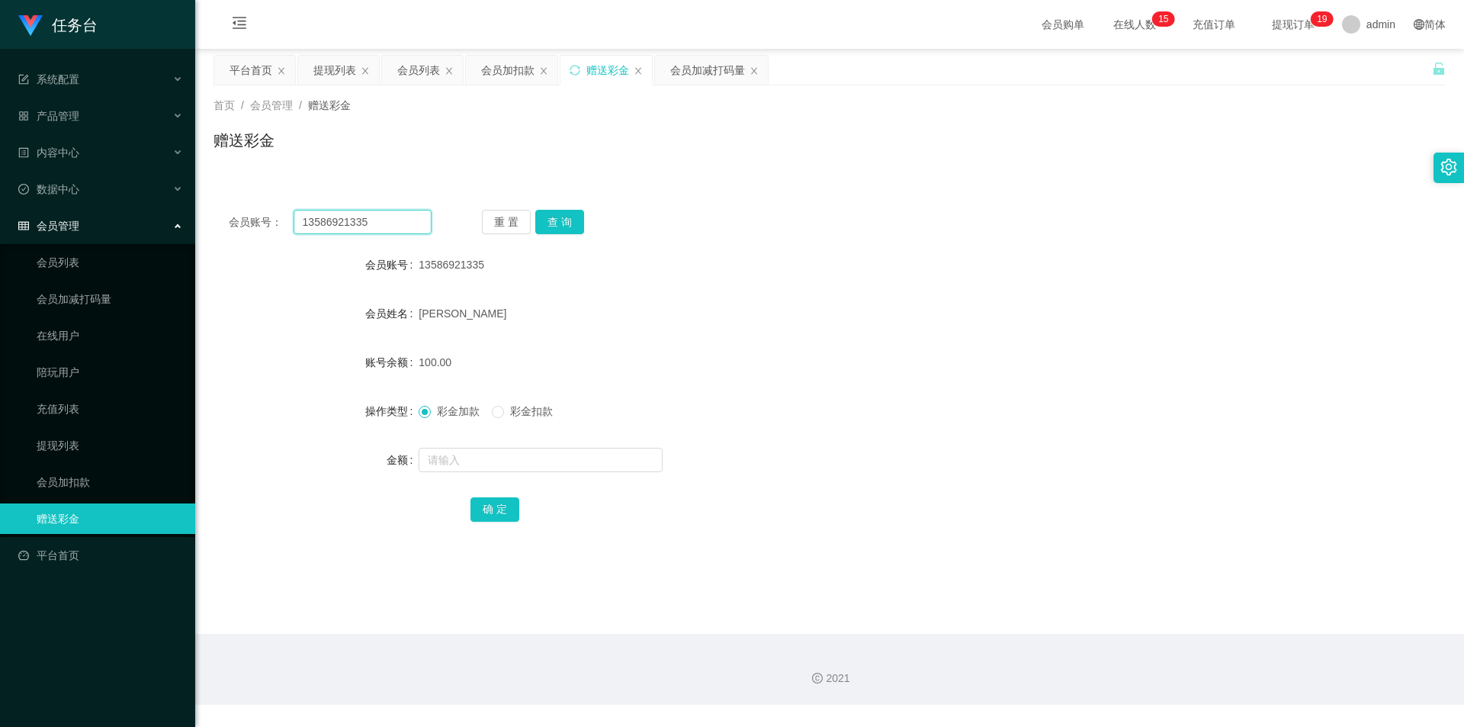
click at [172, 233] on section "任务台 系统配置 系统配置列表 管理员列表 管理员分组 支付通道 产品管理 内容中心 数据中心 会员管理 会员列表 会员加减打码量 在线用户 陪玩用户 充值列…" at bounding box center [732, 352] width 1464 height 705
paste input "aa1122"
type input "aa1122"
drag, startPoint x: 574, startPoint y: 219, endPoint x: 550, endPoint y: 246, distance: 36.7
click at [574, 219] on button "查 询" at bounding box center [559, 222] width 49 height 24
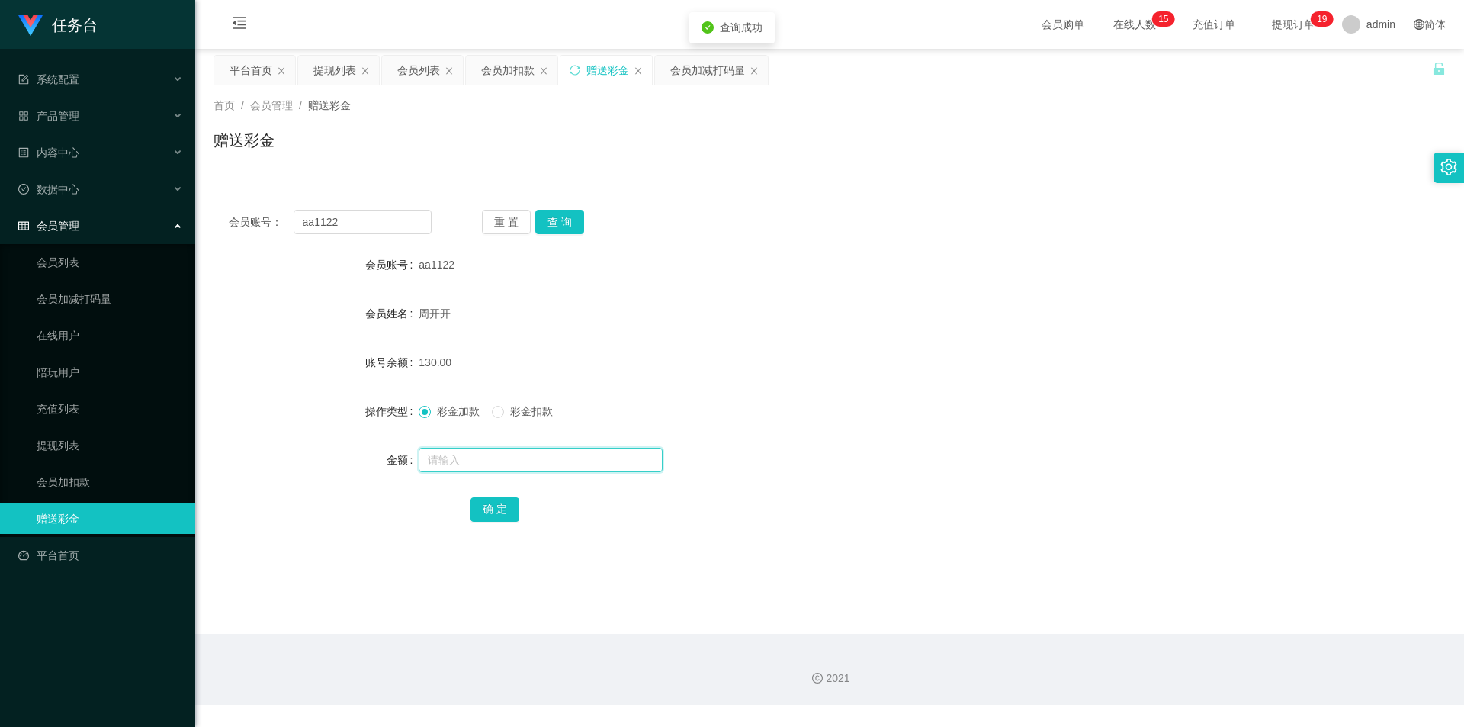
click at [482, 456] on input "text" at bounding box center [541, 460] width 244 height 24
type input "370"
click at [508, 513] on button "确 定" at bounding box center [495, 509] width 49 height 24
drag, startPoint x: 334, startPoint y: 217, endPoint x: 256, endPoint y: 214, distance: 77.8
click at [226, 220] on div "会员账号： aa1122 重 置 查 询" at bounding box center [830, 222] width 1232 height 24
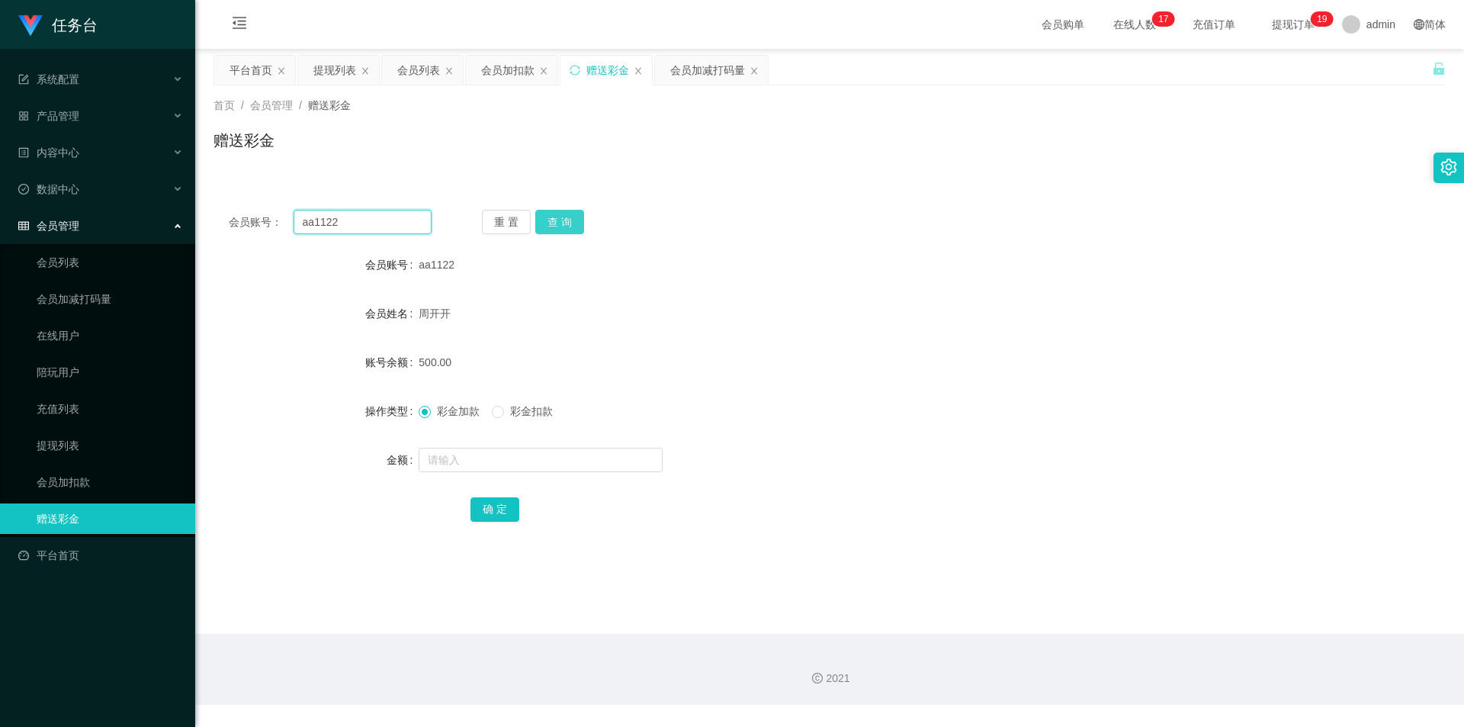
paste input "qwe1314"
type input "qwe1314"
drag, startPoint x: 575, startPoint y: 221, endPoint x: 561, endPoint y: 241, distance: 24.1
click at [575, 222] on button "查 询" at bounding box center [559, 222] width 49 height 24
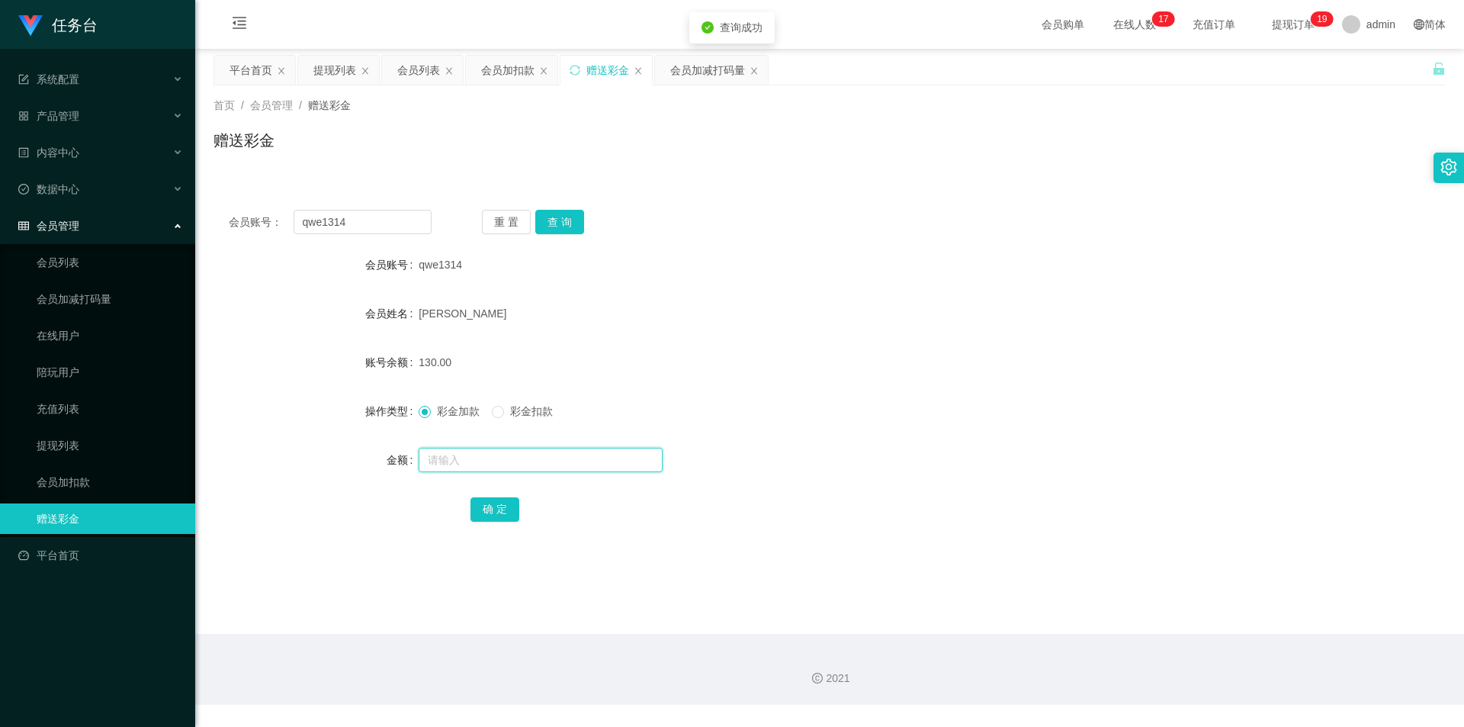
click at [457, 454] on input "text" at bounding box center [541, 460] width 244 height 24
type input "370"
click at [495, 500] on button "确 定" at bounding box center [495, 509] width 49 height 24
click at [564, 221] on button "查 询" at bounding box center [559, 222] width 49 height 24
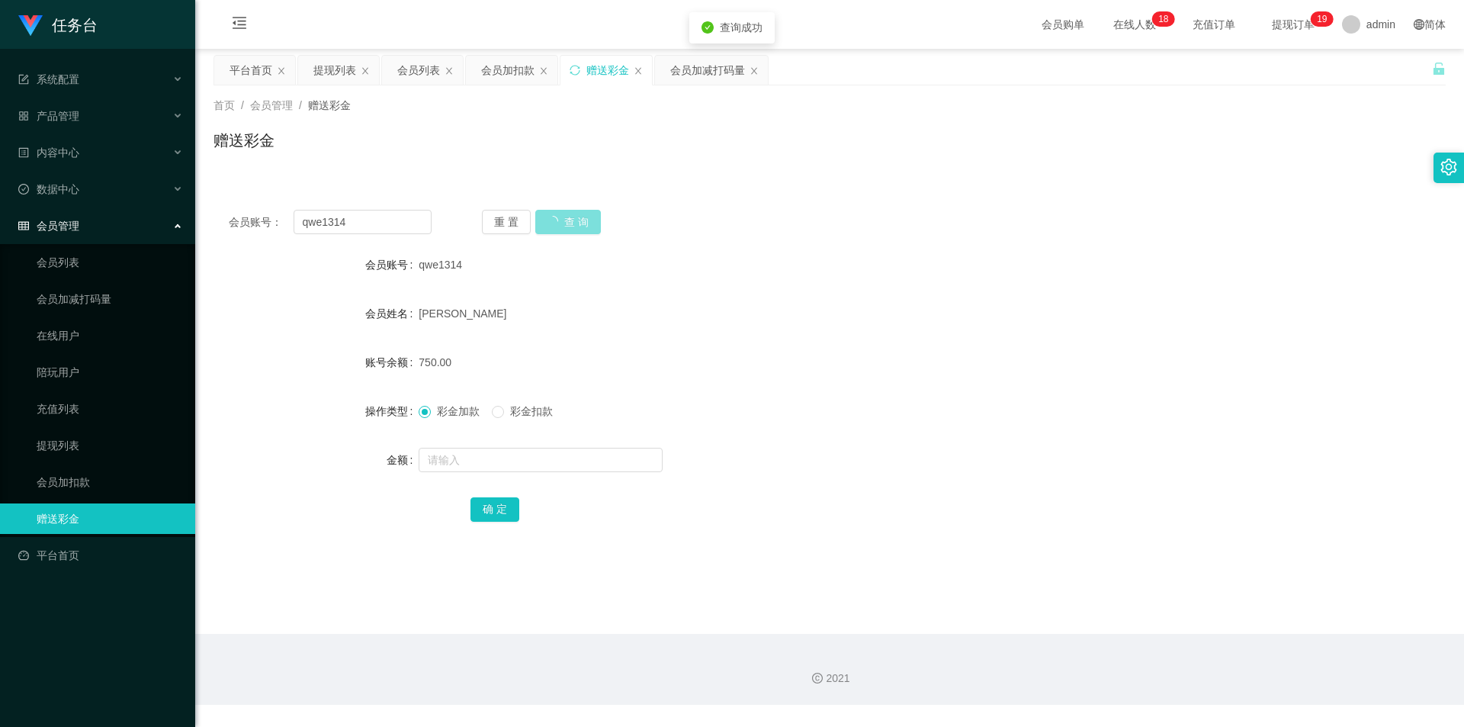
click at [564, 221] on button "查 询" at bounding box center [568, 222] width 66 height 24
click at [88, 294] on link "会员加减打码量" at bounding box center [110, 299] width 146 height 31
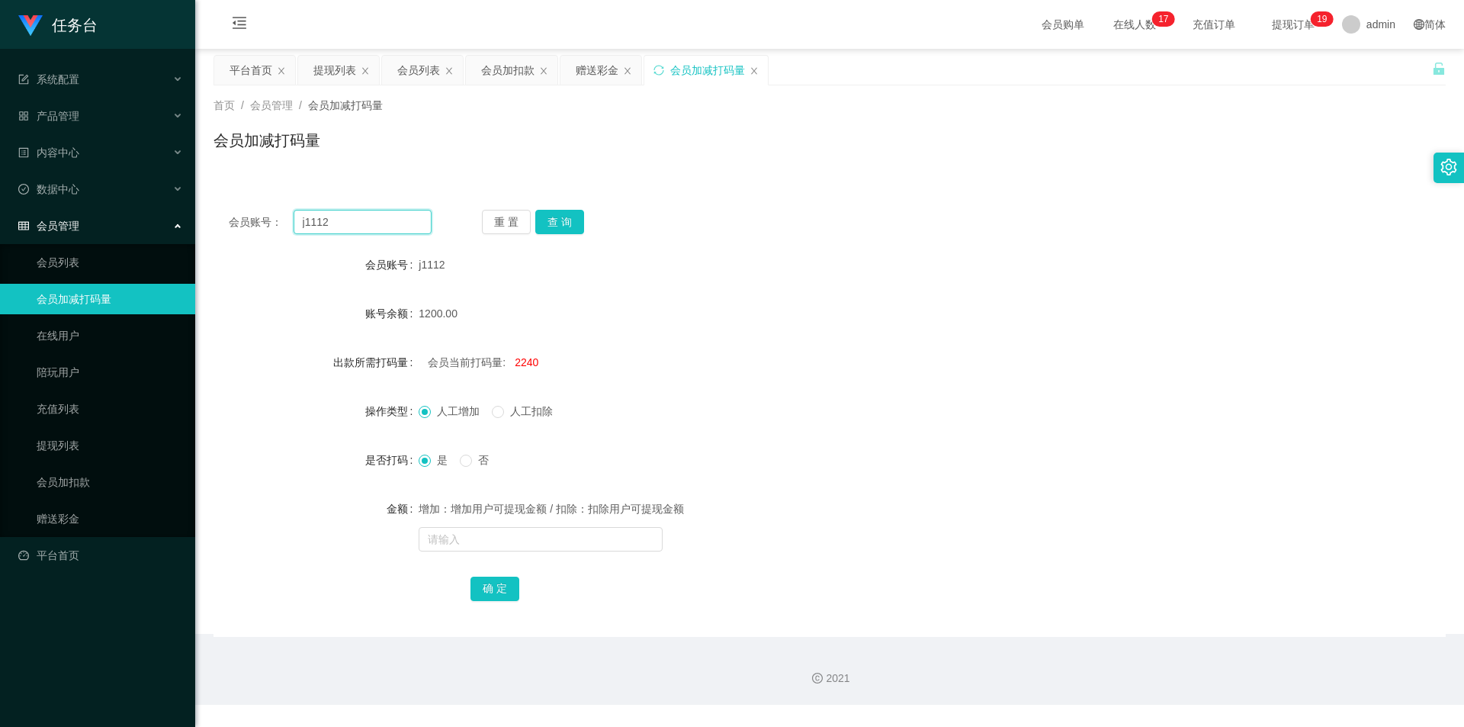
drag, startPoint x: 382, startPoint y: 215, endPoint x: 567, endPoint y: 244, distance: 187.6
click at [181, 217] on section "任务台 系统配置 系统配置列表 管理员列表 管理员分组 支付通道 产品管理 内容中心 数据中心 会员管理 会员列表 会员加减打码量 在线用户 陪玩用户 充值列…" at bounding box center [732, 352] width 1464 height 705
paste input "aa112"
type input "aa1122"
click at [555, 222] on button "查 询" at bounding box center [559, 222] width 49 height 24
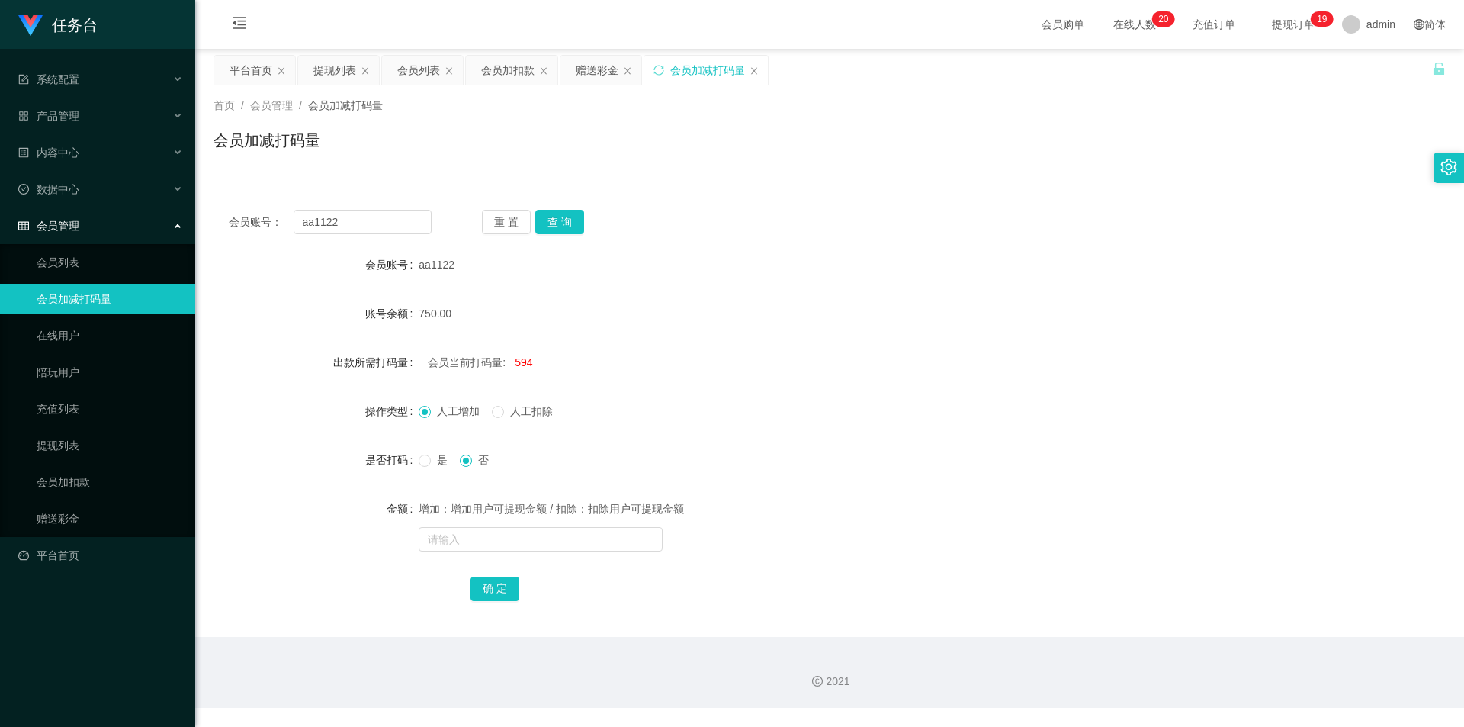
click at [522, 356] on span "594" at bounding box center [524, 362] width 18 height 12
click at [436, 461] on span "是" at bounding box center [442, 460] width 23 height 12
click at [462, 545] on input "text" at bounding box center [541, 539] width 244 height 24
type input "1000"
click at [499, 599] on button "确 定" at bounding box center [495, 589] width 49 height 24
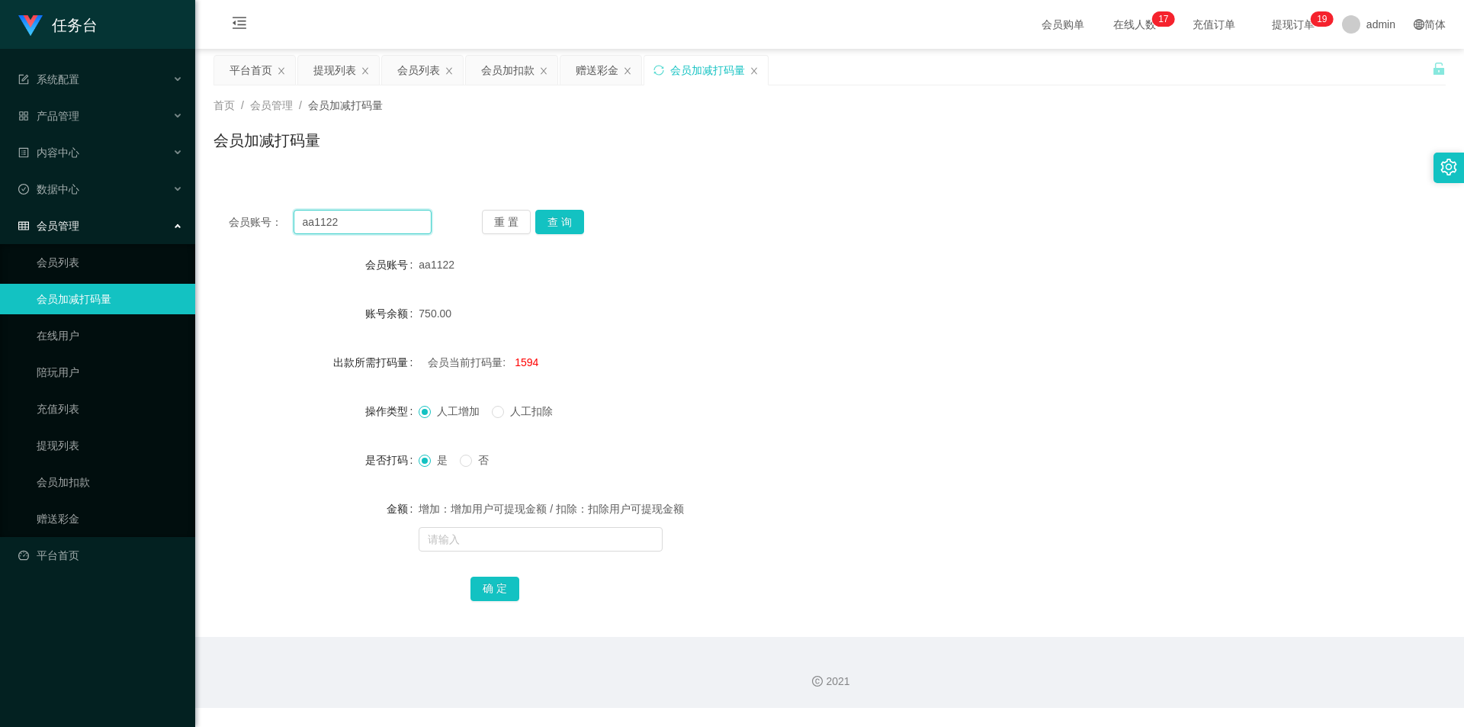
drag, startPoint x: 342, startPoint y: 214, endPoint x: 297, endPoint y: 202, distance: 47.2
click at [209, 215] on main "关闭左侧 关闭右侧 关闭其它 刷新页面 平台首页 提现列表 会员列表 会员加扣款 赠送彩金 会员加减打码量 首页 / 会员管理 / 会员加减打码量 / 会员加…" at bounding box center [829, 343] width 1269 height 588
paste input "qwe1314"
type input "qwe1314"
click at [565, 218] on button "查 询" at bounding box center [559, 222] width 49 height 24
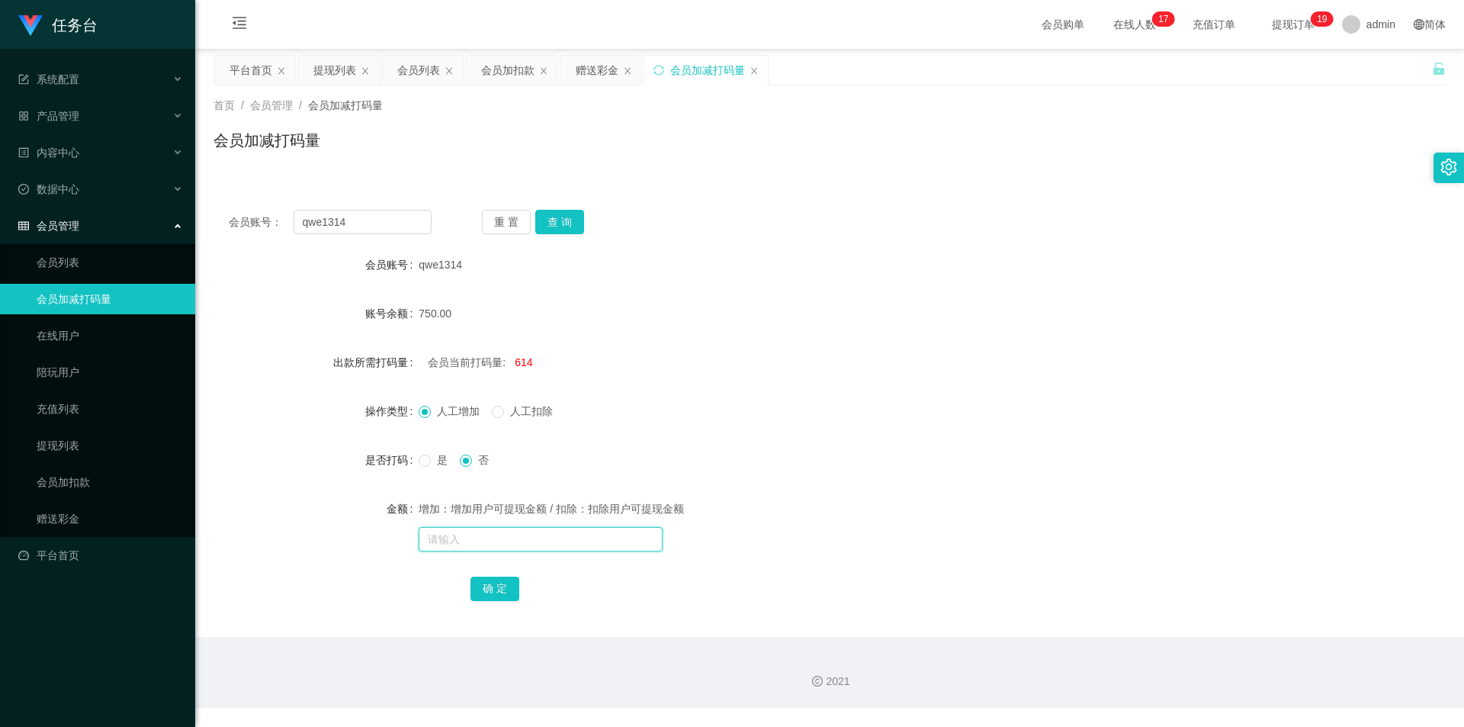
click at [471, 533] on input "text" at bounding box center [541, 539] width 244 height 24
type input "1000"
click at [426, 456] on div "是 否" at bounding box center [778, 460] width 719 height 31
click at [500, 589] on button "确 定" at bounding box center [495, 589] width 49 height 24
click at [83, 446] on link "提现列表" at bounding box center [110, 445] width 146 height 31
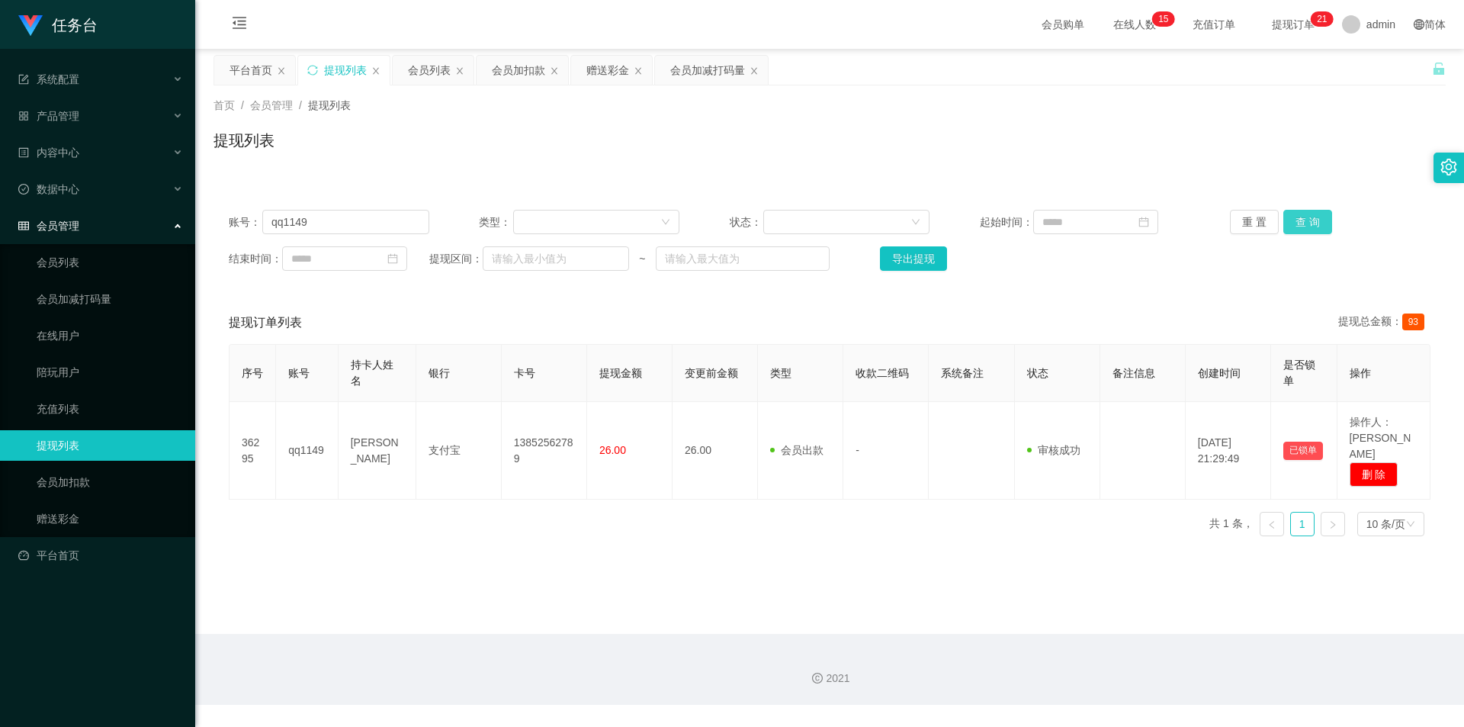
click at [1306, 220] on button "查 询" at bounding box center [1308, 222] width 49 height 24
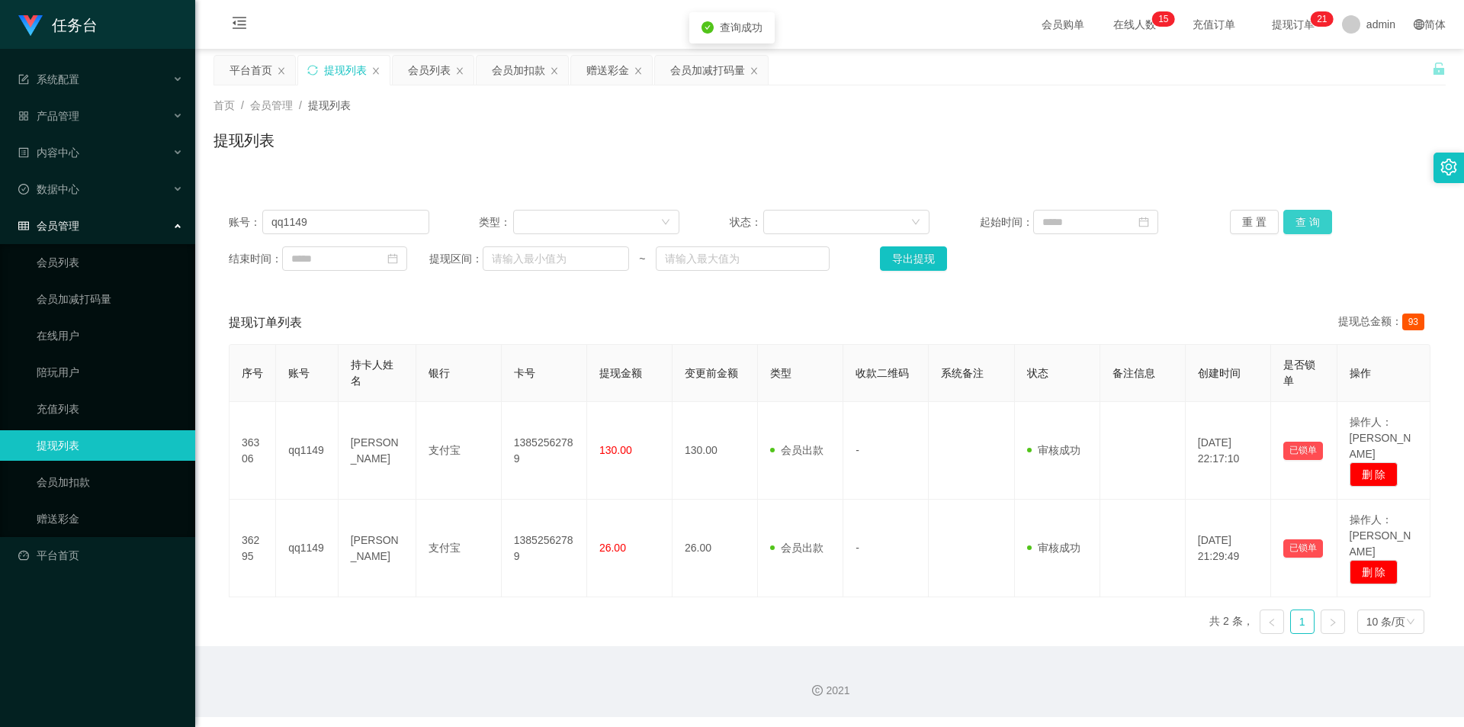
click at [1312, 223] on button "查 询" at bounding box center [1308, 222] width 49 height 24
click at [1312, 222] on button "查 询" at bounding box center [1308, 222] width 49 height 24
click at [1310, 222] on div "重 置 查 询" at bounding box center [1330, 222] width 201 height 24
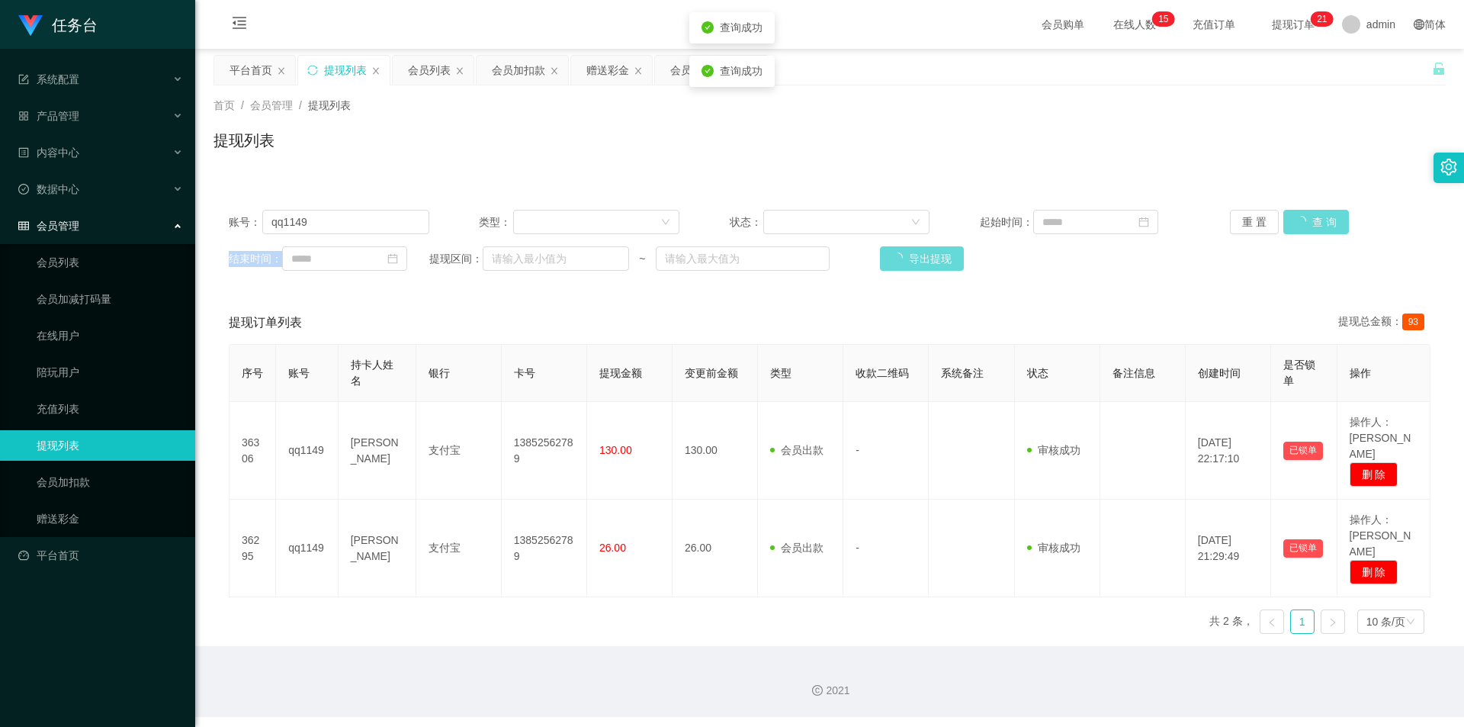
click at [1310, 222] on div "重 置 查 询" at bounding box center [1330, 222] width 201 height 24
drag, startPoint x: 350, startPoint y: 224, endPoint x: 85, endPoint y: 207, distance: 265.9
click at [48, 207] on section "任务台 系统配置 系统配置列表 管理员列表 管理员分组 支付通道 产品管理 内容中心 数据中心 会员管理 会员列表 会员加减打码量 在线用户 陪玩用户 充值列…" at bounding box center [732, 358] width 1464 height 717
click at [1287, 219] on button "查 询" at bounding box center [1308, 222] width 49 height 24
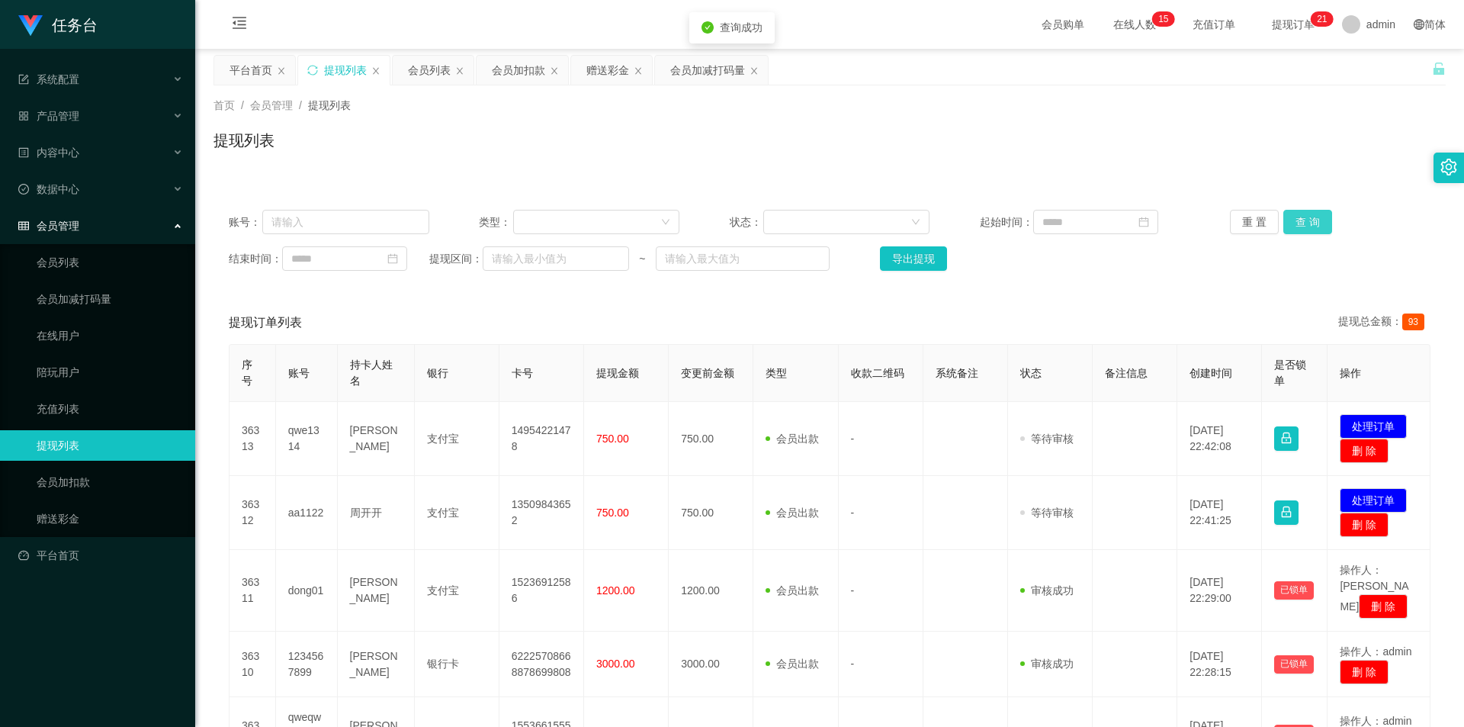
click at [1300, 223] on button "查 询" at bounding box center [1308, 222] width 49 height 24
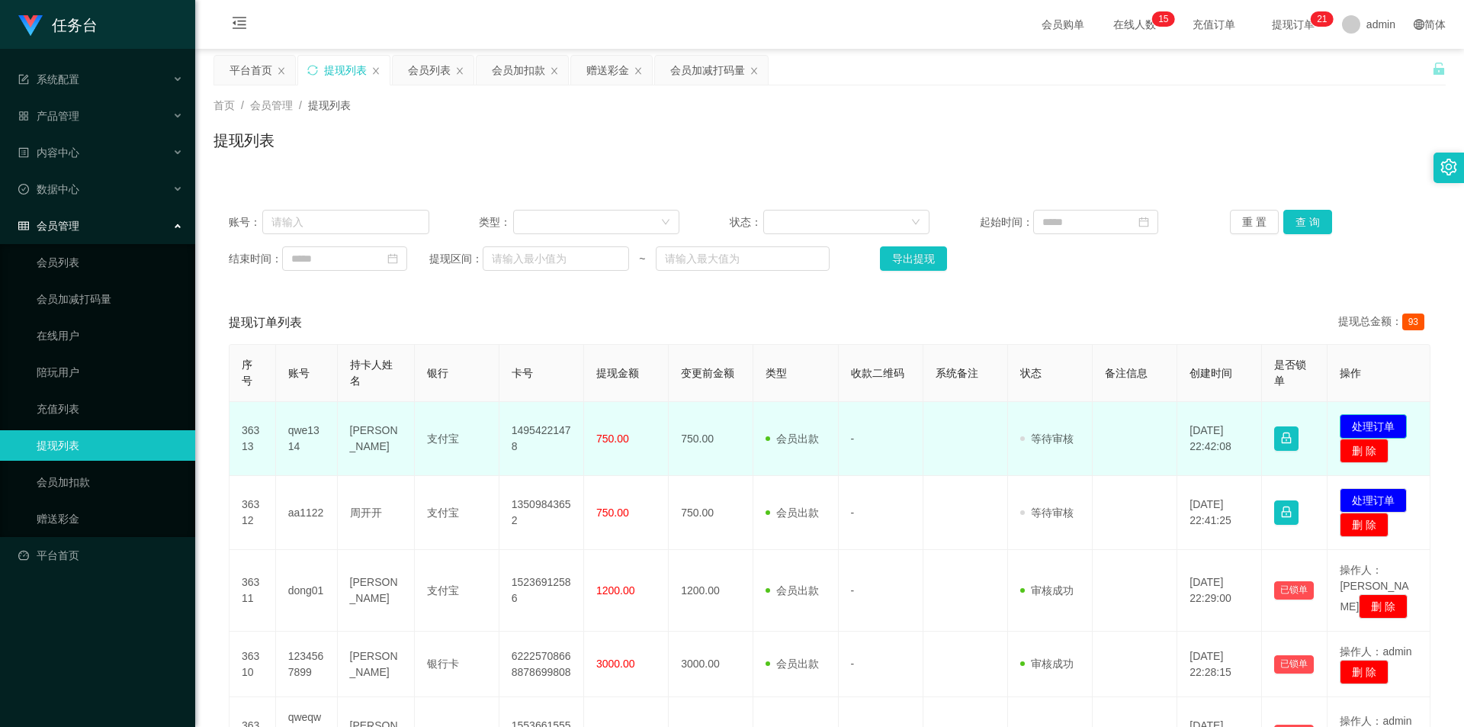
click at [1372, 424] on button "处理订单" at bounding box center [1373, 426] width 67 height 24
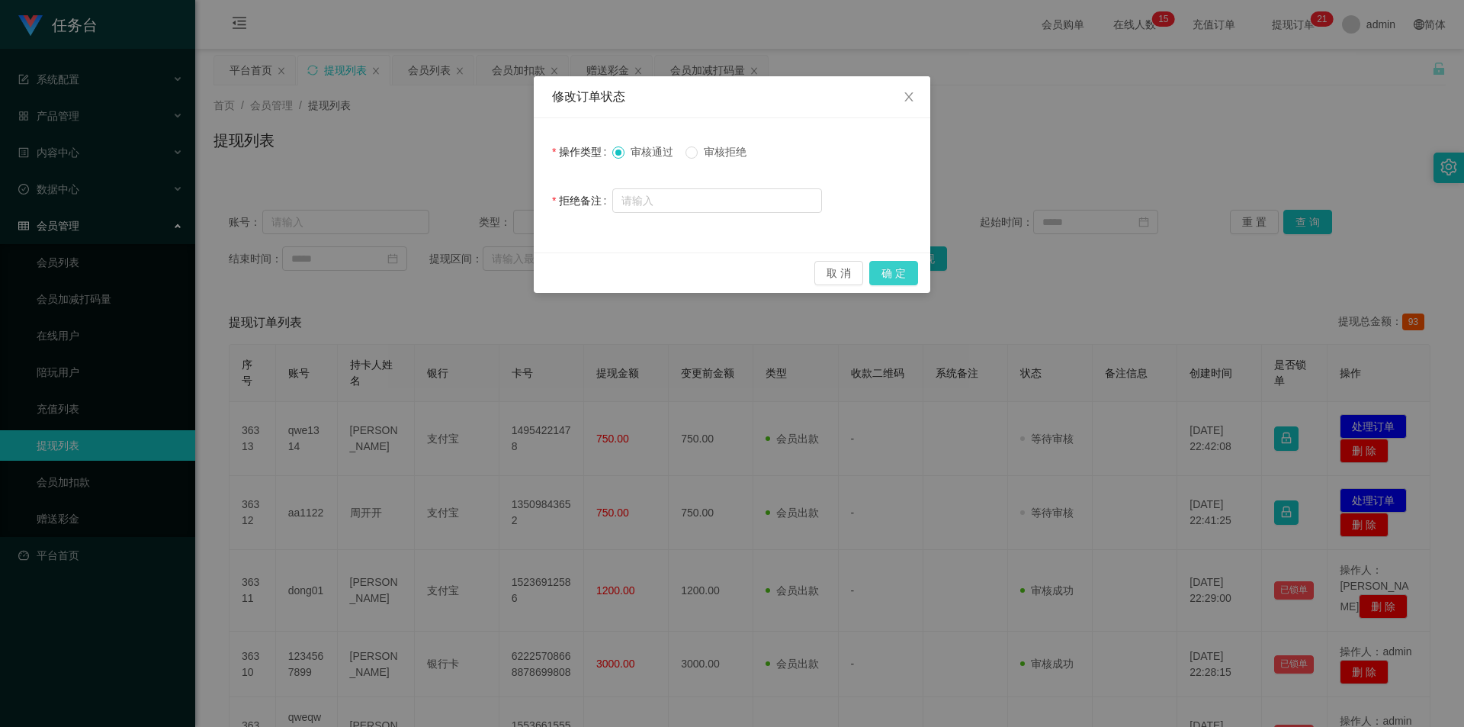
click at [881, 274] on button "确 定" at bounding box center [893, 273] width 49 height 24
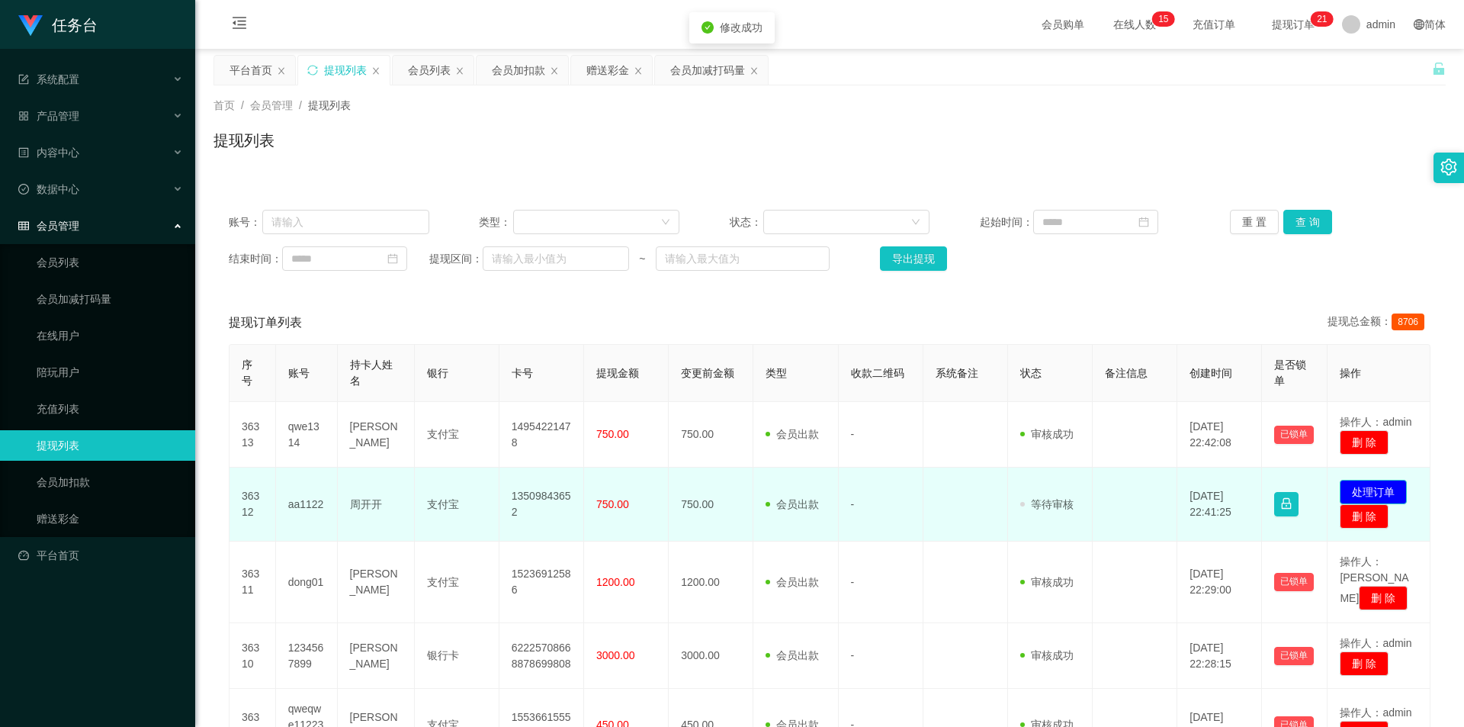
click at [1362, 484] on button "处理订单" at bounding box center [1373, 492] width 67 height 24
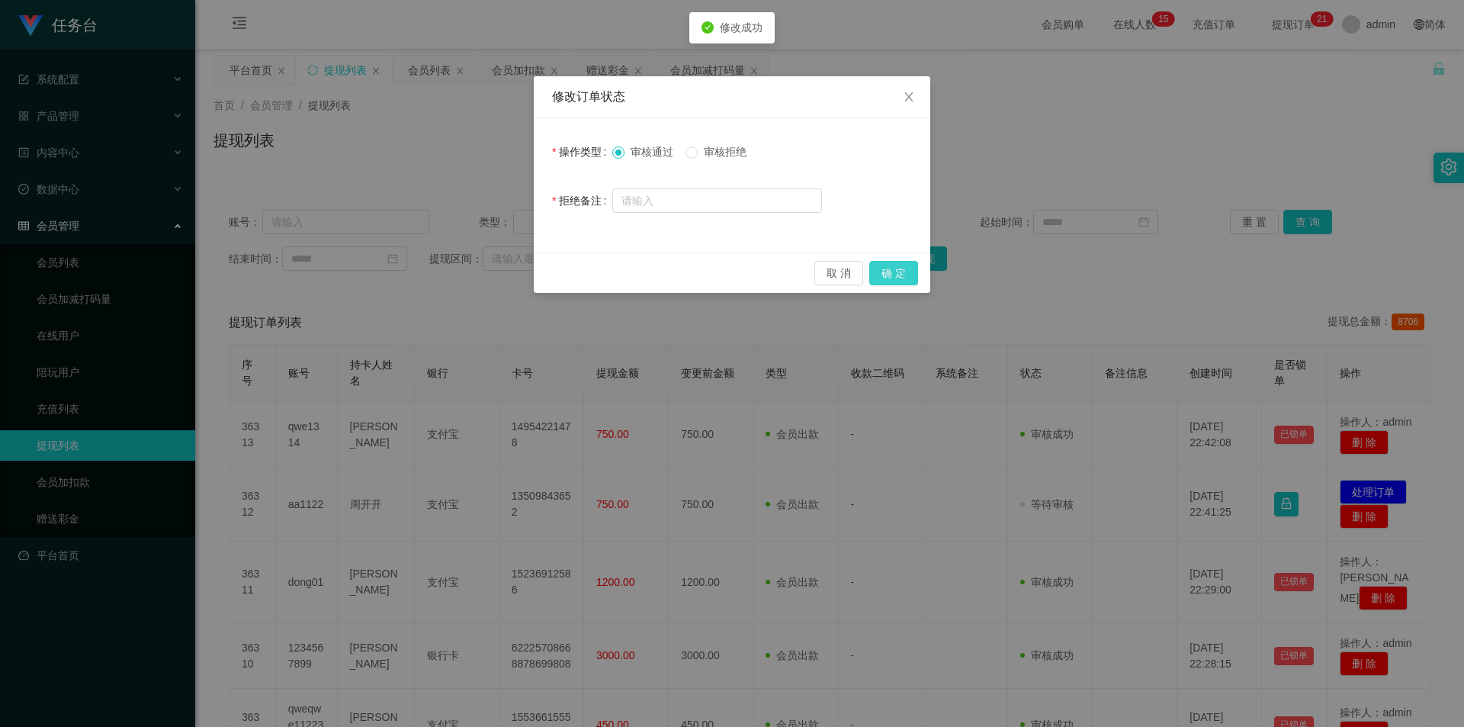
drag, startPoint x: 892, startPoint y: 274, endPoint x: 898, endPoint y: 263, distance: 11.9
click at [892, 269] on button "确 定" at bounding box center [893, 273] width 49 height 24
